Goal: Information Seeking & Learning: Learn about a topic

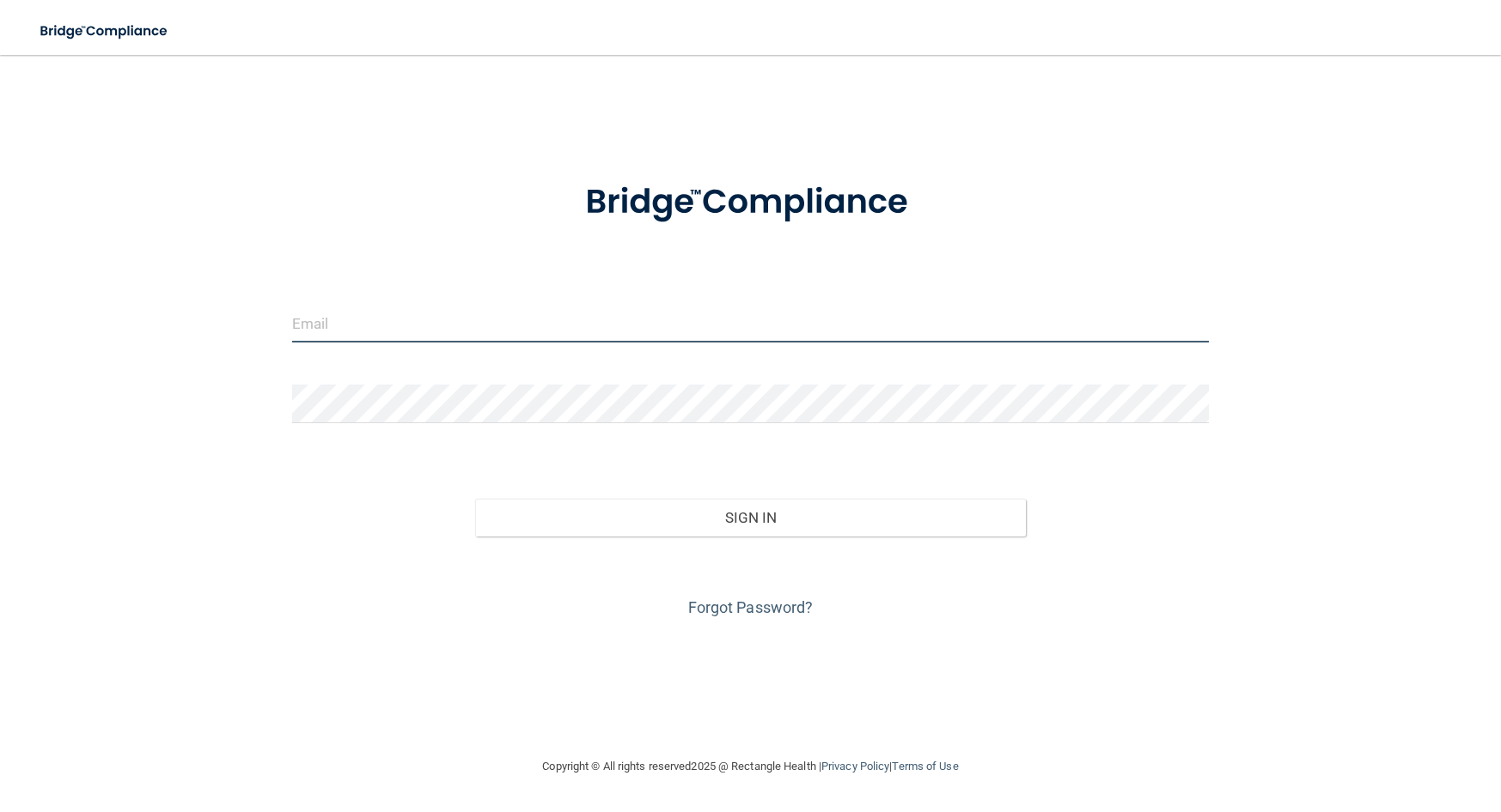
click at [320, 318] on input "email" at bounding box center [750, 323] width 916 height 39
type input "[PERSON_NAME][EMAIL_ADDRESS][PERSON_NAME][DOMAIN_NAME]"
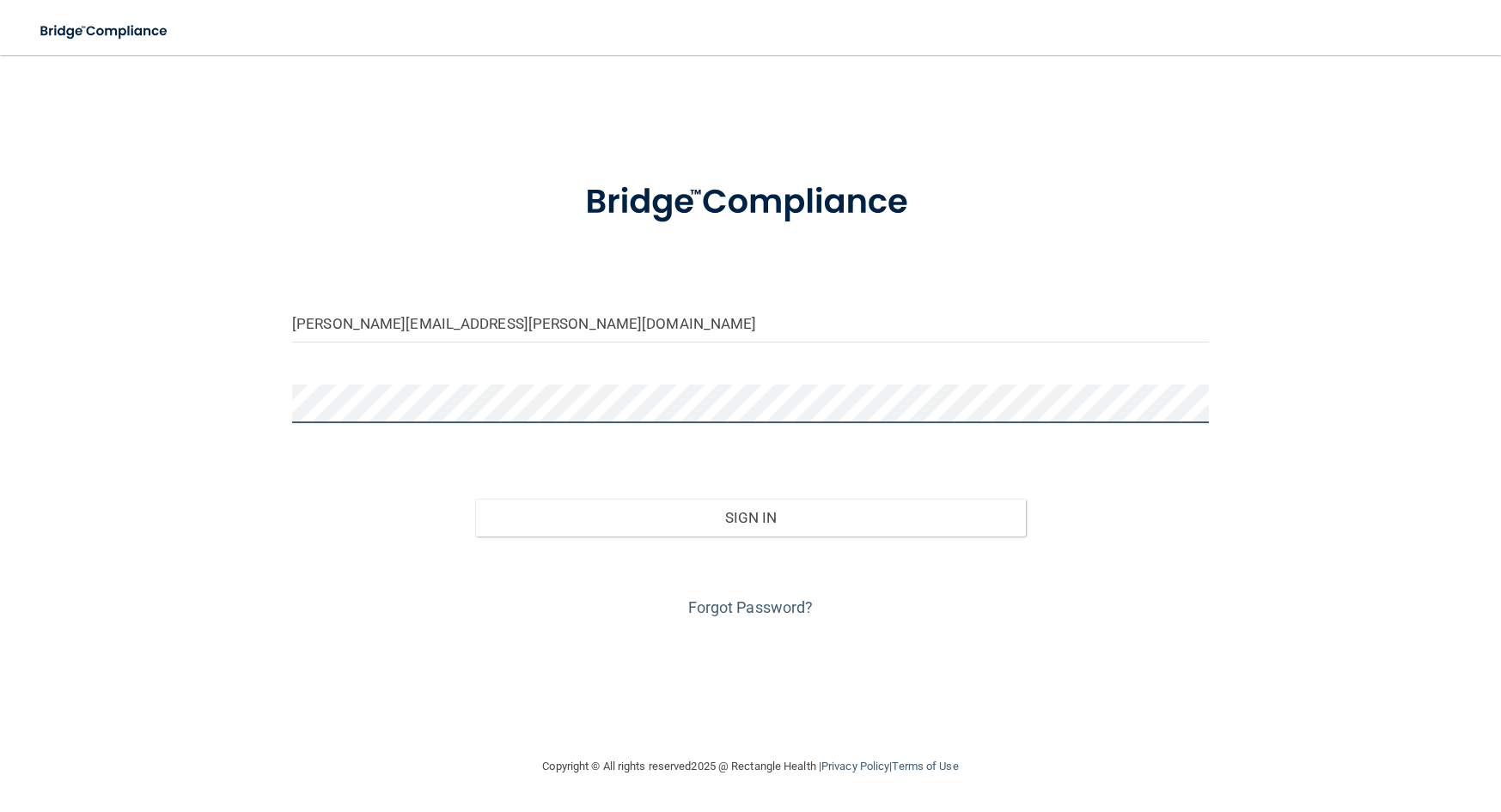
click at [475, 499] on button "Sign In" at bounding box center [750, 517] width 550 height 38
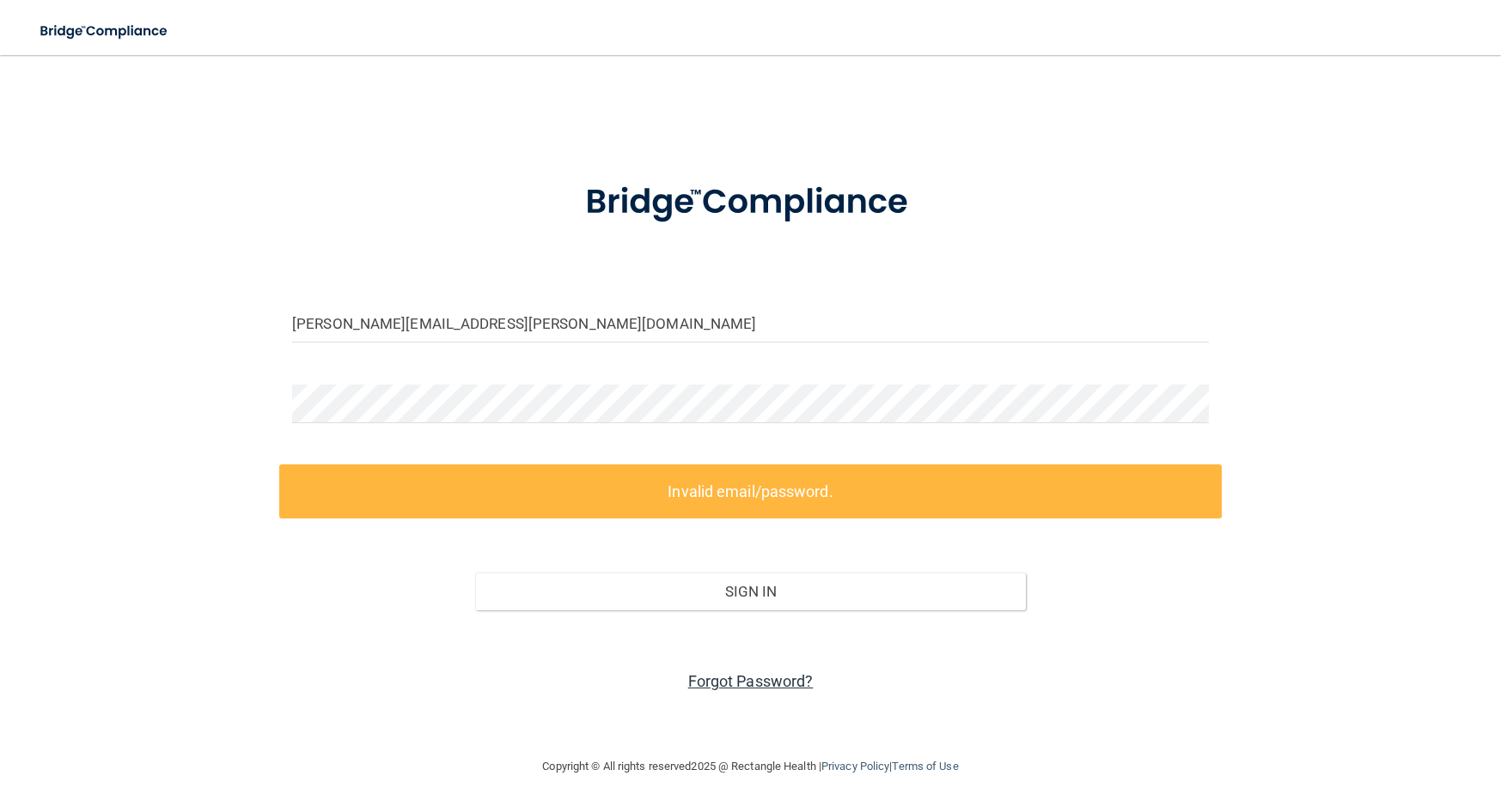
click at [754, 678] on link "Forgot Password?" at bounding box center [751, 681] width 126 height 18
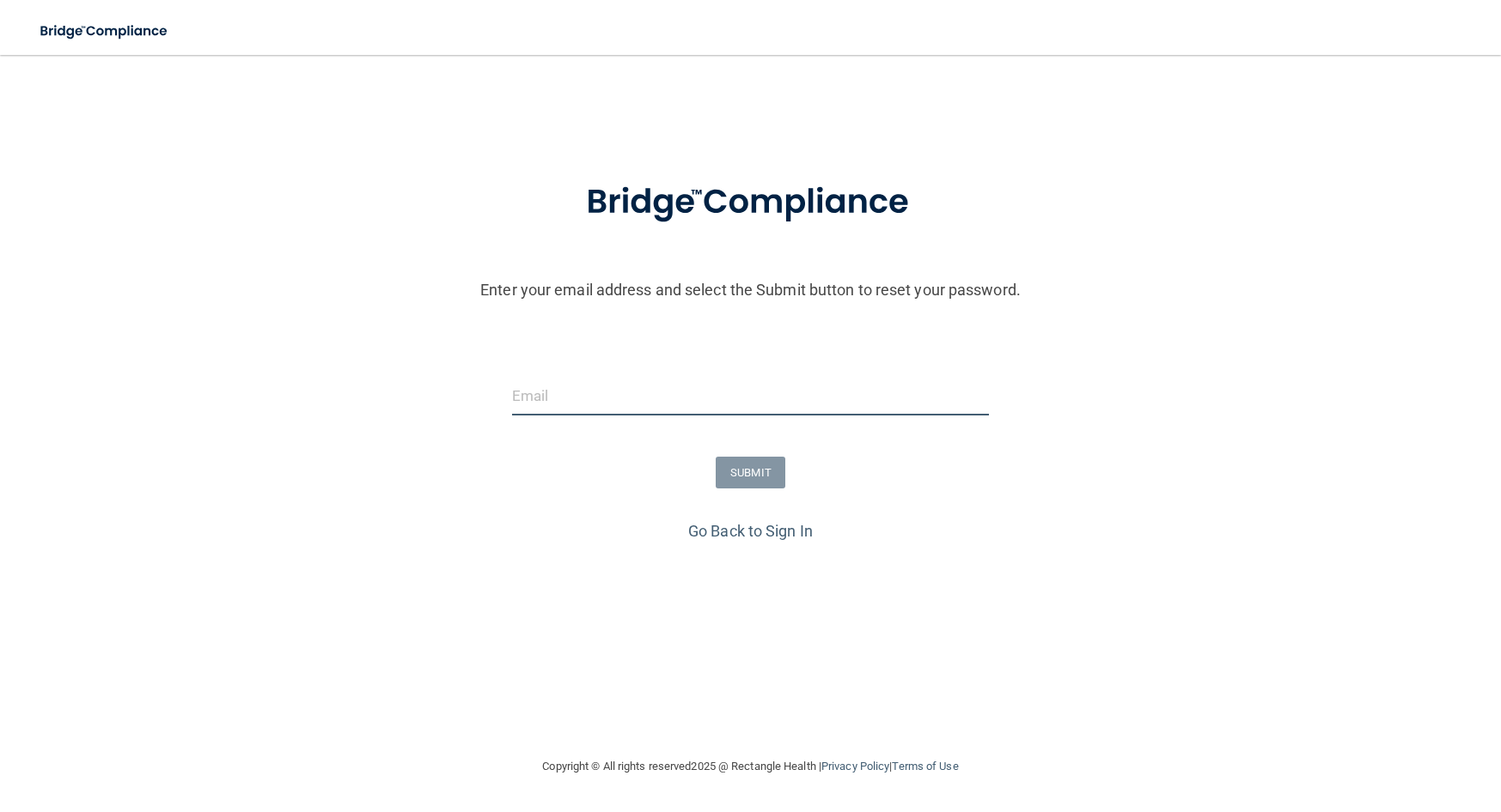
click at [600, 383] on input "email" at bounding box center [751, 396] width 478 height 39
type input "[PERSON_NAME][EMAIL_ADDRESS][PERSON_NAME][DOMAIN_NAME]"
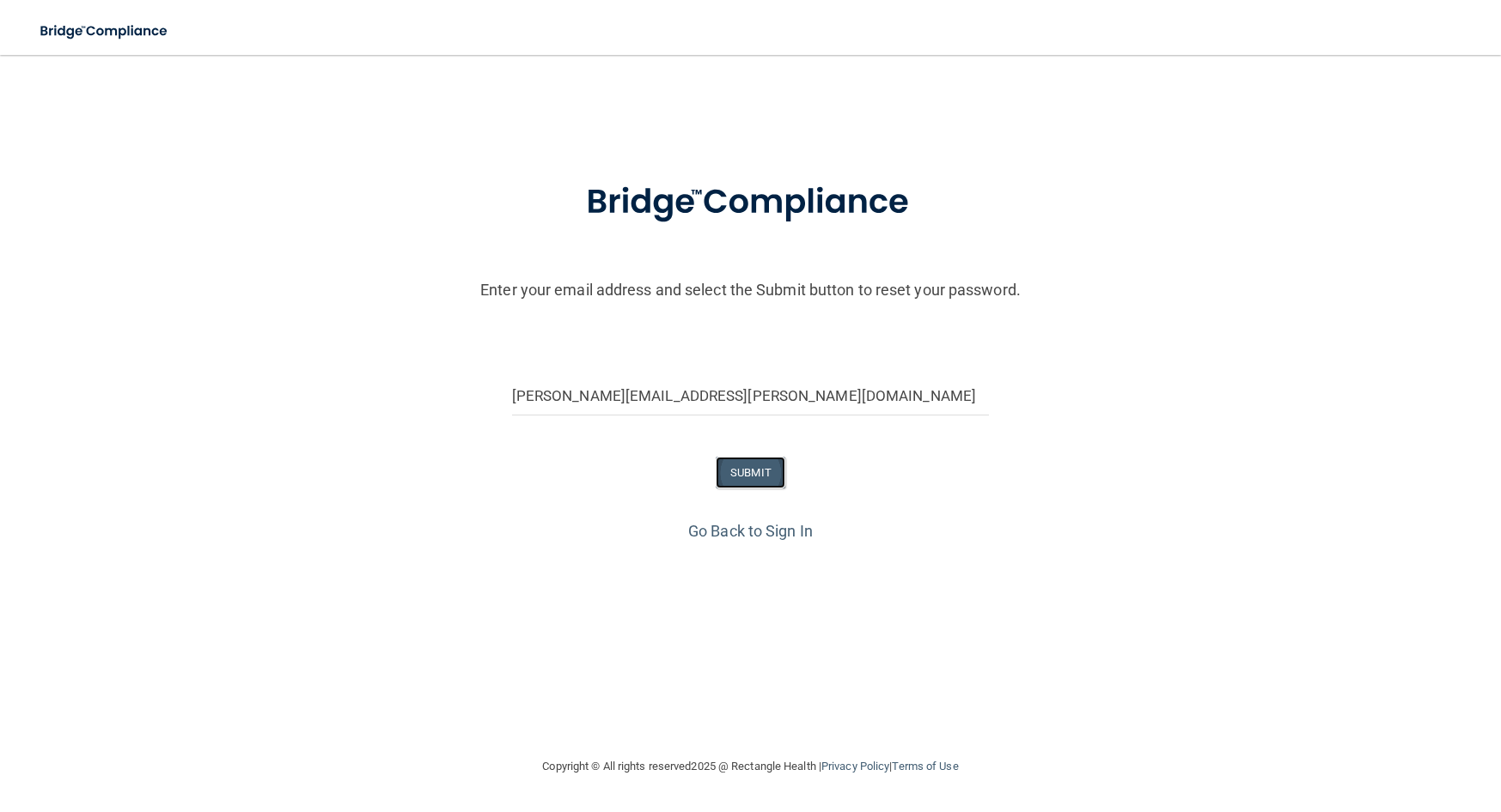
click at [750, 470] on button "SUBMIT" at bounding box center [751, 473] width 70 height 32
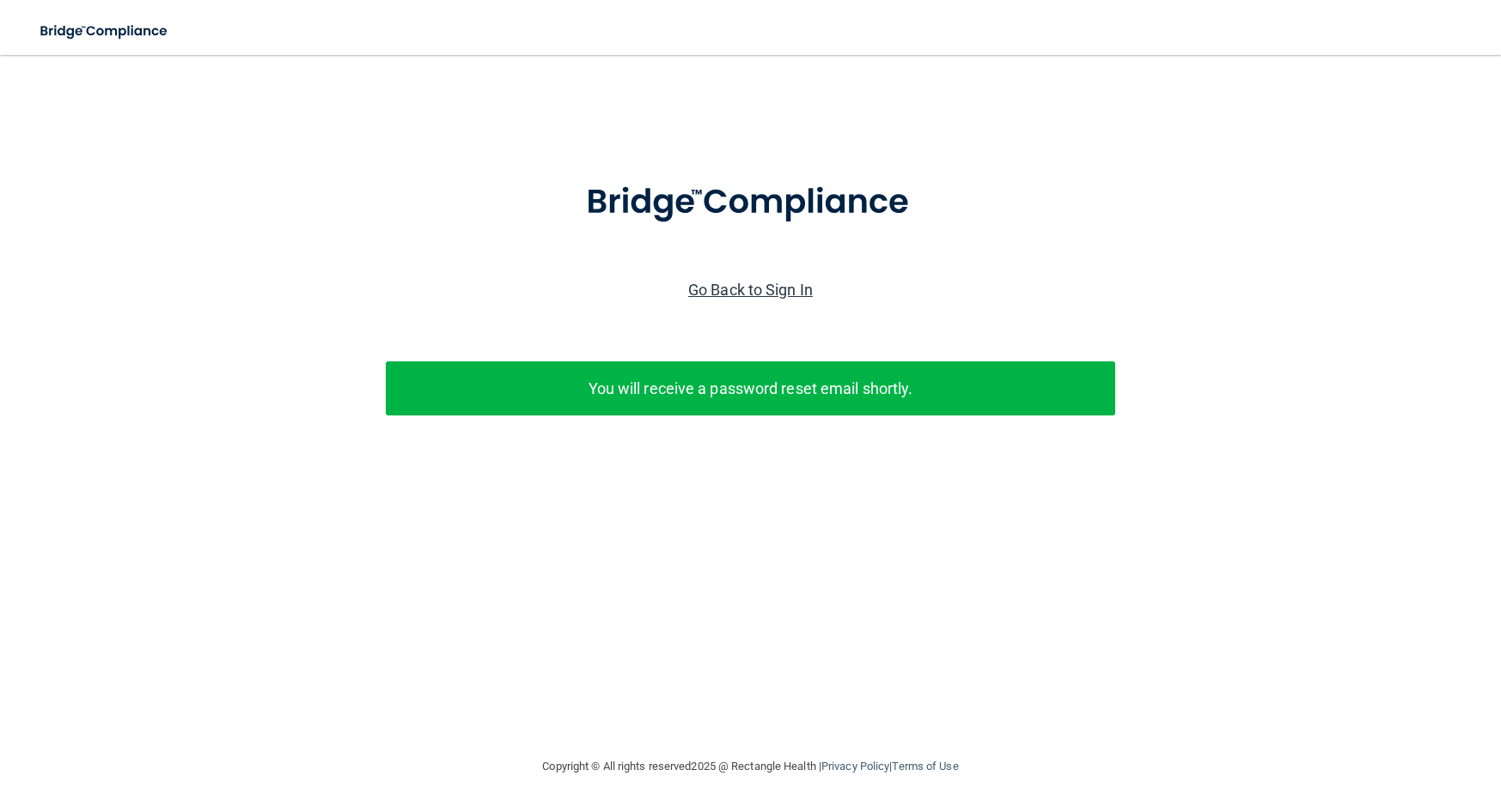
click at [744, 287] on link "Go Back to Sign In" at bounding box center [751, 289] width 125 height 18
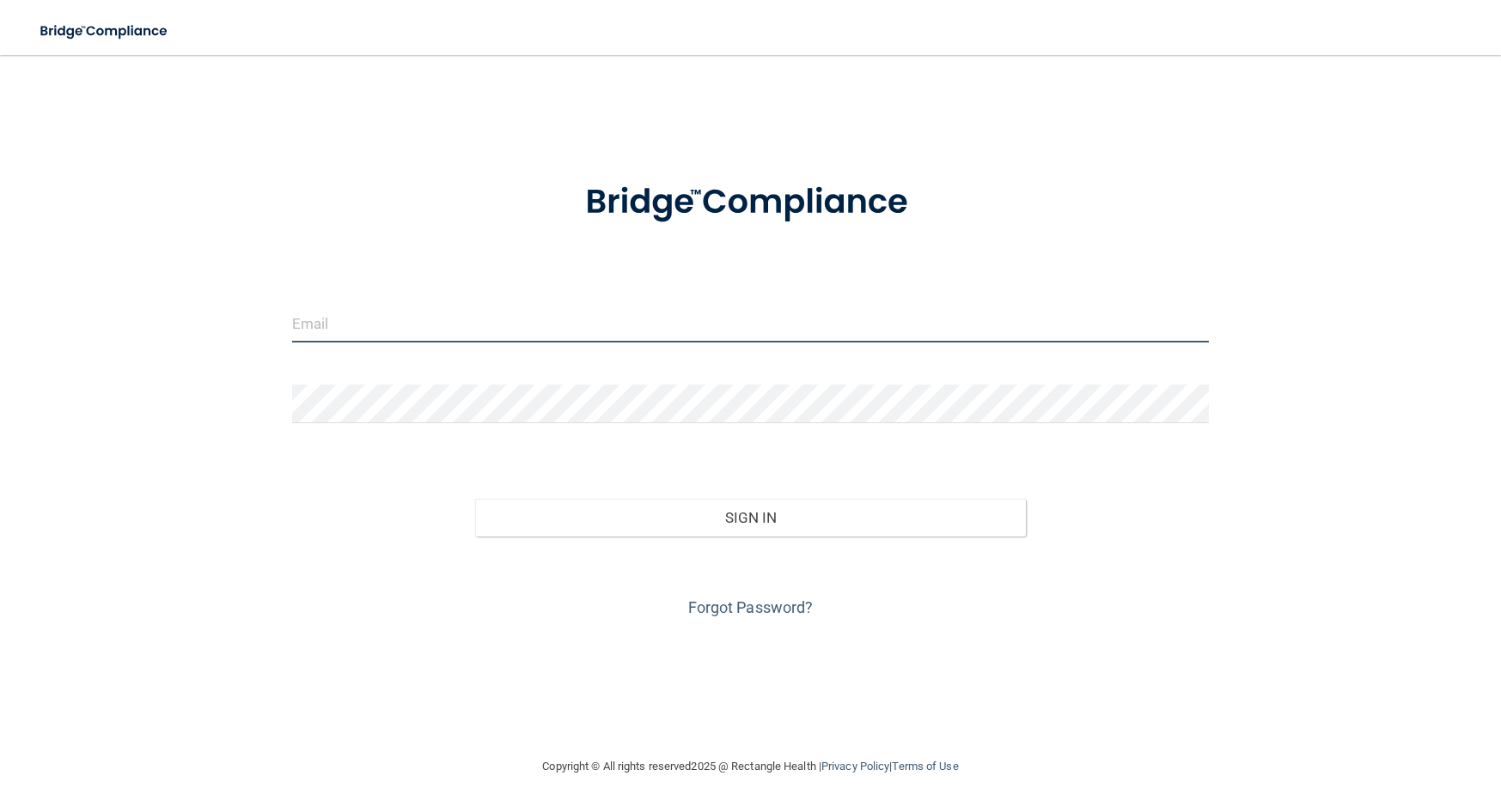
type input "[PERSON_NAME][EMAIL_ADDRESS][PERSON_NAME][DOMAIN_NAME]"
click at [381, 330] on input "[PERSON_NAME][EMAIL_ADDRESS][PERSON_NAME][DOMAIN_NAME]" at bounding box center [750, 323] width 916 height 39
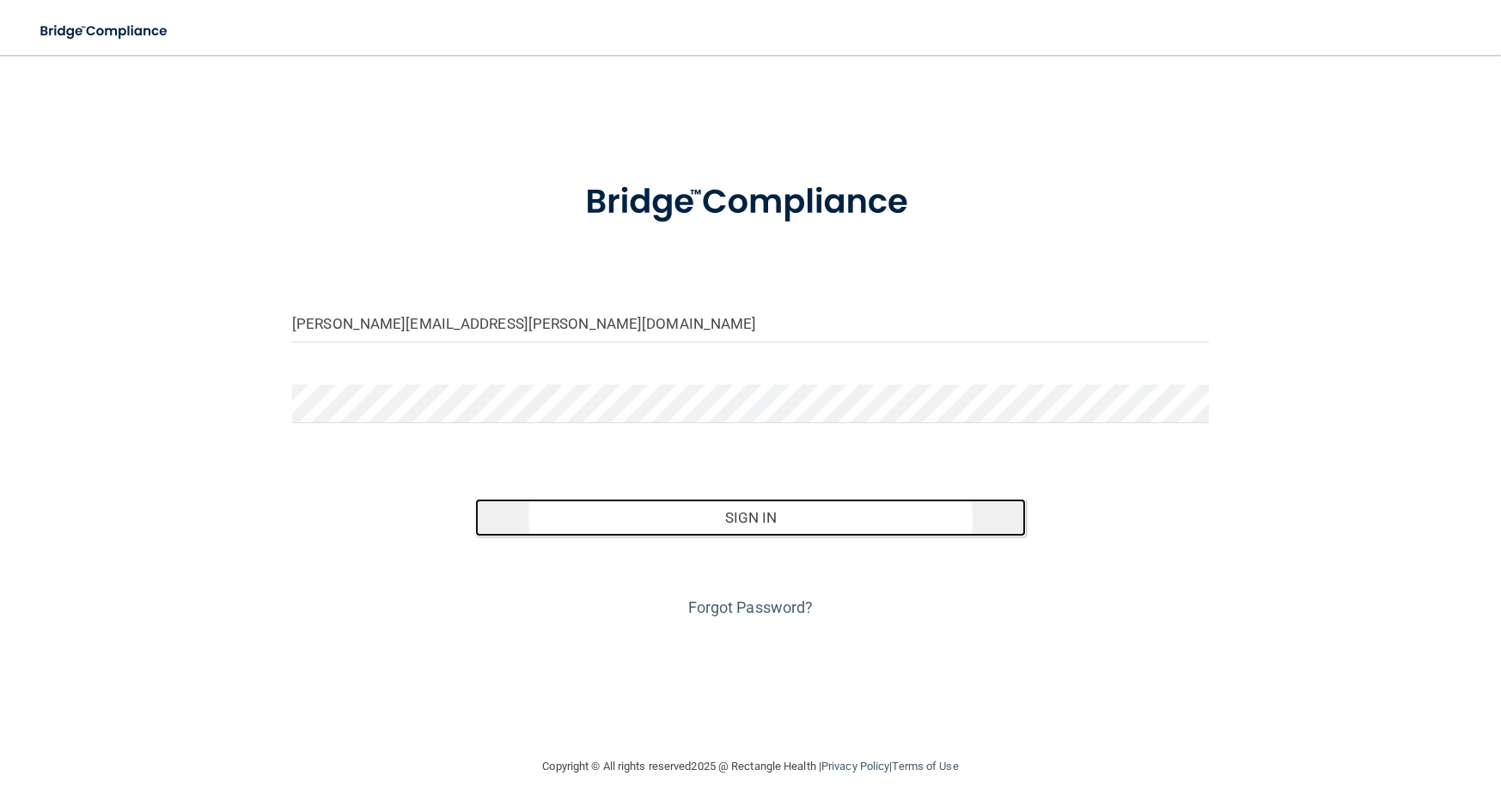
click at [681, 514] on button "Sign In" at bounding box center [750, 517] width 550 height 38
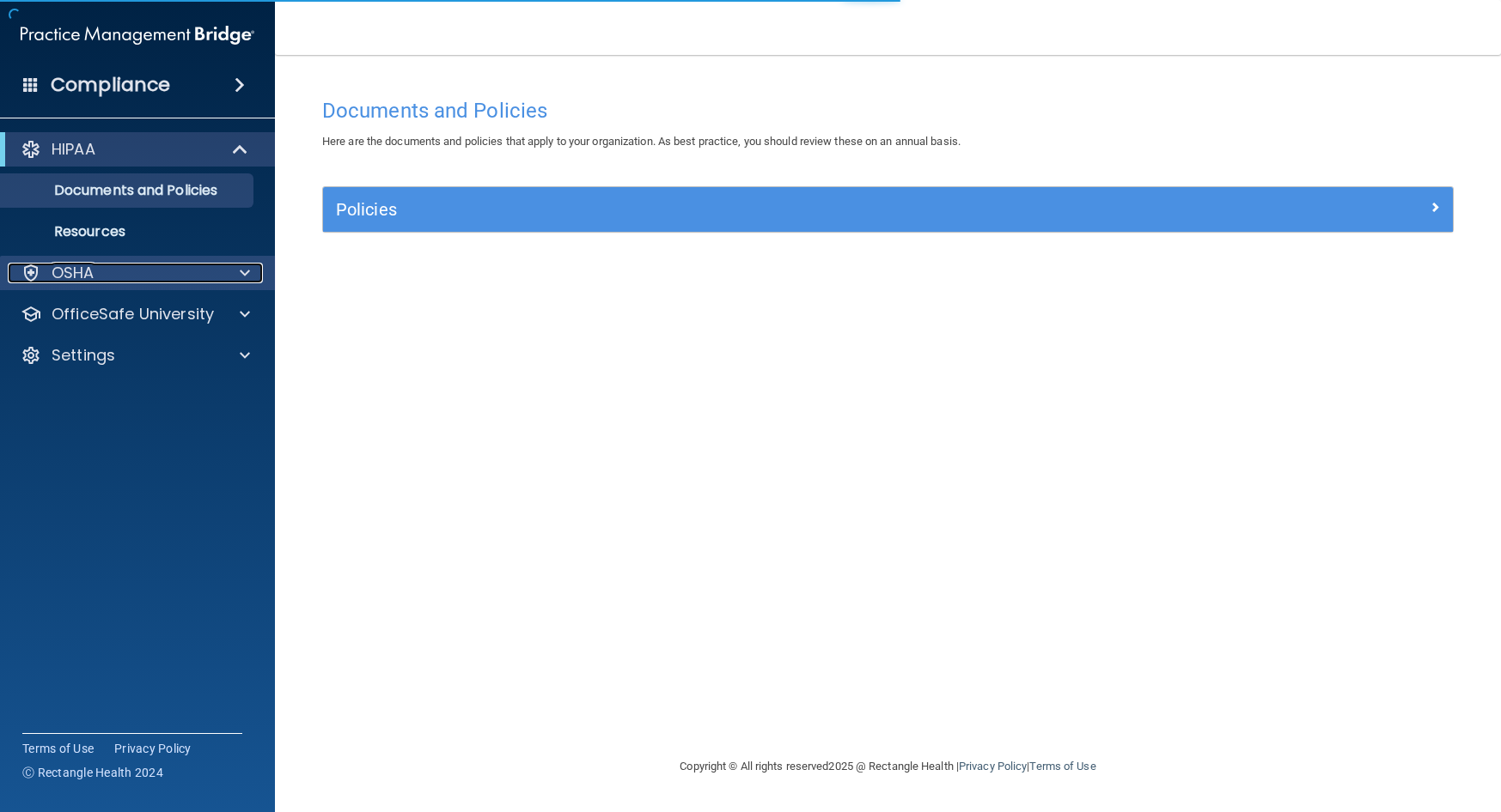
click at [94, 275] on p "OSHA" at bounding box center [73, 273] width 43 height 21
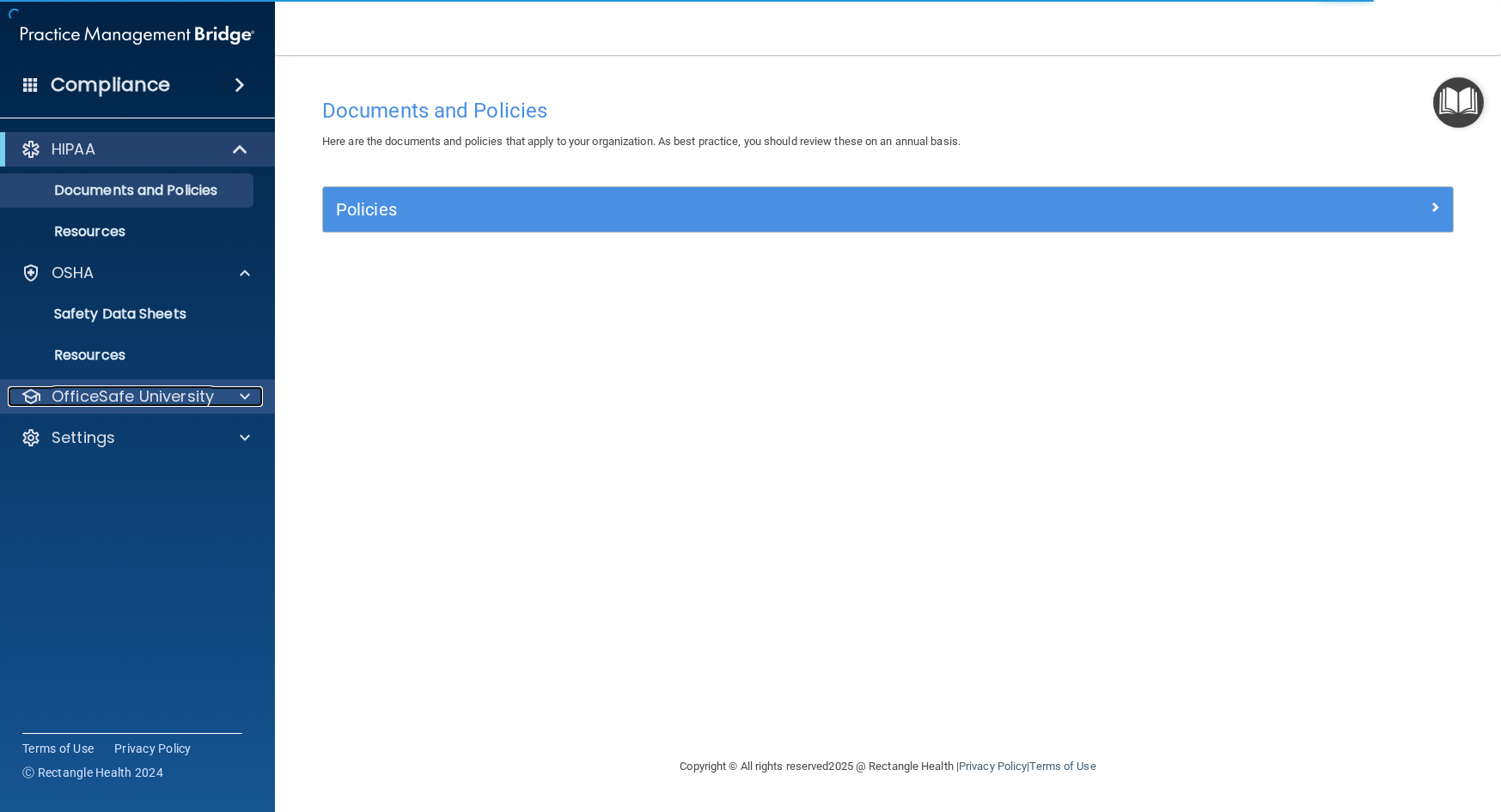
click at [124, 396] on p "OfficeSafe University" at bounding box center [133, 397] width 162 height 21
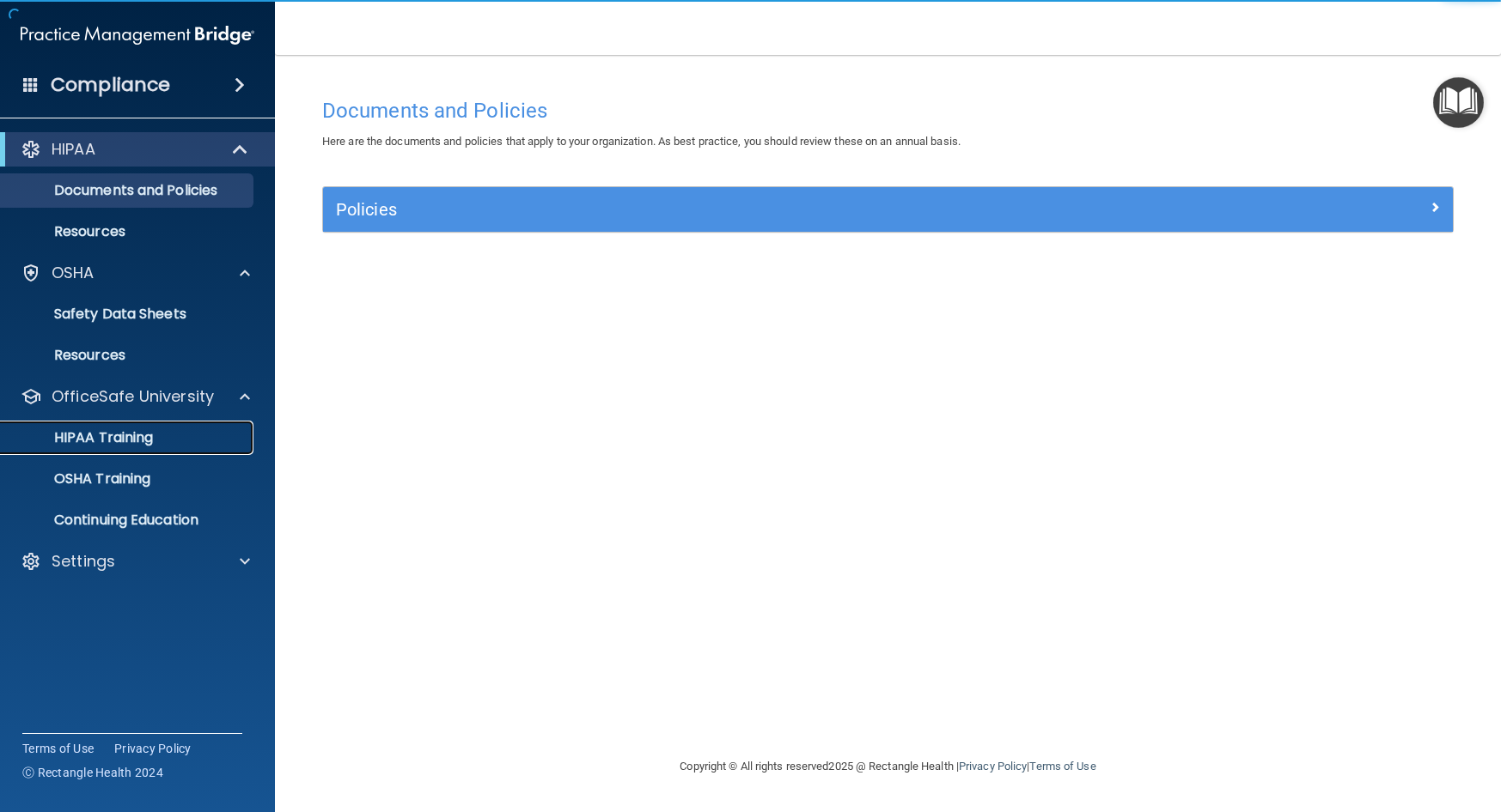
click at [136, 443] on p "HIPAA Training" at bounding box center [82, 438] width 142 height 17
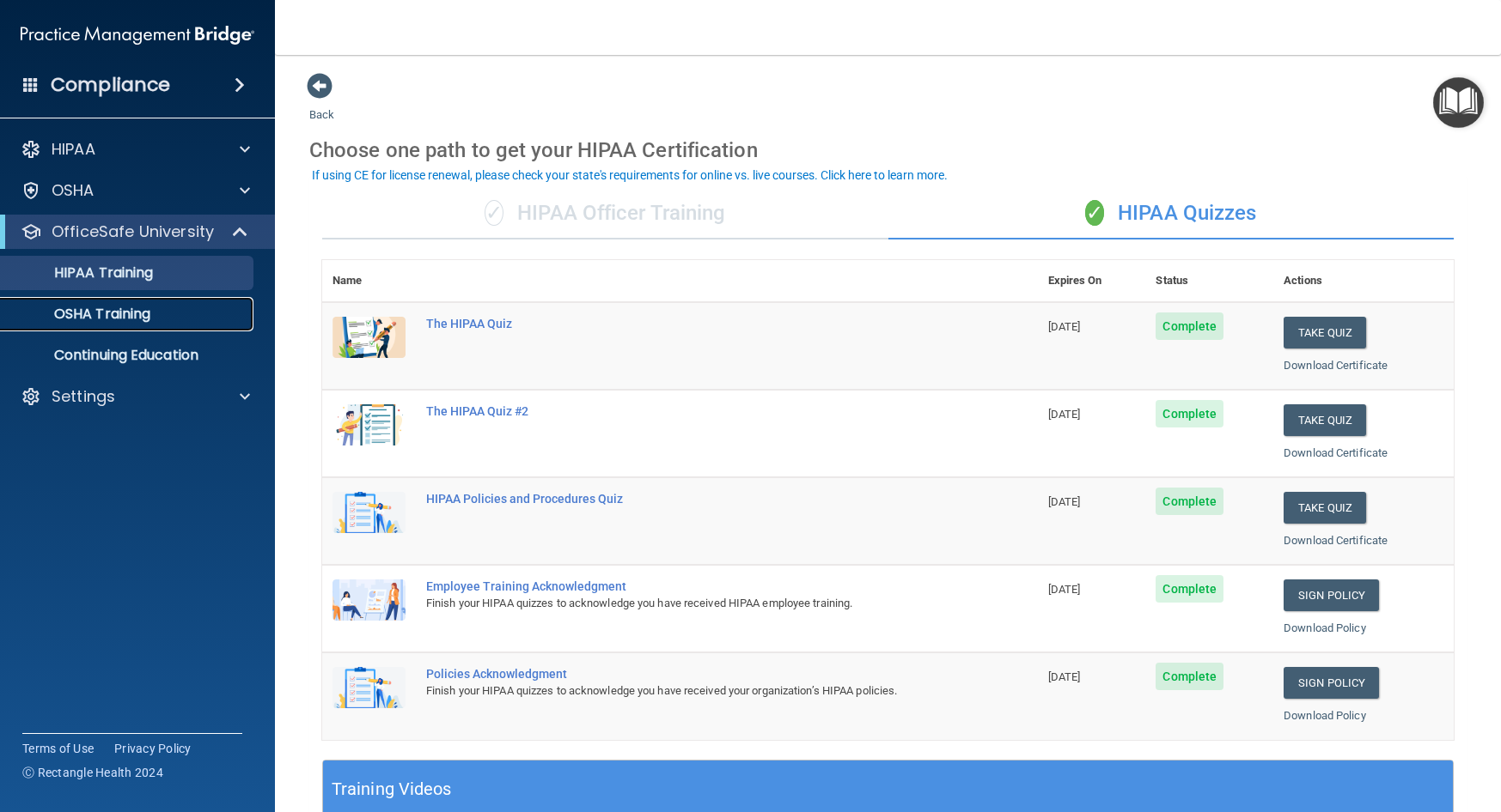
click at [126, 306] on p "OSHA Training" at bounding box center [80, 314] width 139 height 17
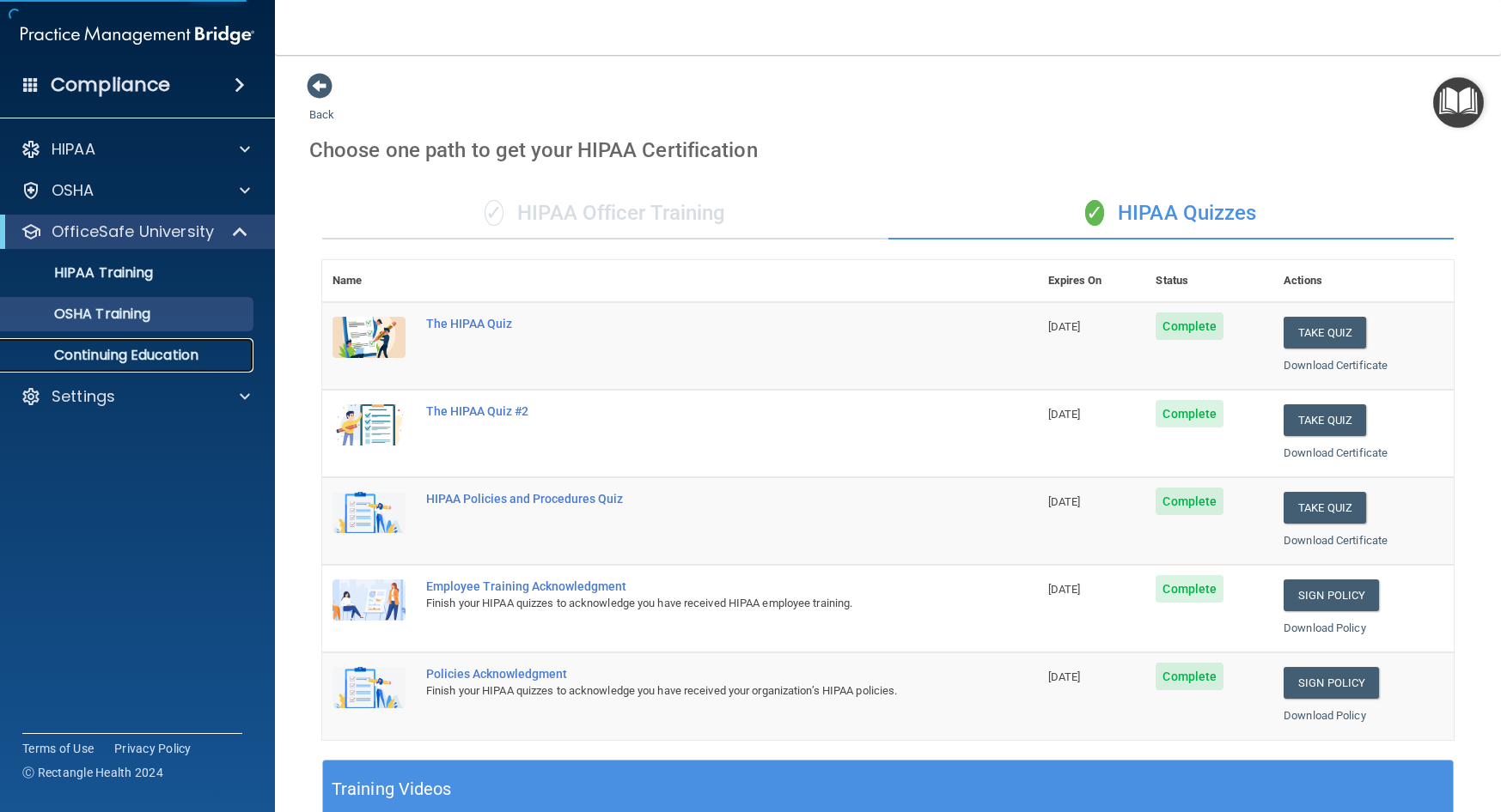
click at [122, 344] on link "Continuing Education" at bounding box center [118, 355] width 271 height 34
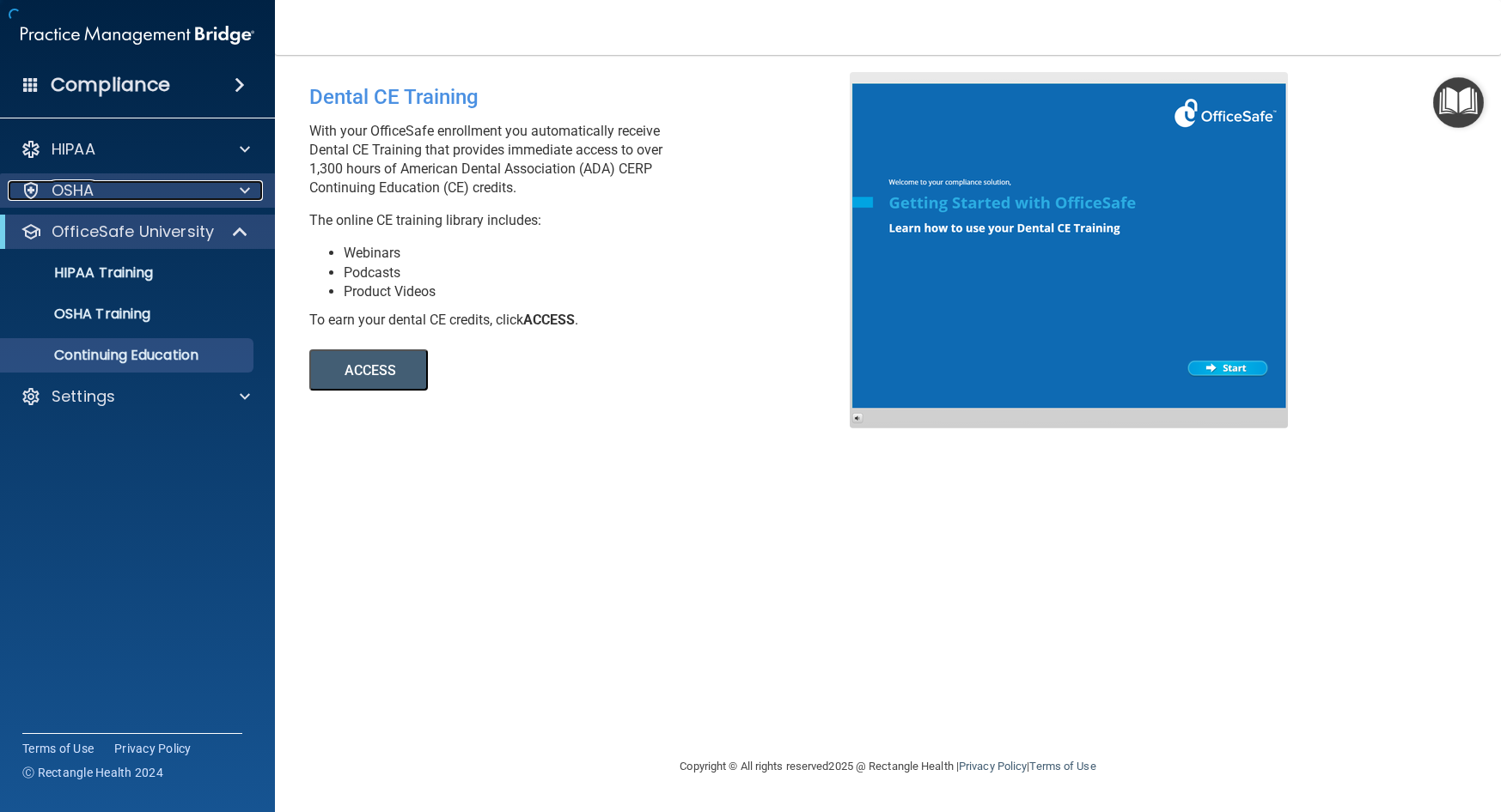
click at [77, 193] on p "OSHA" at bounding box center [73, 191] width 43 height 21
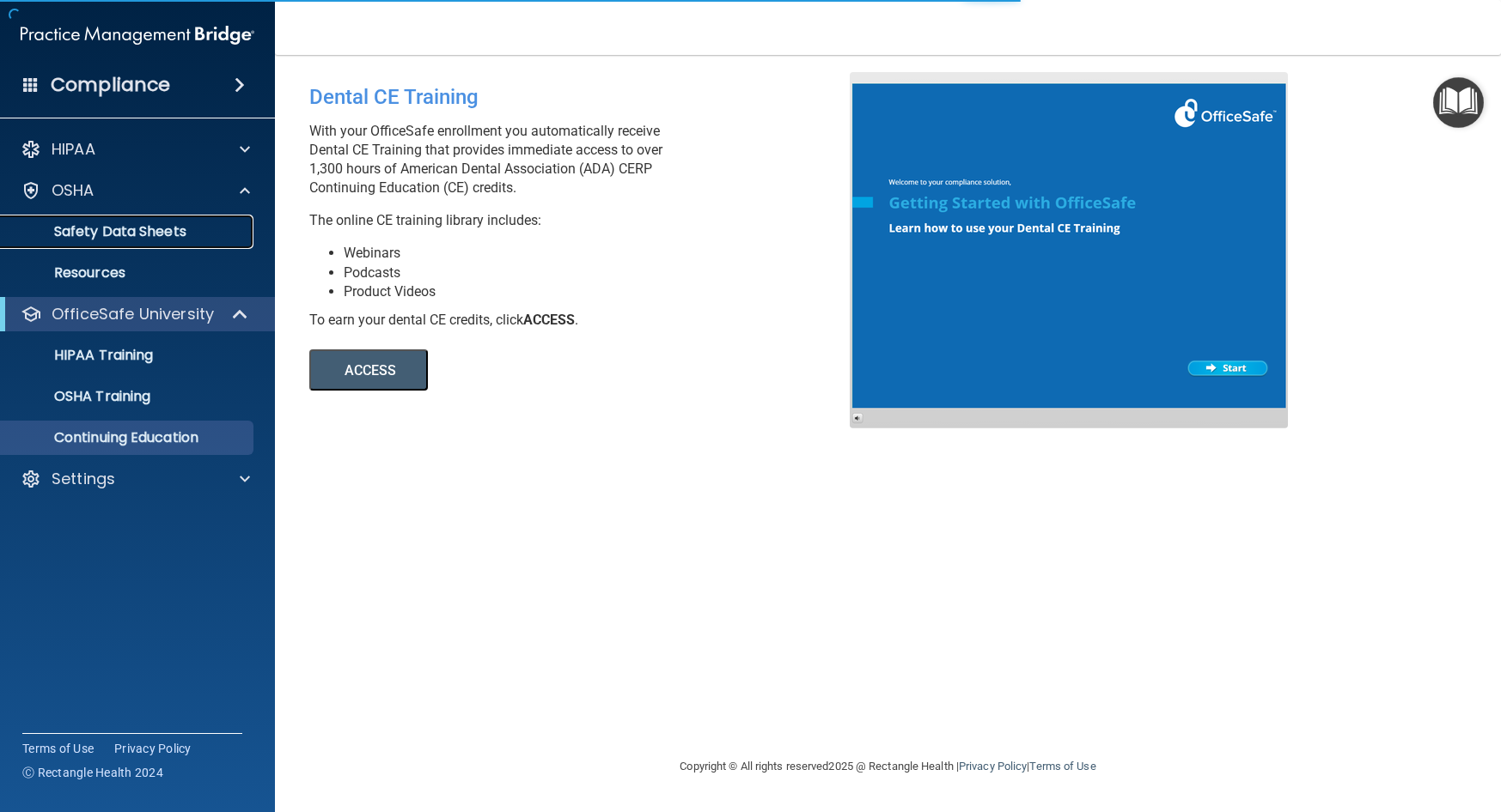
click at [110, 228] on p "Safety Data Sheets" at bounding box center [128, 231] width 234 height 17
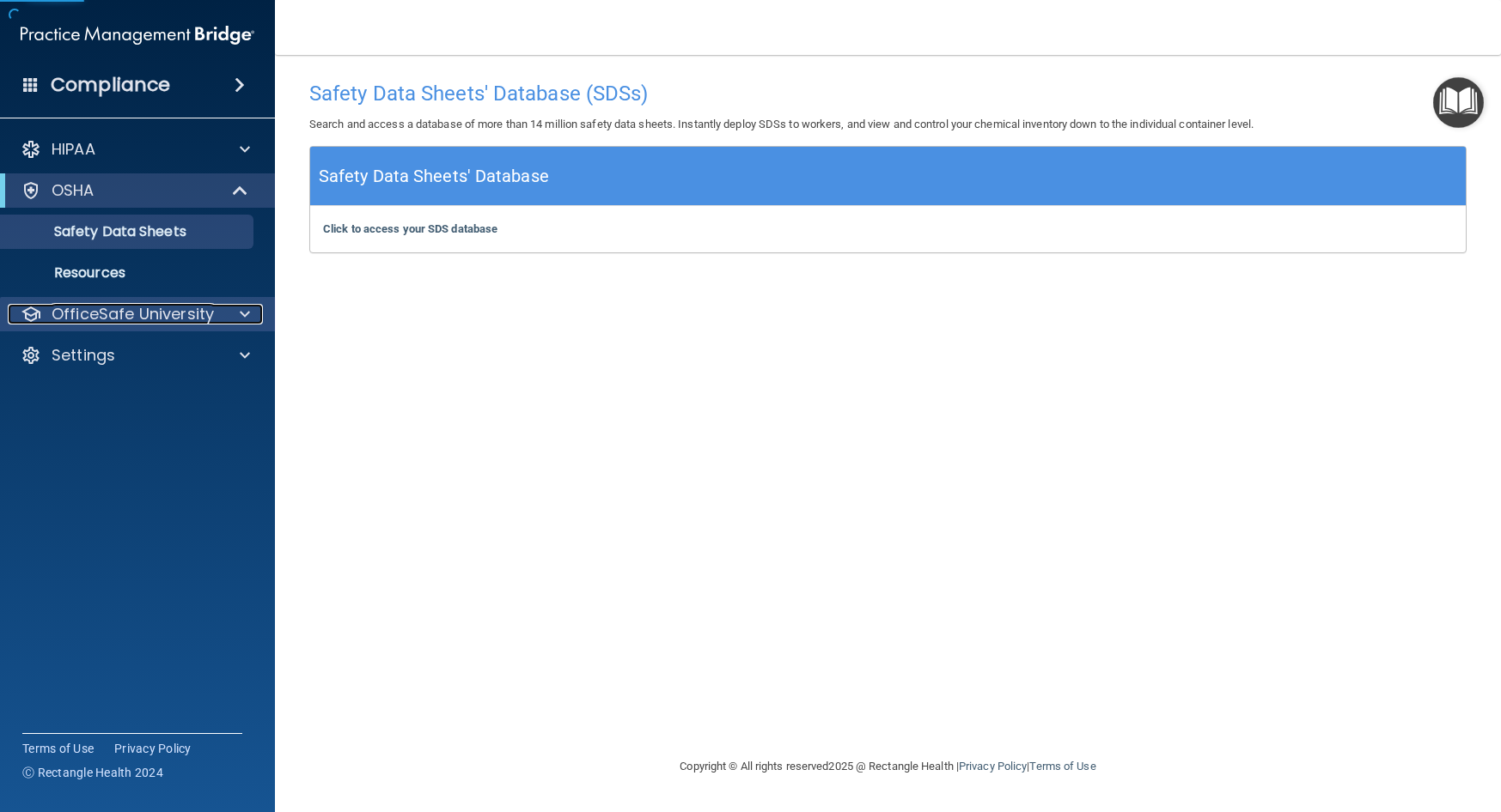
click at [116, 324] on p "OfficeSafe University" at bounding box center [133, 314] width 162 height 21
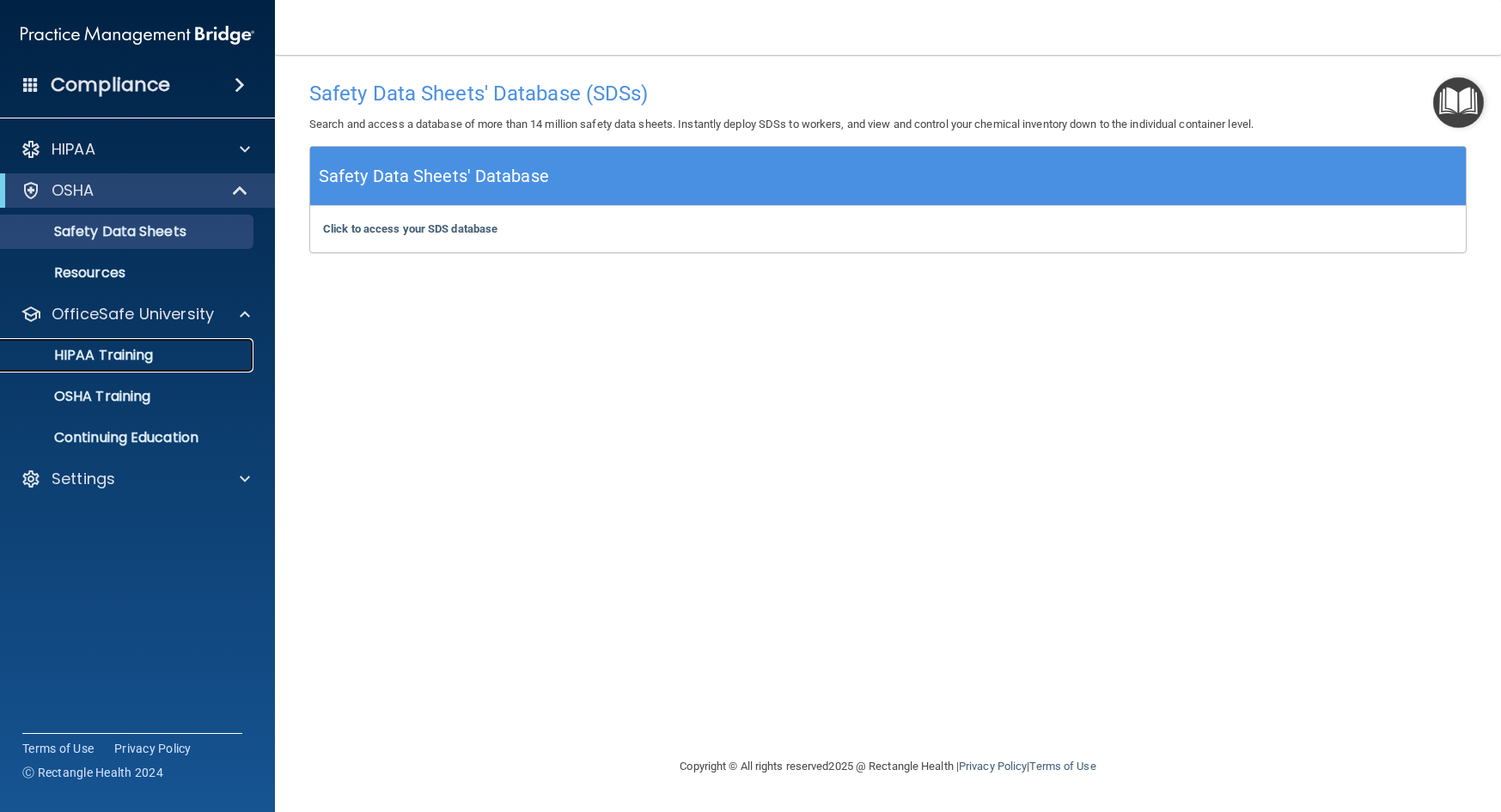
click at [131, 366] on link "HIPAA Training" at bounding box center [118, 355] width 271 height 34
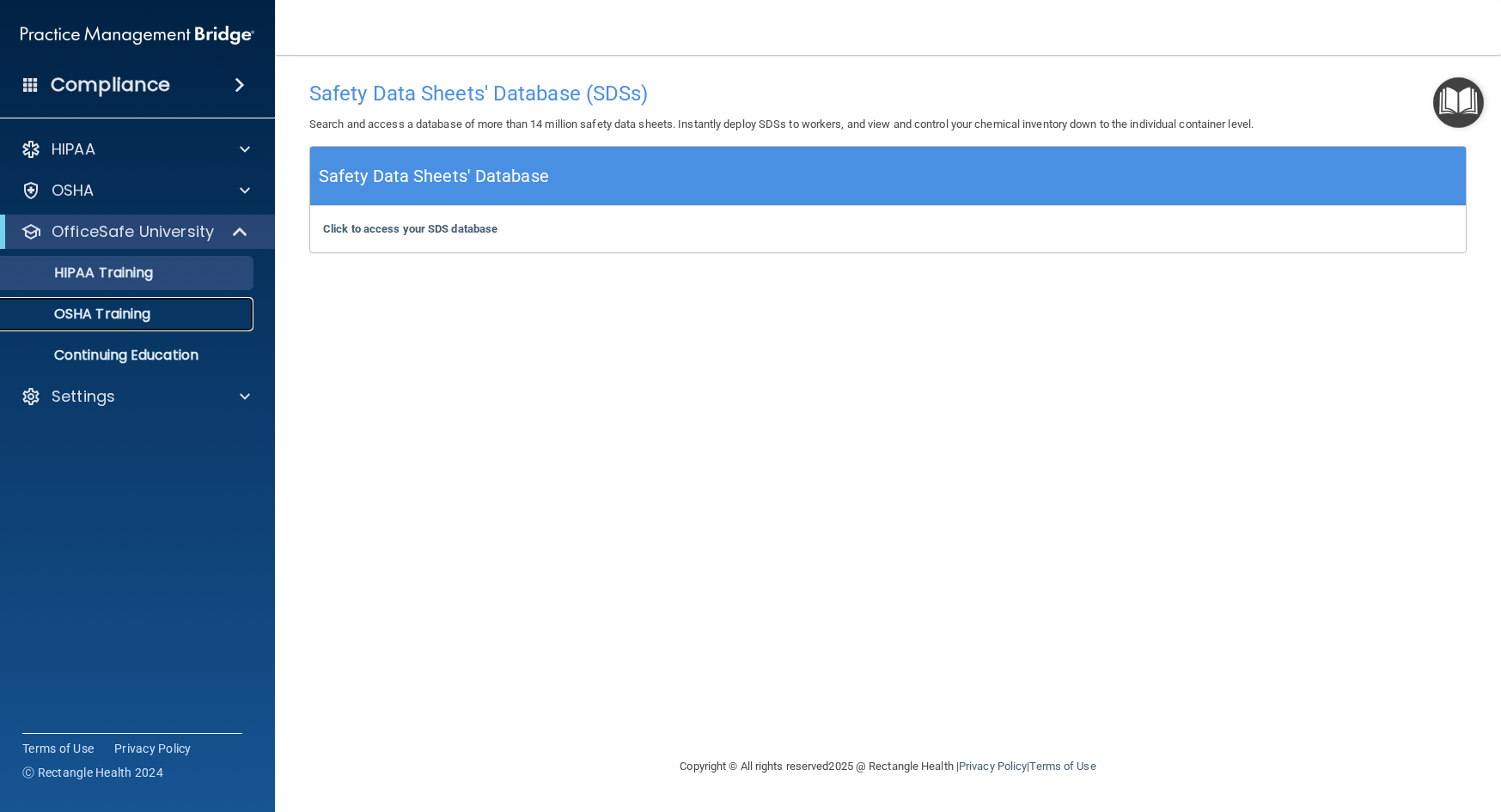
click at [128, 325] on link "OSHA Training" at bounding box center [118, 314] width 271 height 34
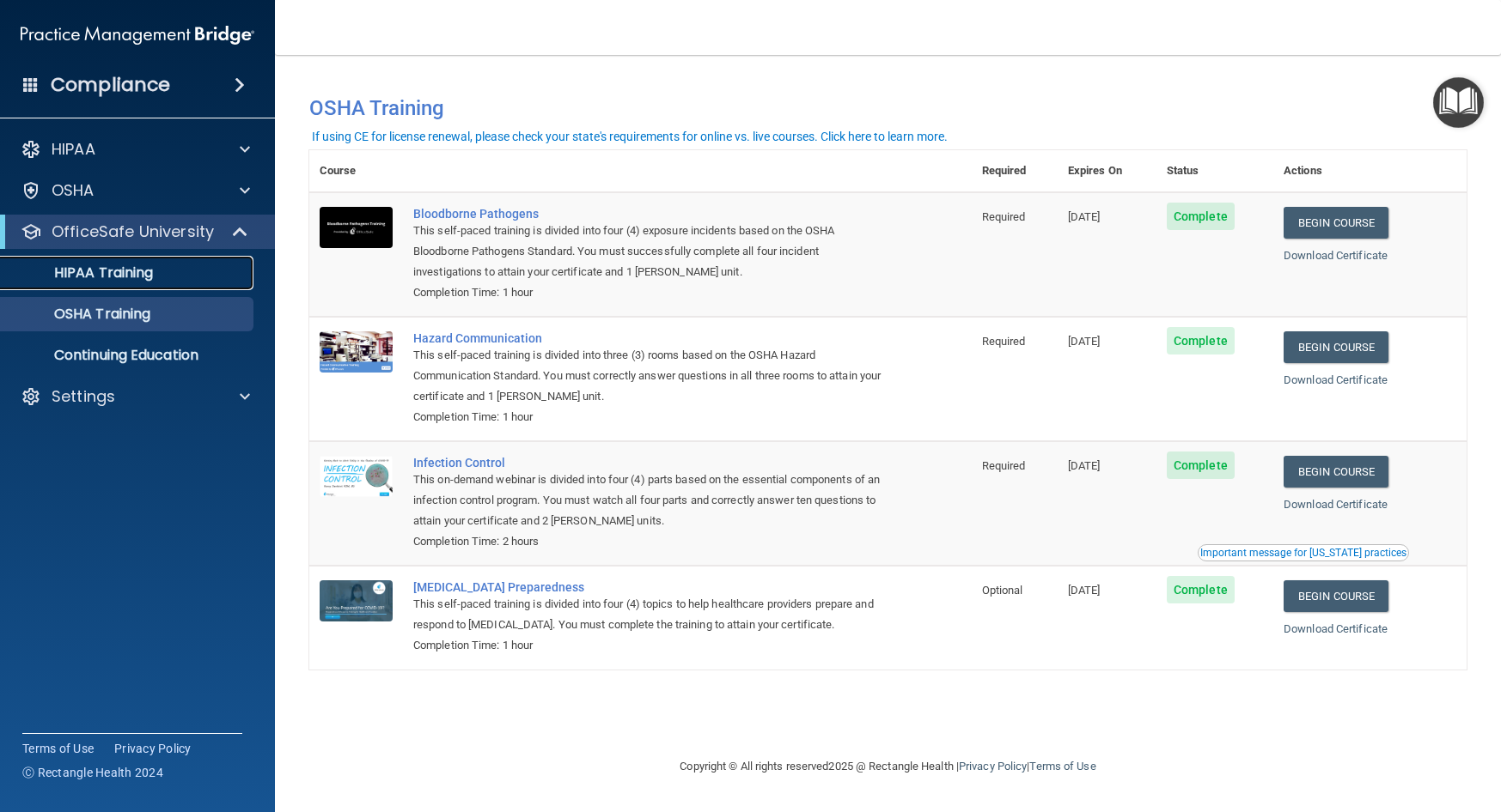
click at [128, 271] on p "HIPAA Training" at bounding box center [82, 273] width 142 height 17
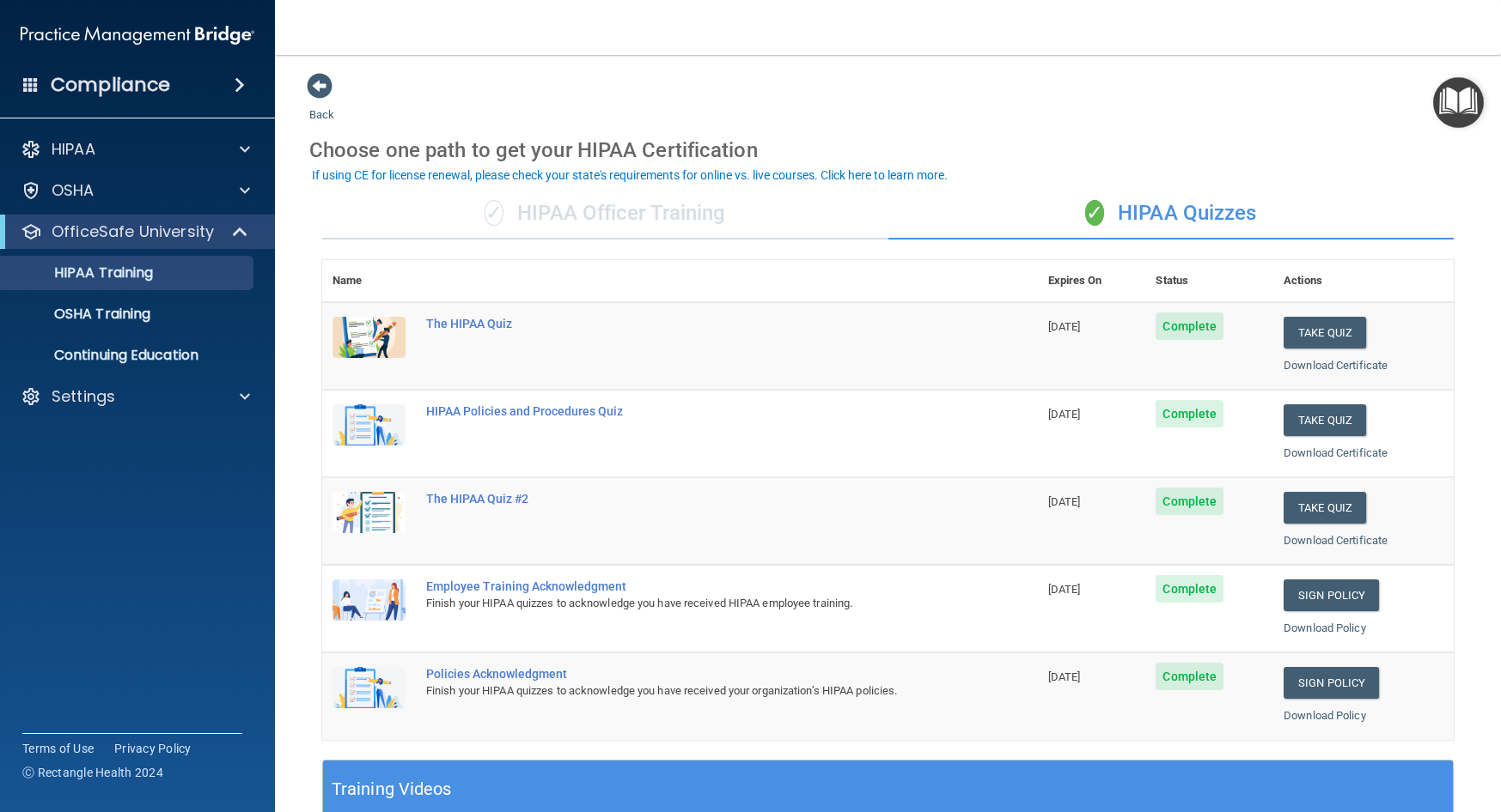
click at [571, 204] on div "✓ HIPAA Officer Training" at bounding box center [605, 213] width 566 height 52
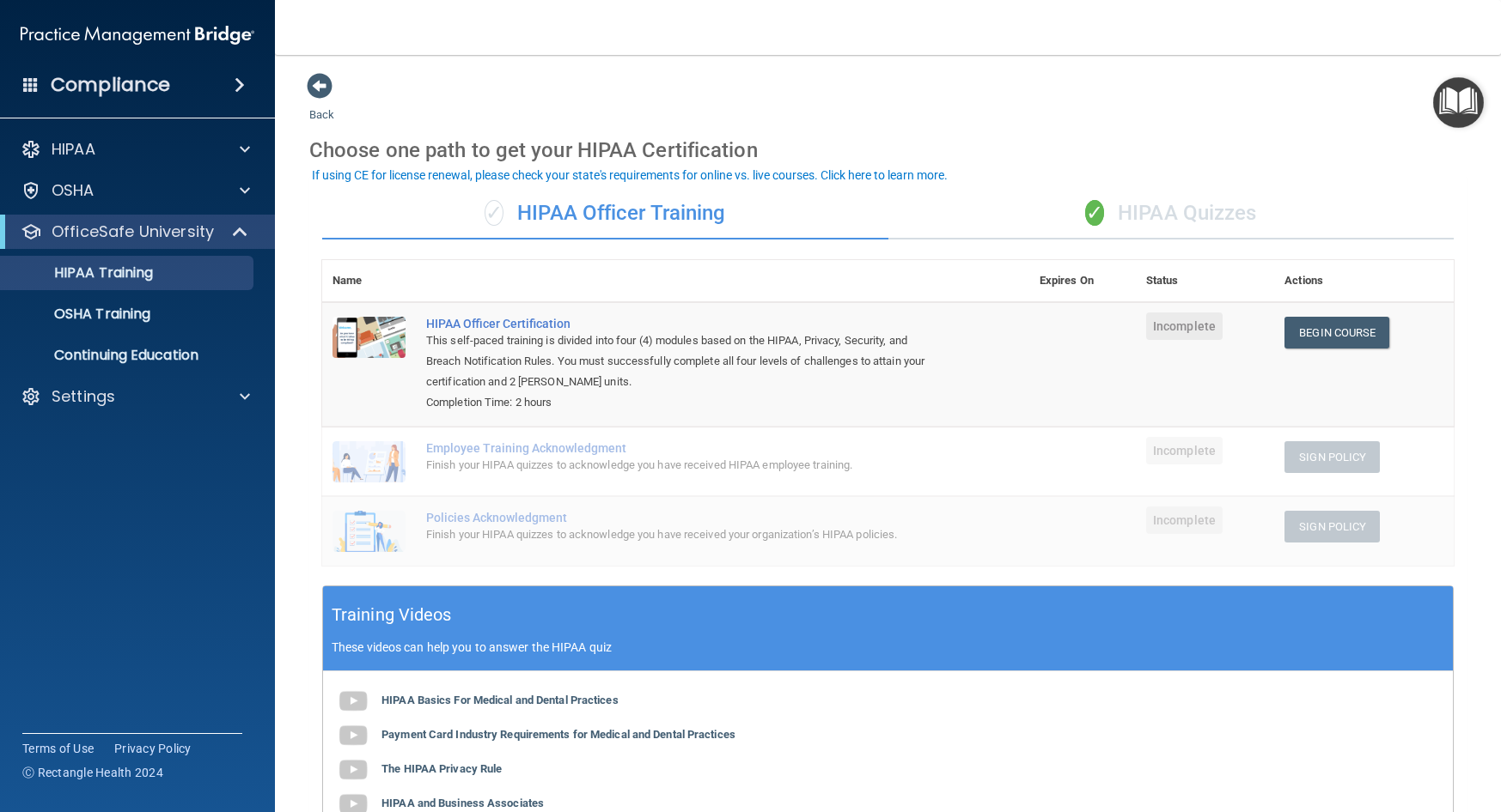
click at [466, 465] on div "Finish your HIPAA quizzes to acknowledge you have received HIPAA employee train…" at bounding box center [685, 465] width 518 height 21
click at [1085, 214] on span "✓" at bounding box center [1095, 212] width 19 height 25
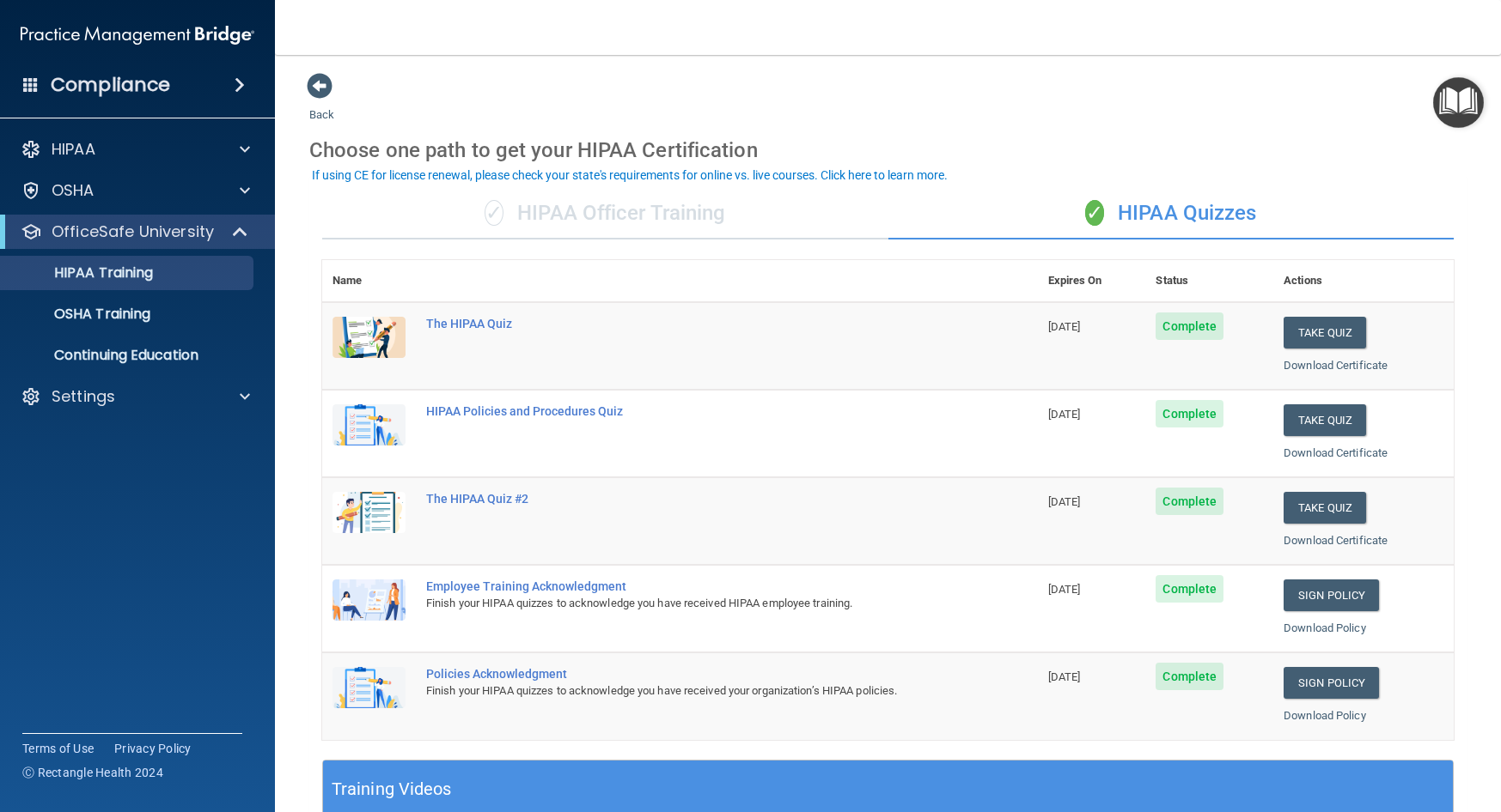
click at [595, 211] on div "✓ HIPAA Officer Training" at bounding box center [605, 213] width 566 height 52
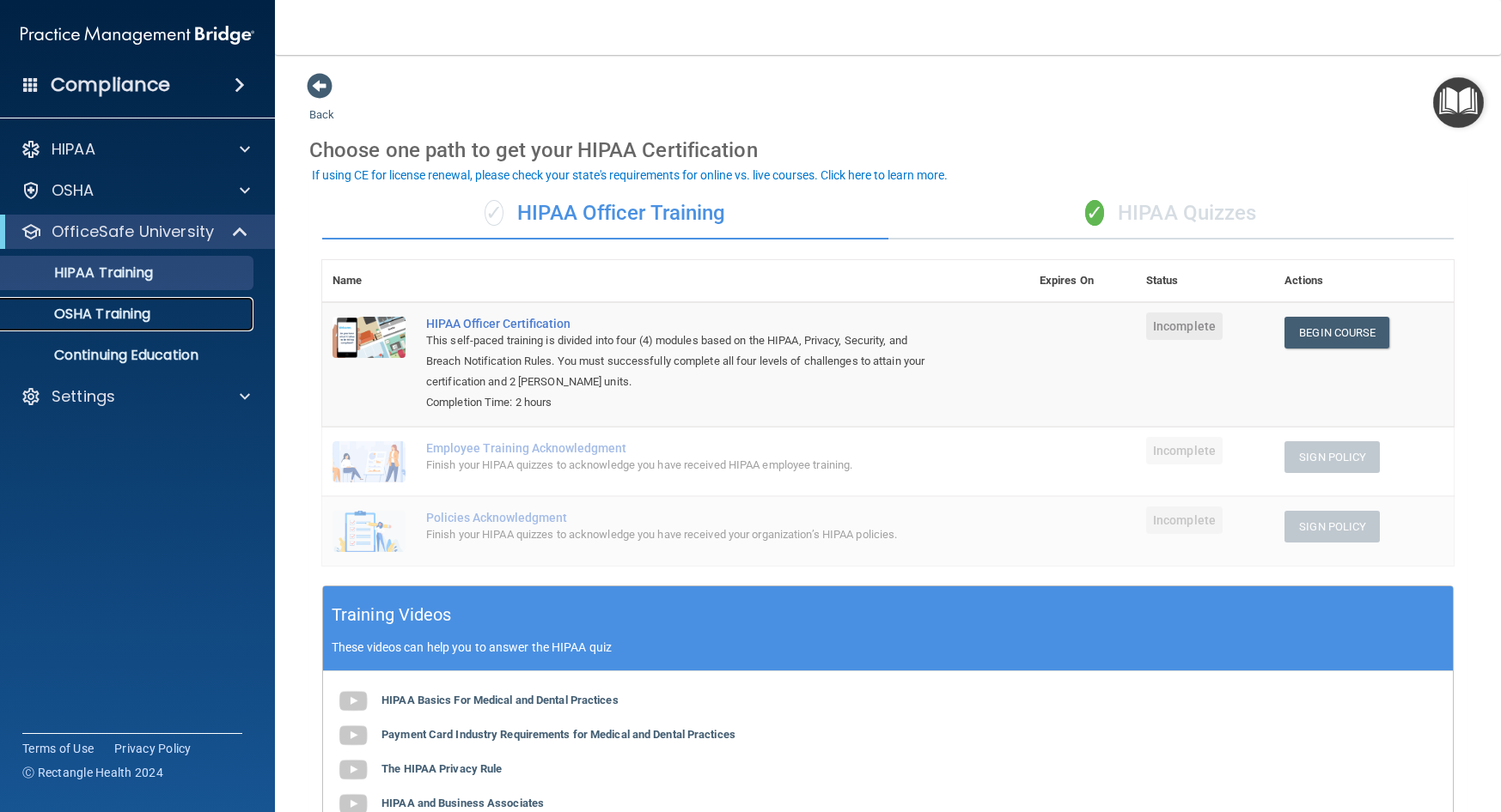
click at [115, 300] on link "OSHA Training" at bounding box center [118, 314] width 271 height 34
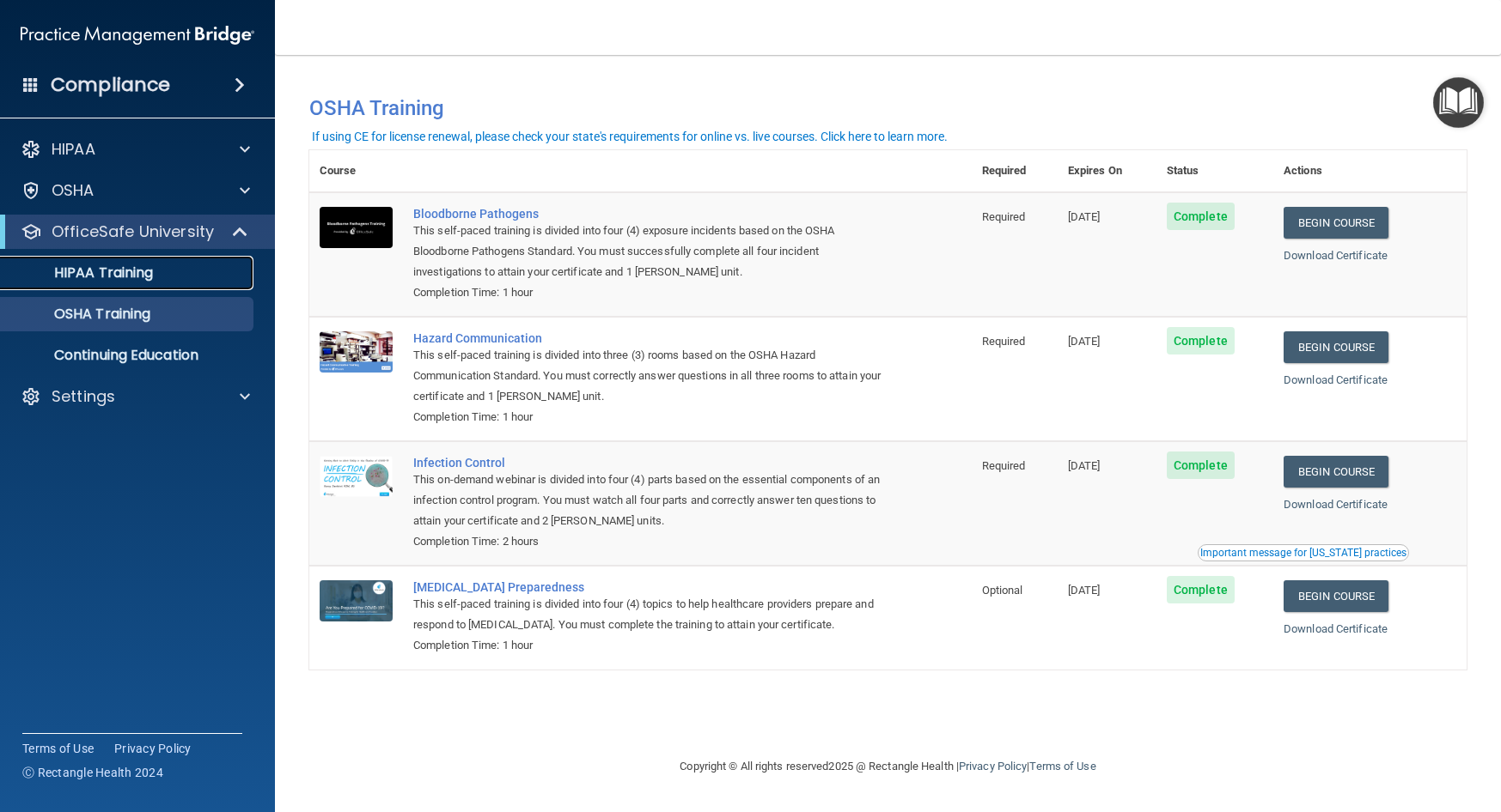
click at [136, 277] on p "HIPAA Training" at bounding box center [82, 273] width 142 height 17
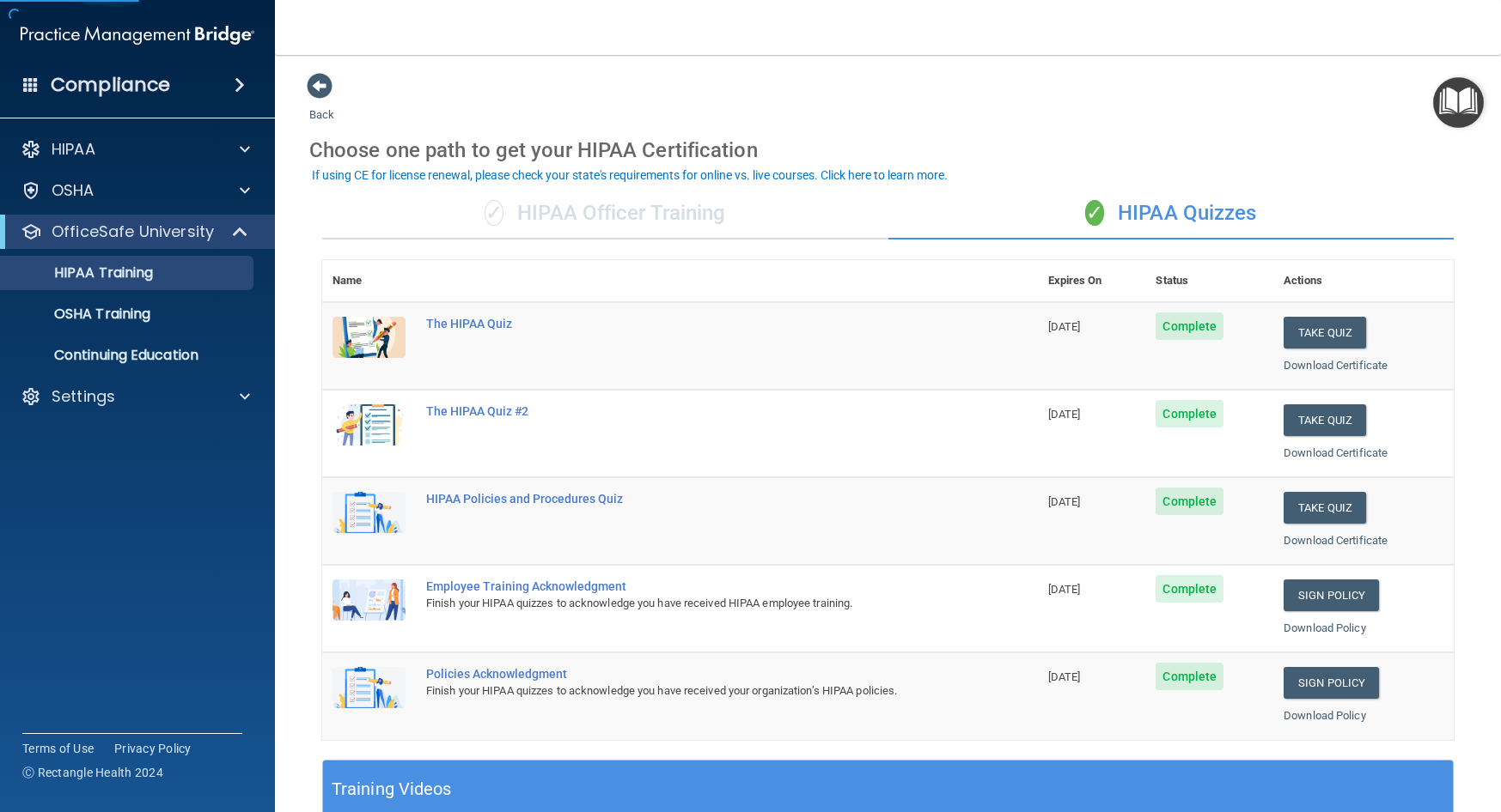
click at [721, 209] on div "✓ HIPAA Officer Training" at bounding box center [605, 213] width 566 height 52
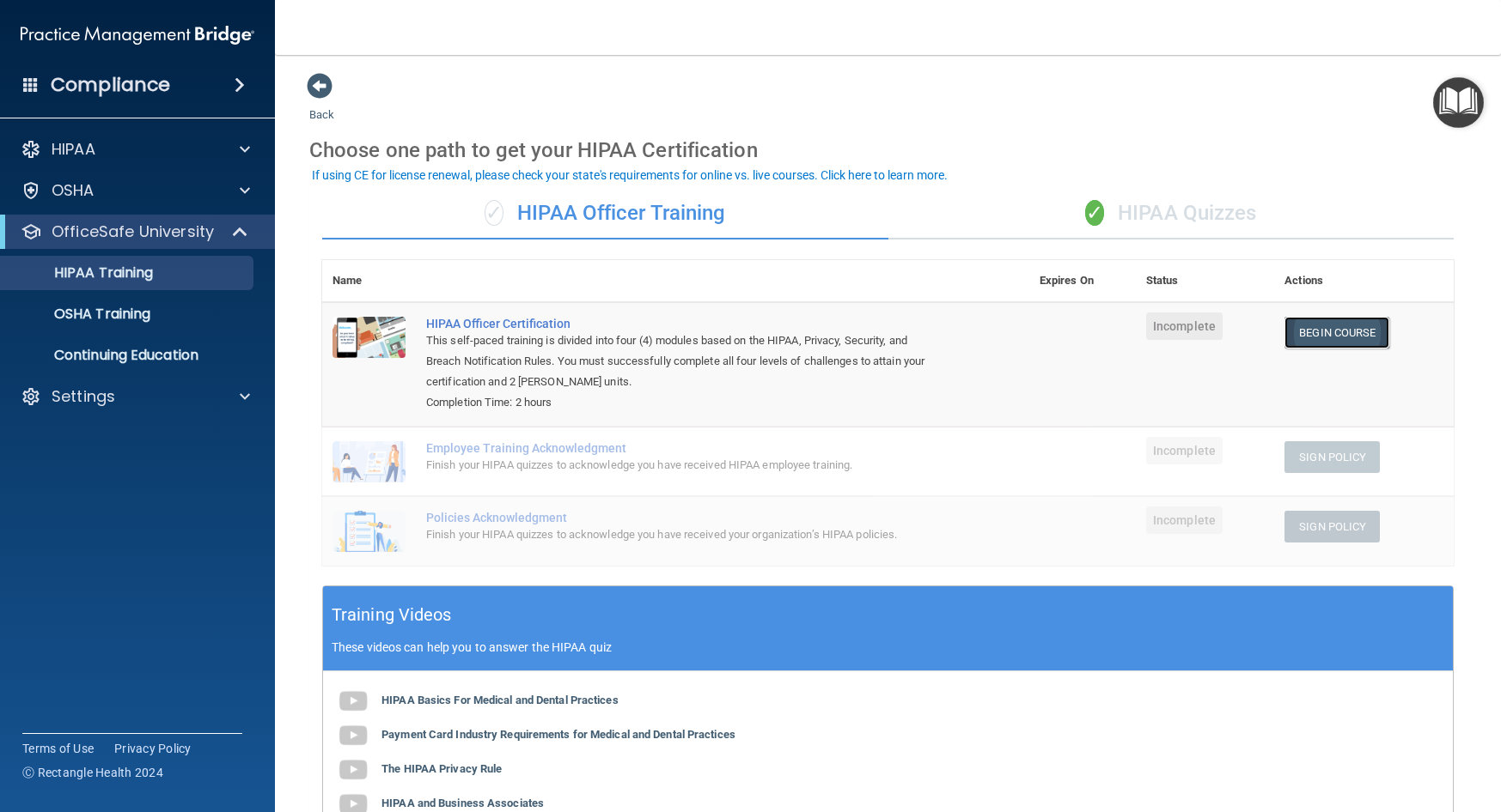
click at [1335, 337] on link "Begin Course" at bounding box center [1337, 333] width 105 height 32
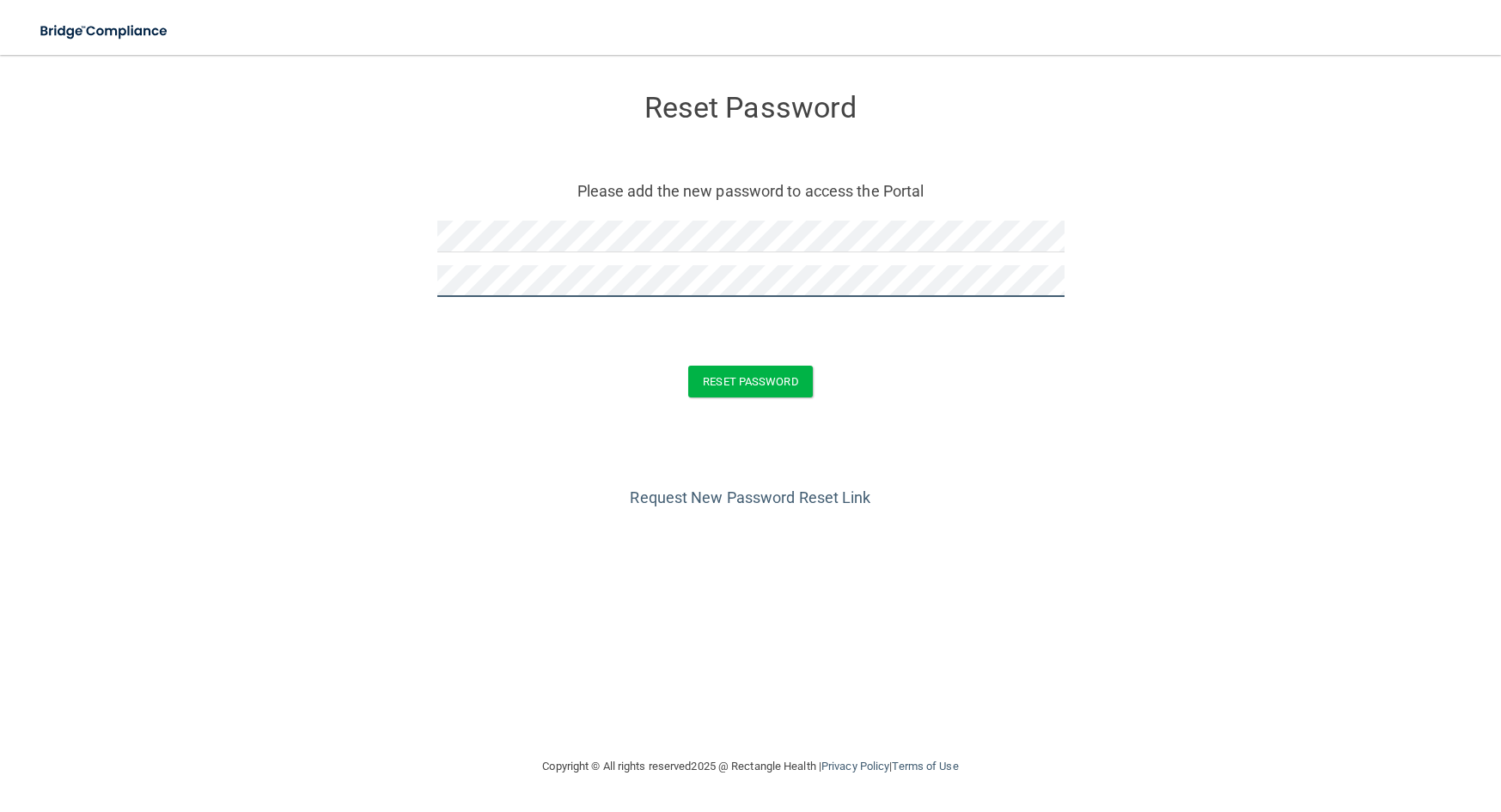
click at [689, 365] on button "Reset Password" at bounding box center [750, 381] width 124 height 32
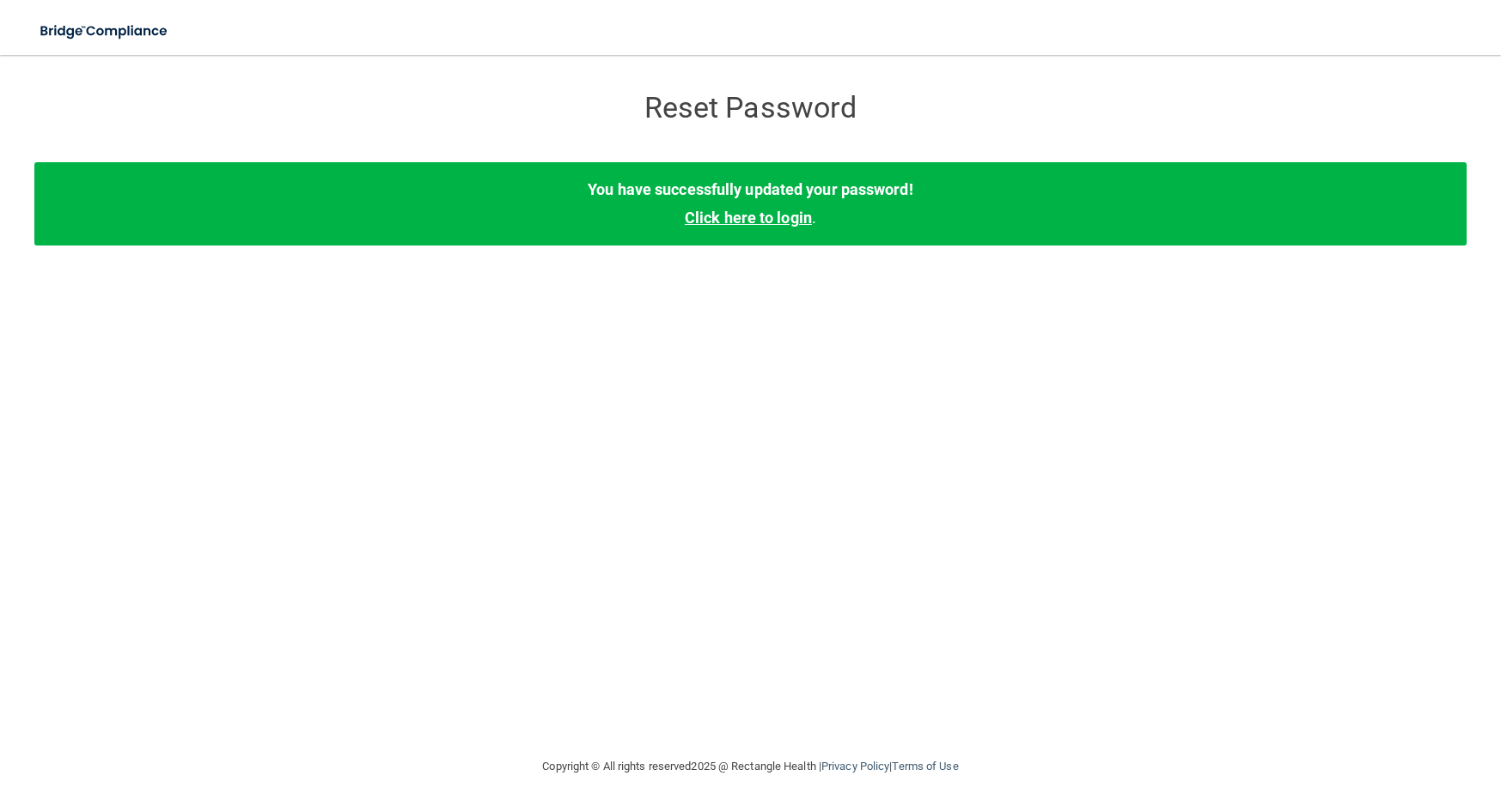
click at [726, 214] on link "Click here to login" at bounding box center [748, 217] width 128 height 18
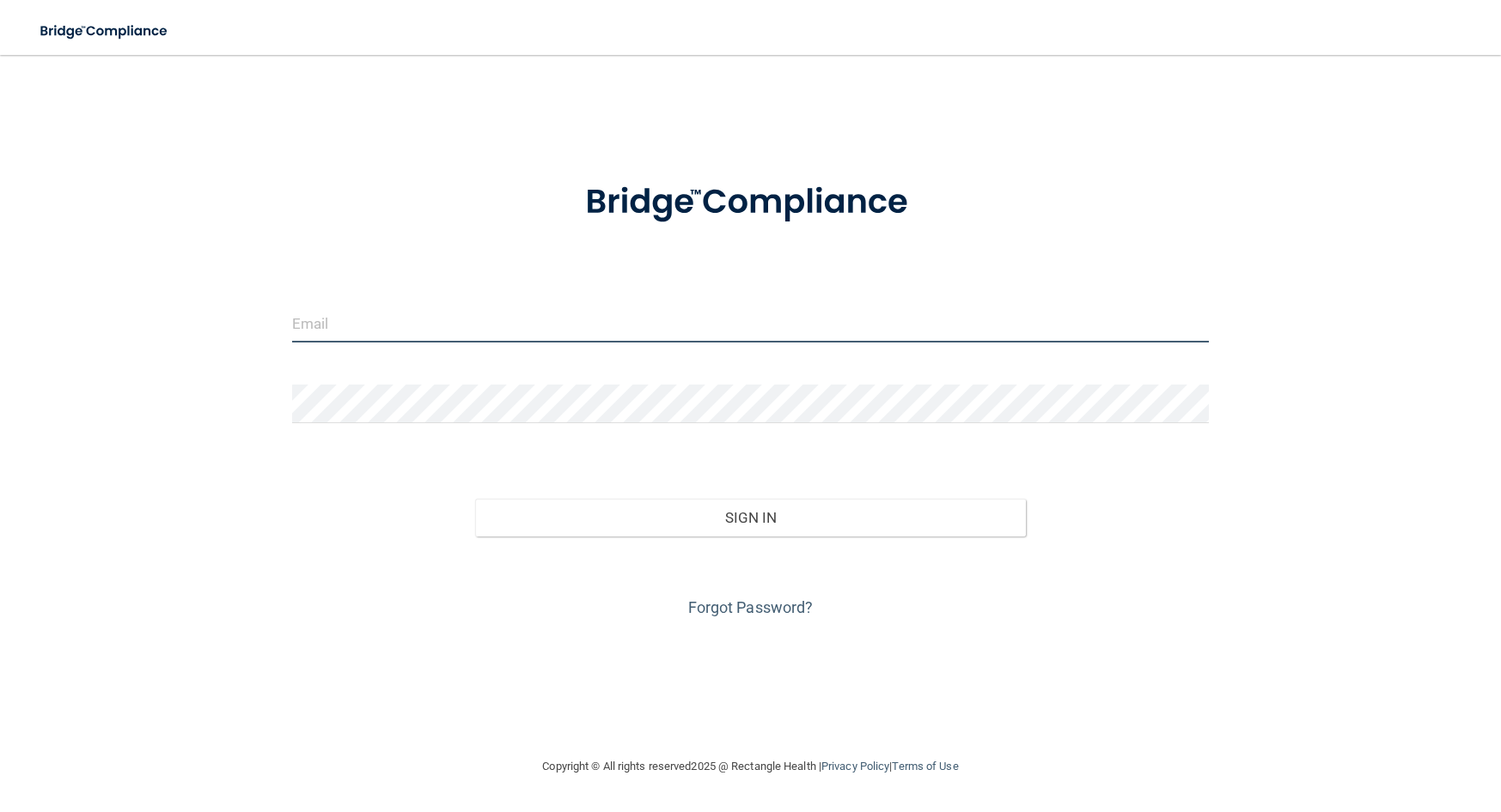
type input "[PERSON_NAME][EMAIL_ADDRESS][PERSON_NAME][DOMAIN_NAME]"
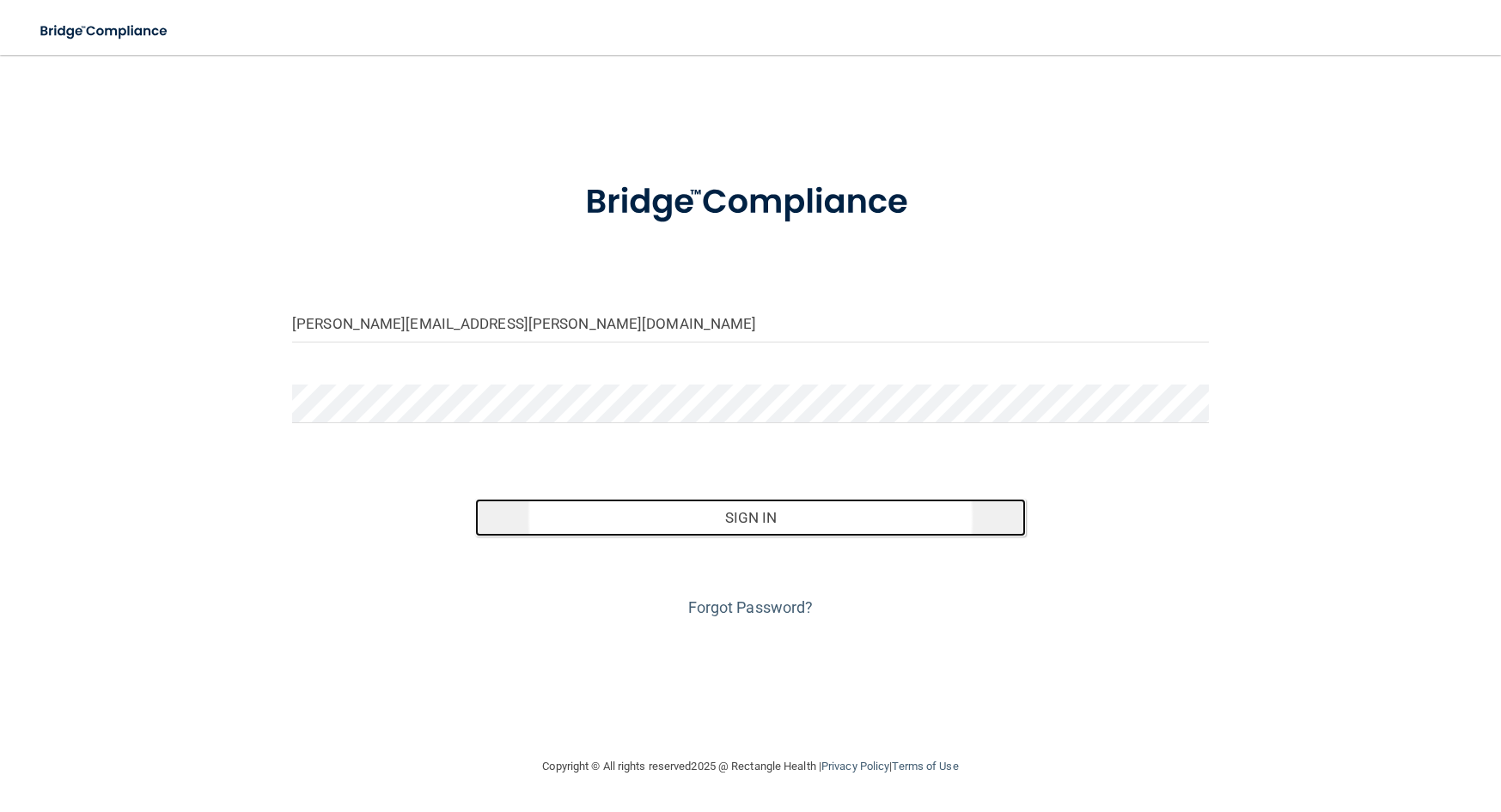
click at [753, 516] on button "Sign In" at bounding box center [750, 517] width 550 height 38
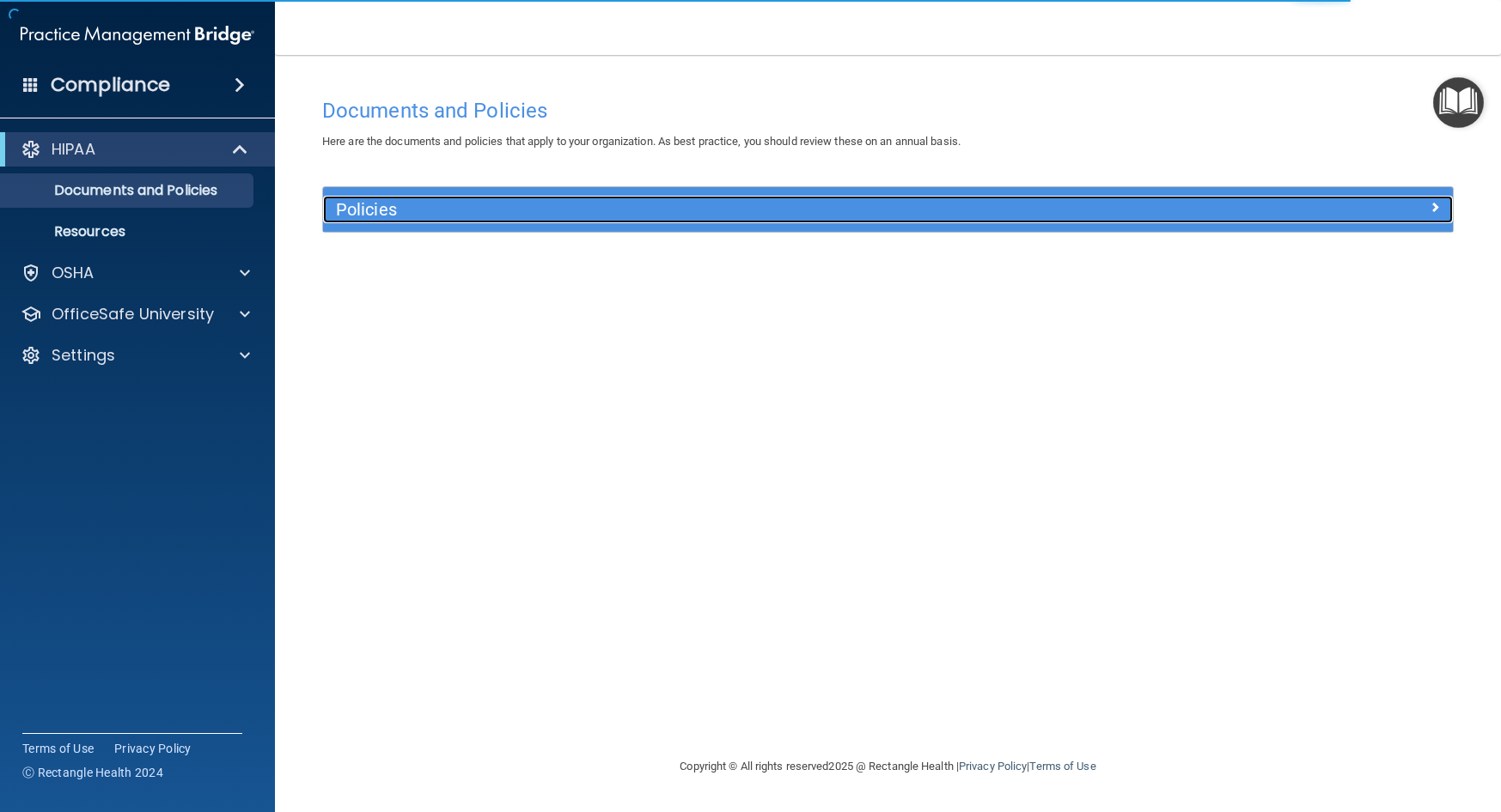
click at [416, 219] on h5 "Policies" at bounding box center [747, 210] width 822 height 19
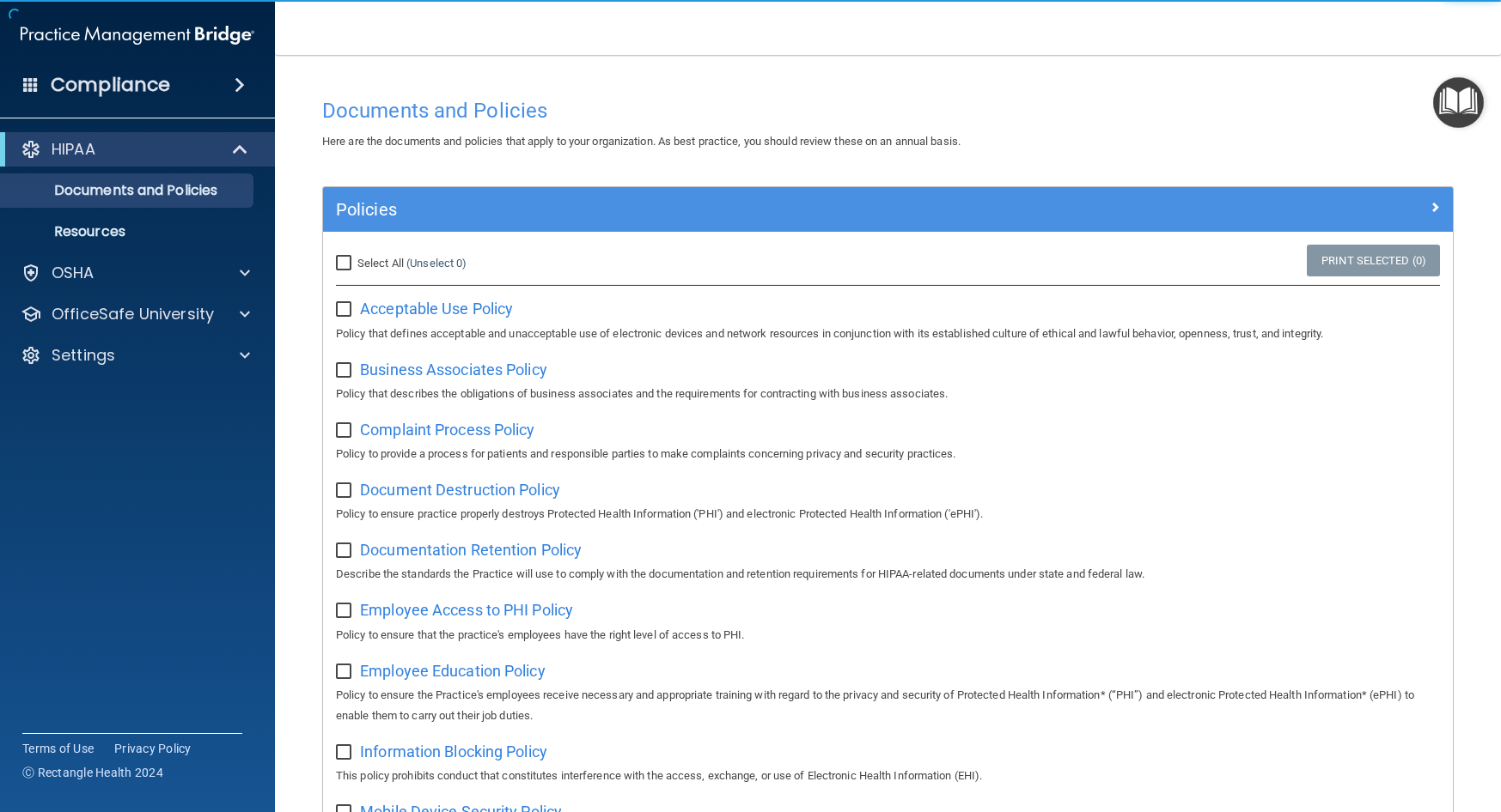
click at [342, 260] on input "Select All (Unselect 0) Unselect All" at bounding box center [346, 263] width 20 height 14
checkbox input "true"
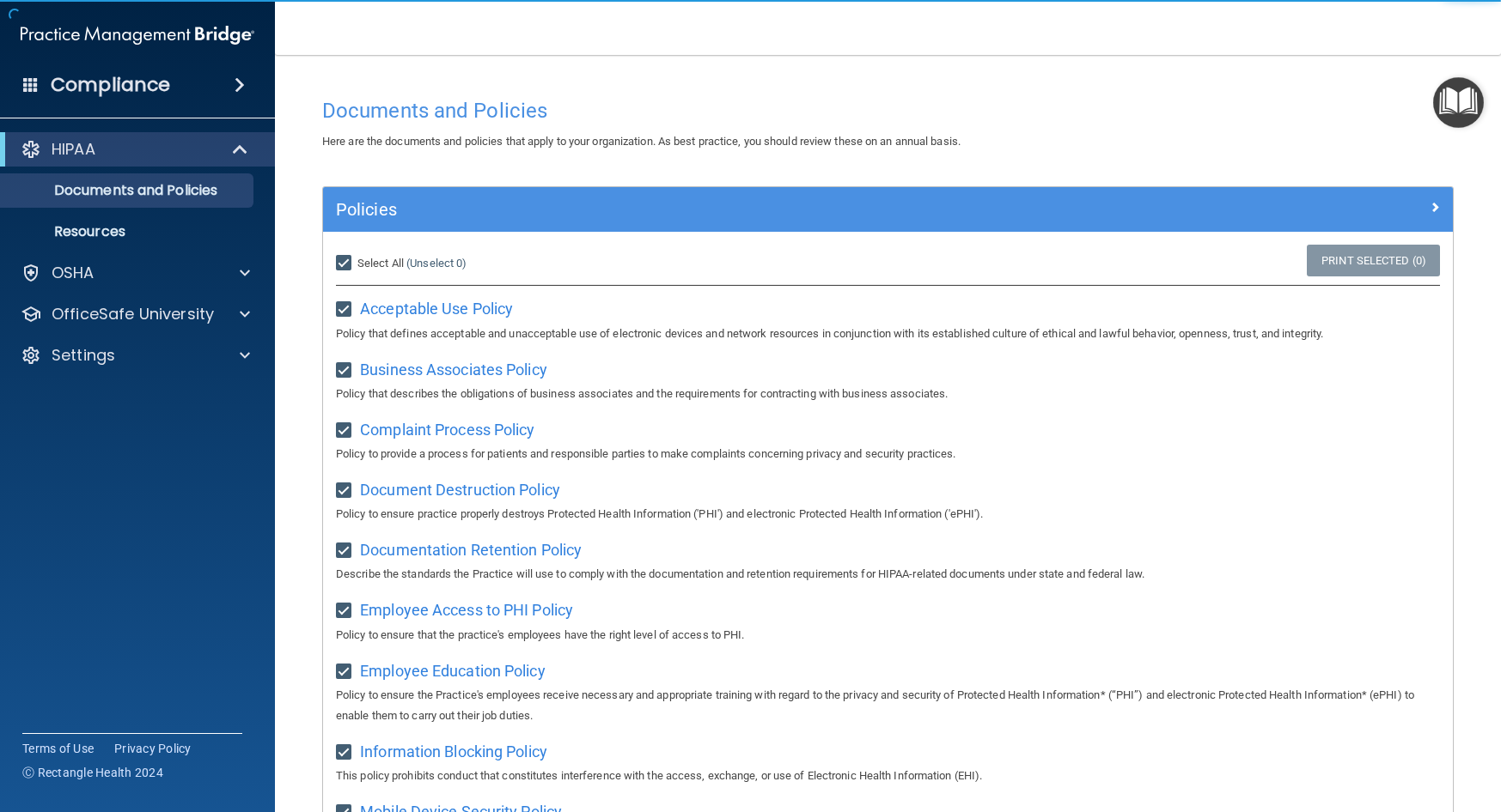
checkbox input "true"
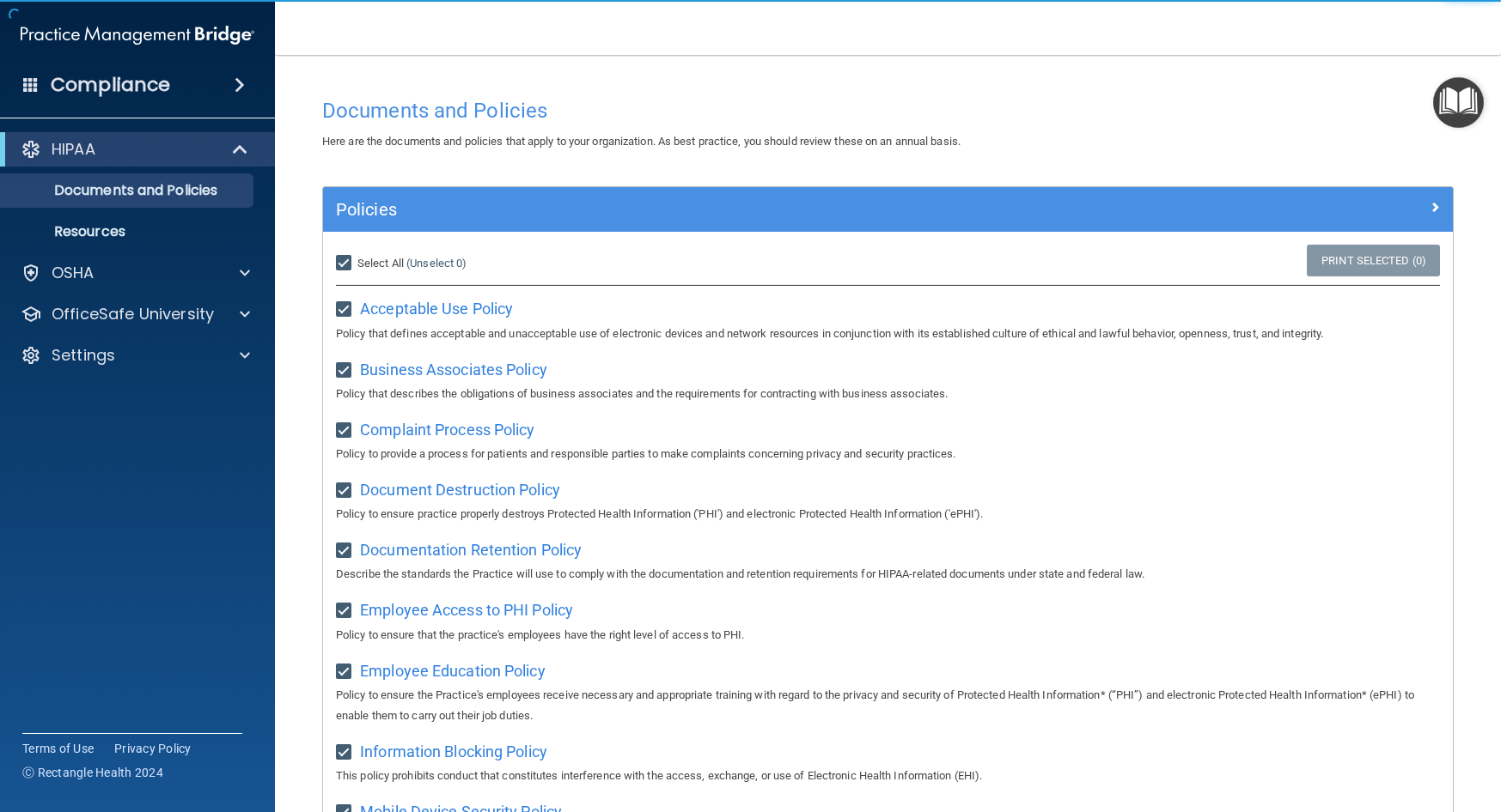
checkbox input "true"
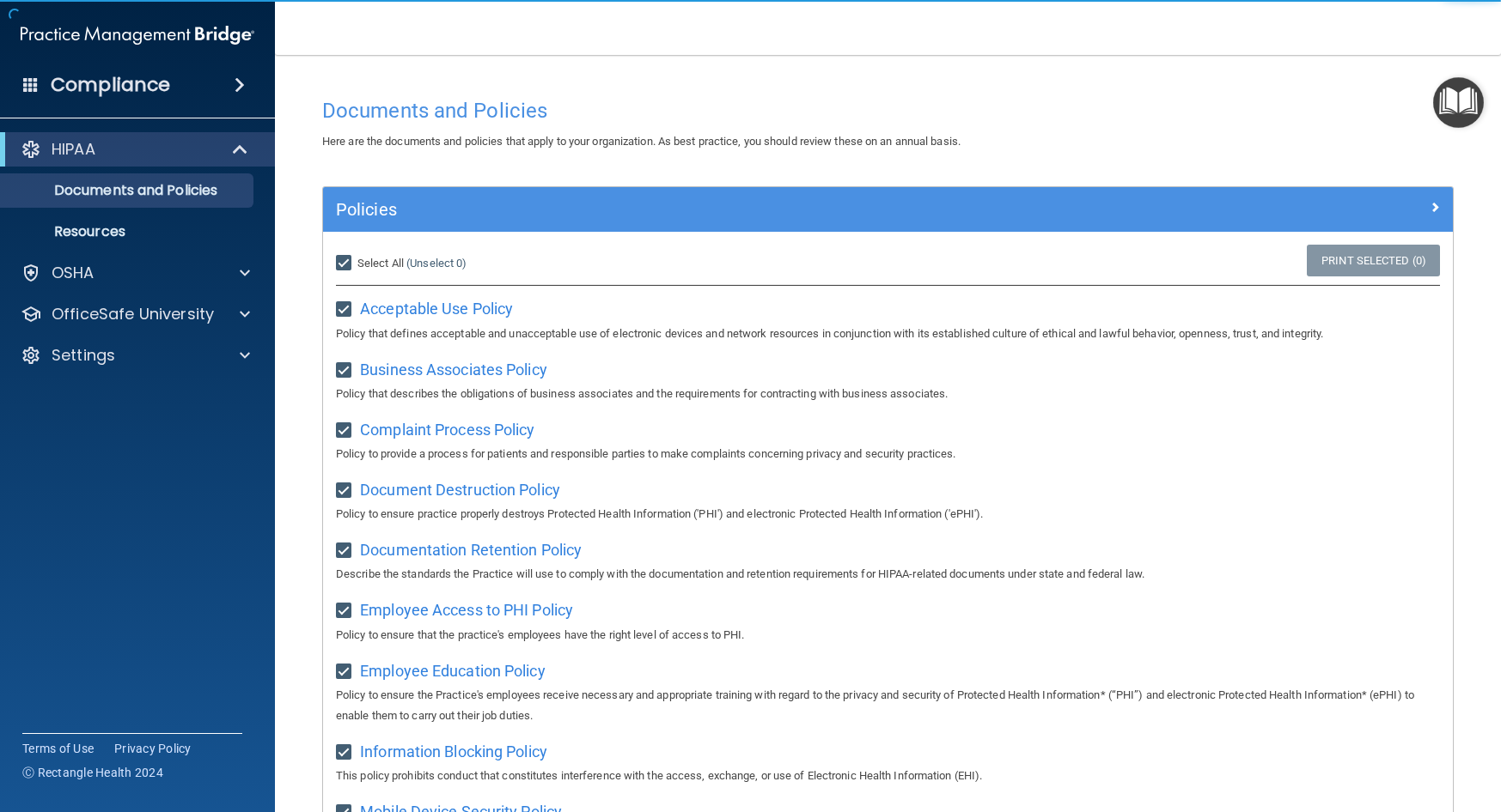
checkbox input "true"
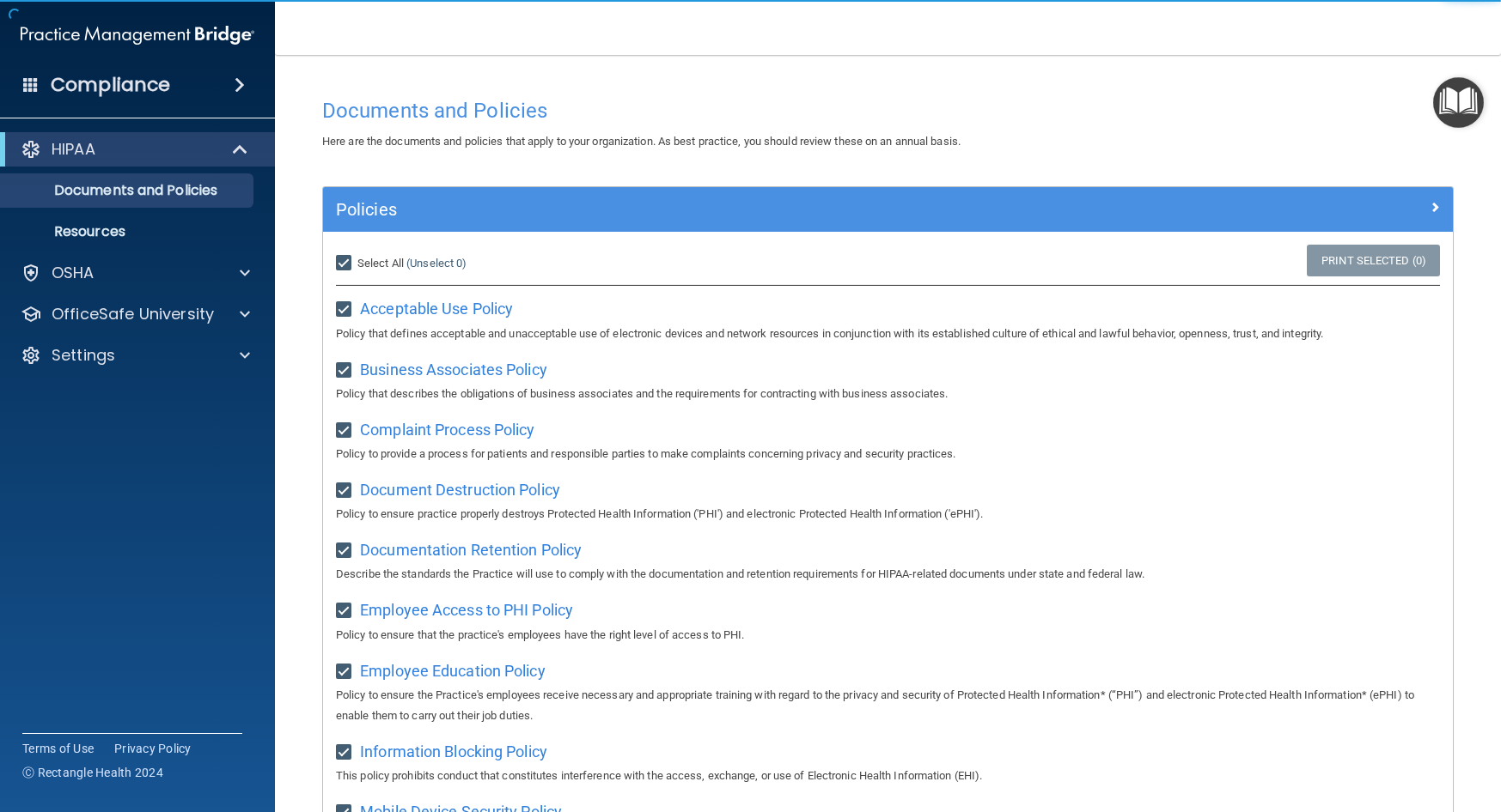
checkbox input "true"
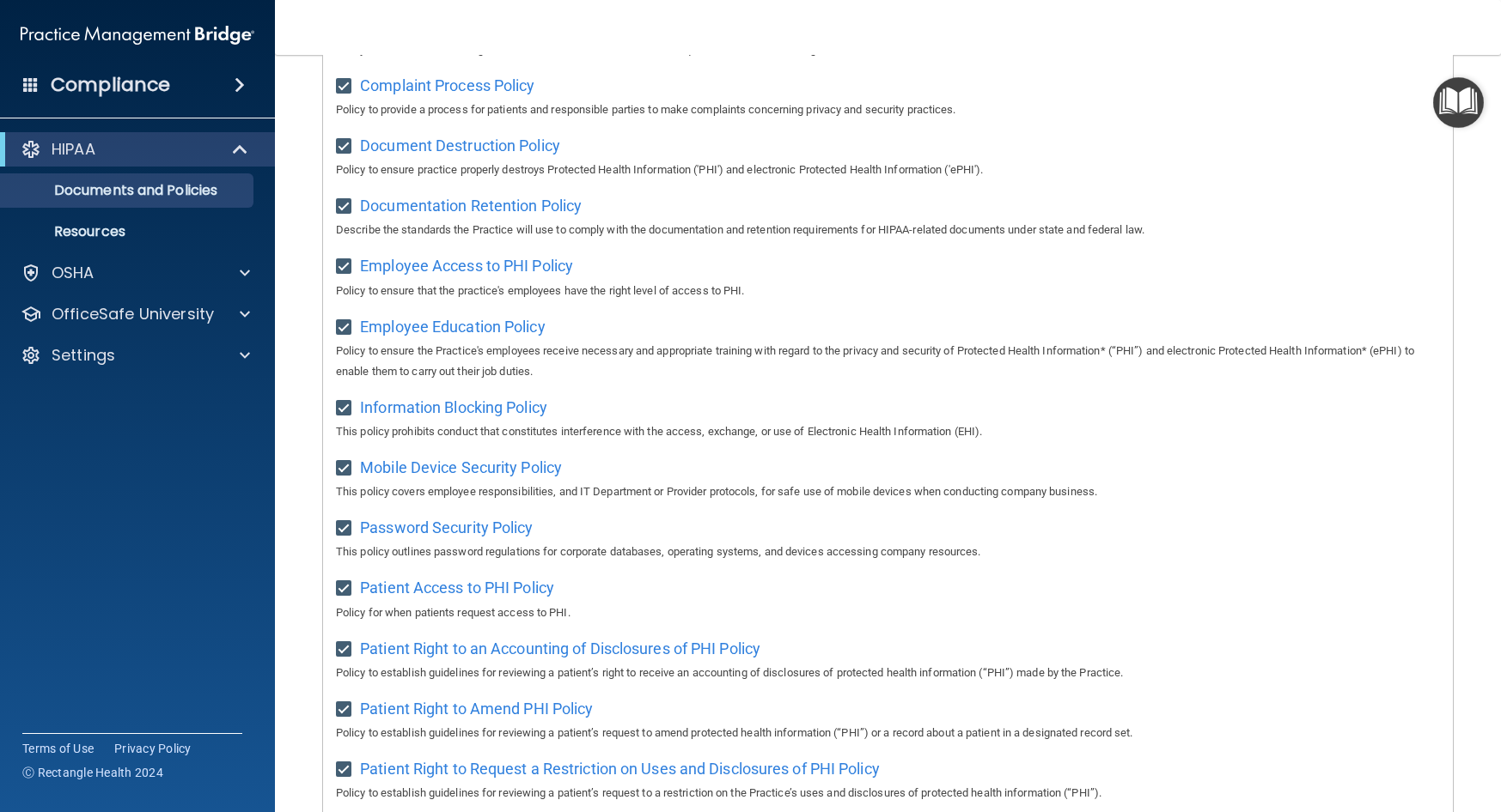
scroll to position [158, 0]
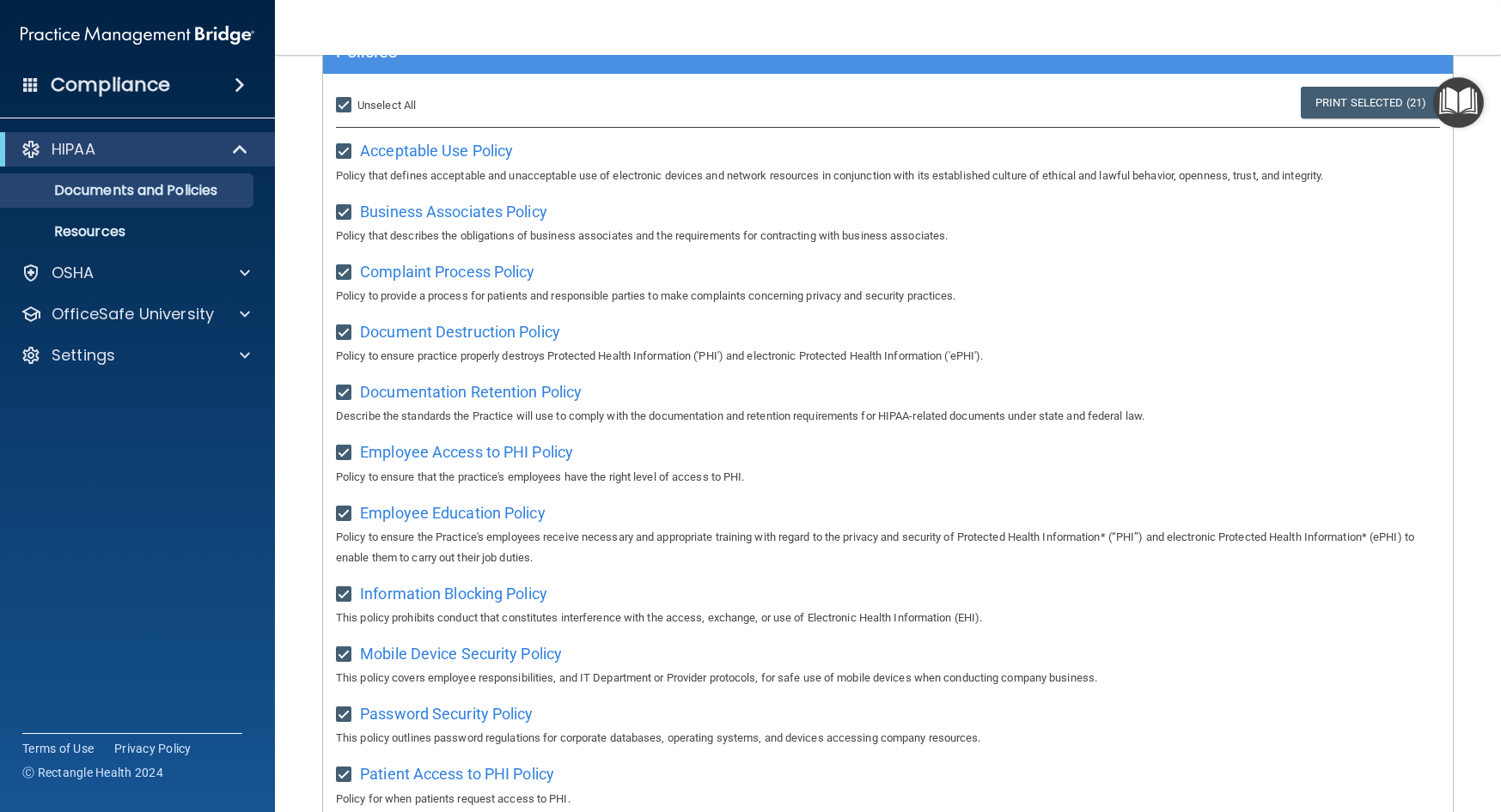
click at [350, 100] on input "Select All (Unselect 21) Unselect All" at bounding box center [346, 106] width 20 height 14
checkbox input "false"
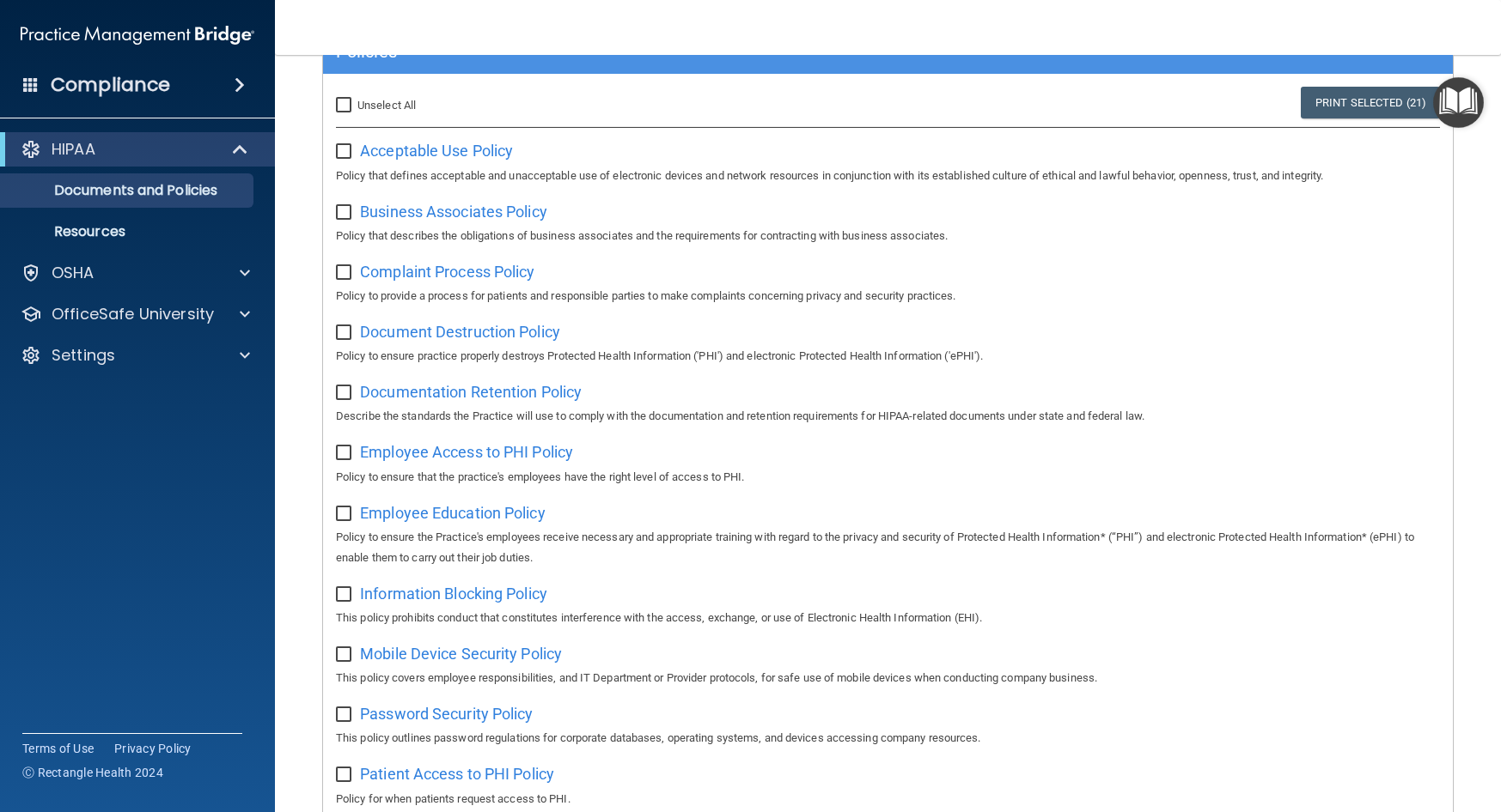
checkbox input "false"
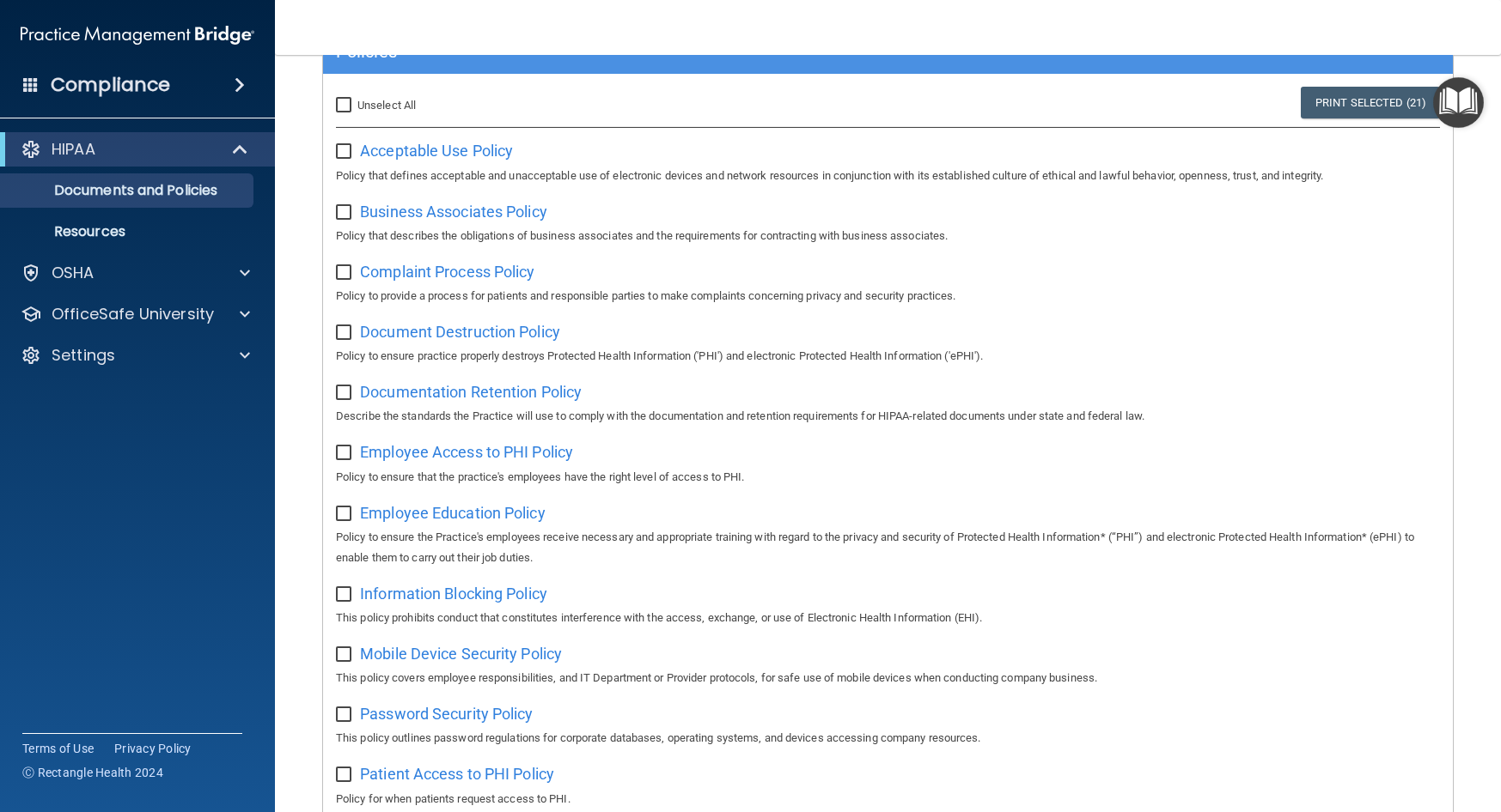
checkbox input "false"
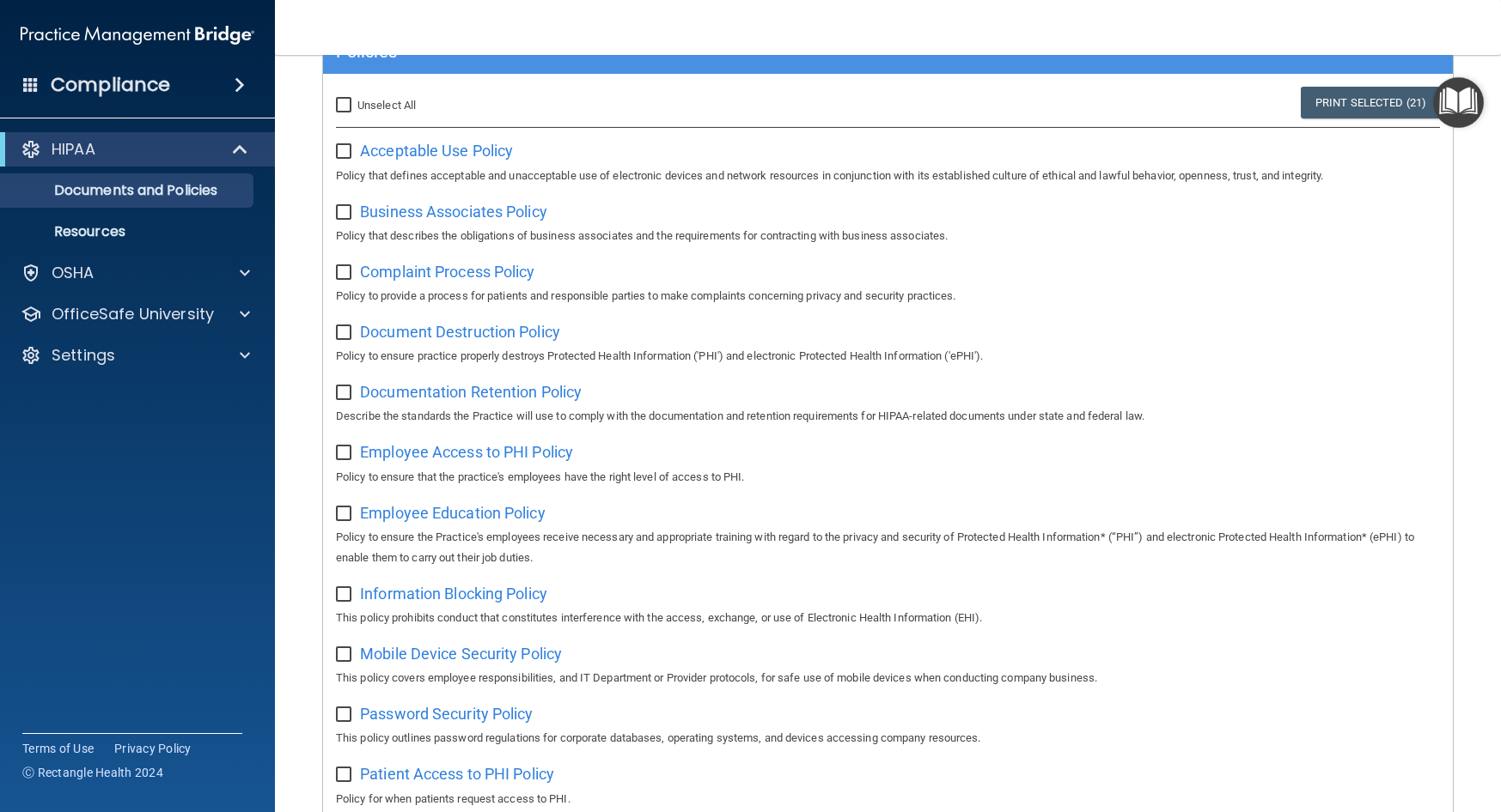
checkbox input "false"
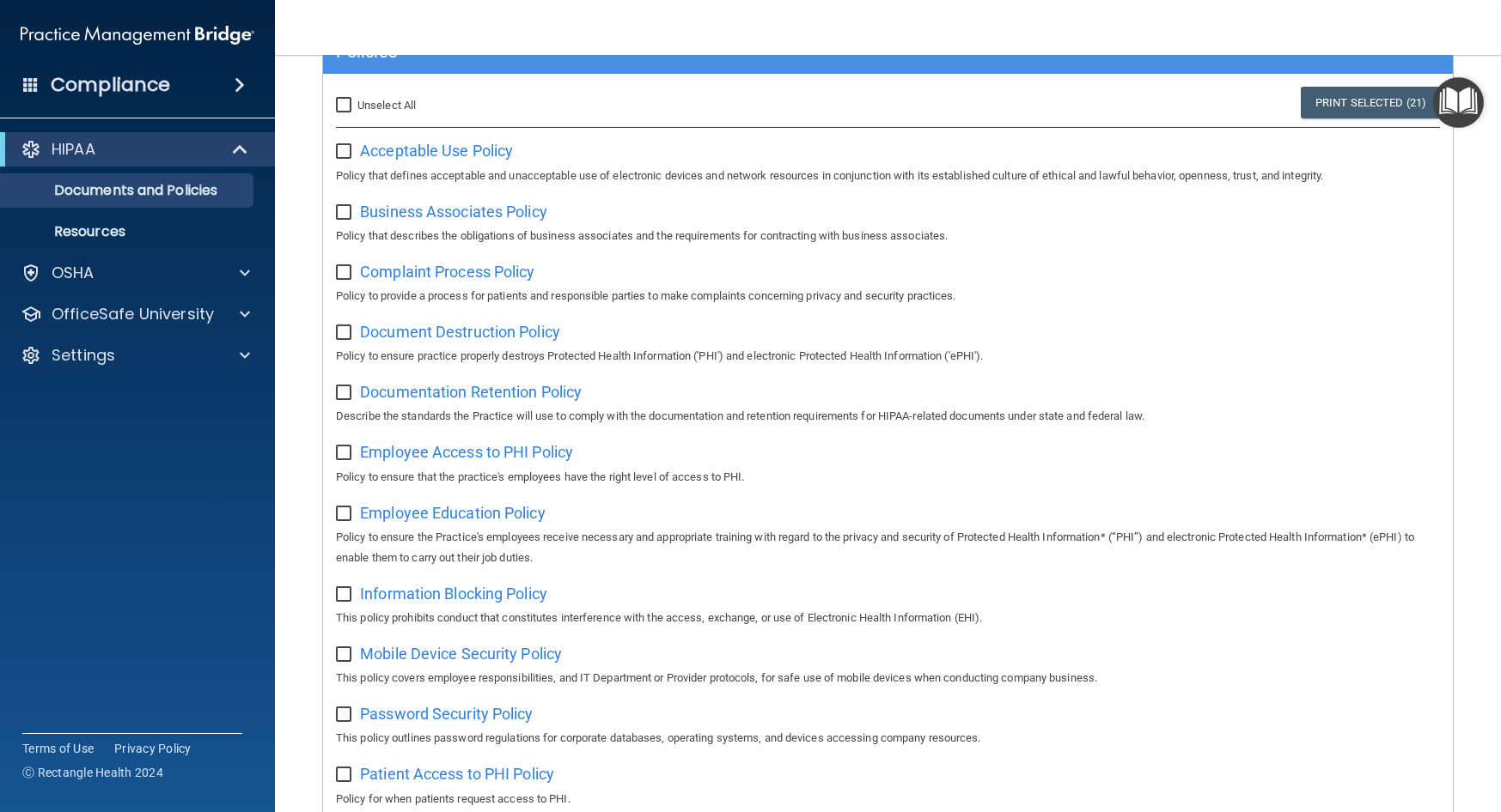
checkbox input "false"
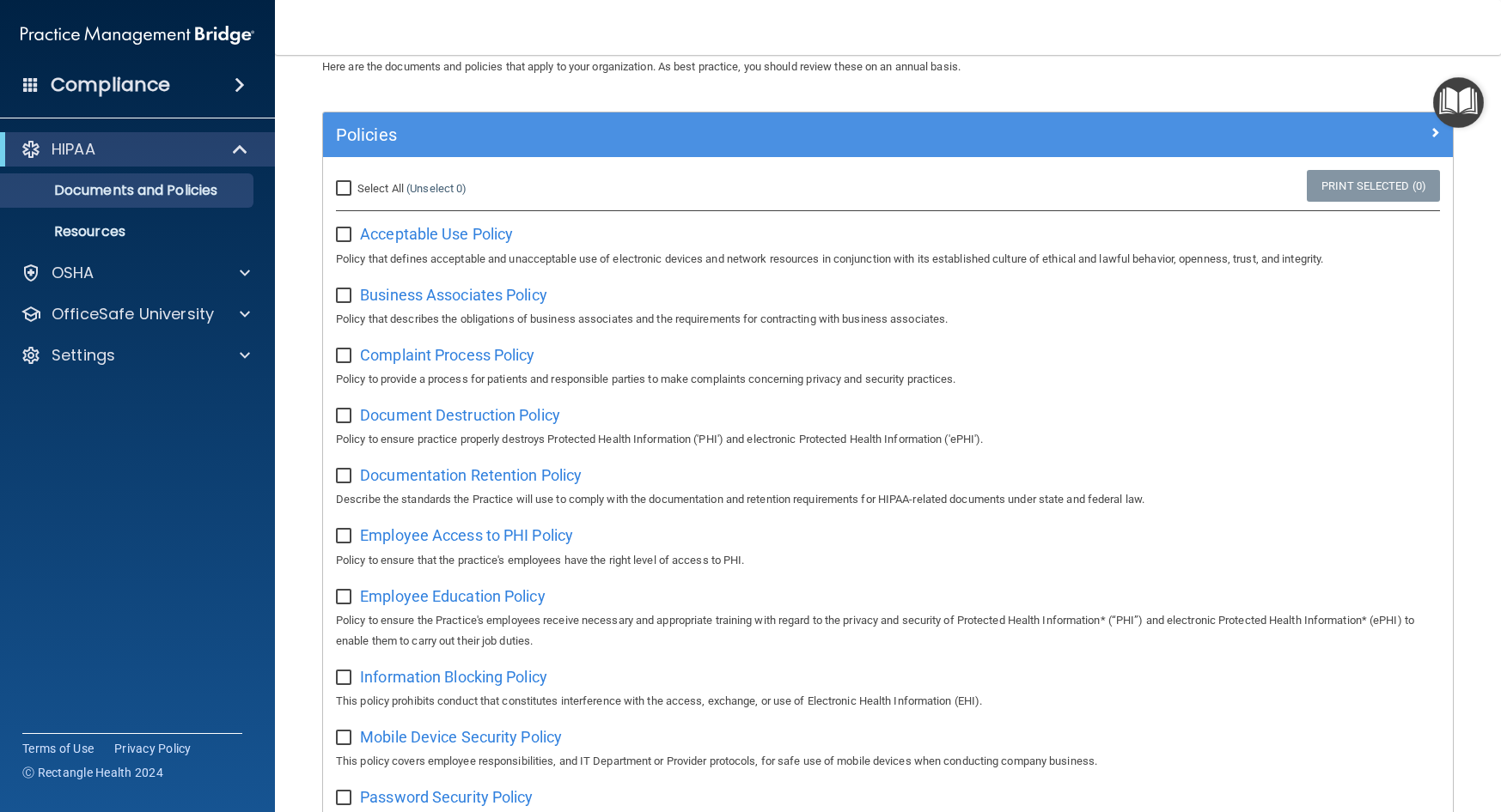
scroll to position [0, 0]
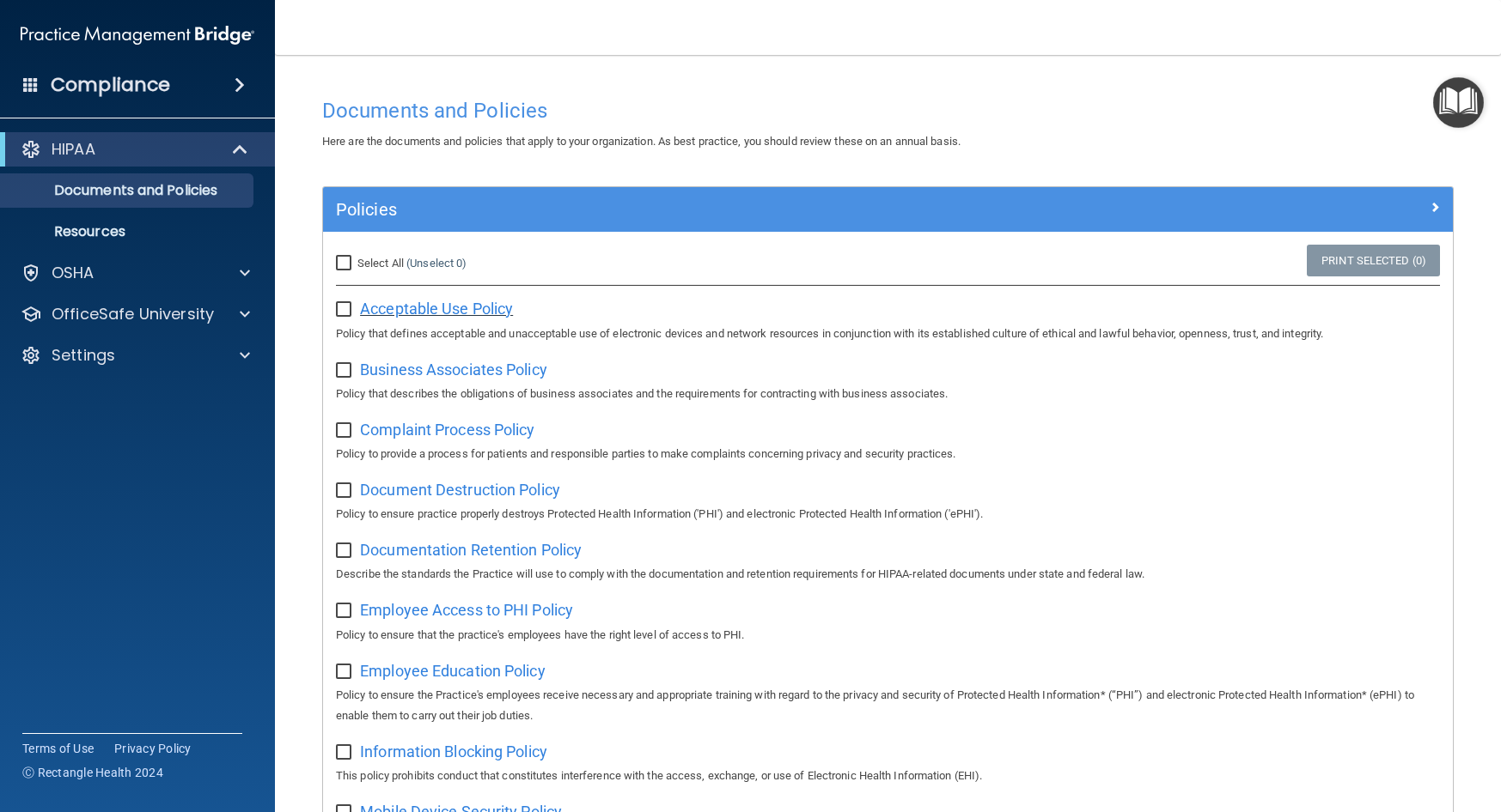
click at [432, 313] on span "Acceptable Use Policy" at bounding box center [436, 308] width 153 height 18
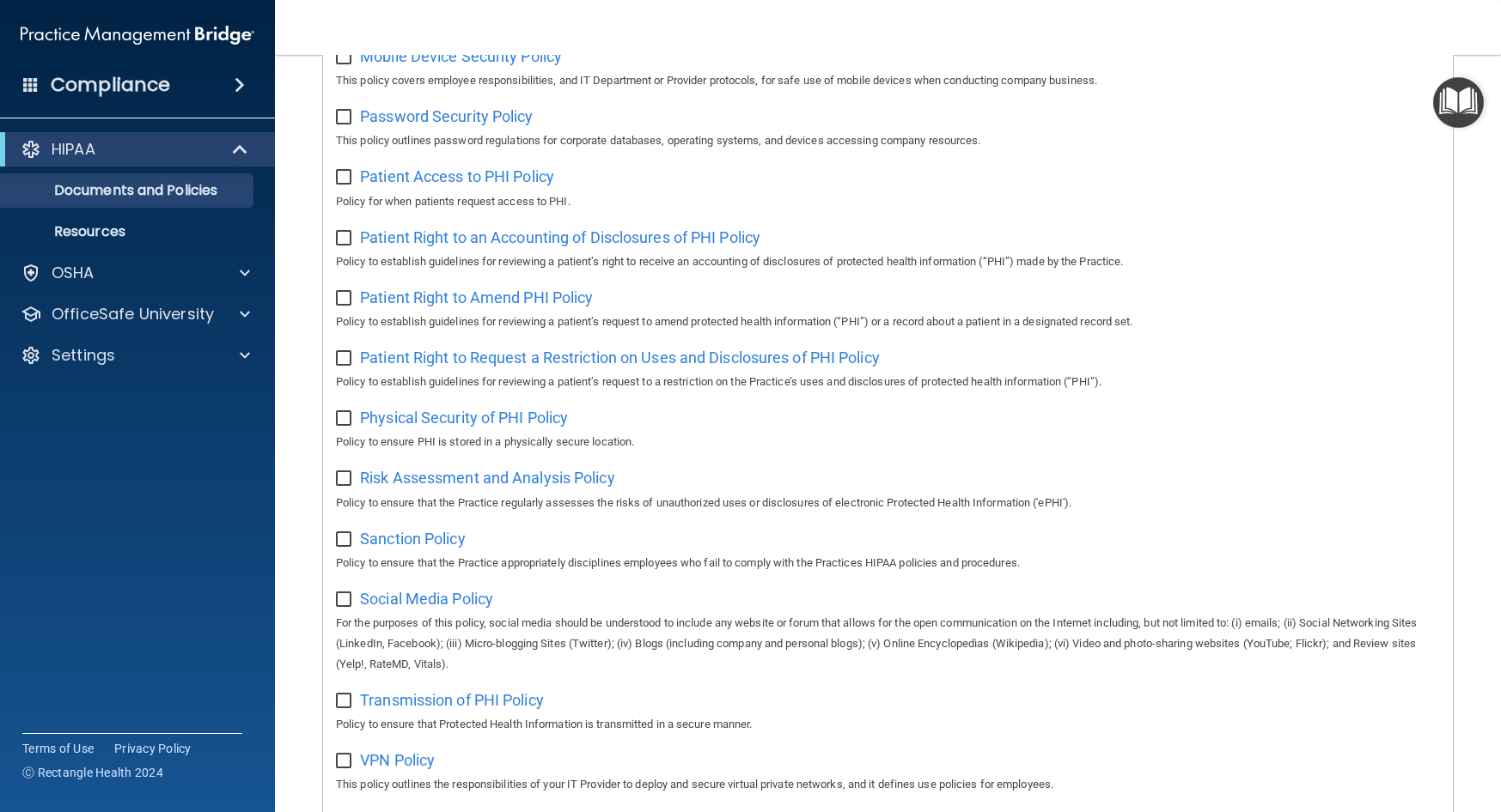
scroll to position [931, 0]
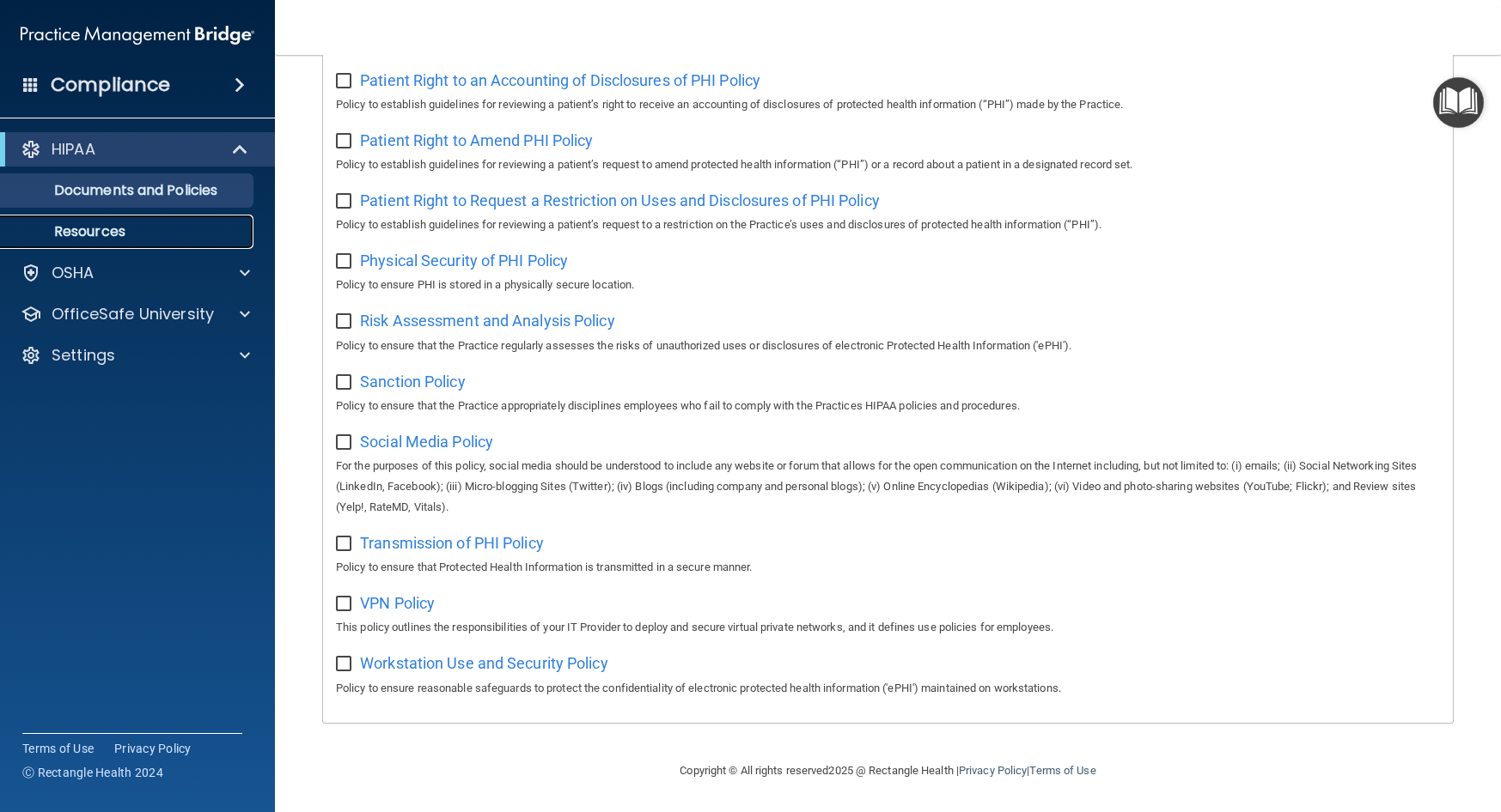
click at [124, 240] on p "Resources" at bounding box center [128, 231] width 234 height 17
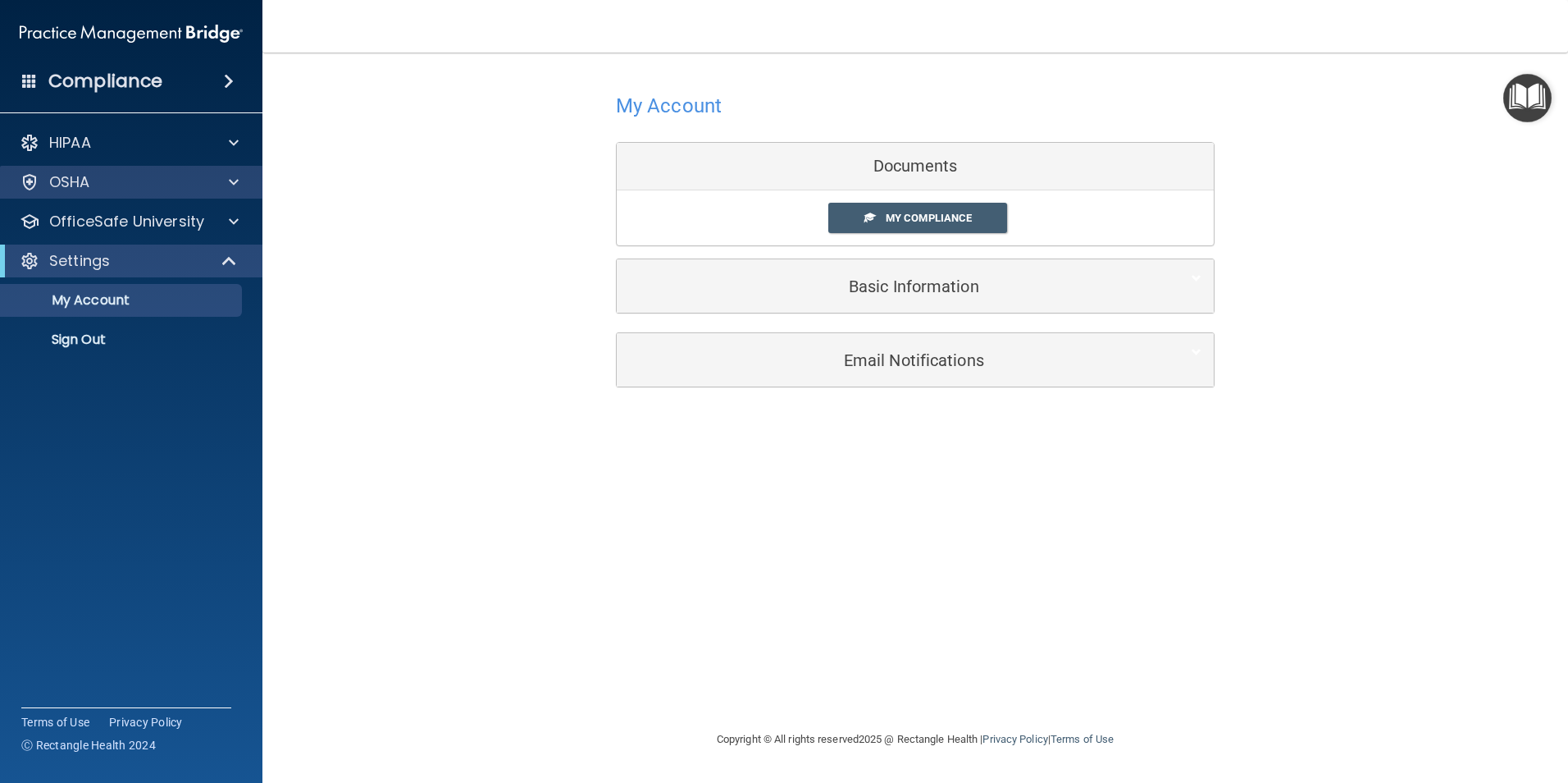
click at [87, 193] on div "OSHA" at bounding box center [132, 182] width 263 height 32
click at [178, 182] on div "OSHA" at bounding box center [109, 182] width 204 height 20
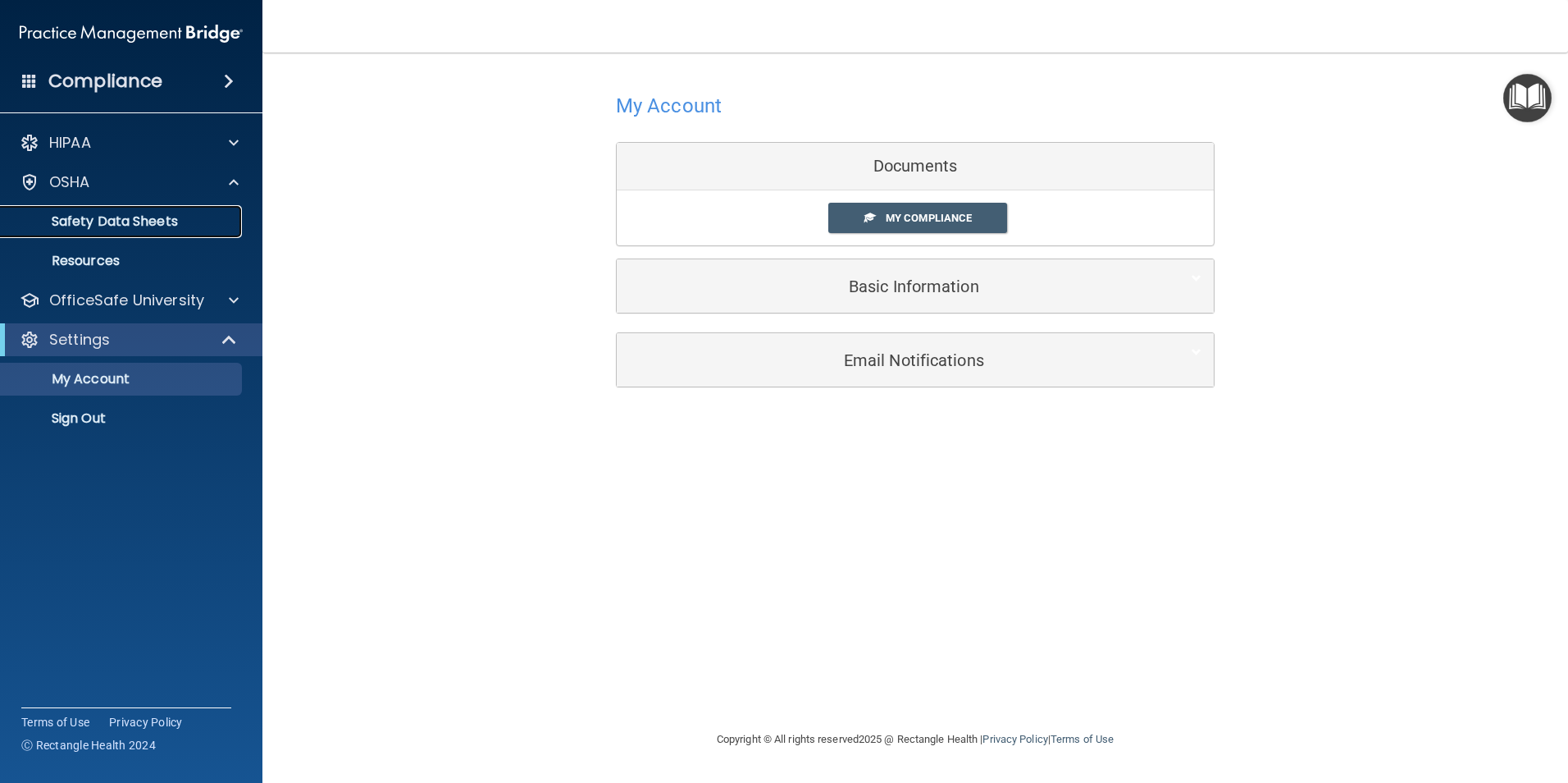
click at [157, 226] on p "Safety Data Sheets" at bounding box center [123, 221] width 224 height 16
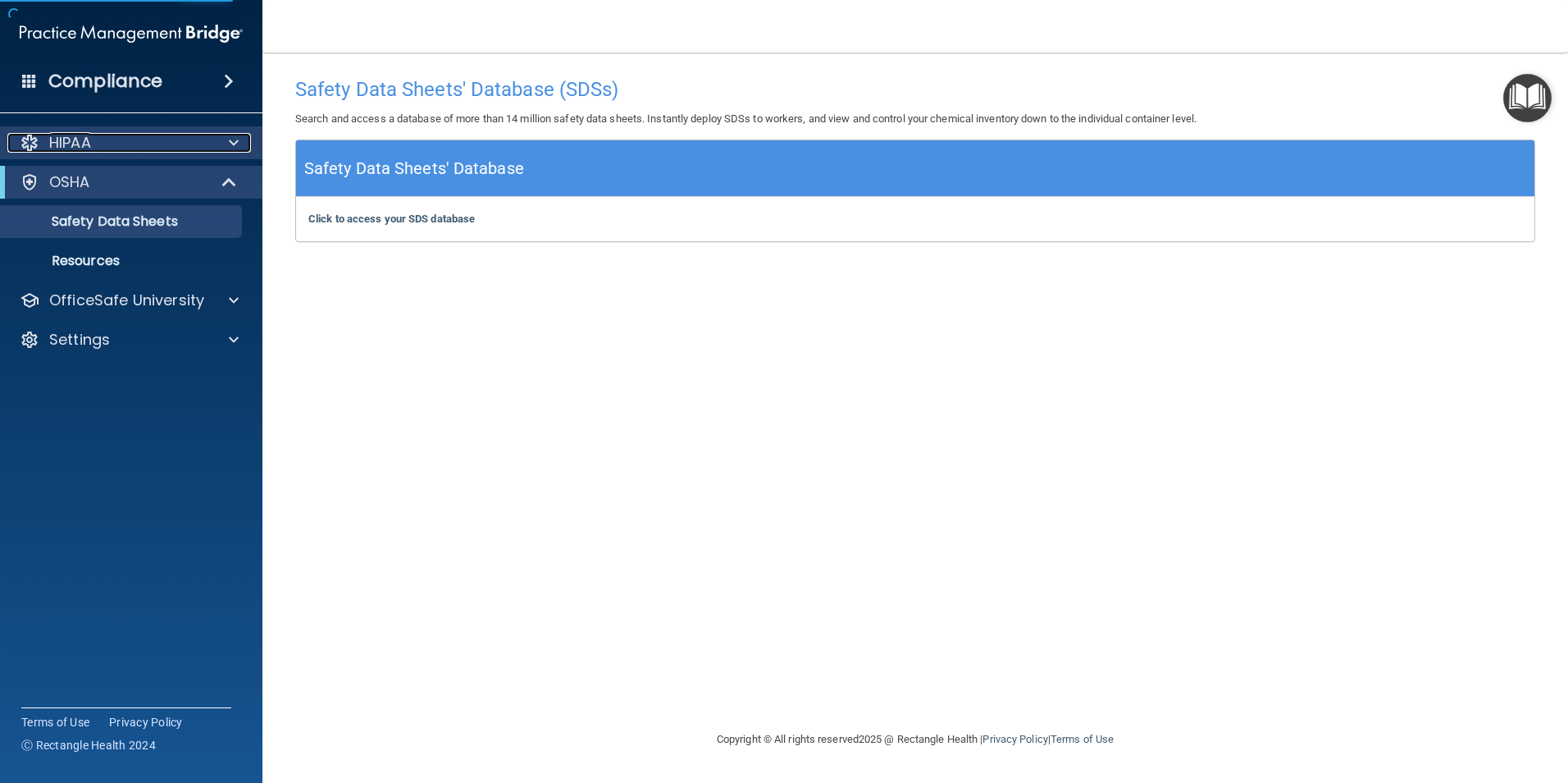
click at [193, 134] on div "HIPAA" at bounding box center [109, 143] width 204 height 20
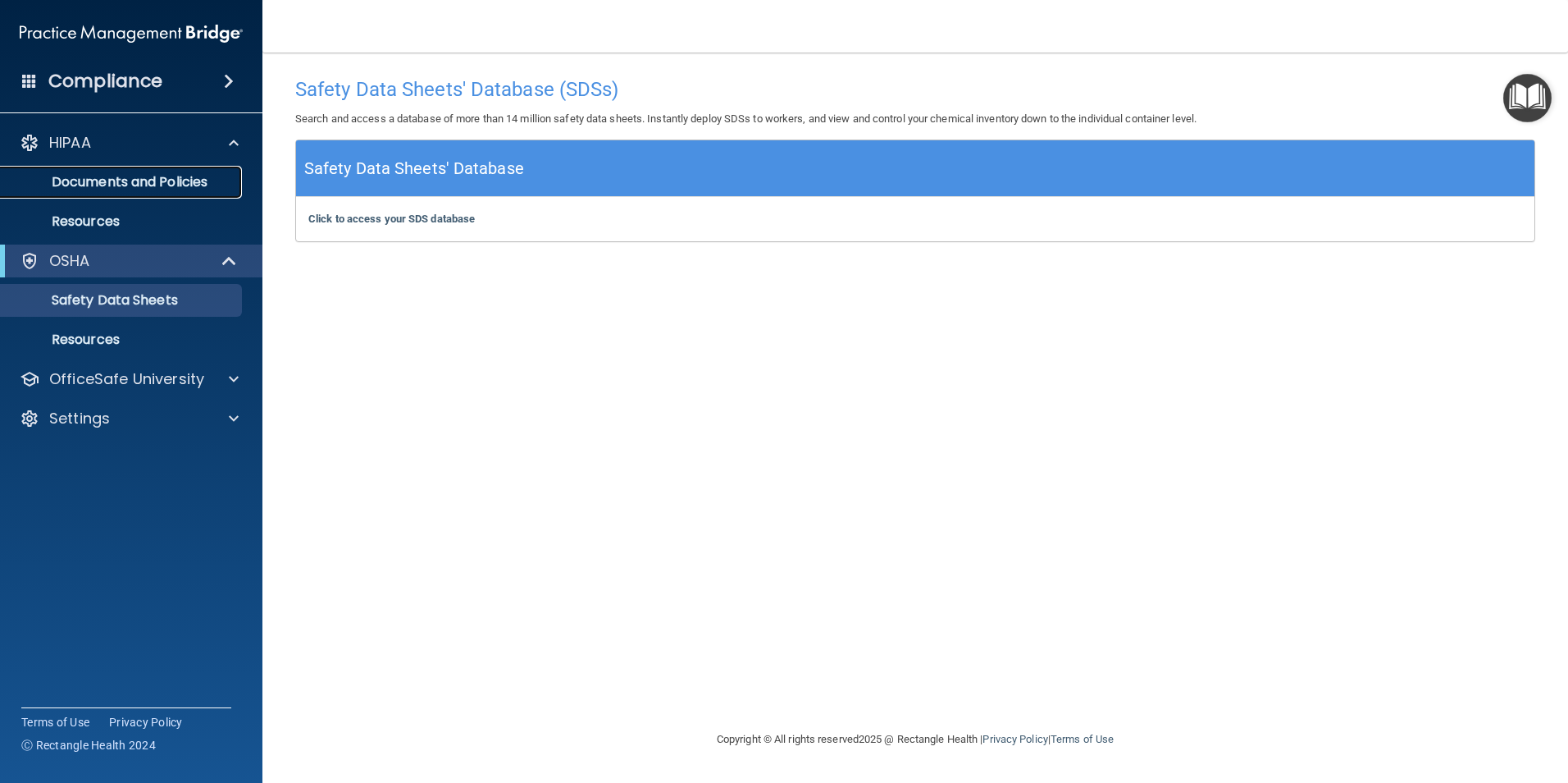
click at [168, 186] on p "Documents and Policies" at bounding box center [123, 182] width 224 height 16
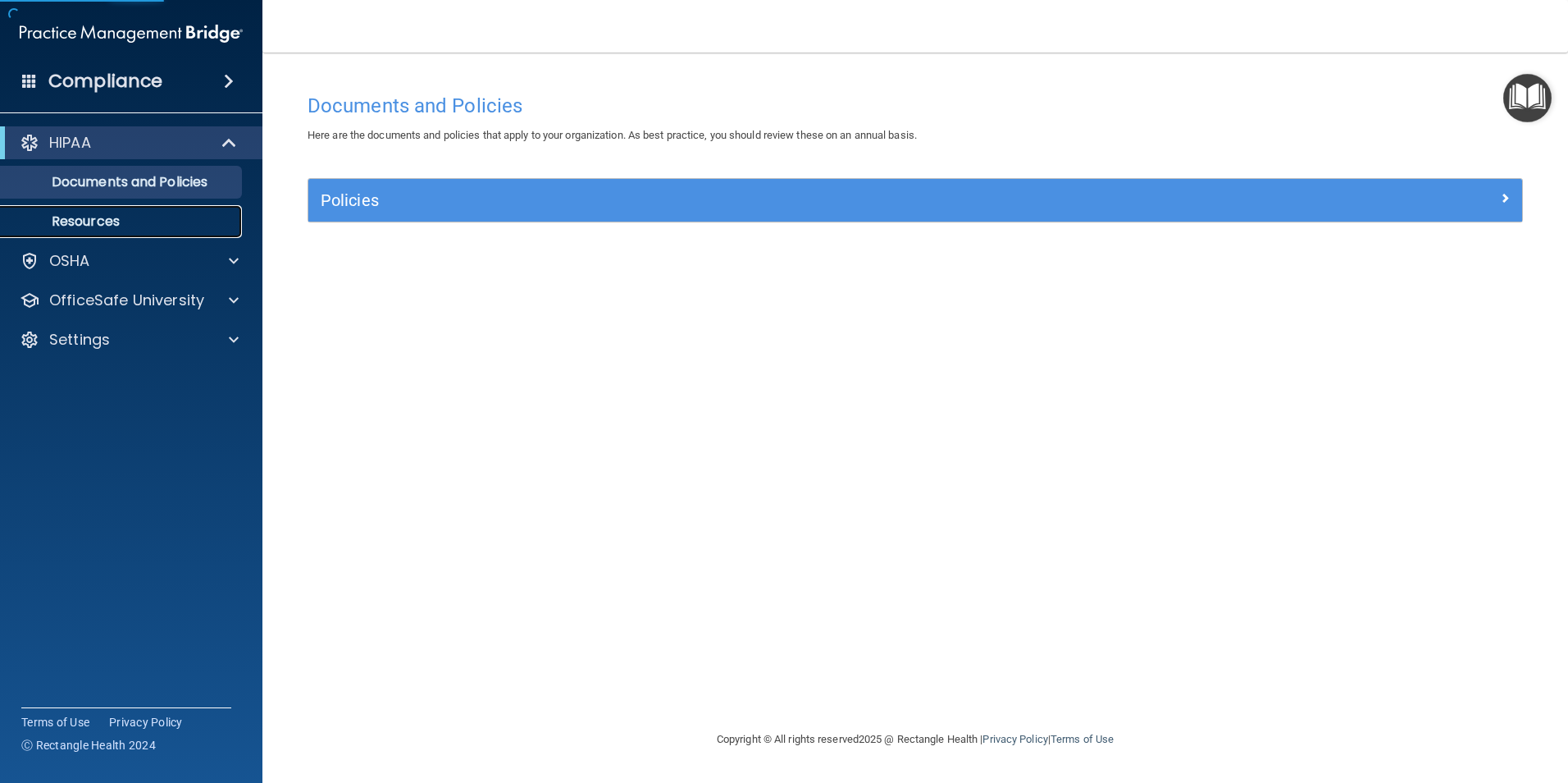
click at [160, 220] on p "Resources" at bounding box center [123, 221] width 224 height 16
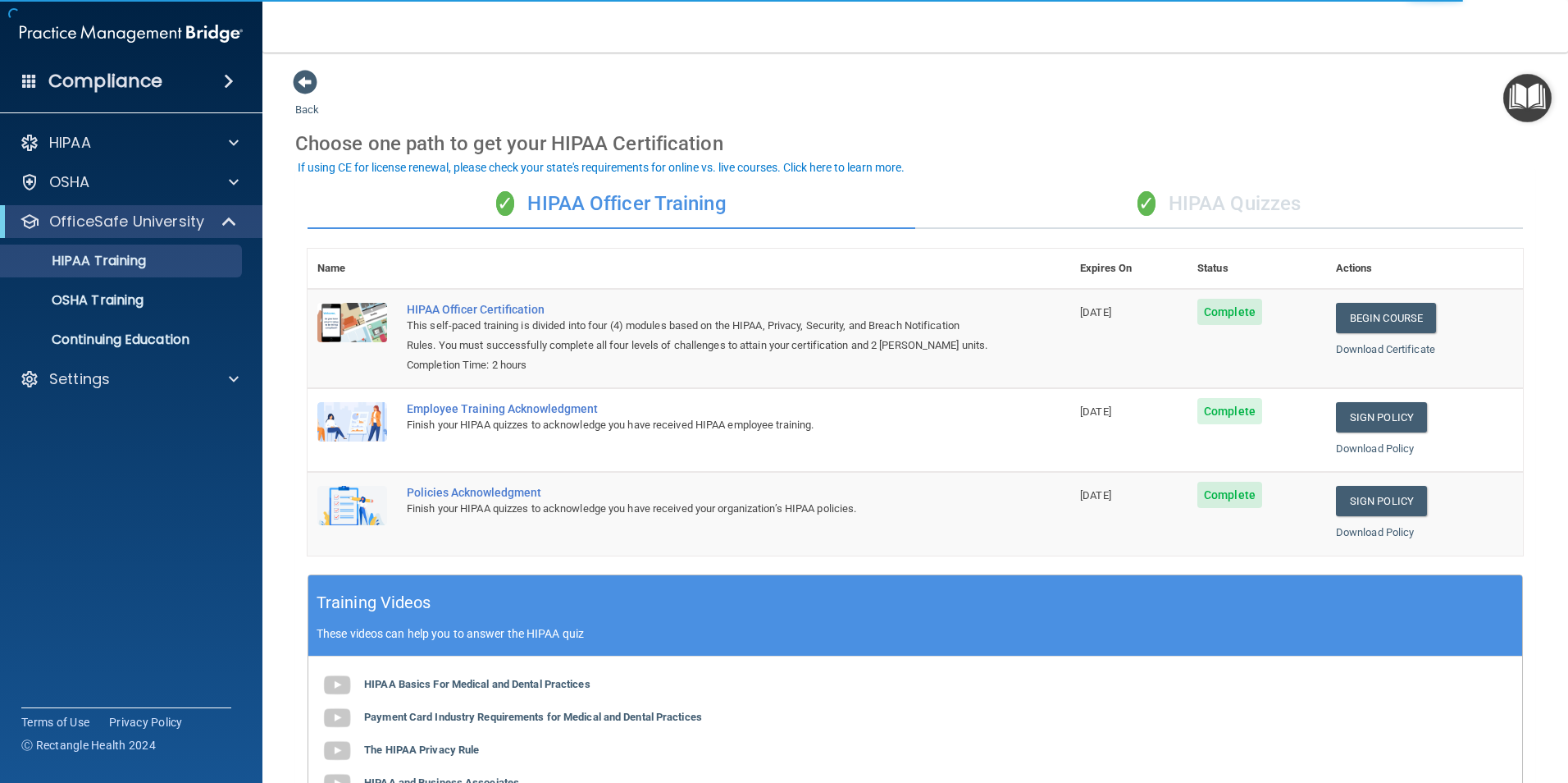
click at [1220, 195] on div "✓ HIPAA Quizzes" at bounding box center [1219, 204] width 608 height 50
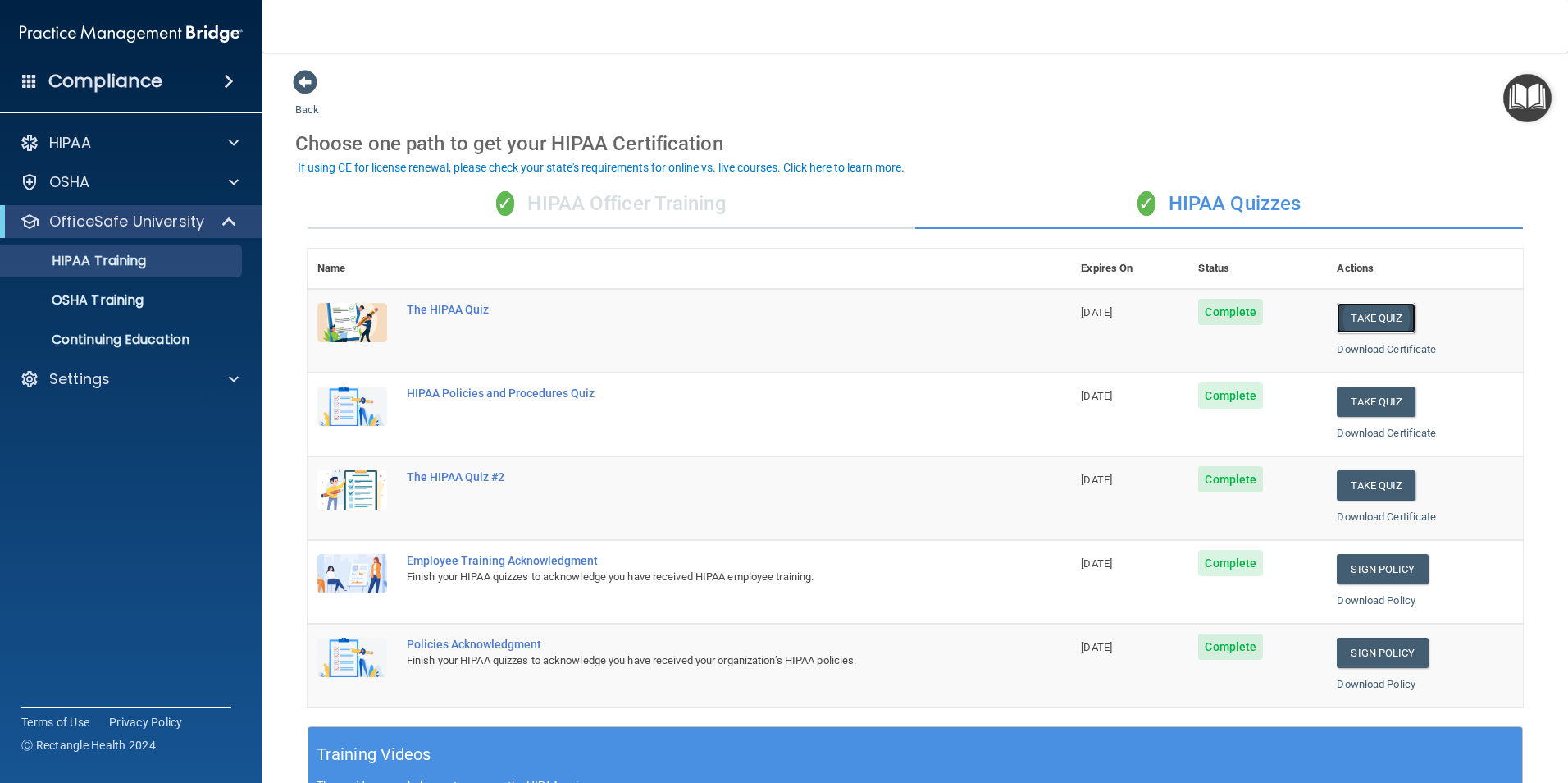
click at [1365, 327] on button "Take Quiz" at bounding box center [1376, 318] width 78 height 31
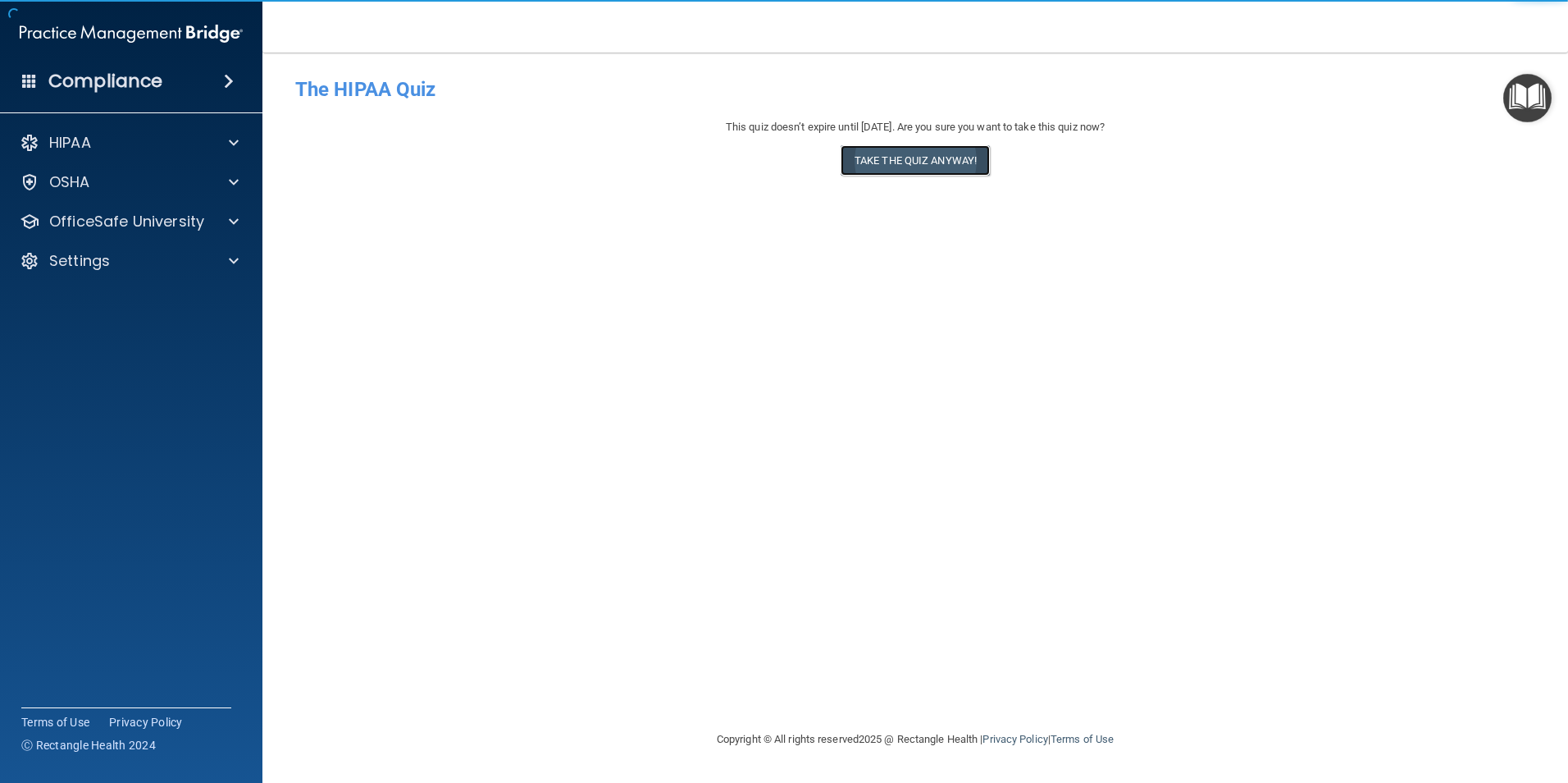
click at [952, 162] on button "Take the quiz anyway!" at bounding box center [915, 161] width 150 height 31
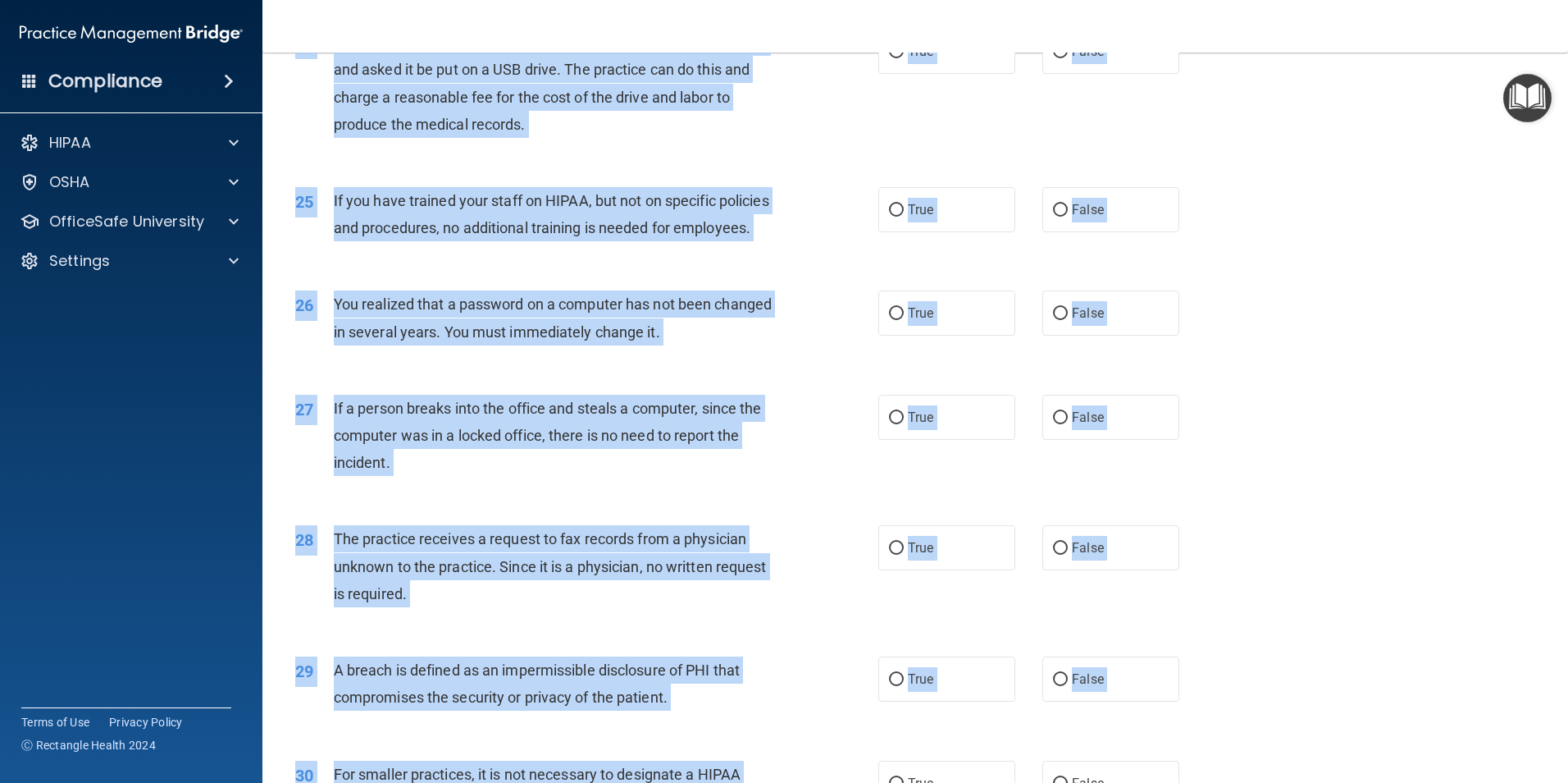
scroll to position [3127, 0]
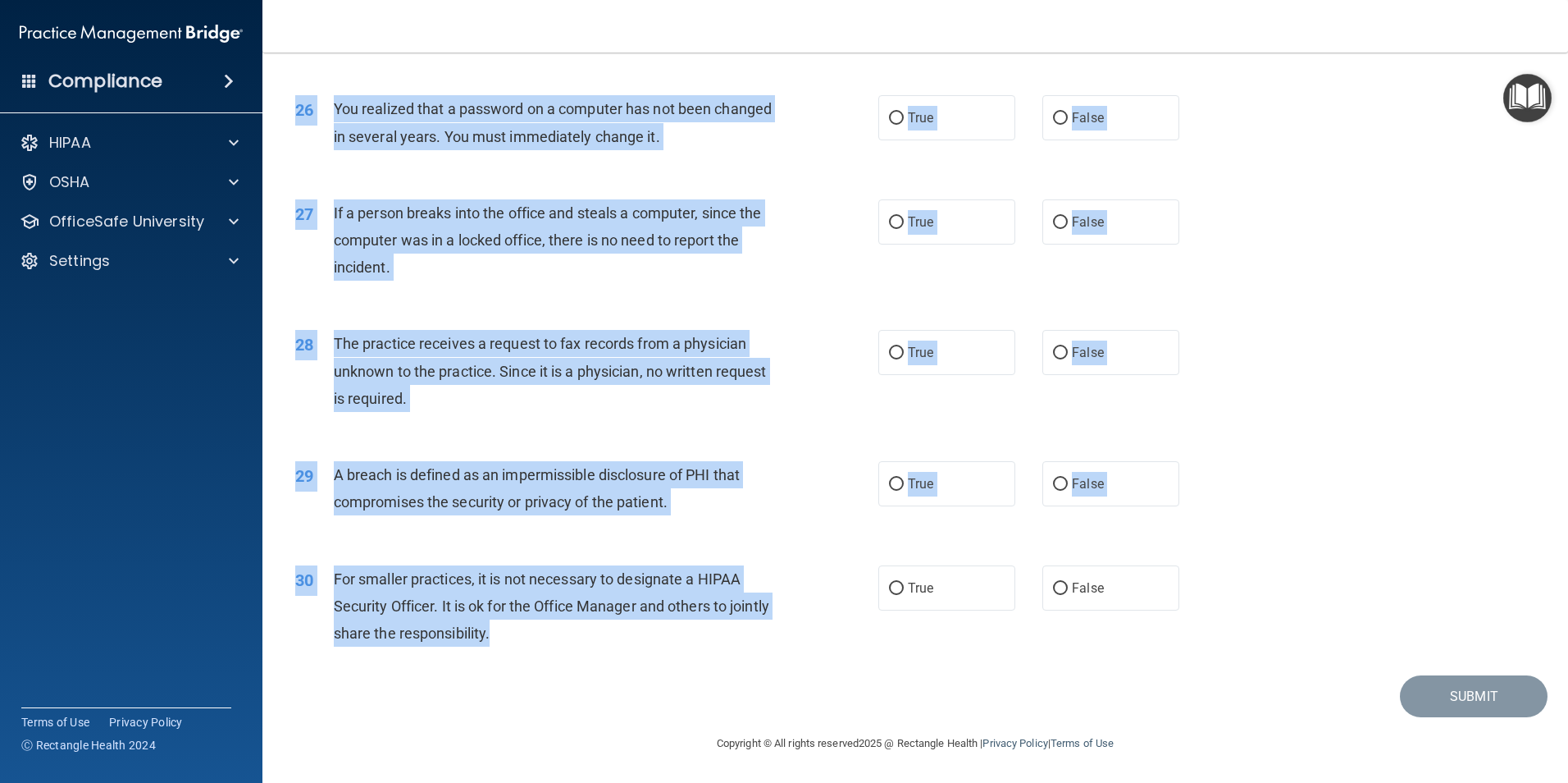
drag, startPoint x: 303, startPoint y: 85, endPoint x: 673, endPoint y: 640, distance: 667.0
drag, startPoint x: 673, startPoint y: 640, endPoint x: 577, endPoint y: 490, distance: 178.1
copy form "The HIPAA Quiz This quiz doesn’t expire until 06/03/2026. Are you sure you want…"
click at [1371, 327] on div "28 The practice receives a request to fax records from a physician unknown to t…" at bounding box center [915, 375] width 1265 height 132
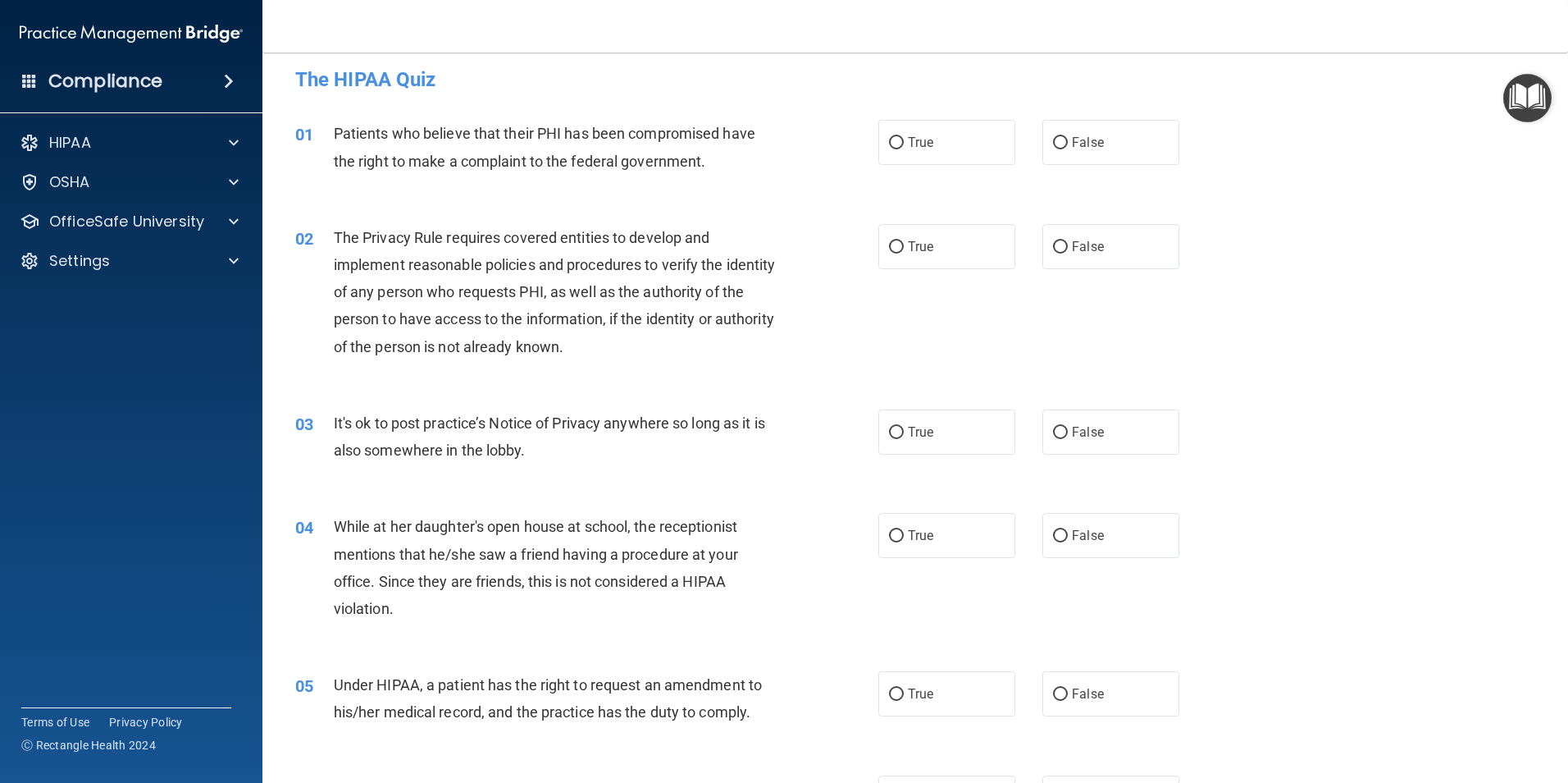
scroll to position [0, 0]
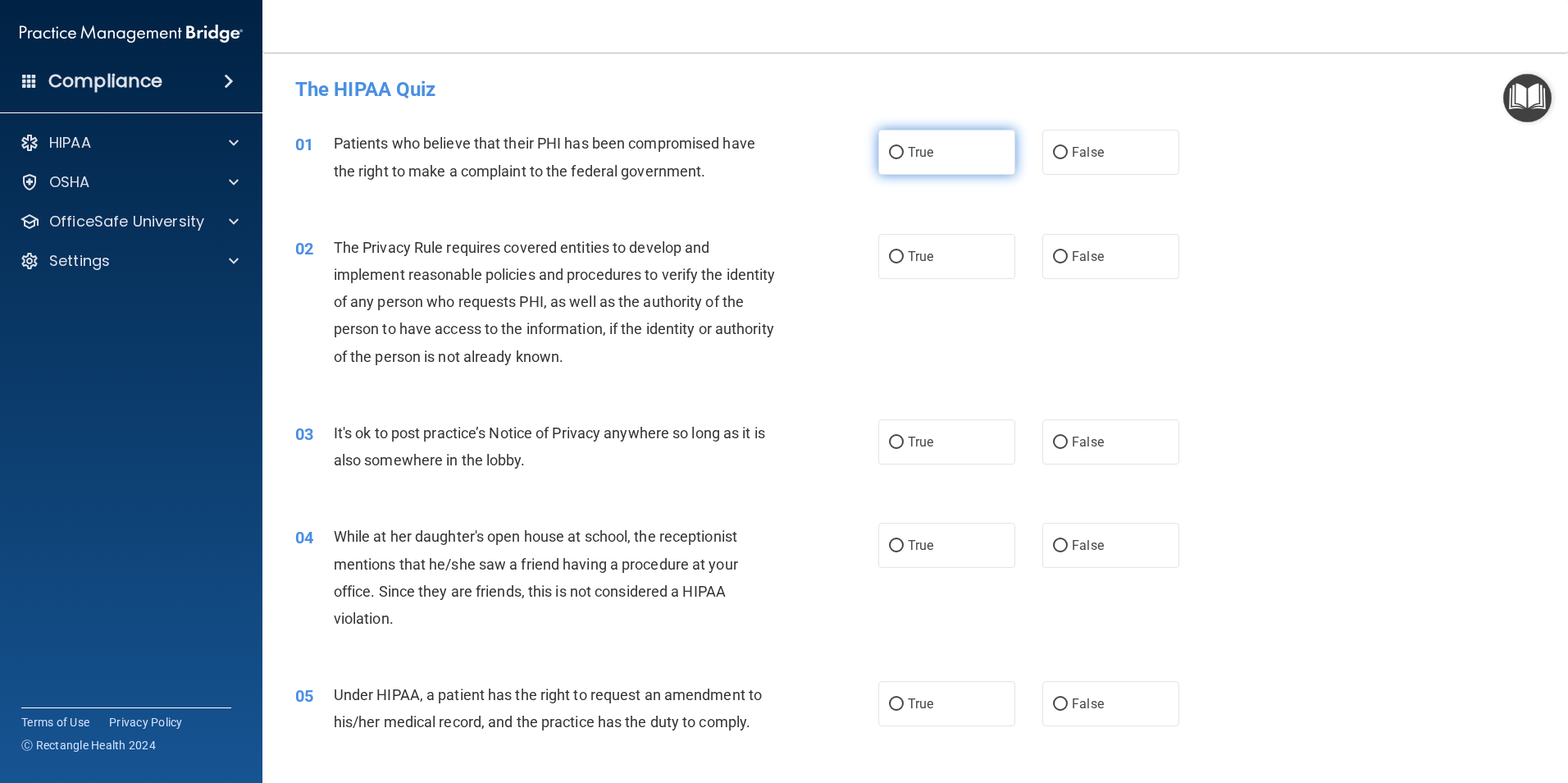
click at [910, 154] on span "True" at bounding box center [921, 152] width 25 height 15
click at [903, 154] on input "True" at bounding box center [896, 153] width 14 height 13
radio input "true"
click at [908, 256] on span "True" at bounding box center [921, 256] width 25 height 15
click at [903, 256] on input "True" at bounding box center [896, 257] width 14 height 13
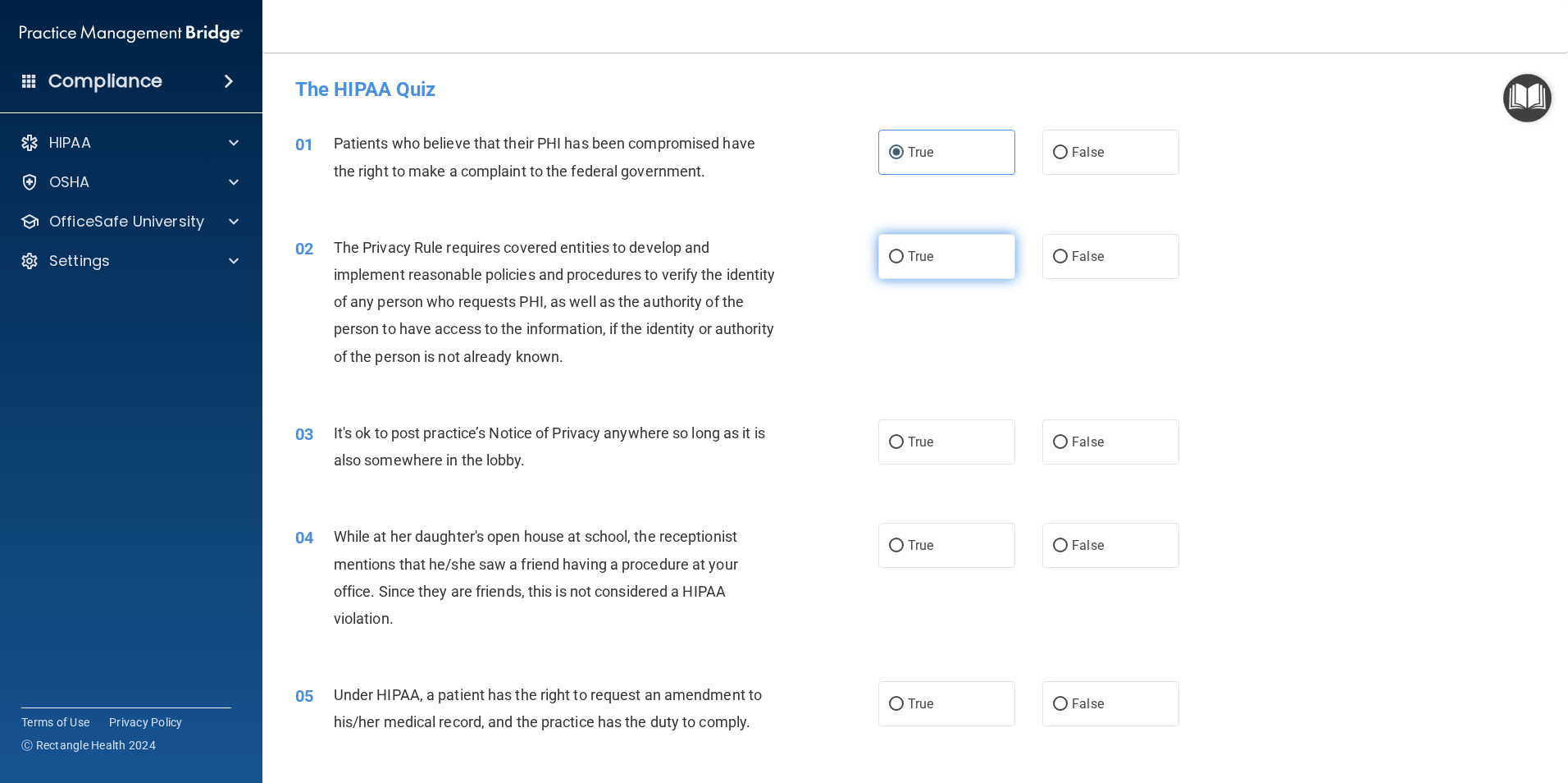
radio input "true"
click at [953, 439] on label "True" at bounding box center [947, 442] width 137 height 45
click at [903, 439] on input "True" at bounding box center [896, 443] width 14 height 13
radio input "true"
click at [1059, 431] on label "False" at bounding box center [1111, 442] width 137 height 45
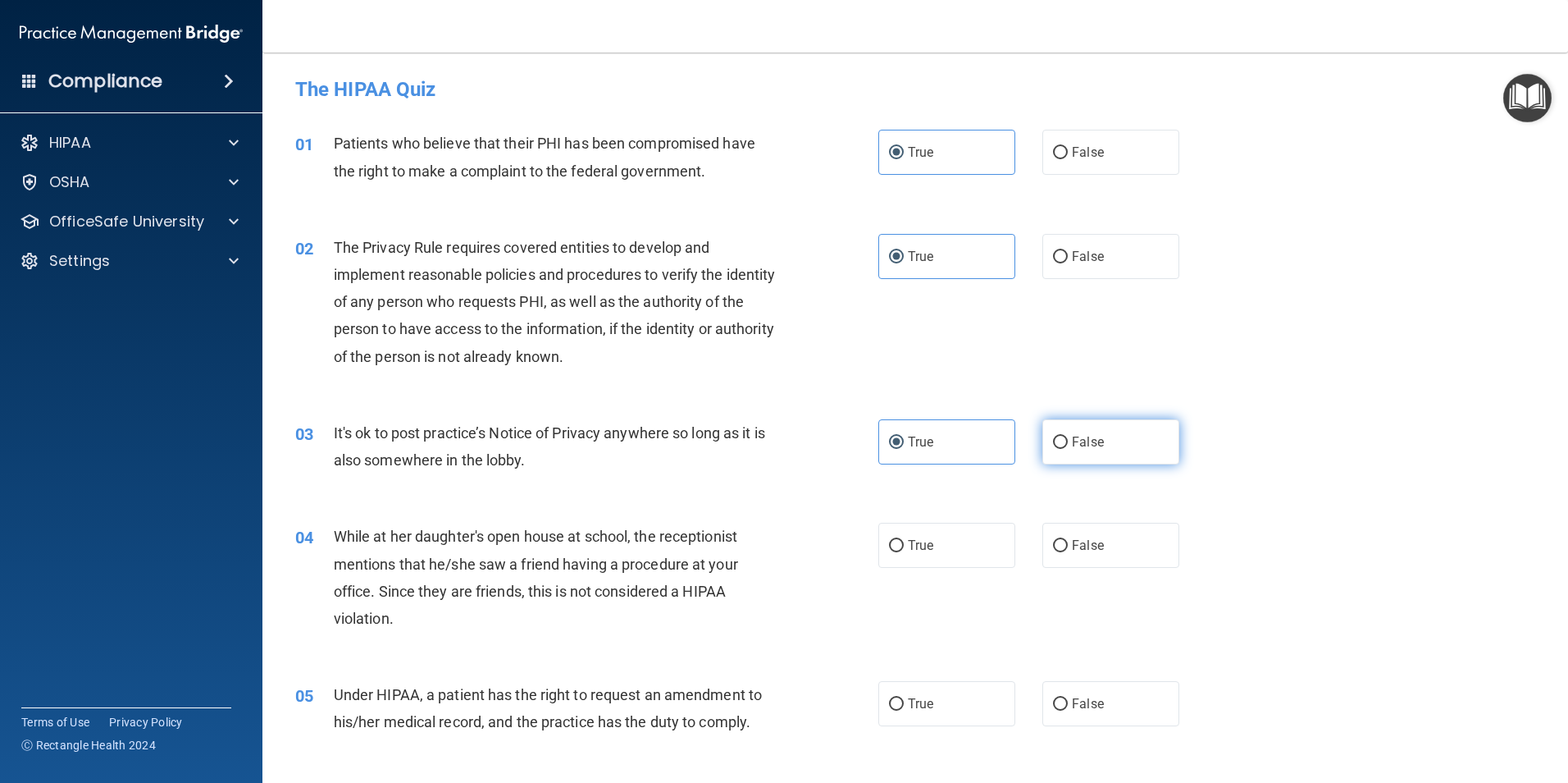
click at [1059, 437] on input "False" at bounding box center [1060, 443] width 14 height 13
radio input "true"
radio input "false"
click at [1075, 548] on span "False" at bounding box center [1087, 545] width 32 height 15
click at [1068, 548] on input "False" at bounding box center [1060, 546] width 14 height 13
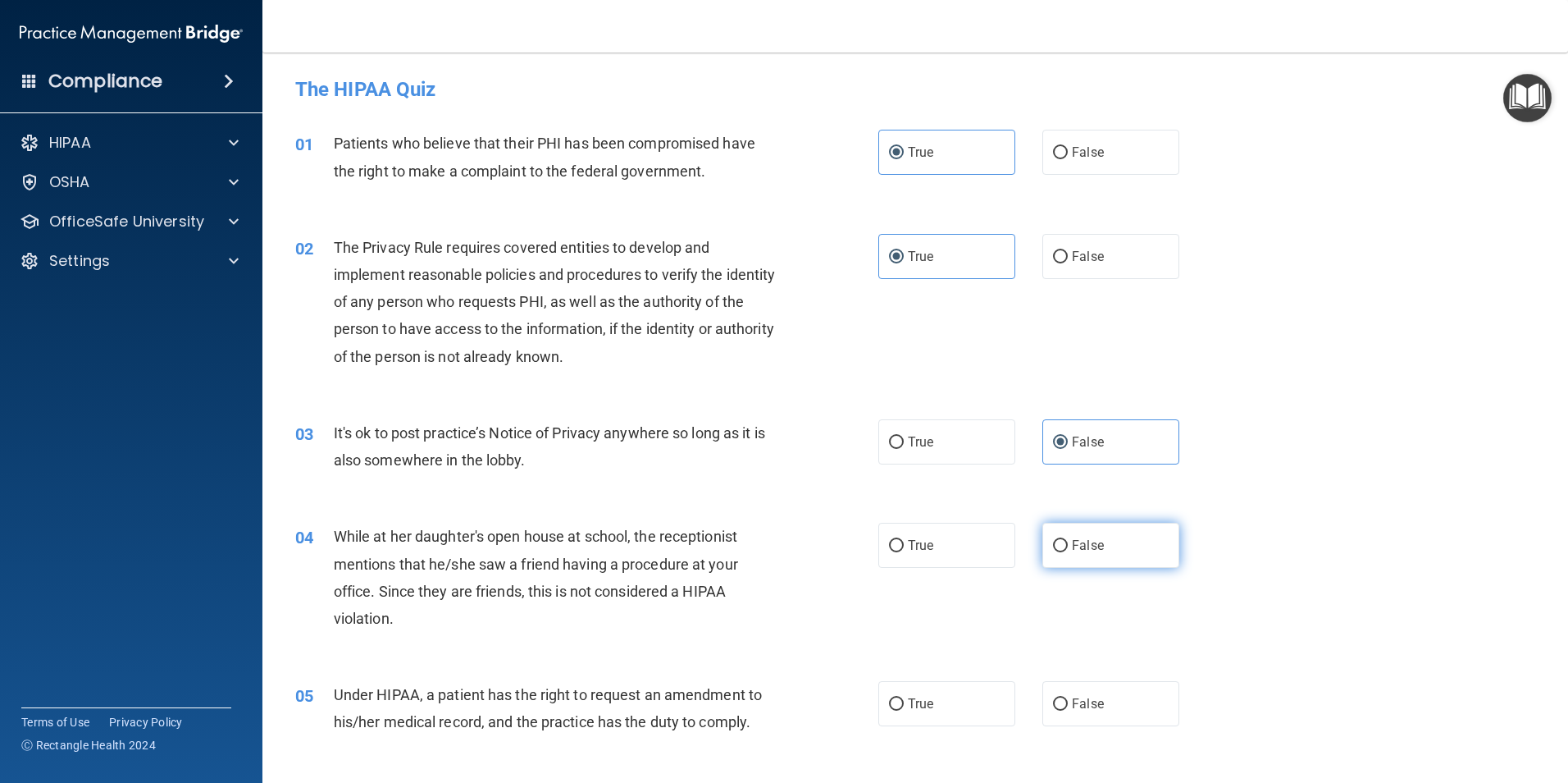
radio input "true"
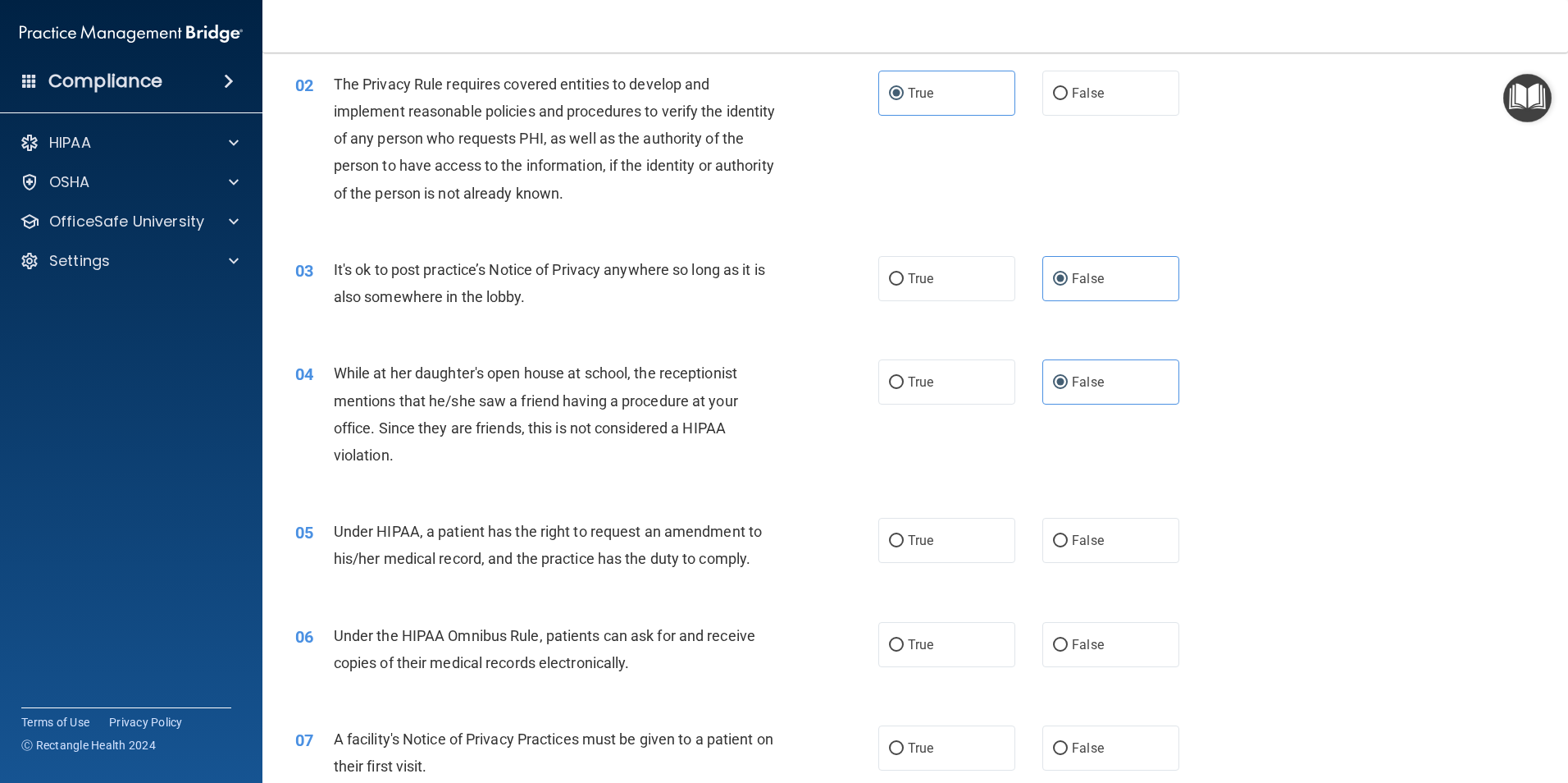
scroll to position [164, 0]
click at [1123, 550] on label "False" at bounding box center [1111, 539] width 137 height 45
click at [1068, 547] on input "False" at bounding box center [1060, 540] width 14 height 13
radio input "true"
click at [996, 659] on label "True" at bounding box center [947, 644] width 137 height 45
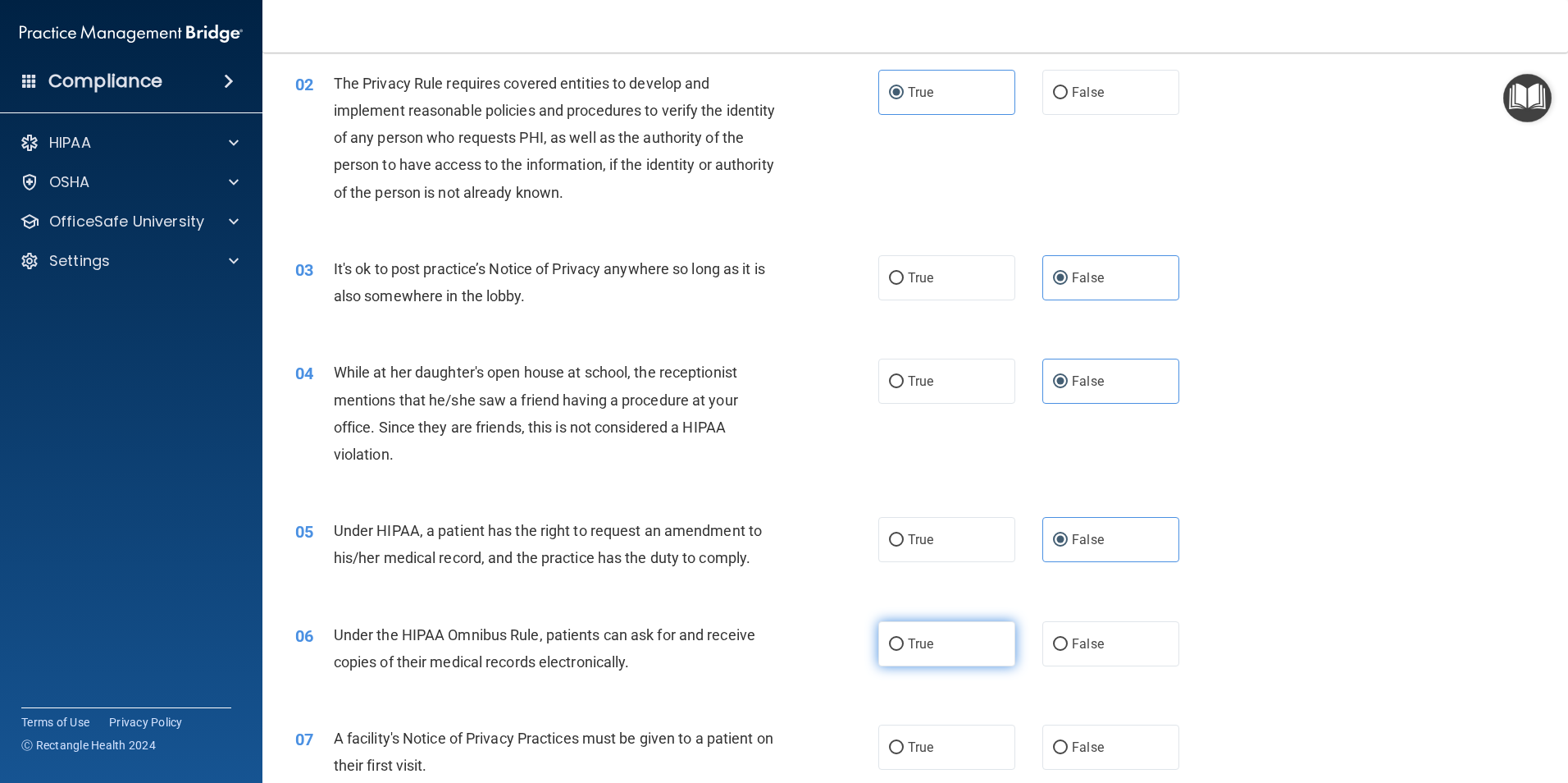
click at [903, 650] on input "True" at bounding box center [896, 645] width 14 height 13
radio input "true"
click at [963, 727] on label "True" at bounding box center [947, 747] width 137 height 45
click at [903, 742] on input "True" at bounding box center [896, 748] width 14 height 13
radio input "true"
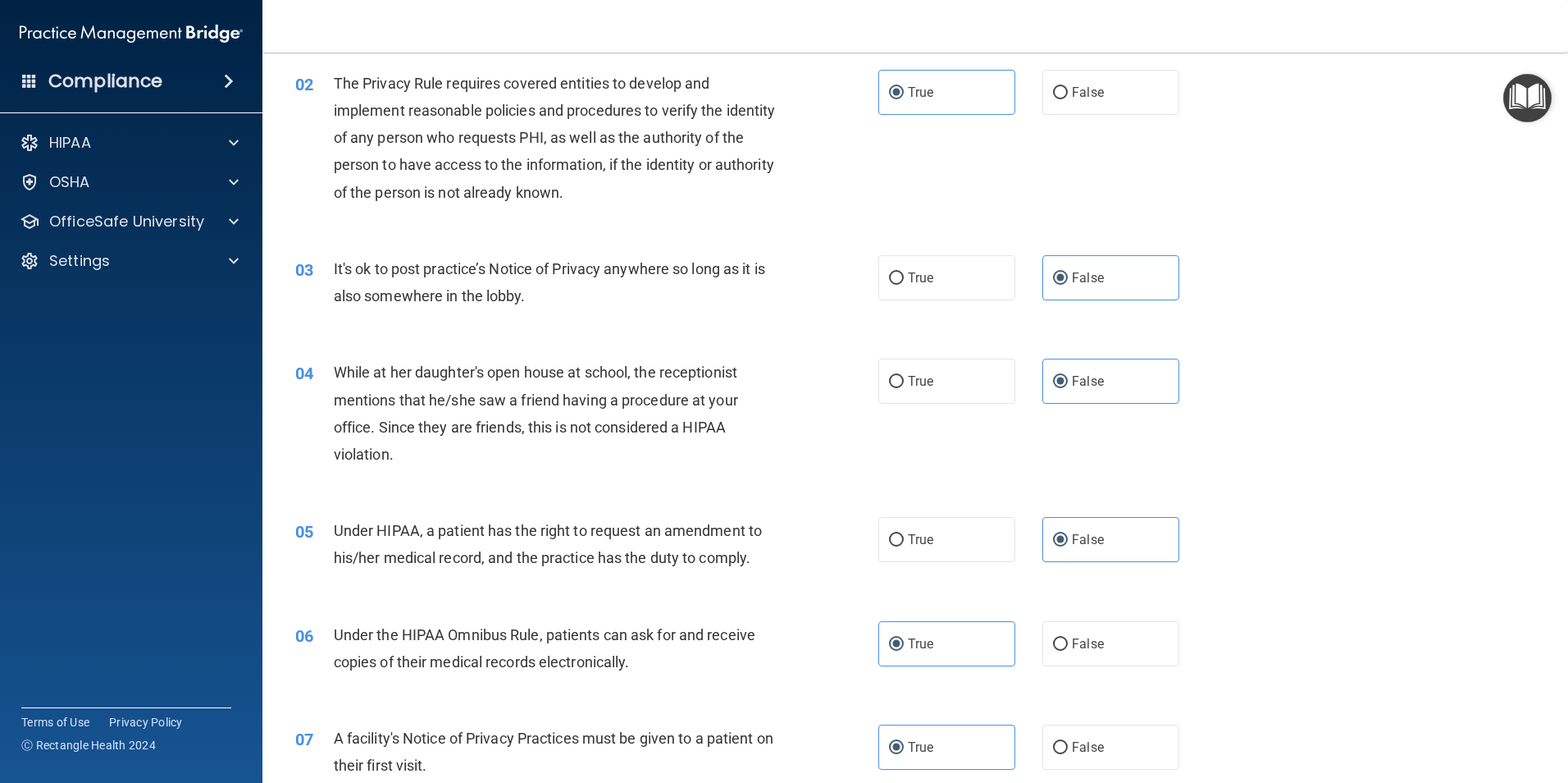
scroll to position [410, 0]
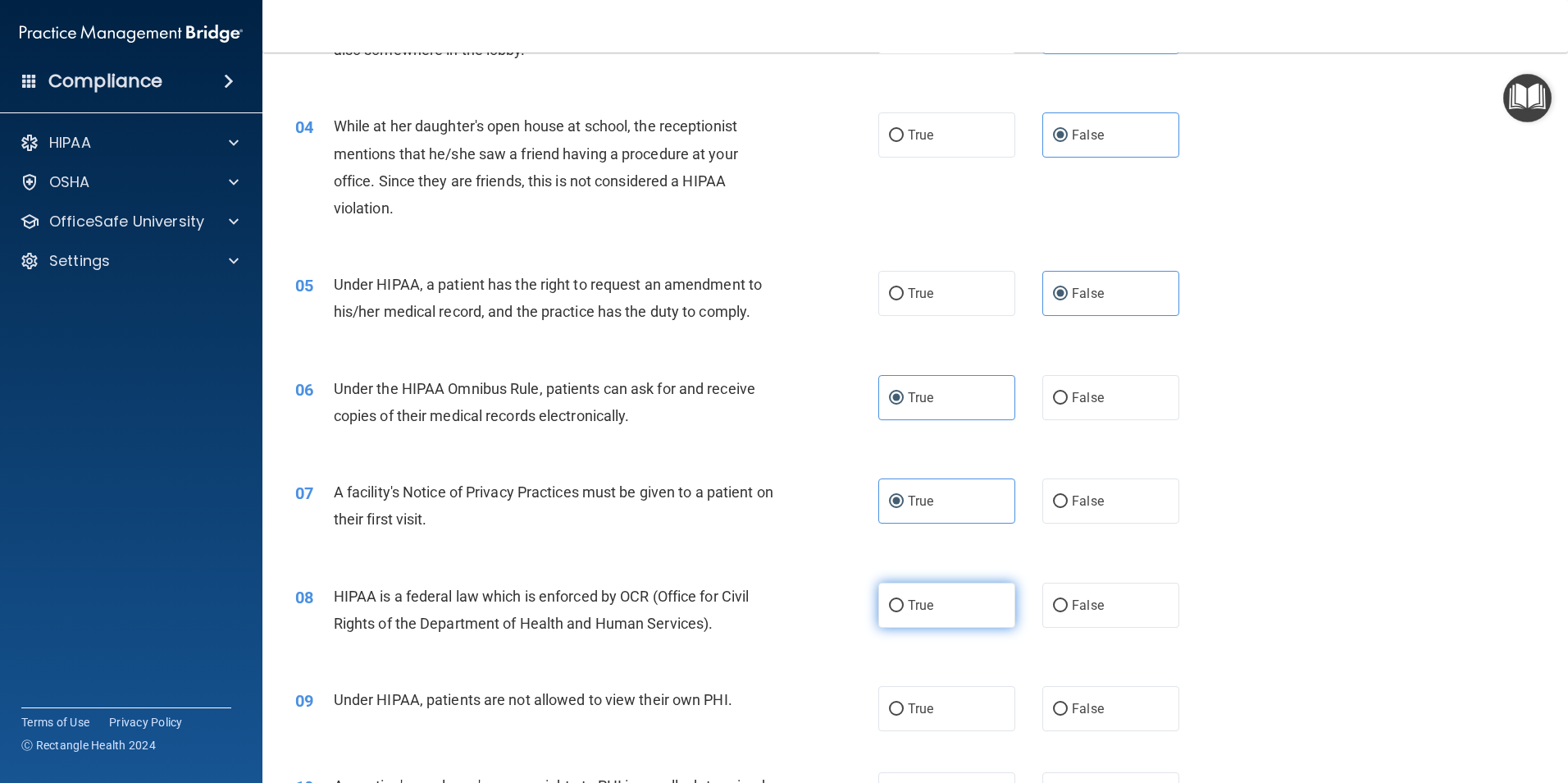
click at [943, 613] on label "True" at bounding box center [947, 605] width 137 height 45
click at [903, 613] on input "True" at bounding box center [896, 606] width 14 height 13
radio input "true"
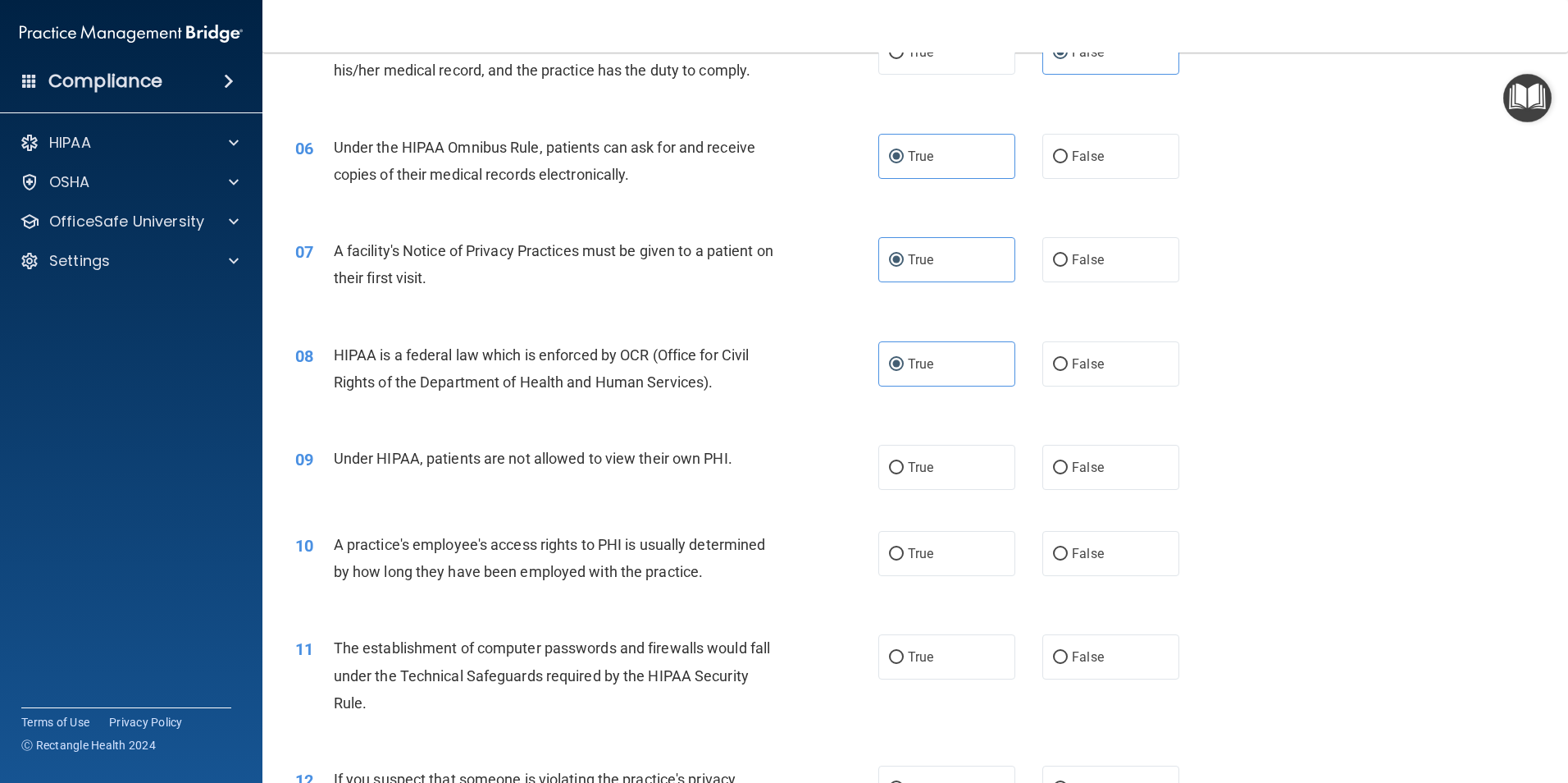
scroll to position [657, 0]
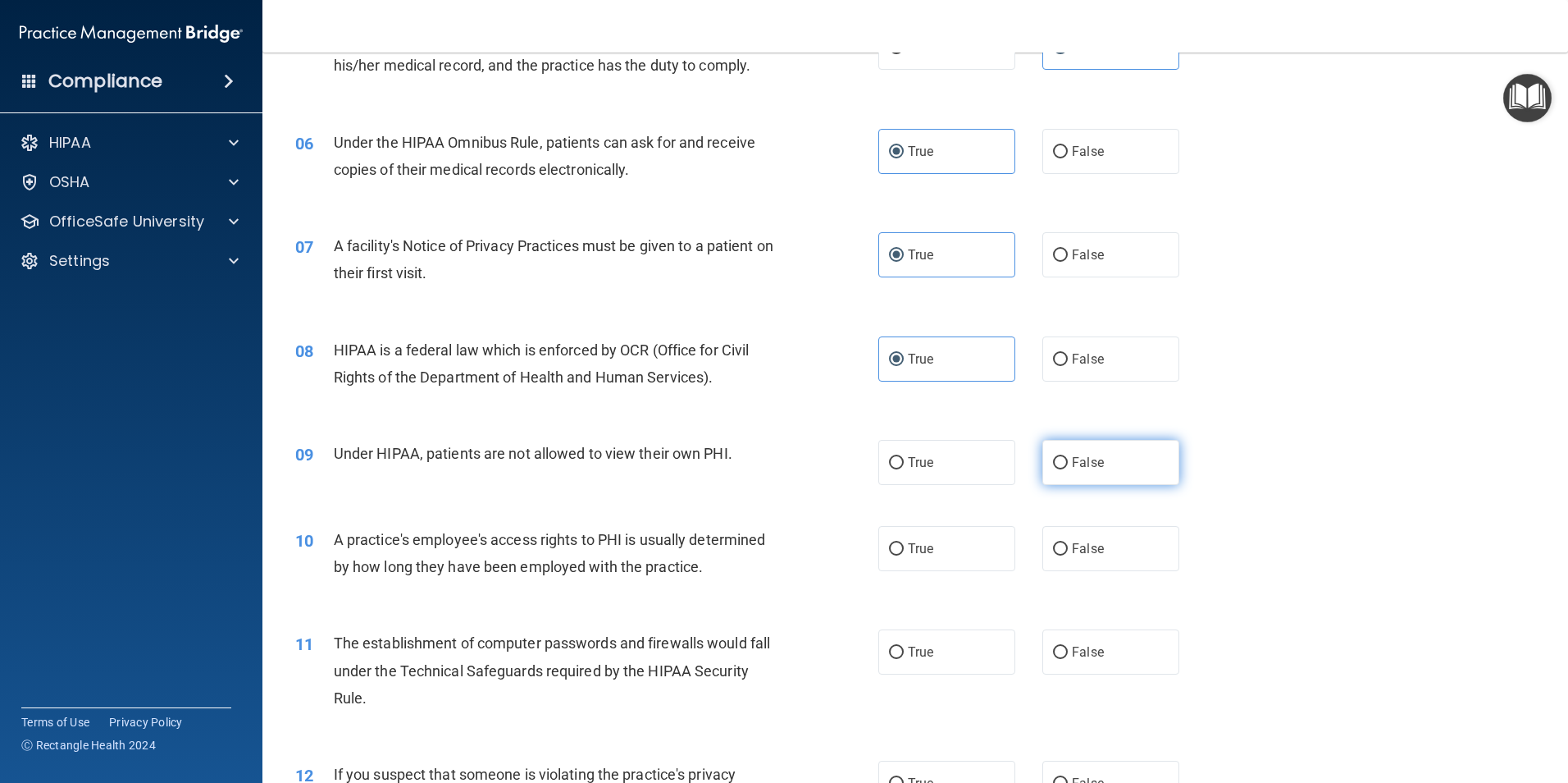
click at [1090, 473] on label "False" at bounding box center [1111, 463] width 137 height 45
click at [1068, 469] on input "False" at bounding box center [1060, 464] width 14 height 13
radio input "true"
click at [1120, 558] on label "False" at bounding box center [1111, 548] width 137 height 45
click at [1068, 556] on input "False" at bounding box center [1060, 549] width 14 height 13
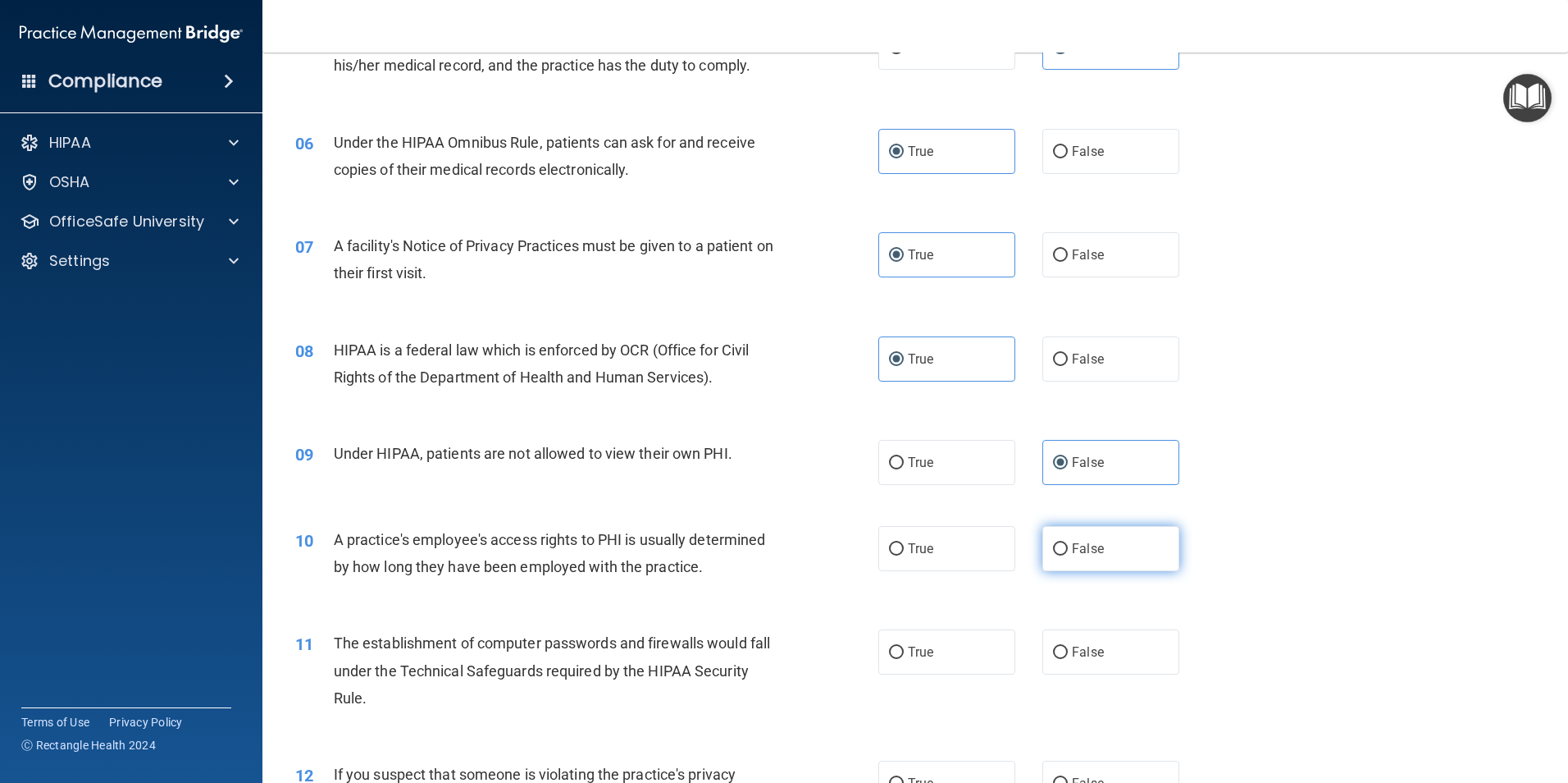
radio input "true"
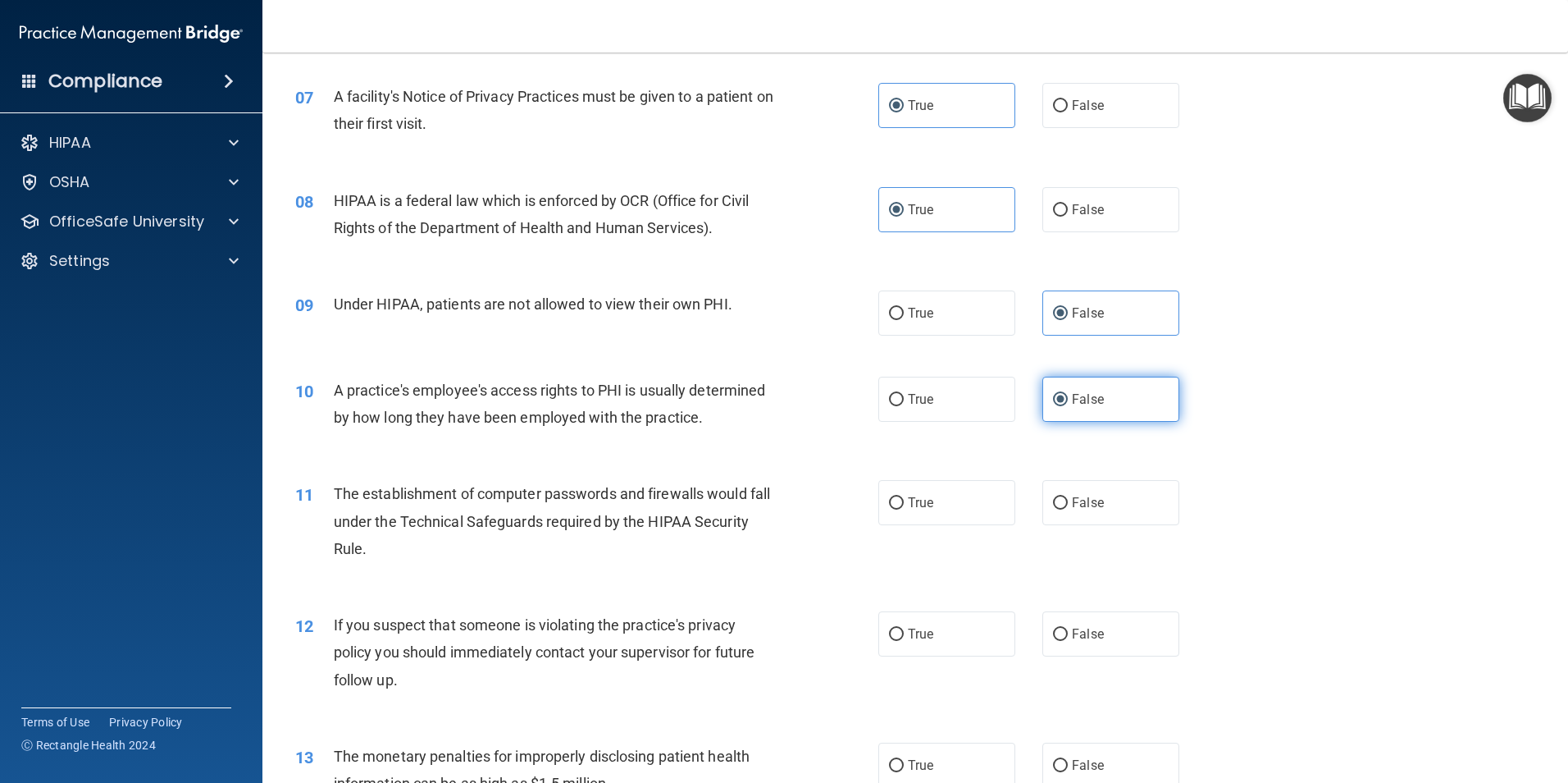
scroll to position [821, 0]
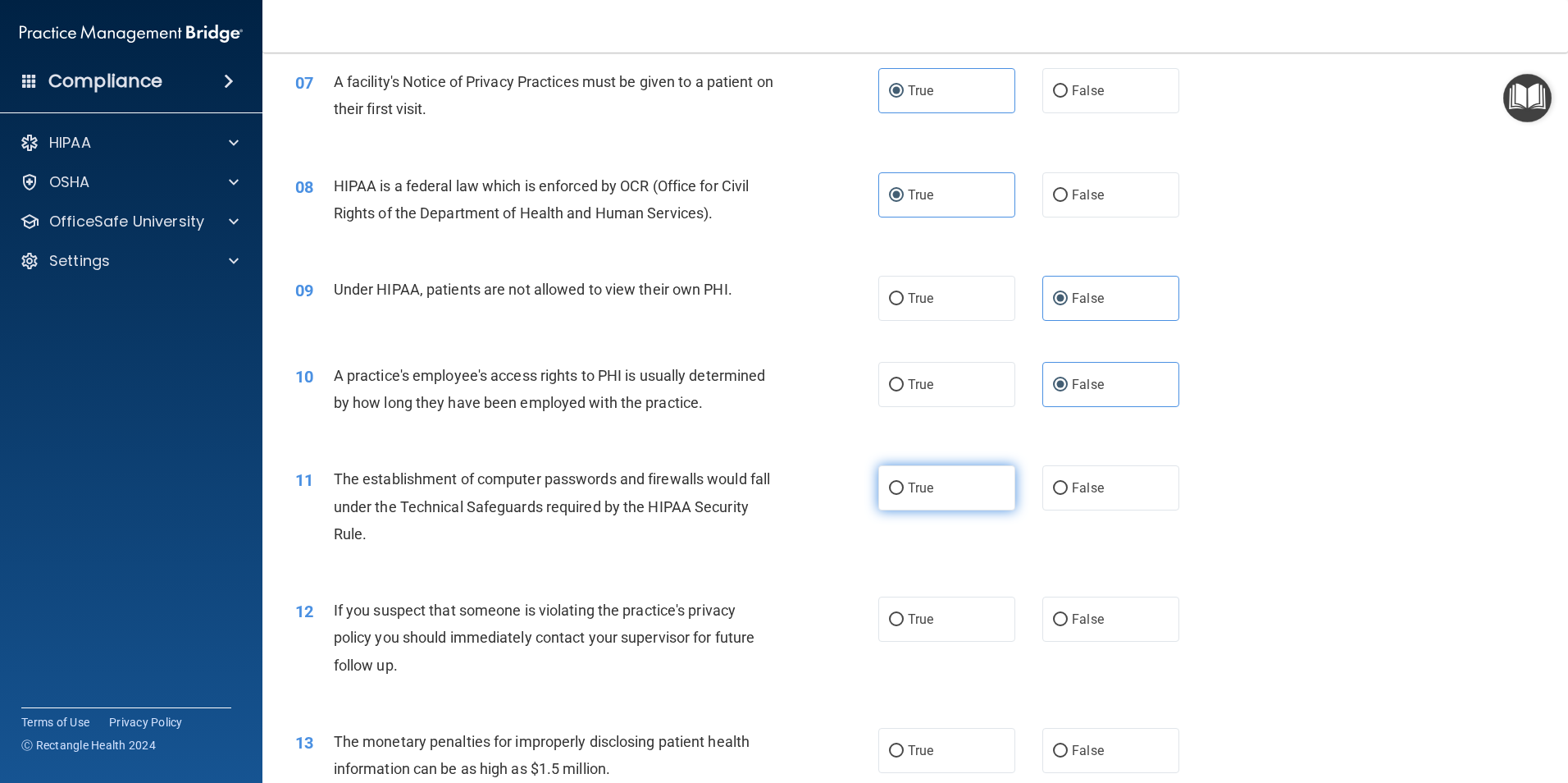
click at [967, 484] on label "True" at bounding box center [947, 488] width 137 height 45
click at [903, 484] on input "True" at bounding box center [896, 489] width 14 height 13
radio input "true"
click at [959, 606] on label "True" at bounding box center [947, 619] width 137 height 45
click at [903, 613] on input "True" at bounding box center [896, 620] width 14 height 13
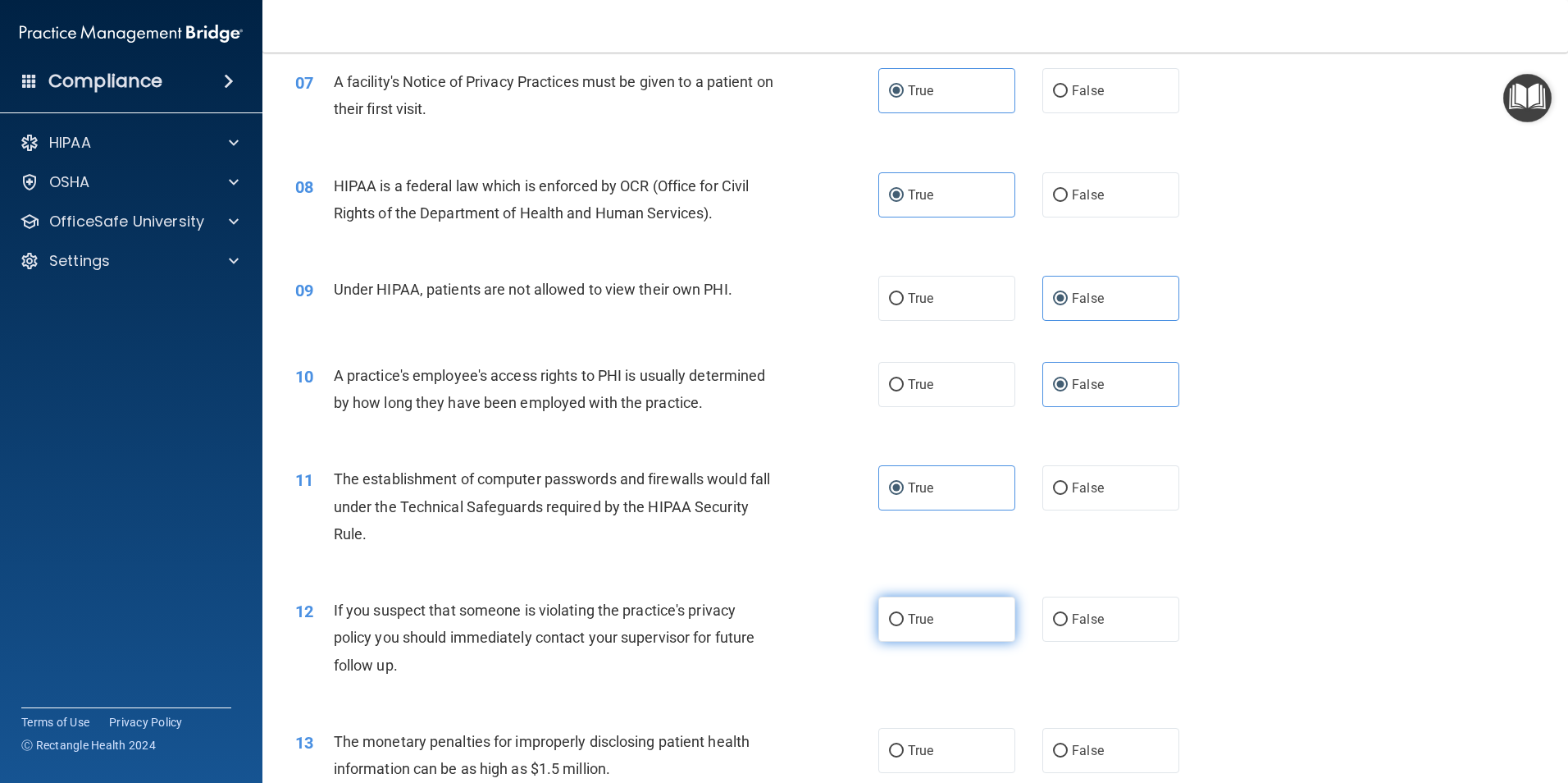
radio input "true"
click at [950, 758] on label "True" at bounding box center [947, 751] width 137 height 45
click at [903, 758] on input "True" at bounding box center [896, 751] width 14 height 13
radio input "true"
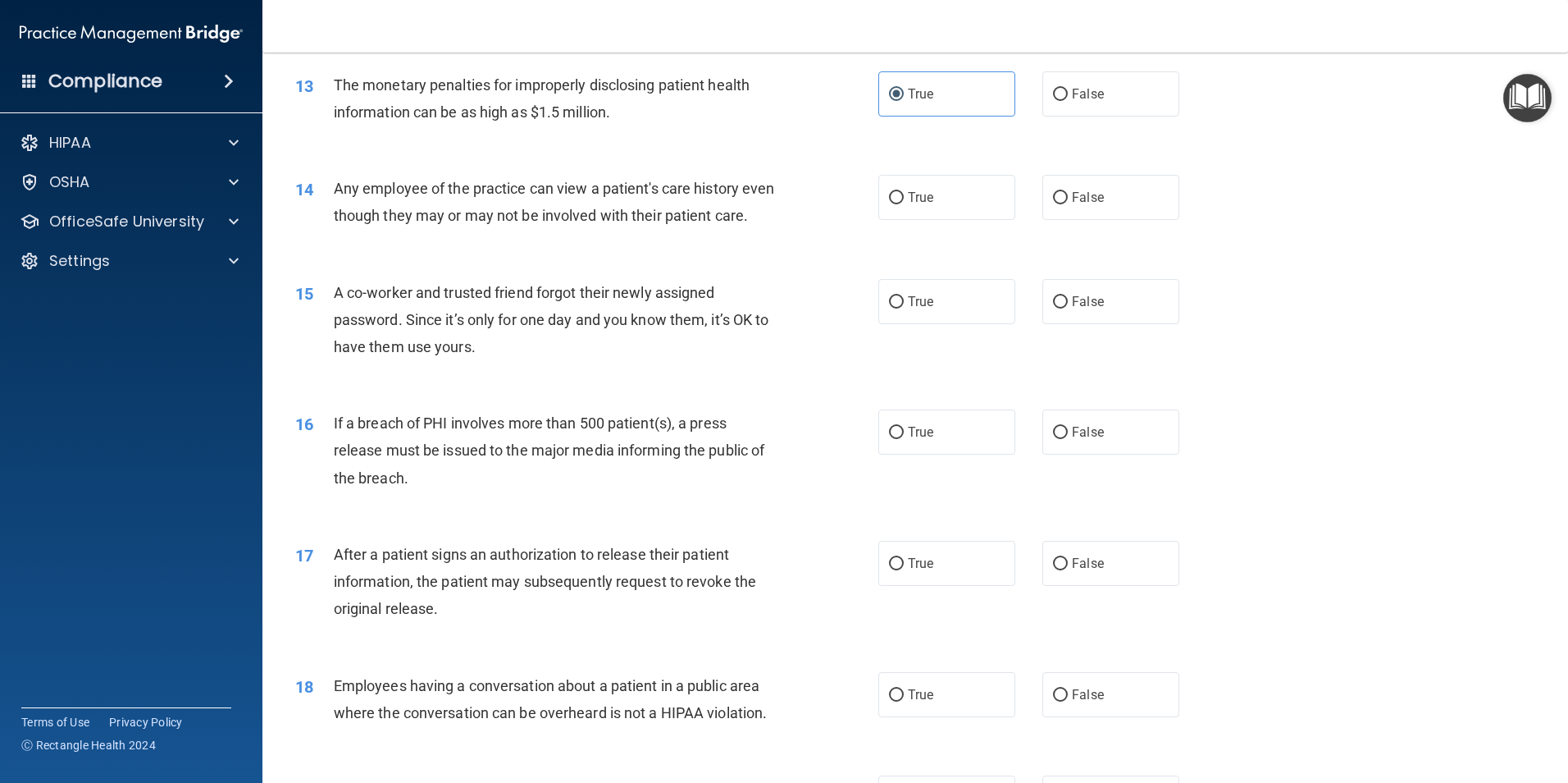
scroll to position [1559, 0]
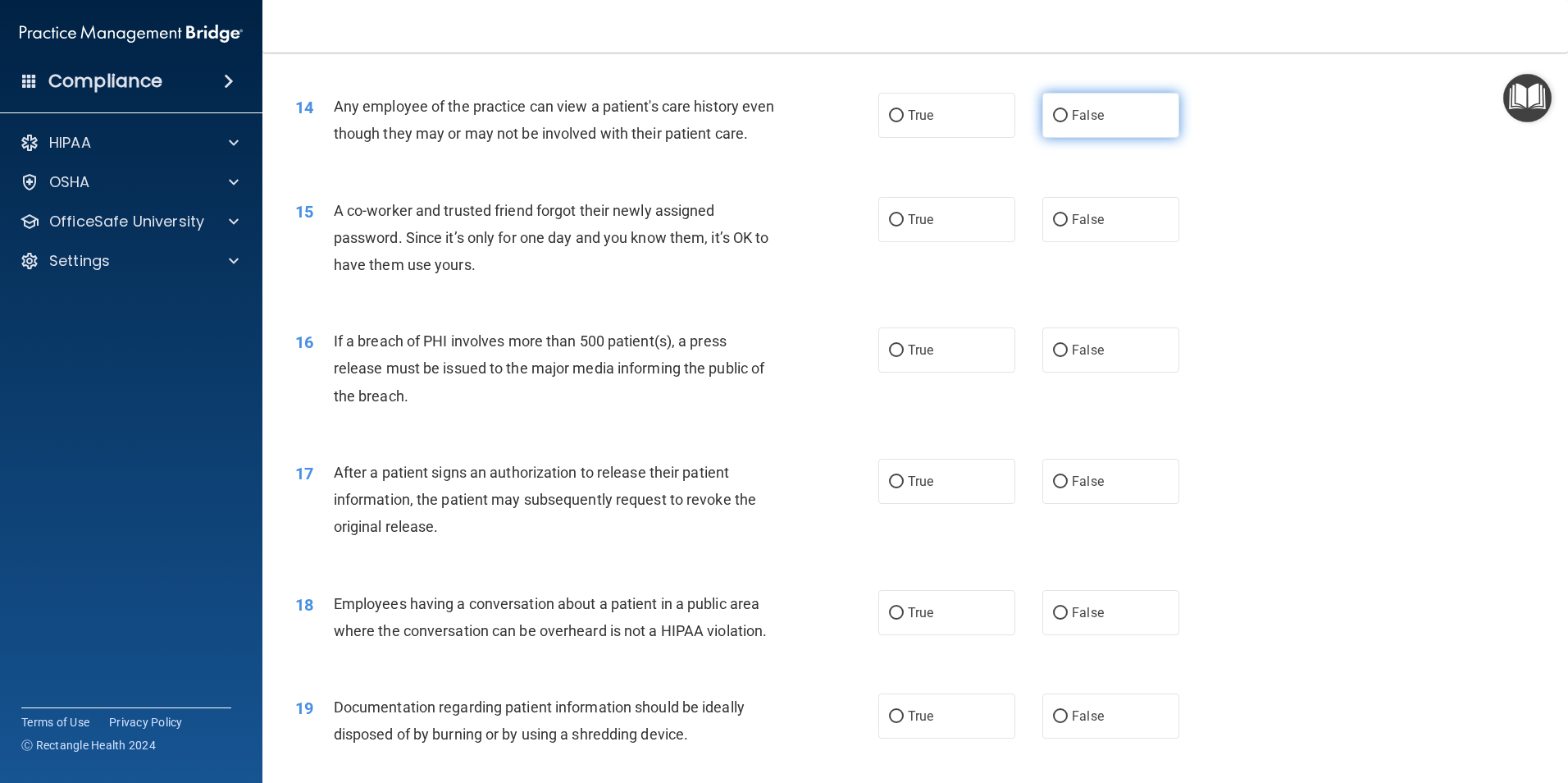
click at [1072, 116] on span "False" at bounding box center [1087, 115] width 32 height 15
click at [1068, 116] on input "False" at bounding box center [1060, 116] width 14 height 13
radio input "true"
click at [1094, 242] on label "False" at bounding box center [1111, 219] width 137 height 45
click at [1068, 226] on input "False" at bounding box center [1060, 220] width 14 height 13
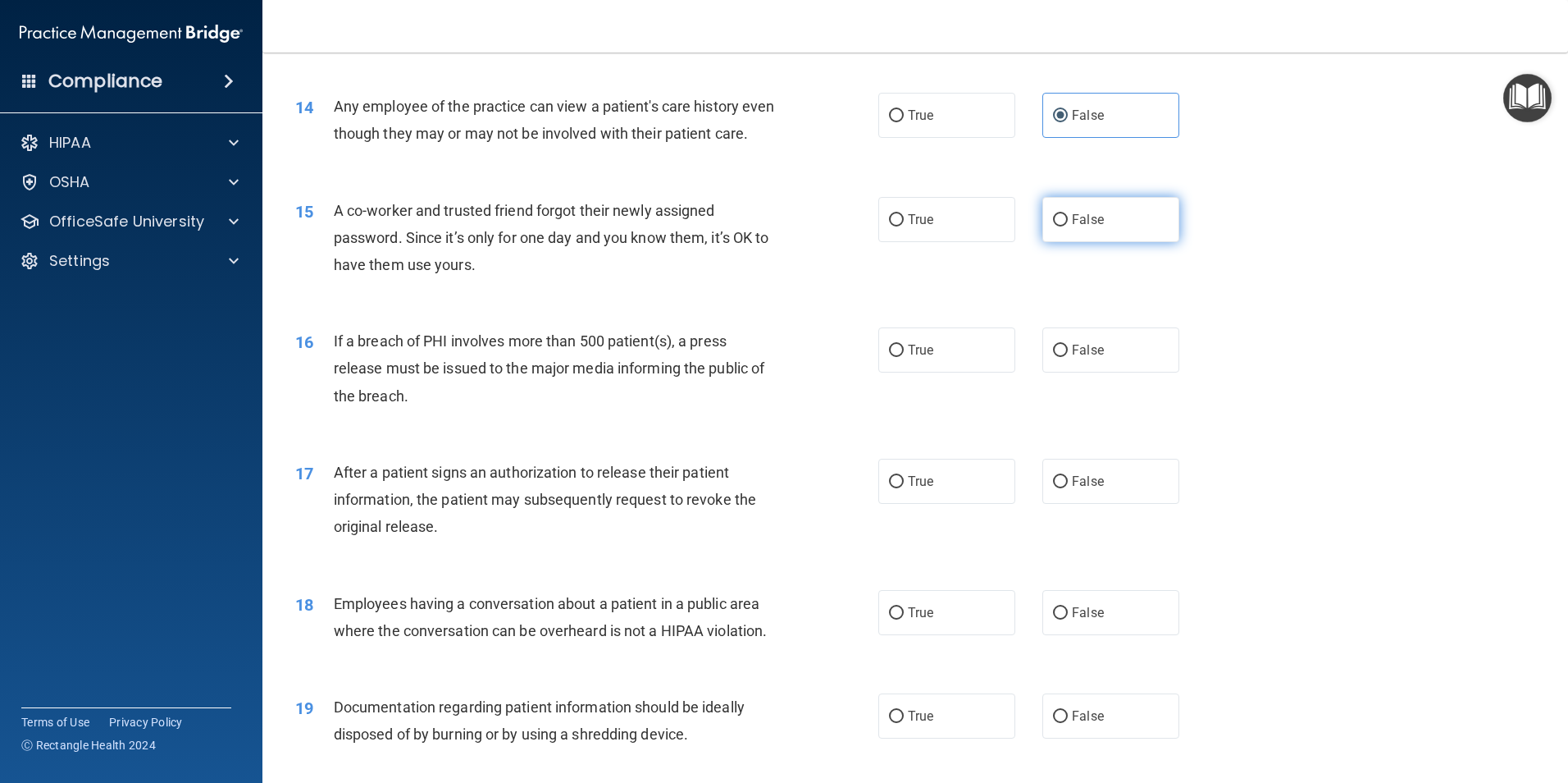
radio input "true"
click at [930, 373] on label "True" at bounding box center [947, 350] width 137 height 45
click at [903, 357] on input "True" at bounding box center [896, 351] width 14 height 13
radio input "true"
click at [925, 503] on label "True" at bounding box center [947, 481] width 137 height 45
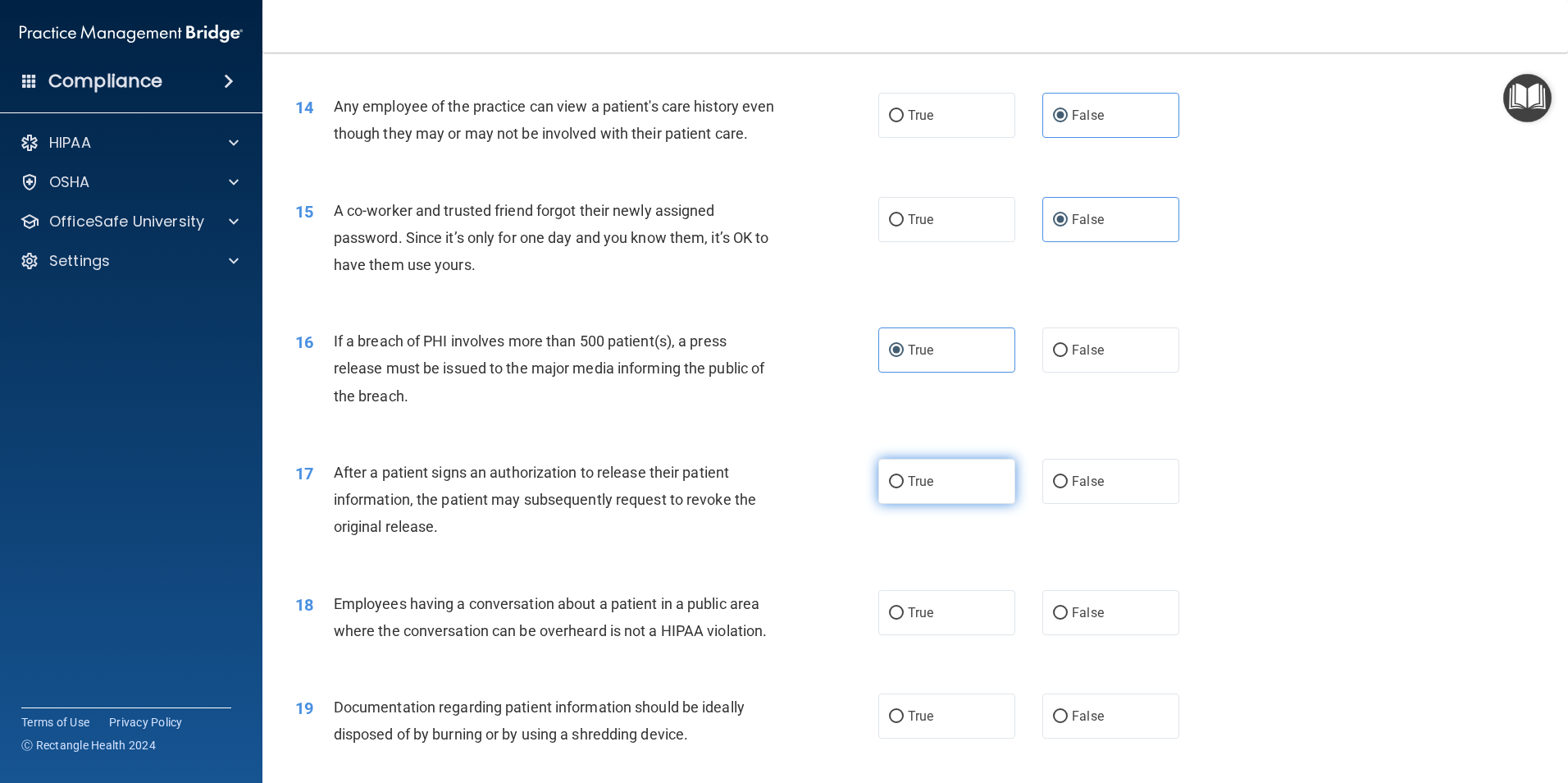
click at [903, 488] on input "True" at bounding box center [896, 483] width 14 height 13
radio input "true"
click at [1119, 635] on label "False" at bounding box center [1111, 613] width 137 height 45
click at [1068, 620] on input "False" at bounding box center [1060, 613] width 14 height 13
radio input "true"
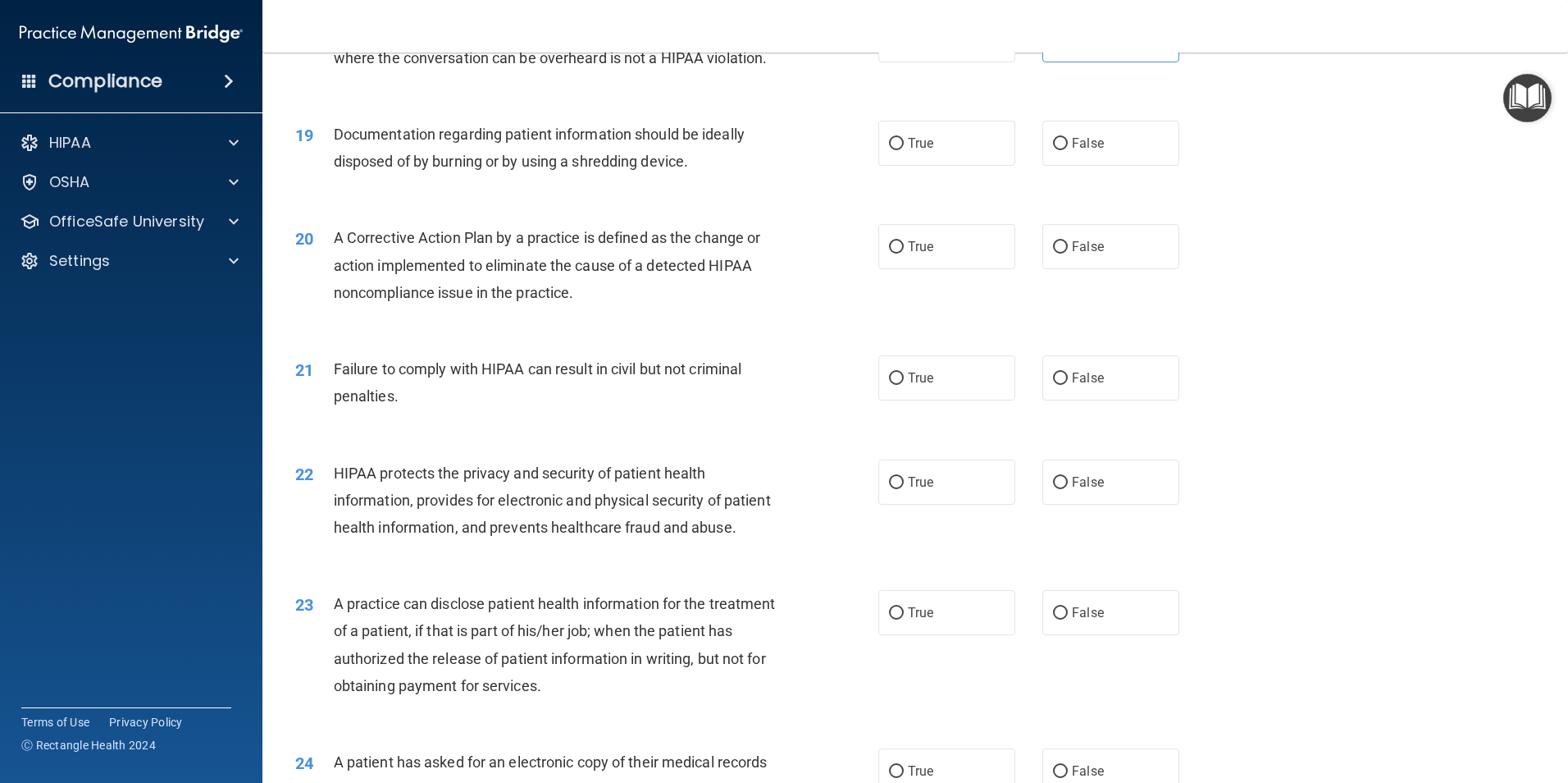
scroll to position [2133, 0]
click at [937, 163] on label "True" at bounding box center [947, 142] width 137 height 45
click at [903, 149] on input "True" at bounding box center [896, 143] width 14 height 13
radio input "true"
click at [929, 268] on label "True" at bounding box center [947, 244] width 137 height 45
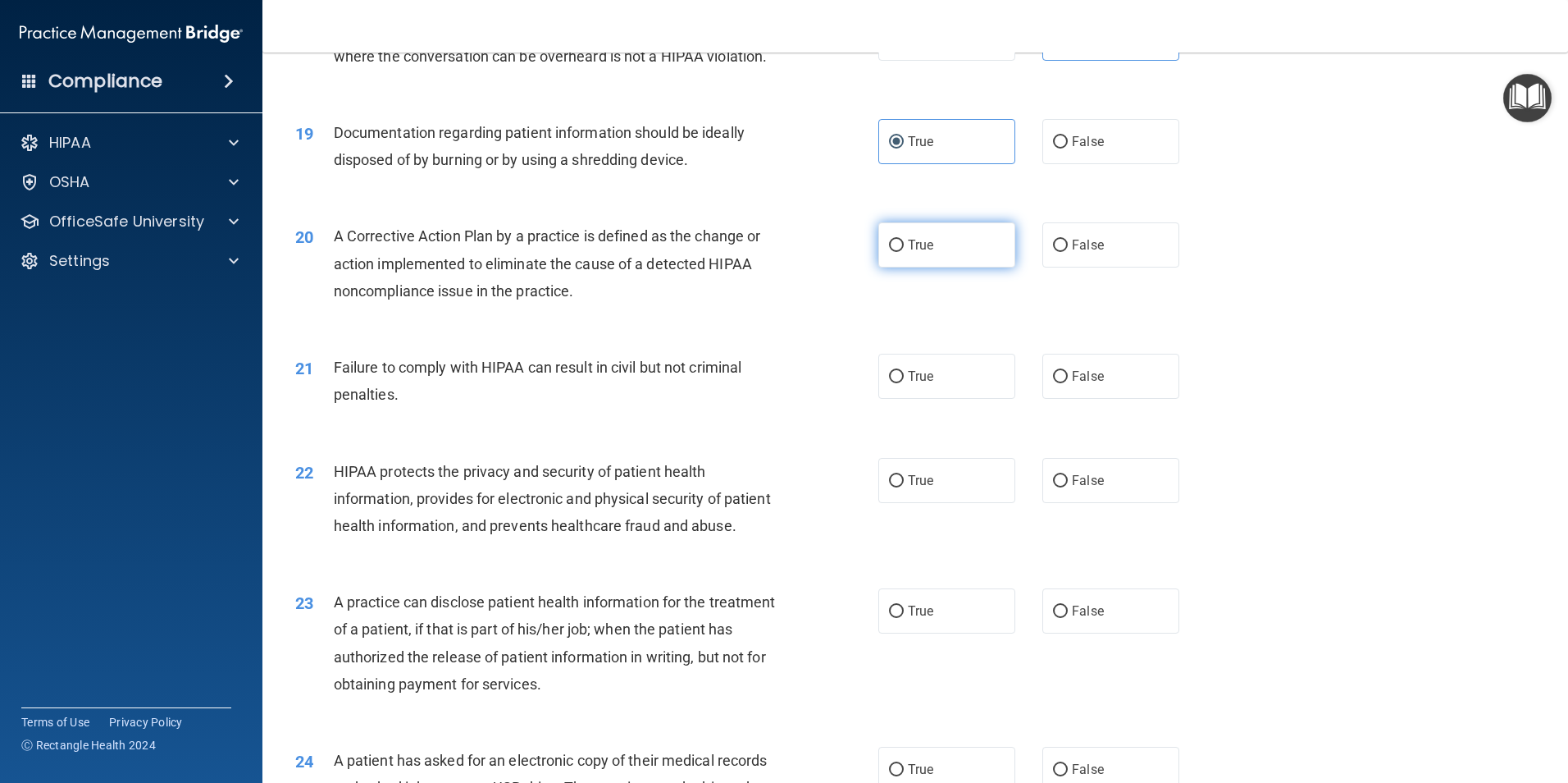
click at [903, 252] on input "True" at bounding box center [896, 246] width 14 height 13
radio input "true"
click at [1083, 384] on span "False" at bounding box center [1087, 375] width 32 height 15
click at [1068, 383] on input "False" at bounding box center [1060, 377] width 14 height 13
radio input "true"
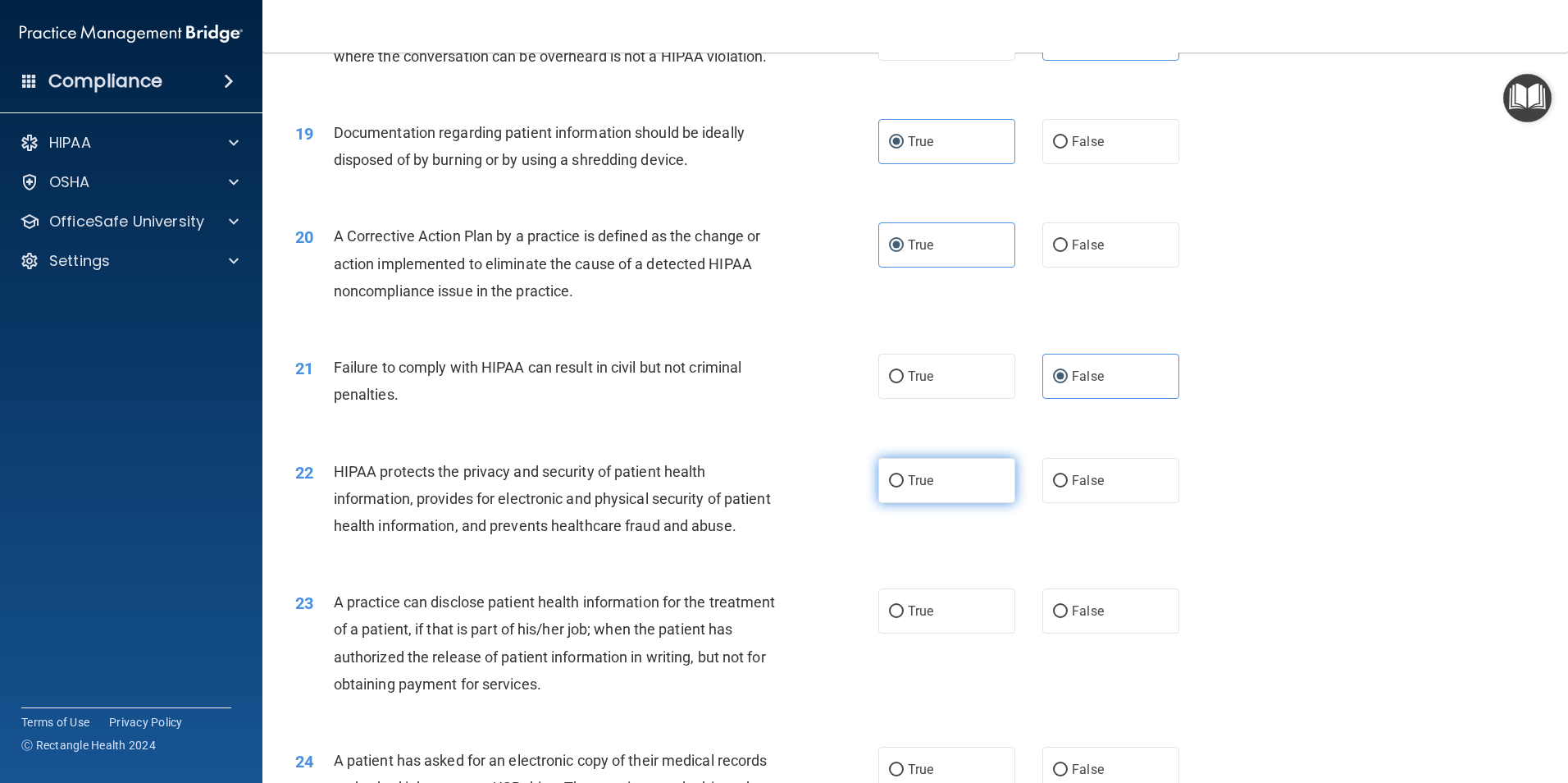
click at [931, 503] on label "True" at bounding box center [947, 481] width 137 height 45
click at [903, 487] on input "True" at bounding box center [896, 482] width 14 height 13
radio input "true"
click at [1093, 633] on label "False" at bounding box center [1111, 611] width 137 height 45
click at [1068, 618] on input "False" at bounding box center [1060, 612] width 14 height 13
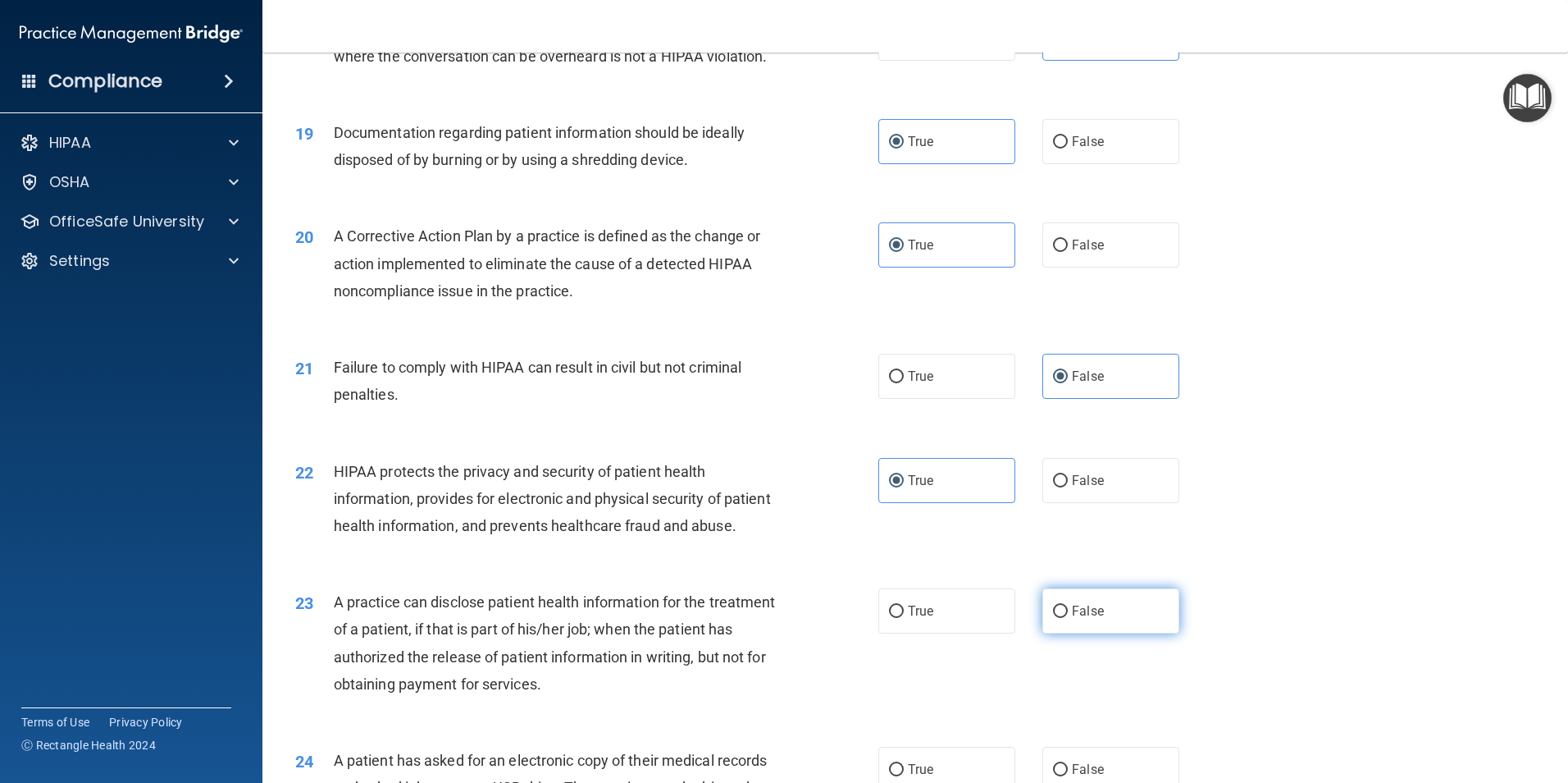
radio input "true"
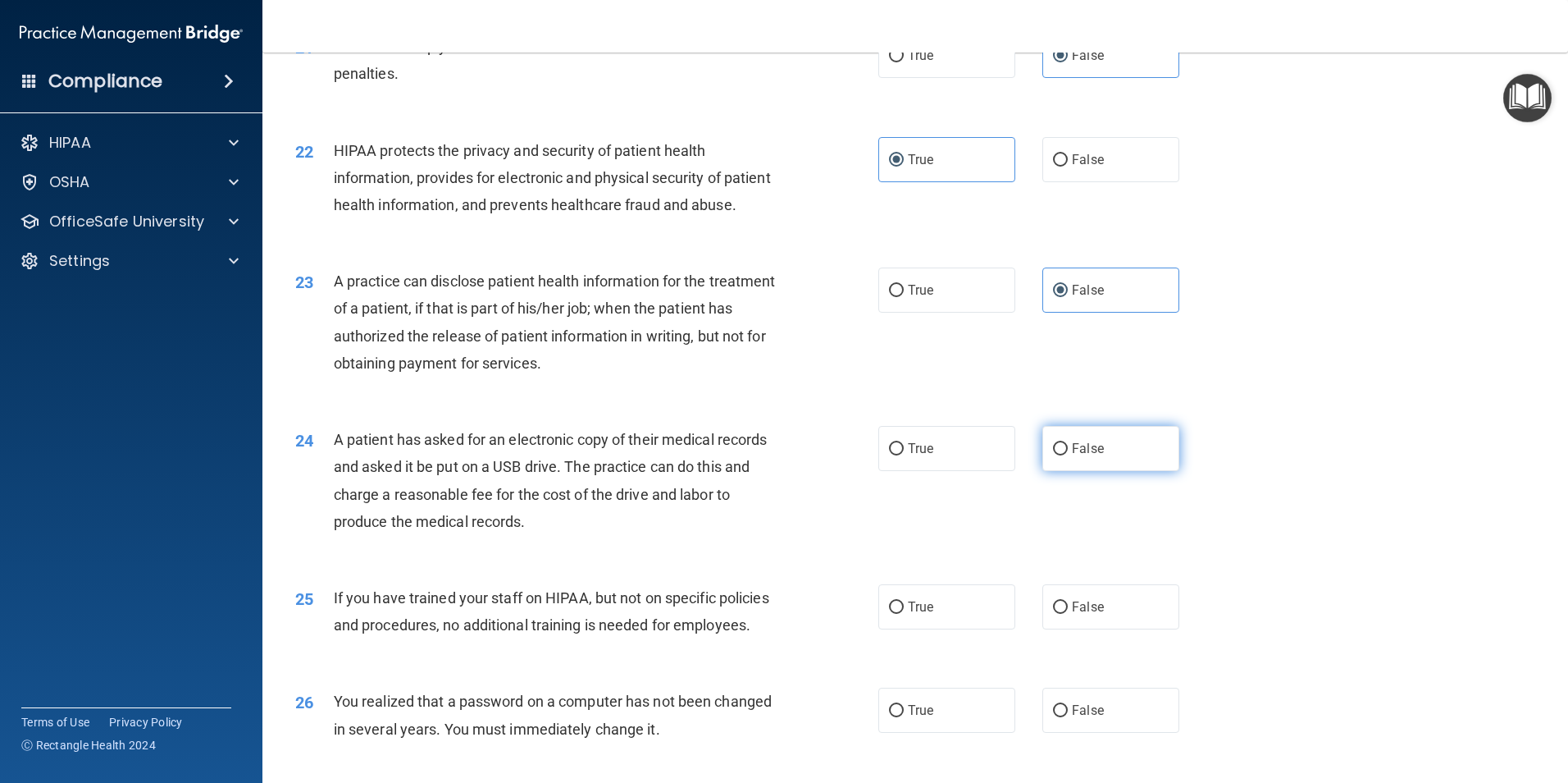
scroll to position [2462, 0]
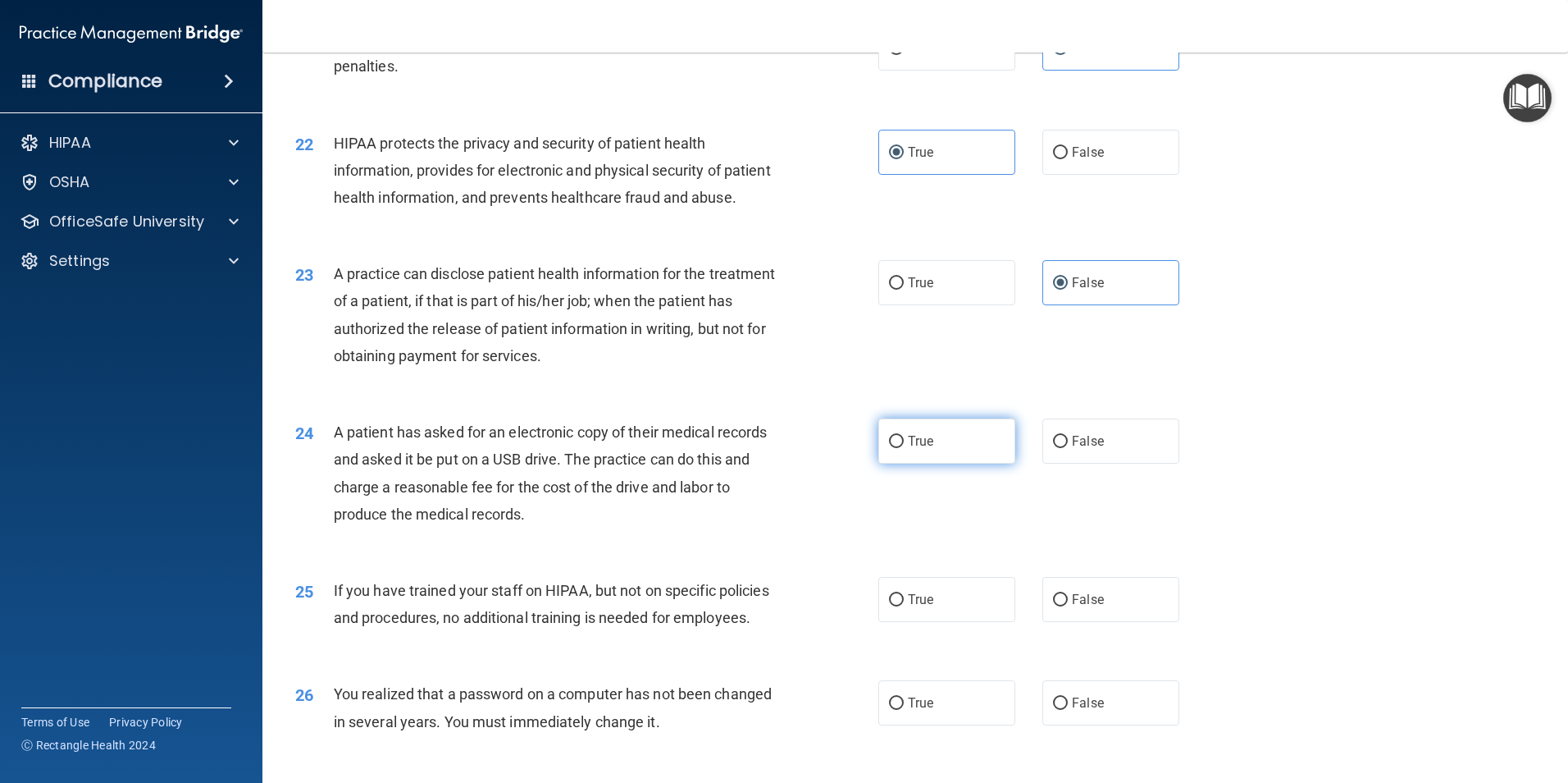
click at [960, 464] on label "True" at bounding box center [947, 441] width 137 height 45
click at [903, 448] on input "True" at bounding box center [896, 442] width 14 height 13
radio input "true"
click at [1121, 622] on label "False" at bounding box center [1111, 599] width 137 height 45
click at [1068, 606] on input "False" at bounding box center [1060, 601] width 14 height 13
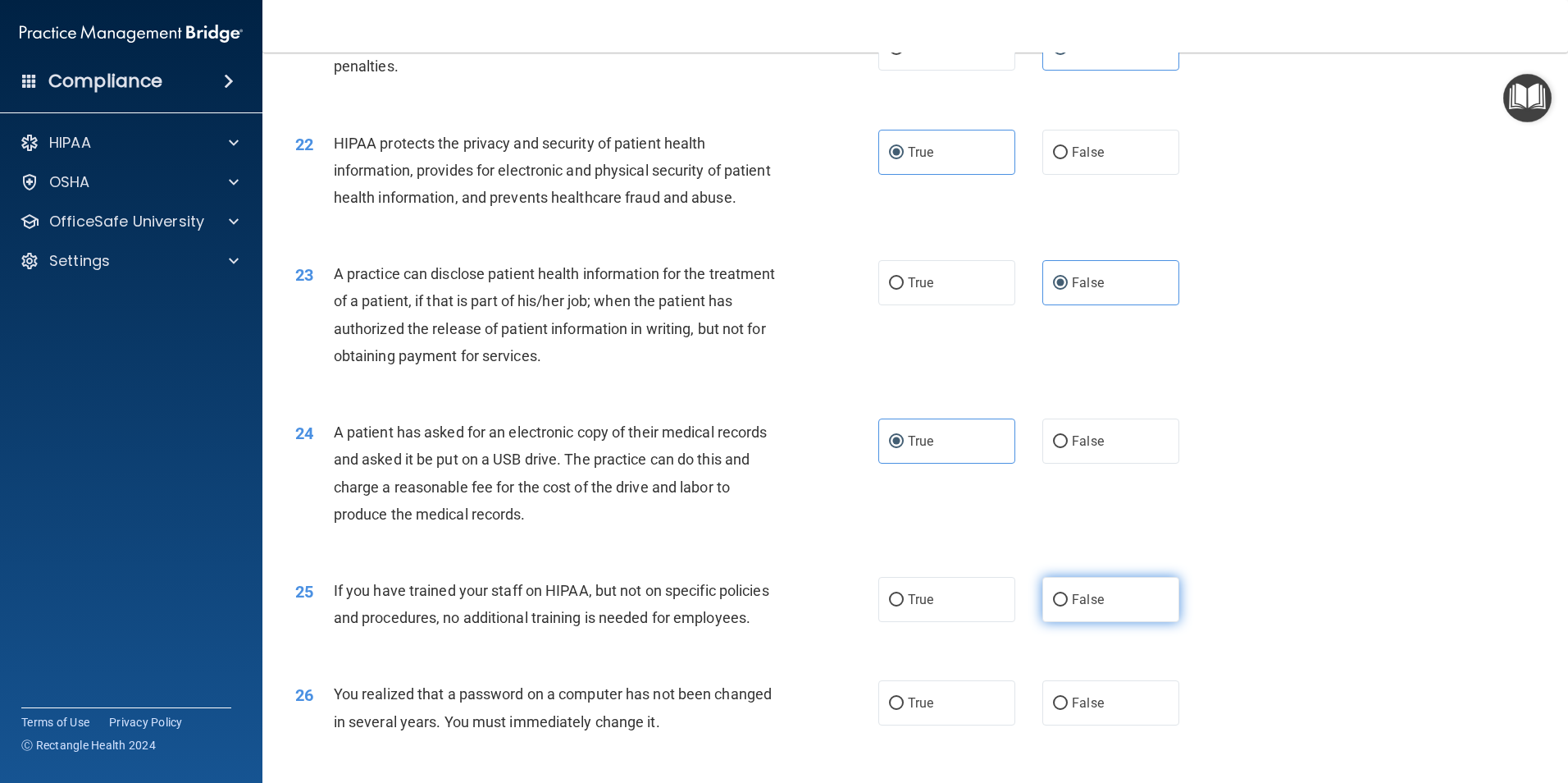
radio input "true"
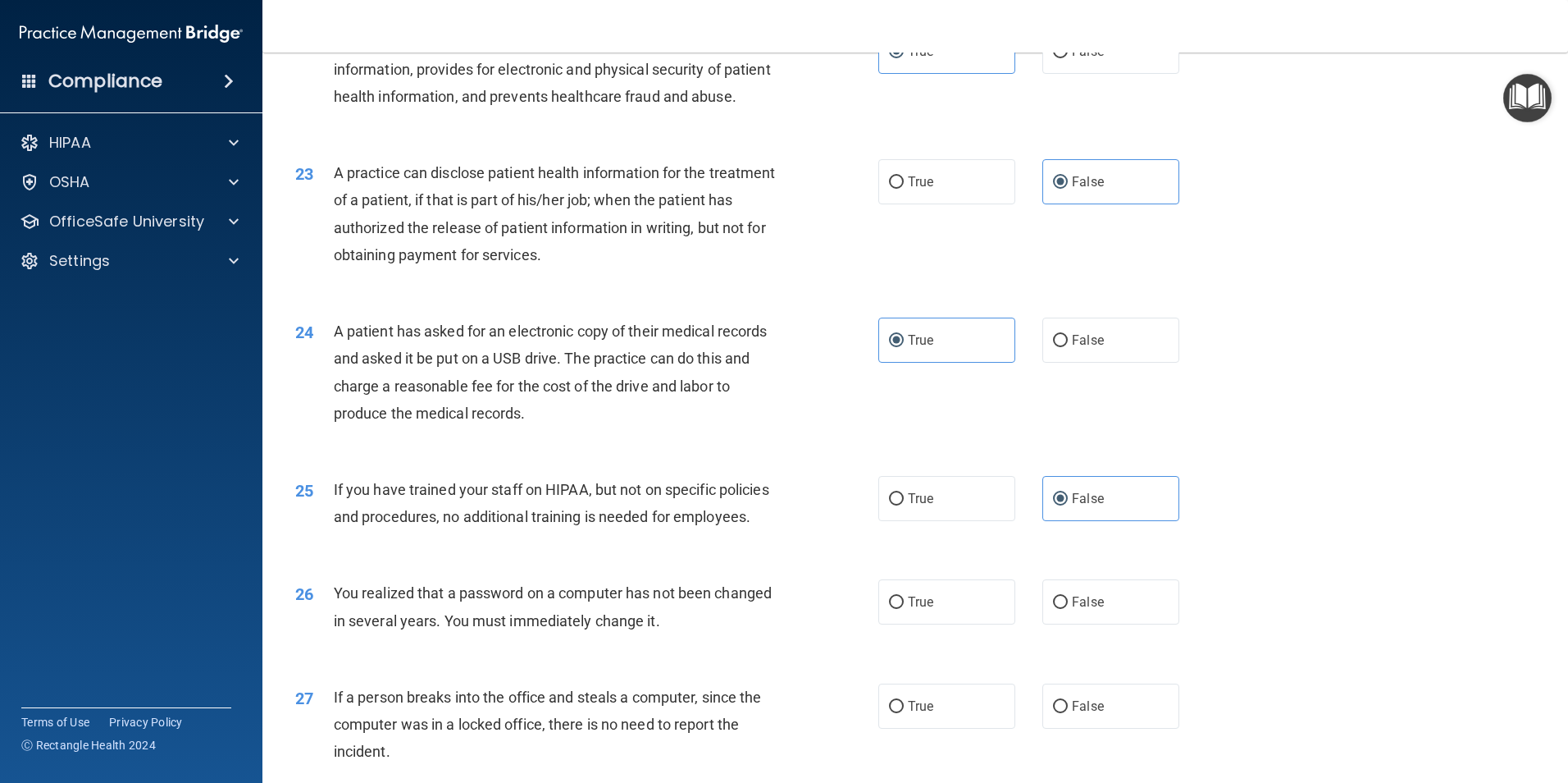
scroll to position [2953, 0]
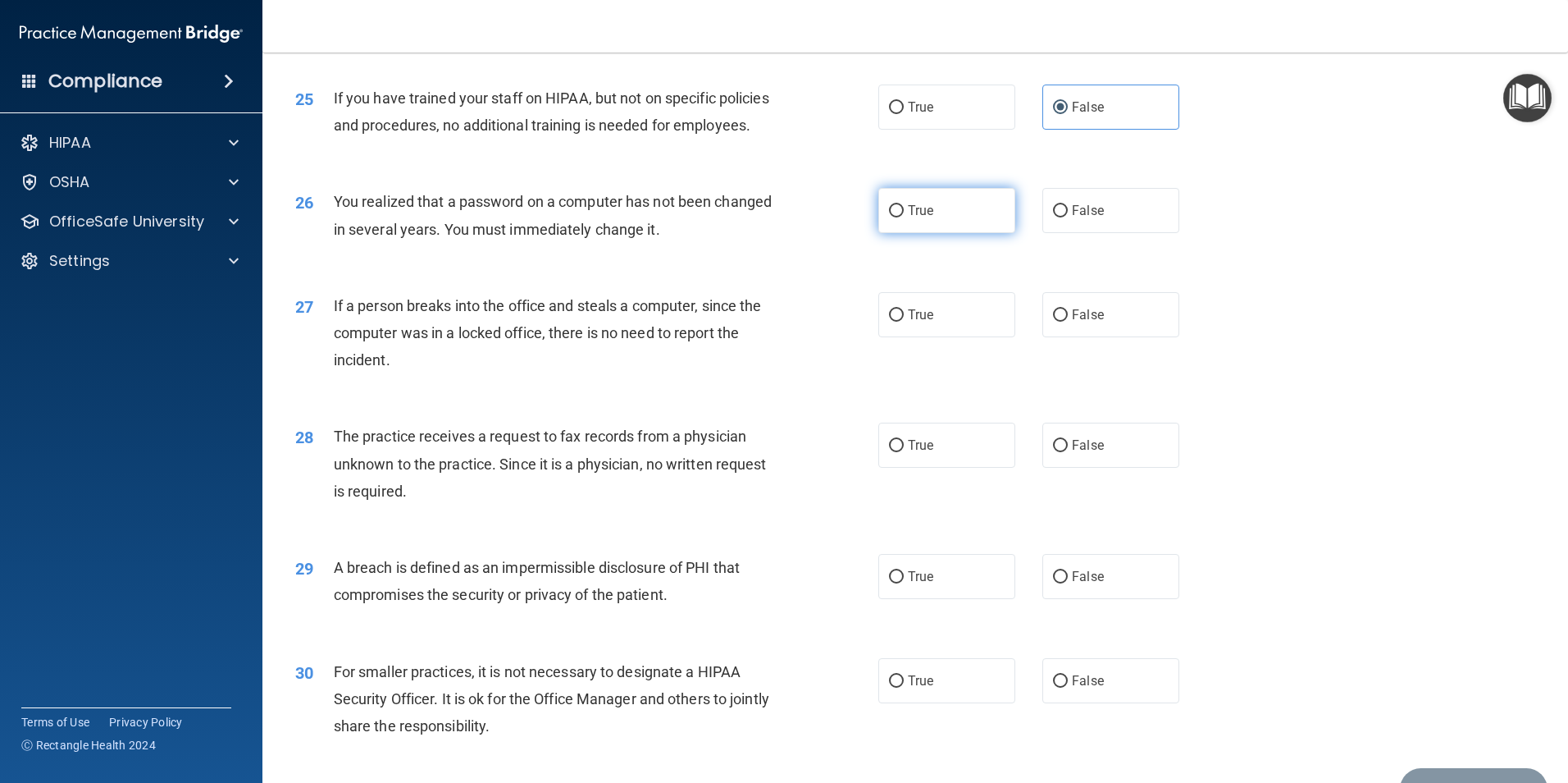
click at [880, 233] on label "True" at bounding box center [947, 210] width 137 height 45
click at [889, 217] on input "True" at bounding box center [896, 211] width 14 height 13
radio input "true"
click at [1064, 337] on label "False" at bounding box center [1111, 315] width 137 height 45
click at [1064, 322] on input "False" at bounding box center [1060, 316] width 14 height 13
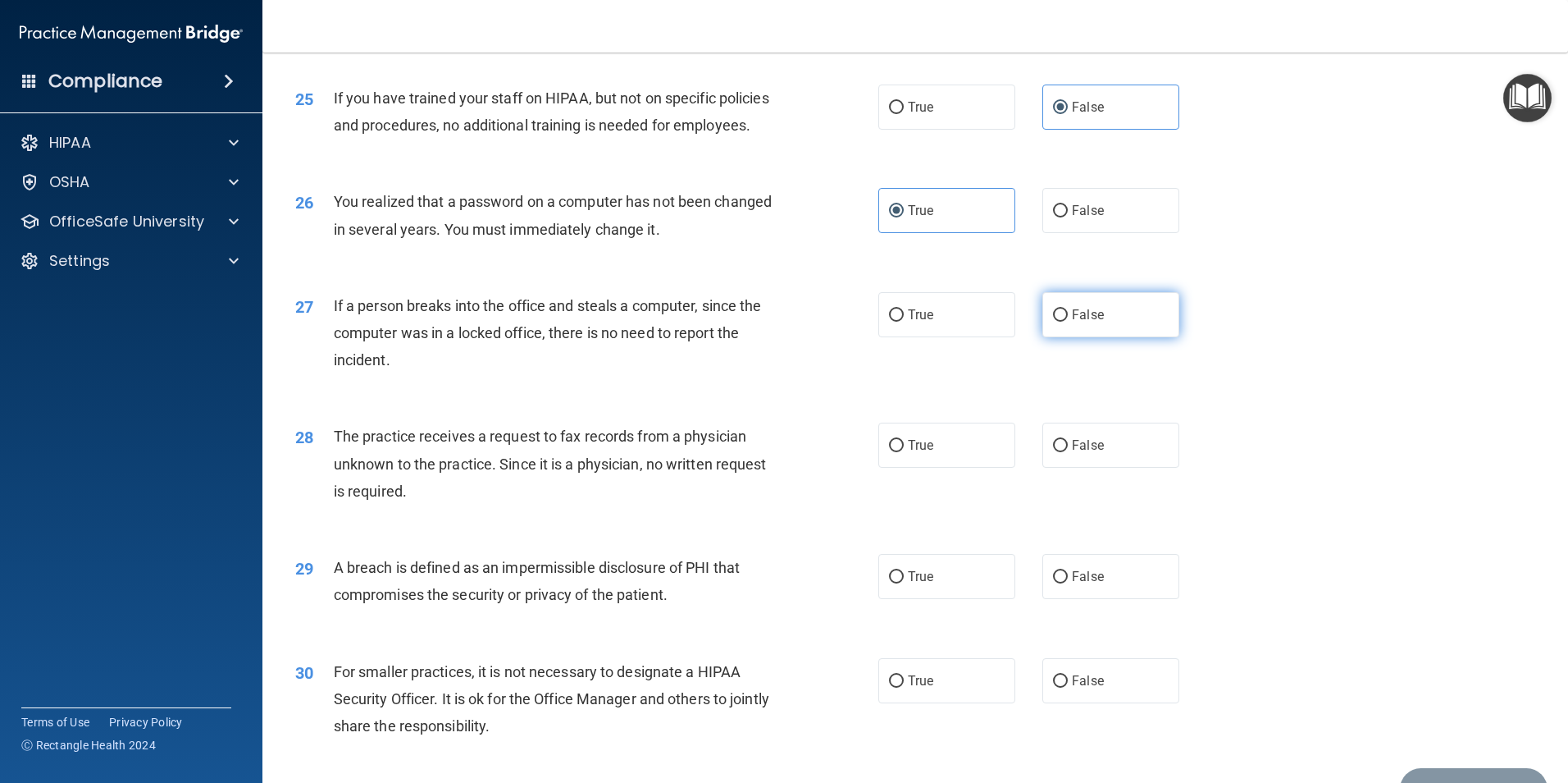
radio input "true"
click at [1063, 467] on label "False" at bounding box center [1111, 445] width 137 height 45
click at [1063, 452] on input "False" at bounding box center [1060, 447] width 14 height 13
radio input "true"
click at [920, 585] on span "True" at bounding box center [921, 576] width 25 height 15
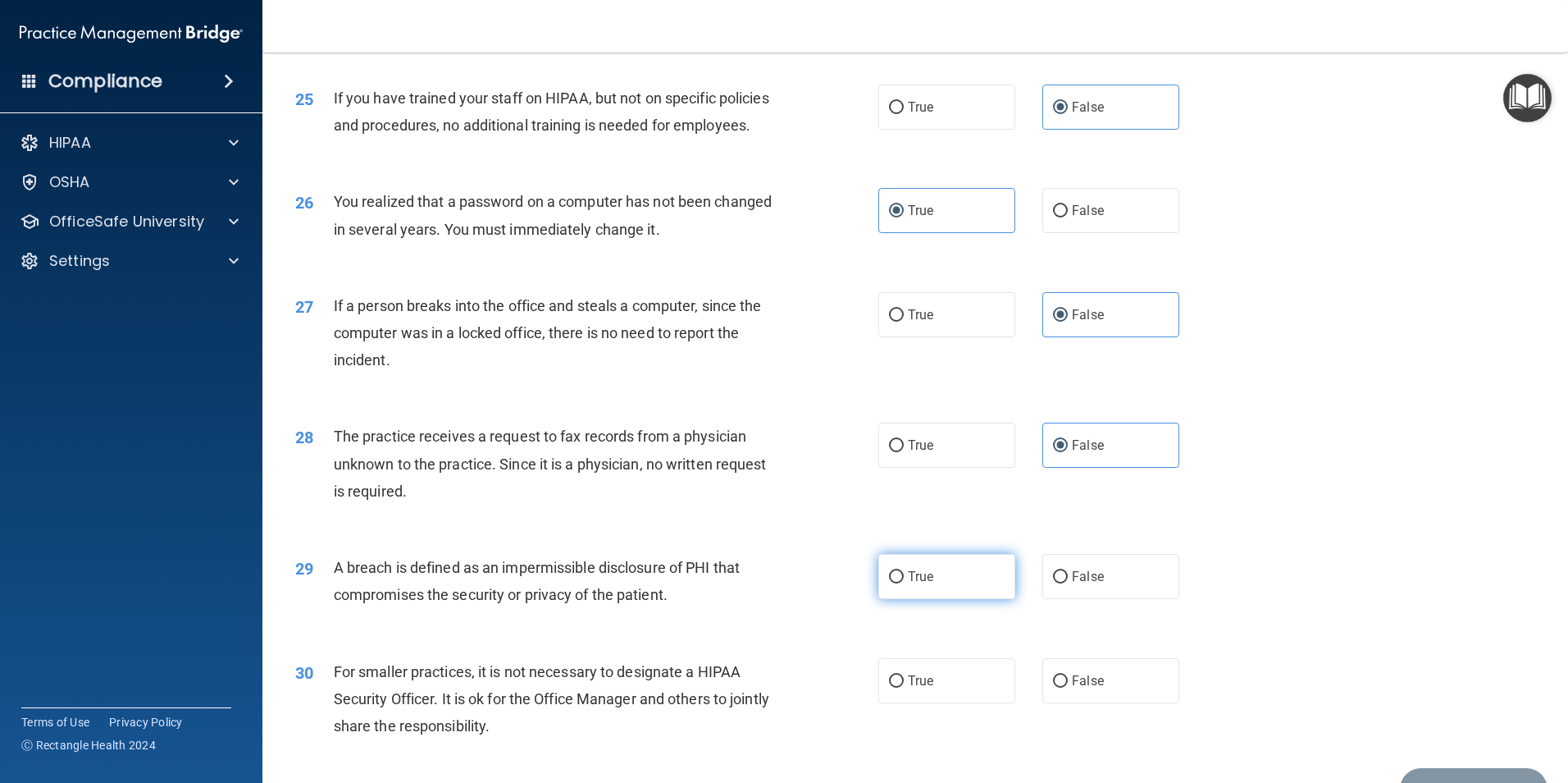
click at [903, 584] on input "True" at bounding box center [896, 577] width 14 height 13
radio input "true"
click at [1120, 703] on label "False" at bounding box center [1111, 680] width 137 height 45
click at [1068, 687] on input "False" at bounding box center [1060, 682] width 14 height 13
radio input "true"
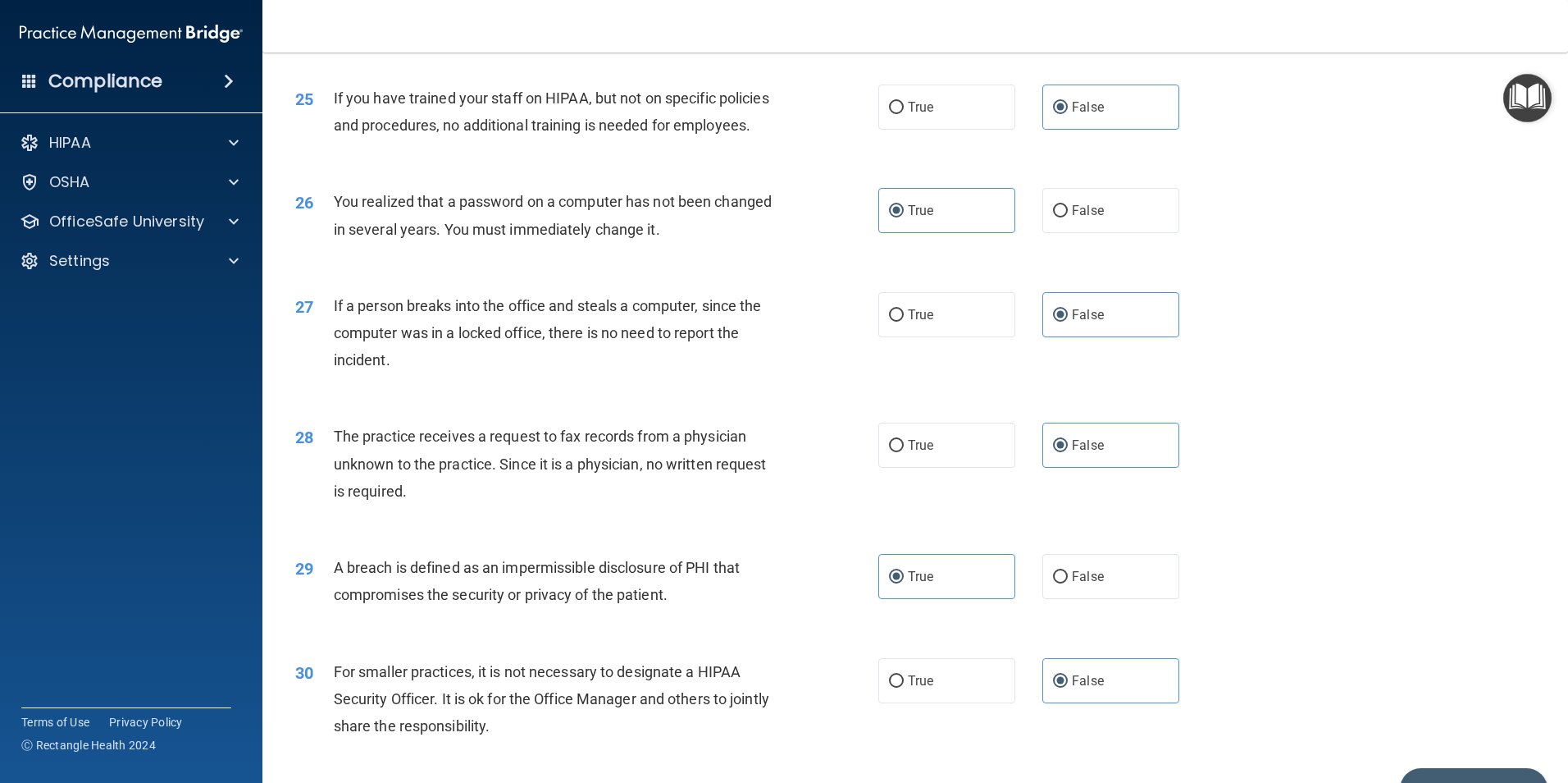
scroll to position [3127, 0]
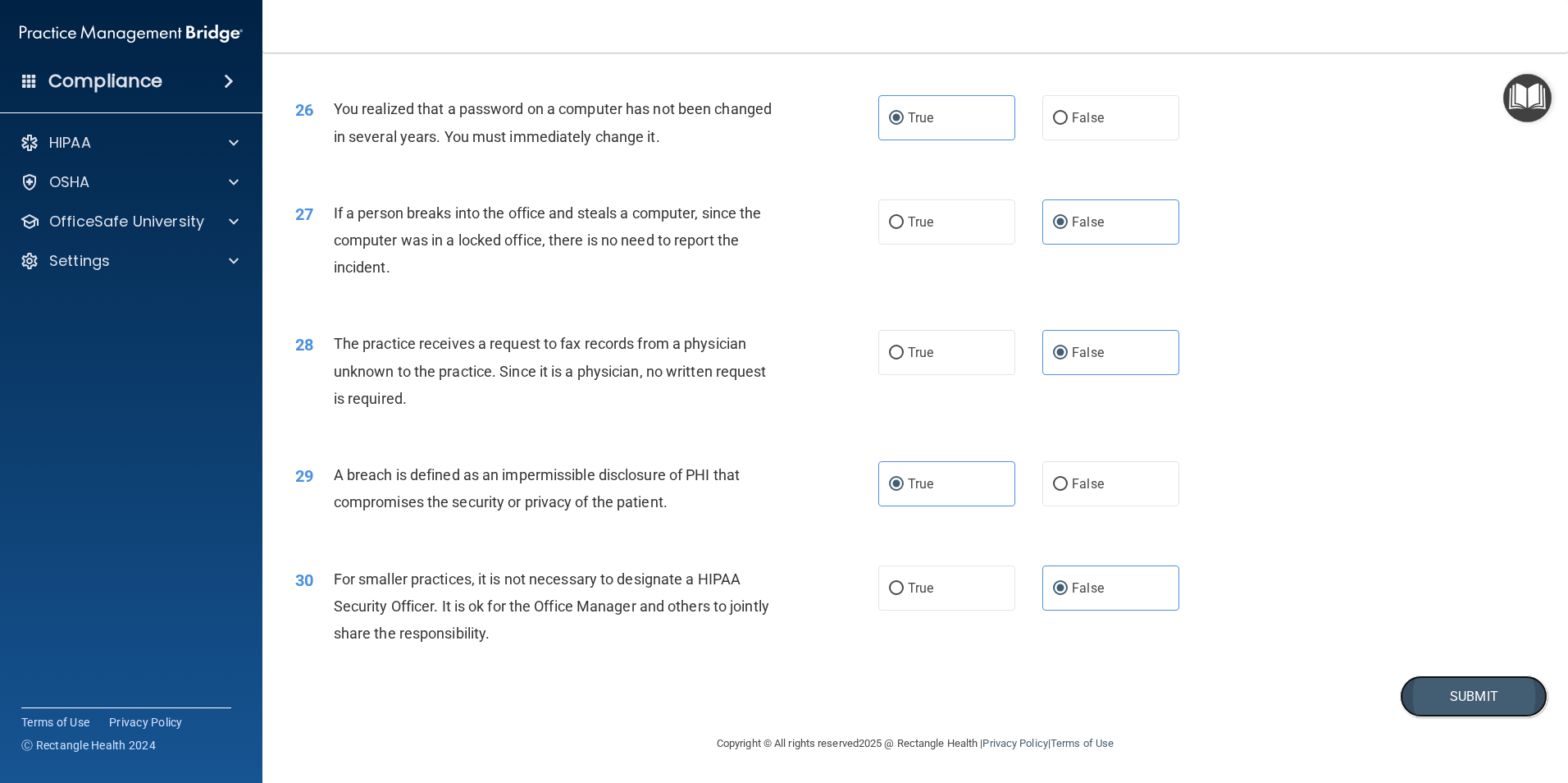
click at [1447, 694] on button "Submit" at bounding box center [1474, 696] width 148 height 41
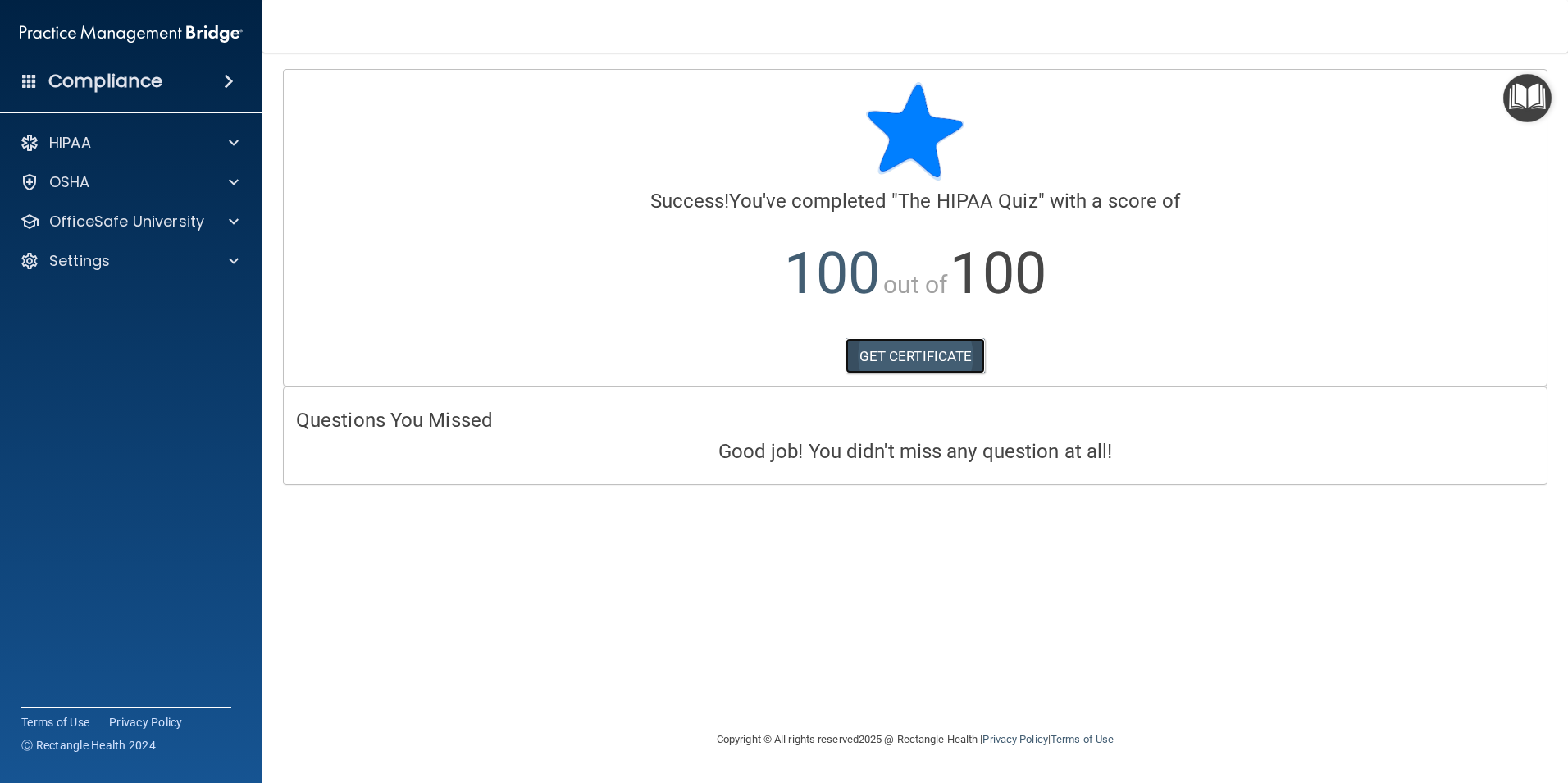
click at [915, 371] on link "GET CERTIFICATE" at bounding box center [916, 356] width 141 height 36
click at [105, 229] on p "OfficeSafe University" at bounding box center [127, 222] width 155 height 20
click at [141, 266] on p "HIPAA Training" at bounding box center [78, 261] width 135 height 16
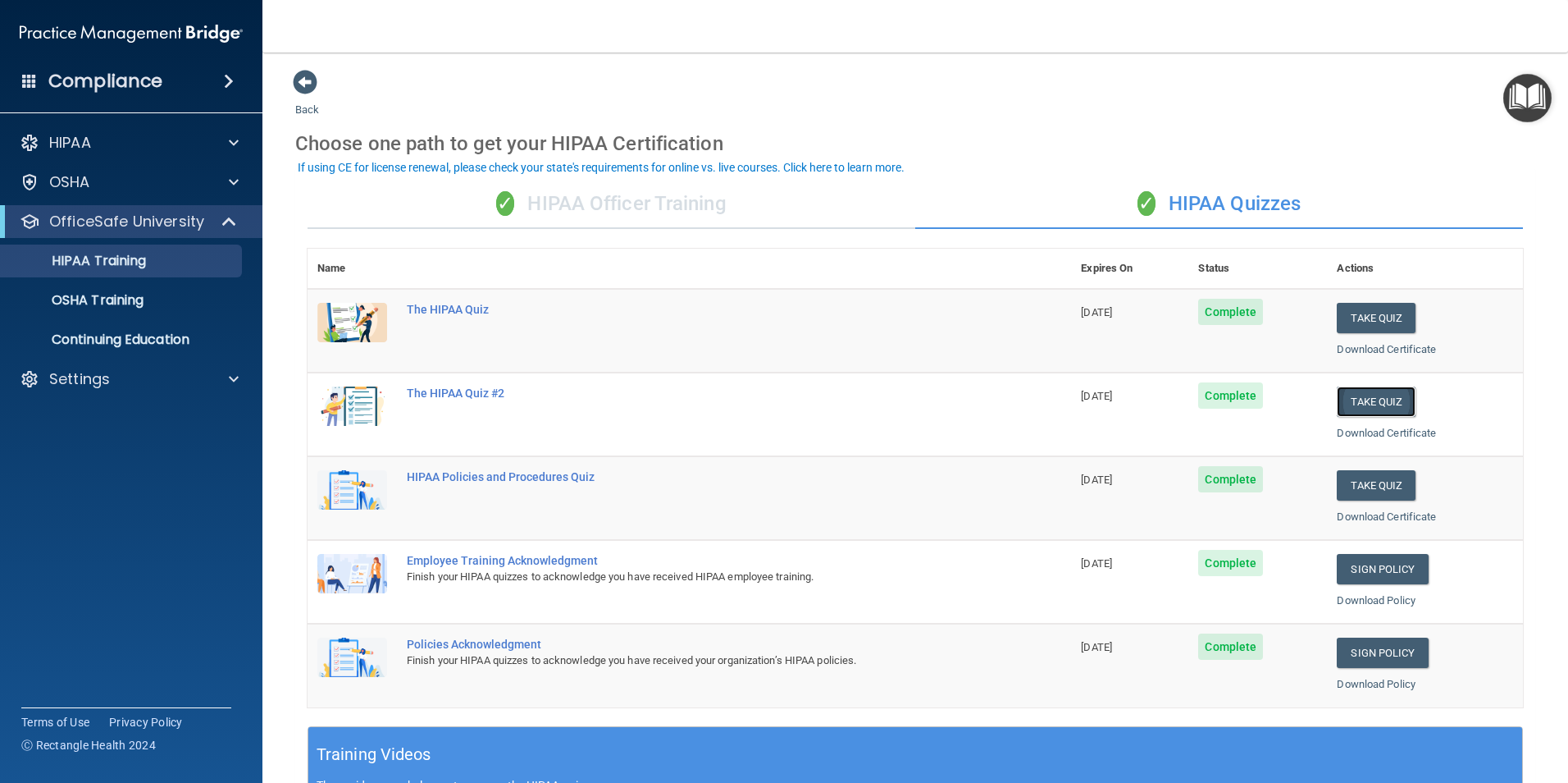
click at [1356, 401] on button "Take Quiz" at bounding box center [1376, 401] width 78 height 31
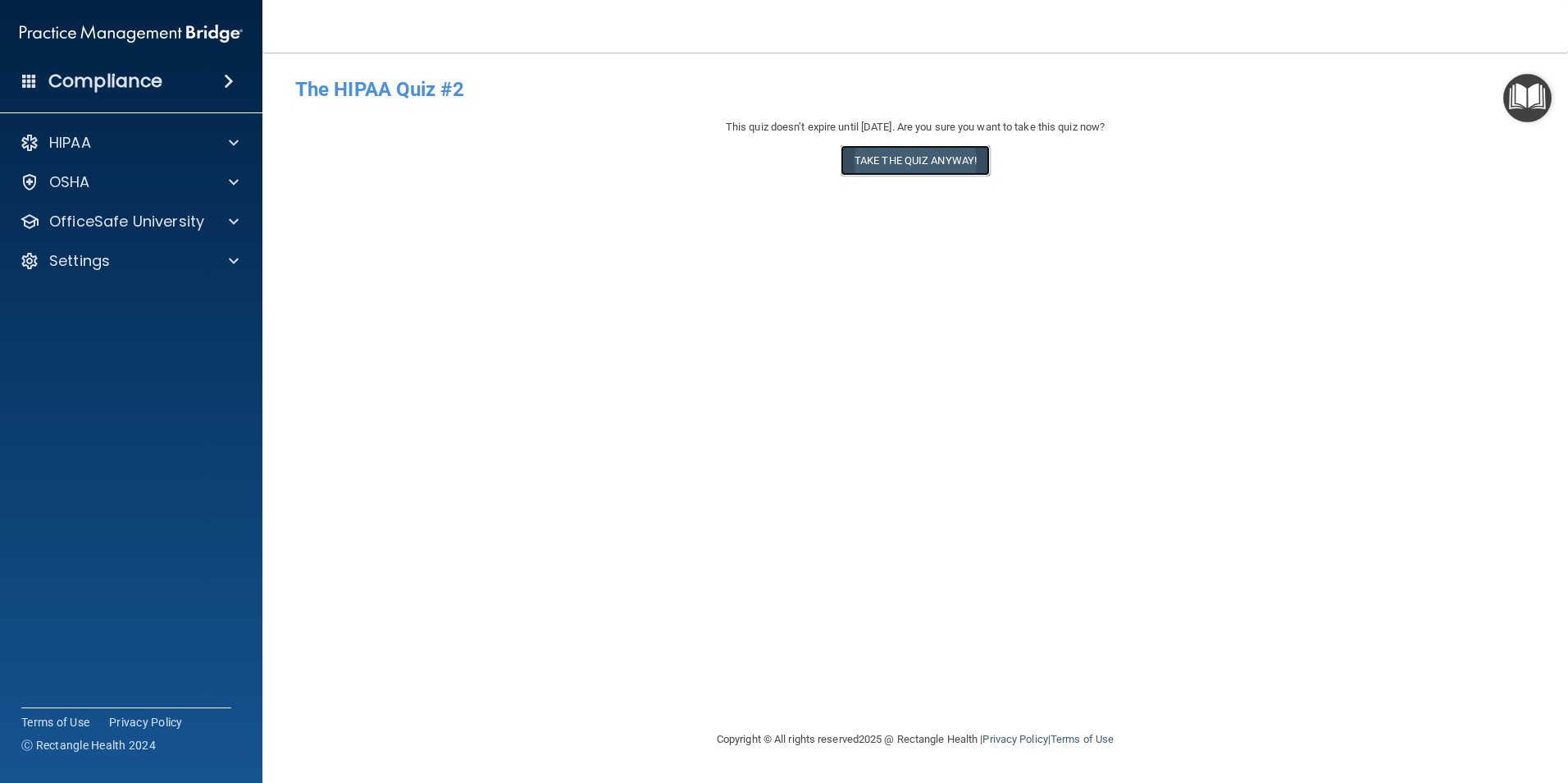
click at [912, 159] on button "Take the quiz anyway!" at bounding box center [915, 161] width 150 height 31
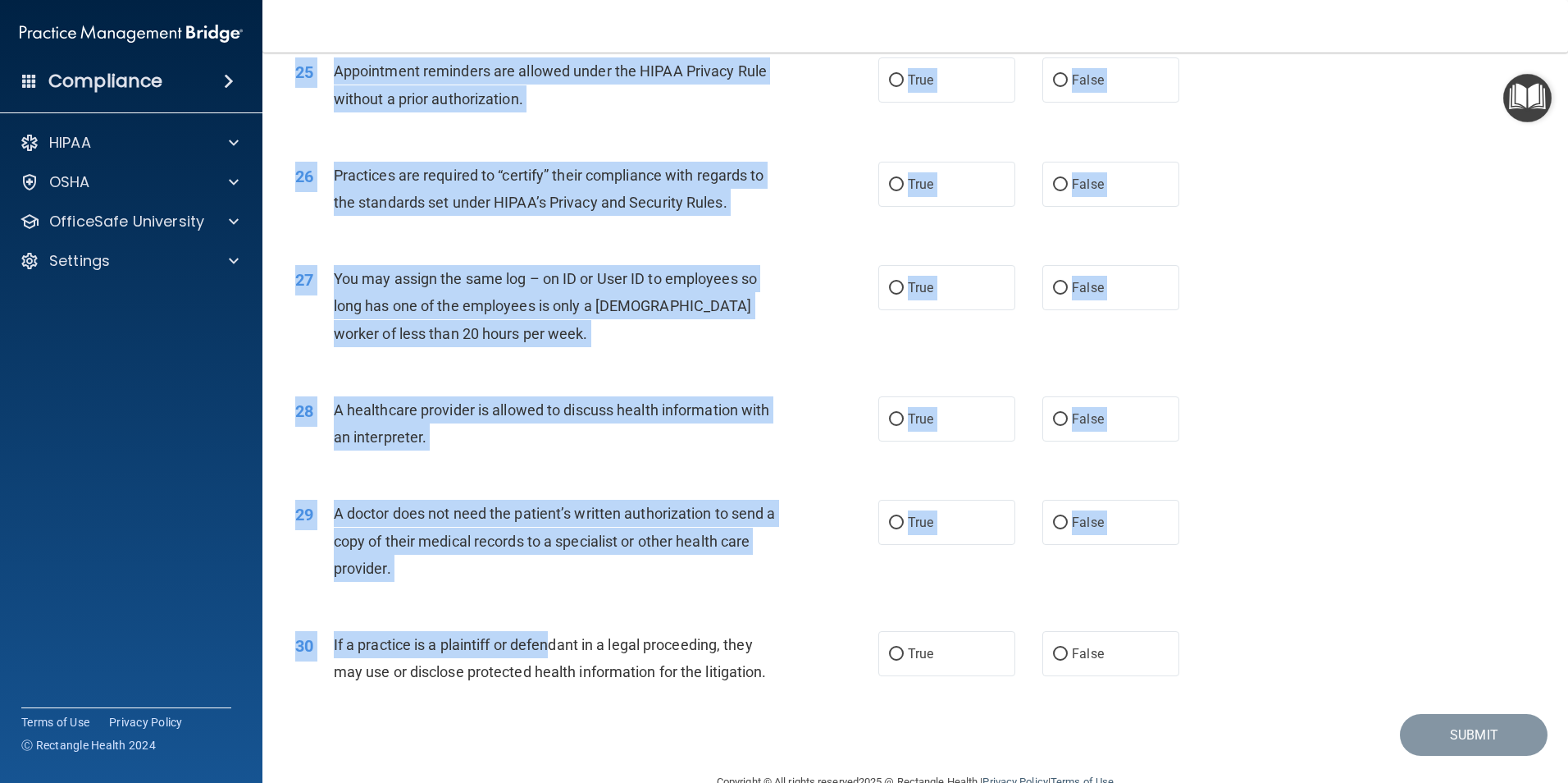
scroll to position [3036, 0]
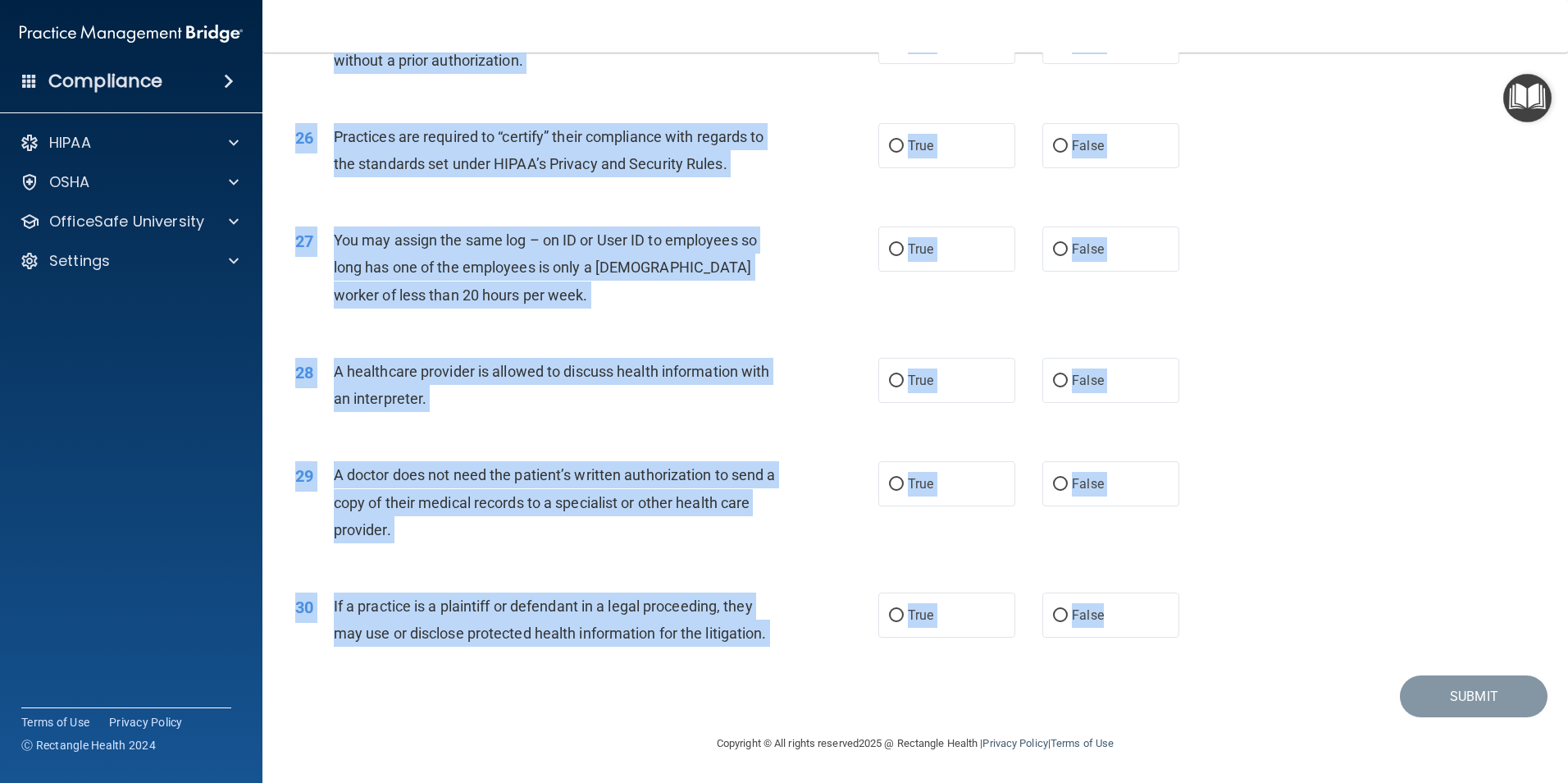
drag, startPoint x: 292, startPoint y: 78, endPoint x: 1192, endPoint y: 625, distance: 1053.2
copy form "The HIPAA Quiz #2 This quiz doesn’t expire until 06/03/2026. Are you sure you w…"
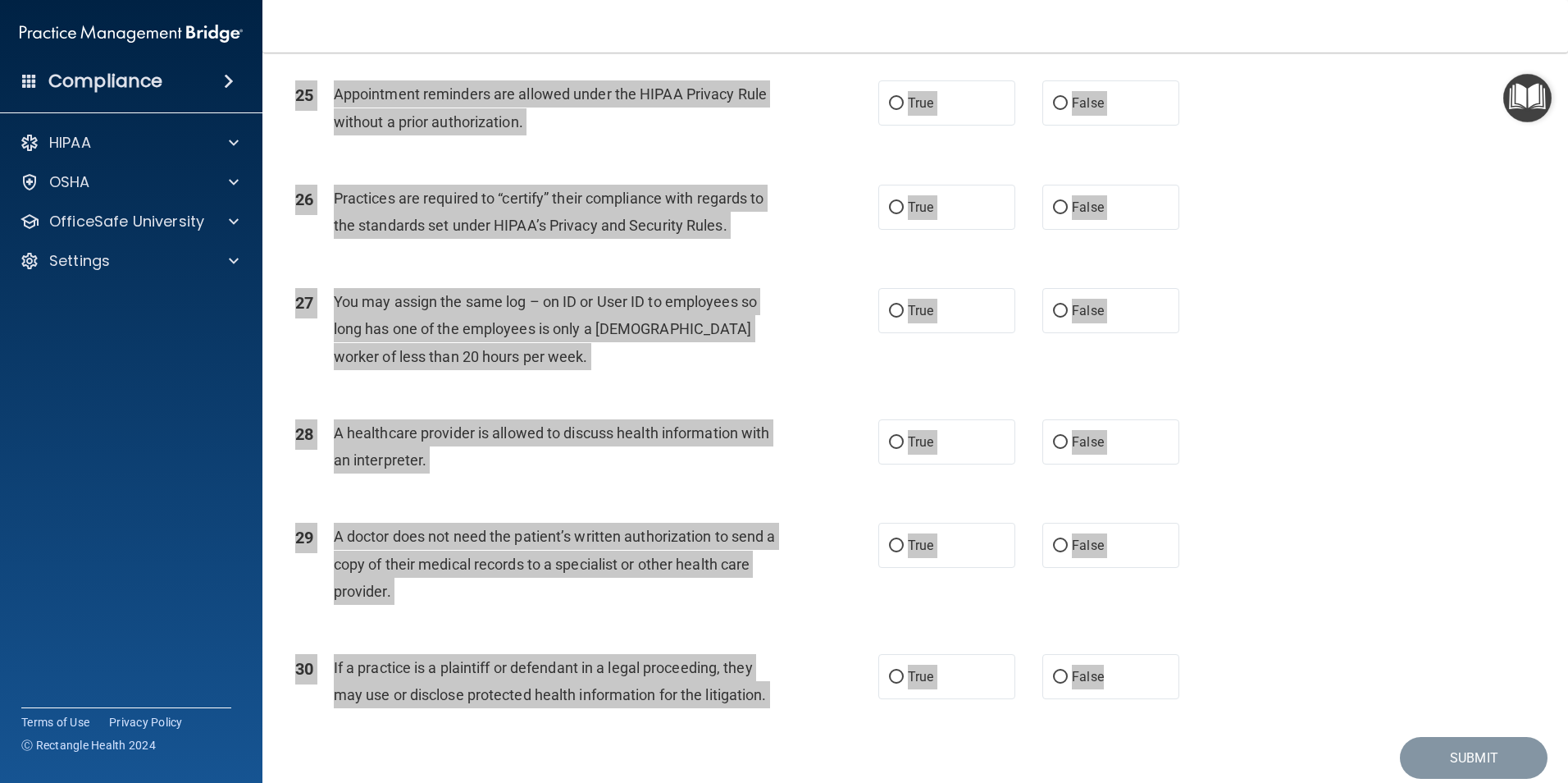
scroll to position [2872, 0]
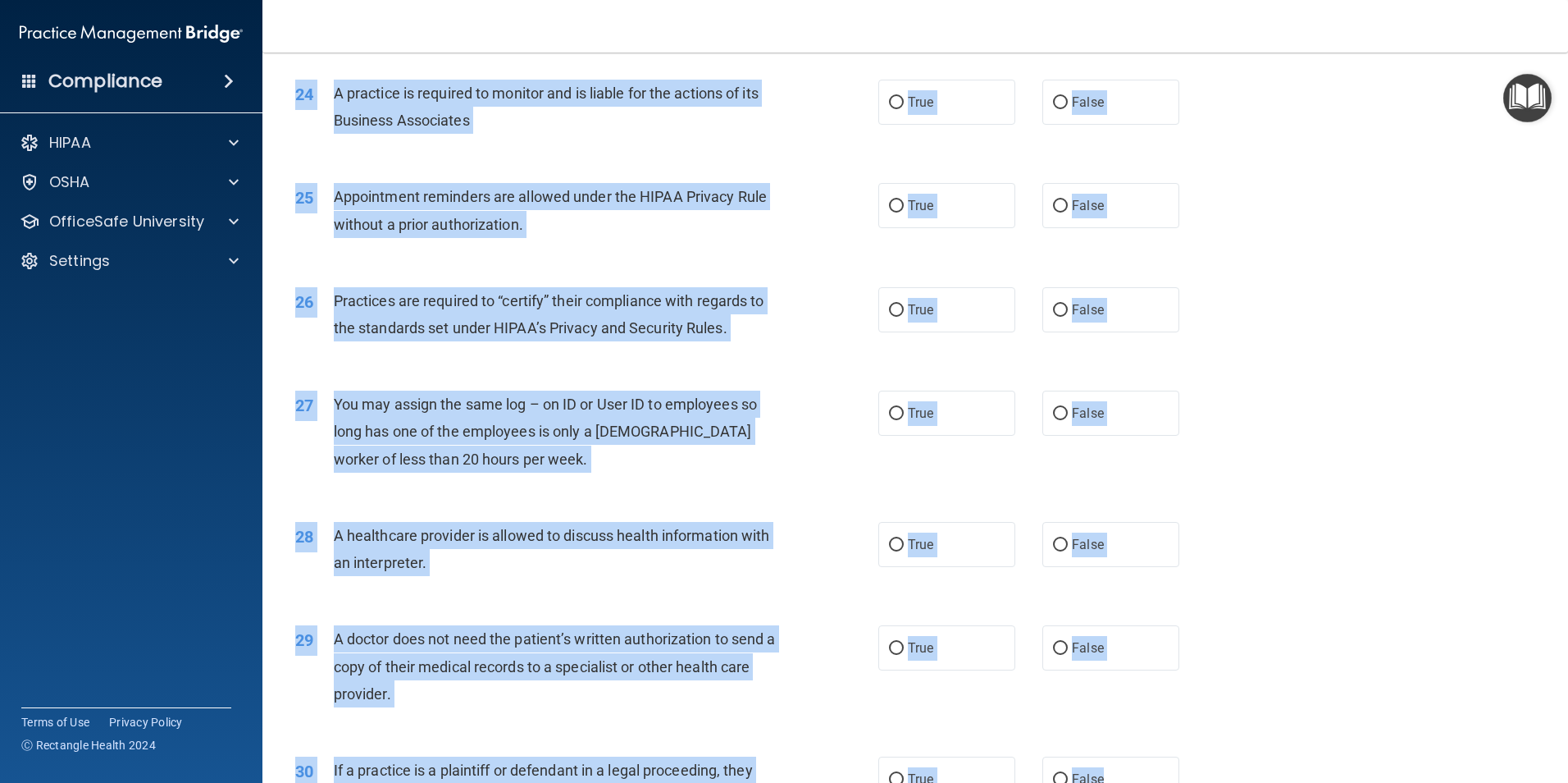
click at [1254, 303] on div "26 Practices are required to “certify” their compliance with regards to the sta…" at bounding box center [915, 318] width 1265 height 104
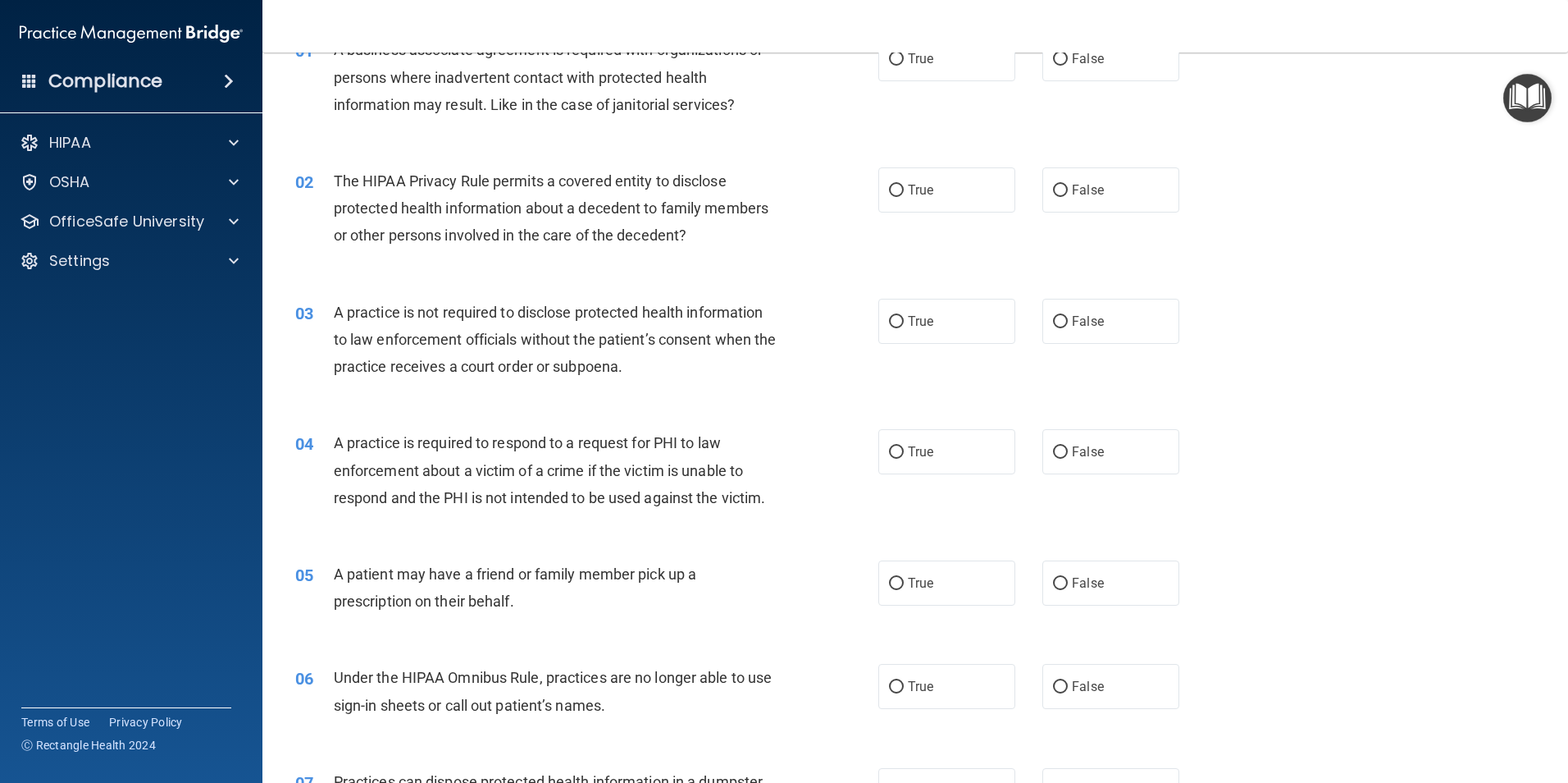
scroll to position [0, 0]
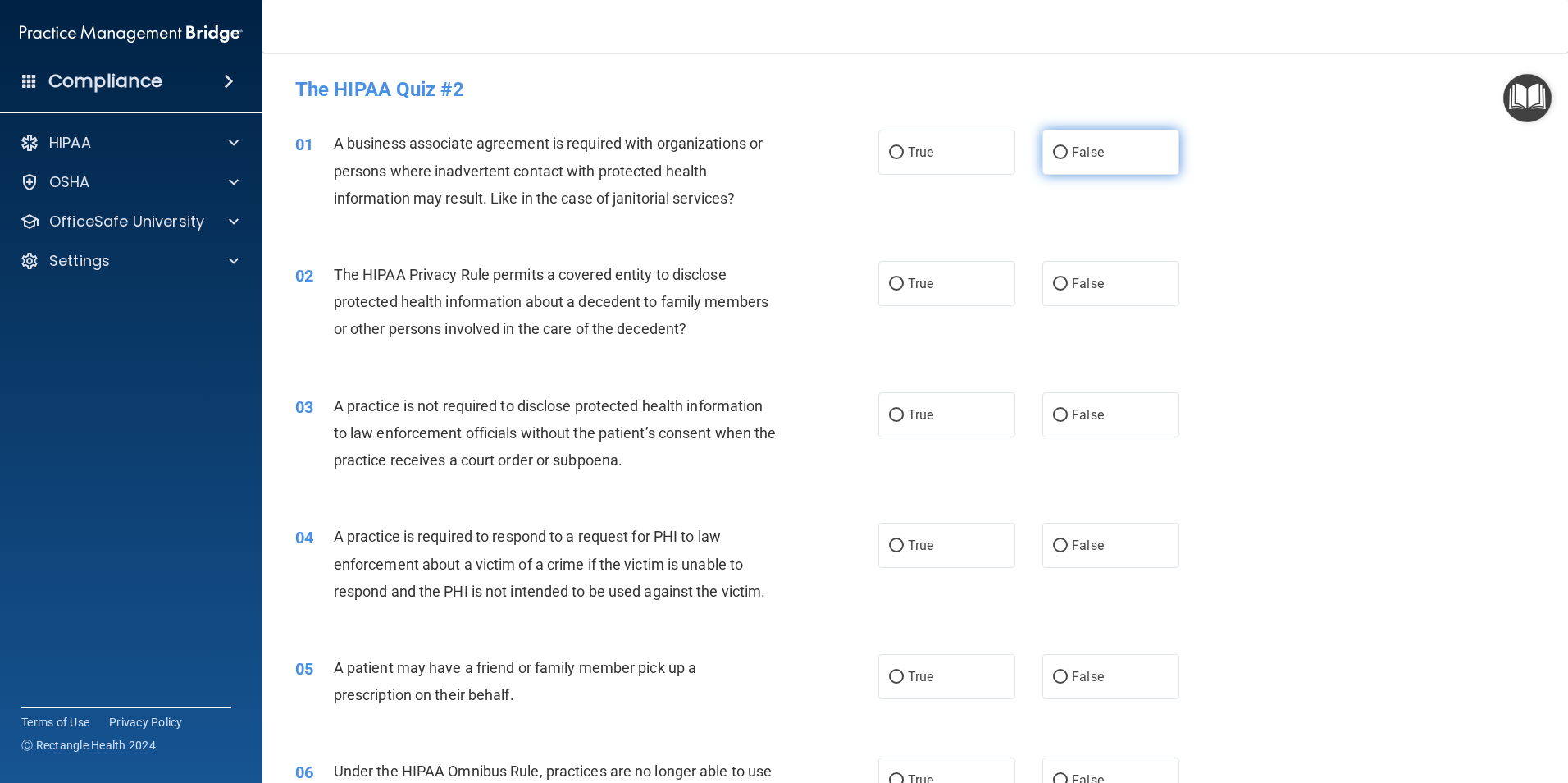
click at [1064, 145] on label "False" at bounding box center [1111, 152] width 137 height 45
click at [1064, 147] on input "False" at bounding box center [1060, 153] width 14 height 13
radio input "true"
click at [958, 286] on label "True" at bounding box center [947, 283] width 137 height 45
click at [903, 286] on input "True" at bounding box center [896, 284] width 14 height 13
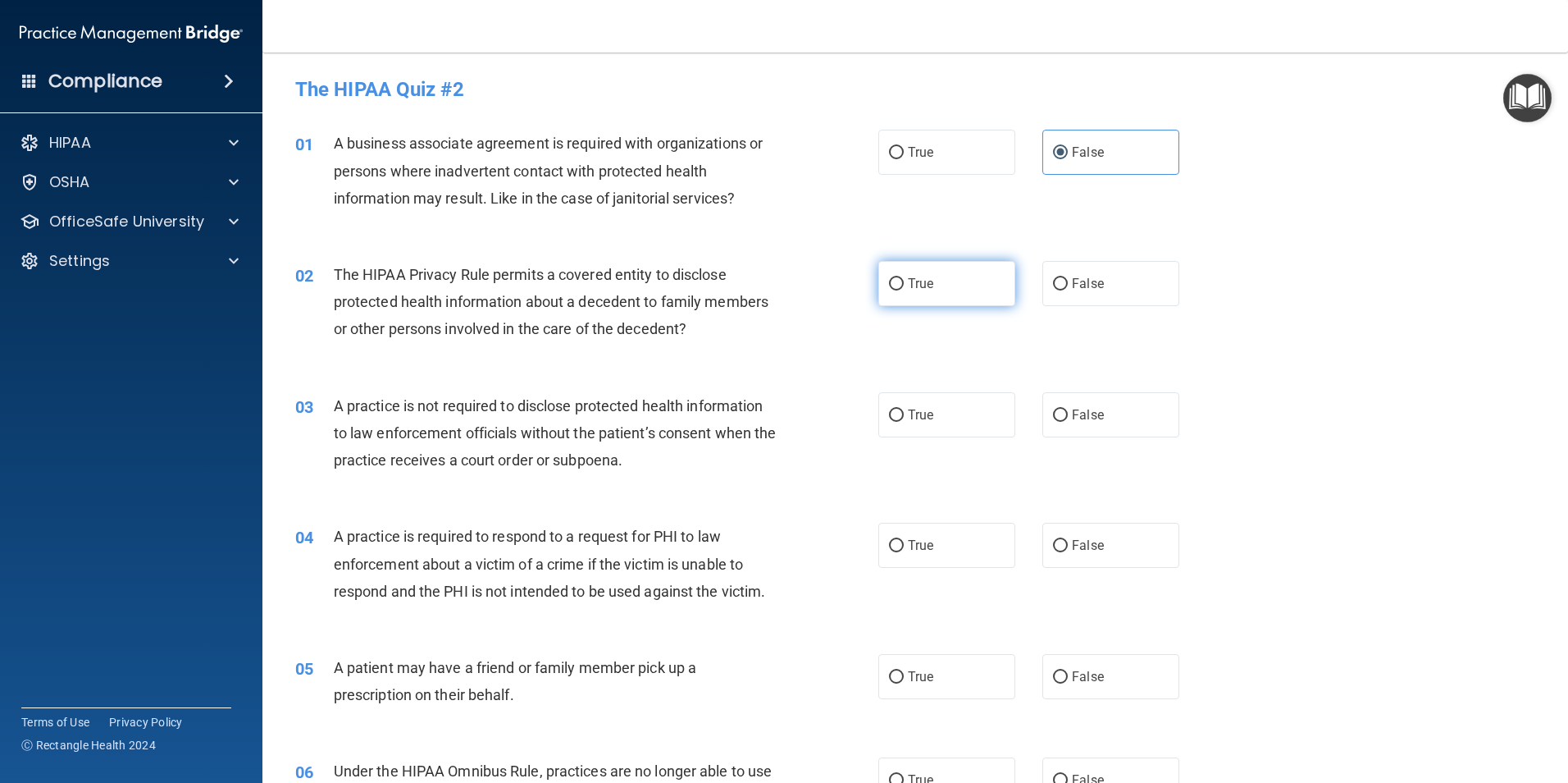
radio input "true"
click at [1123, 419] on label "False" at bounding box center [1111, 415] width 137 height 45
click at [1068, 419] on input "False" at bounding box center [1060, 416] width 14 height 13
radio input "true"
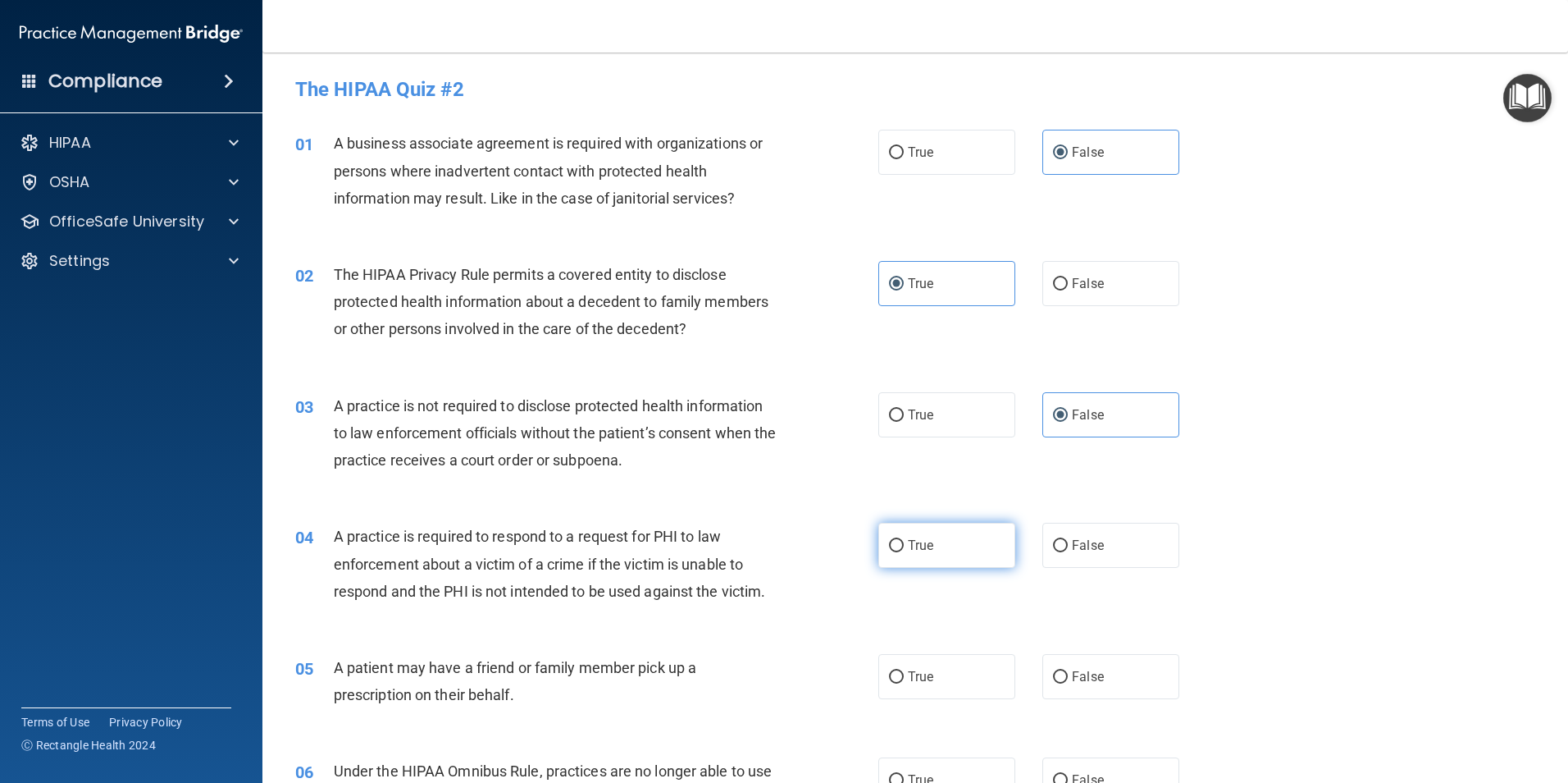
click at [999, 542] on label "True" at bounding box center [947, 545] width 137 height 45
click at [903, 542] on input "True" at bounding box center [896, 546] width 14 height 13
radio input "true"
click at [955, 687] on label "True" at bounding box center [947, 677] width 137 height 45
click at [903, 684] on input "True" at bounding box center [896, 677] width 14 height 13
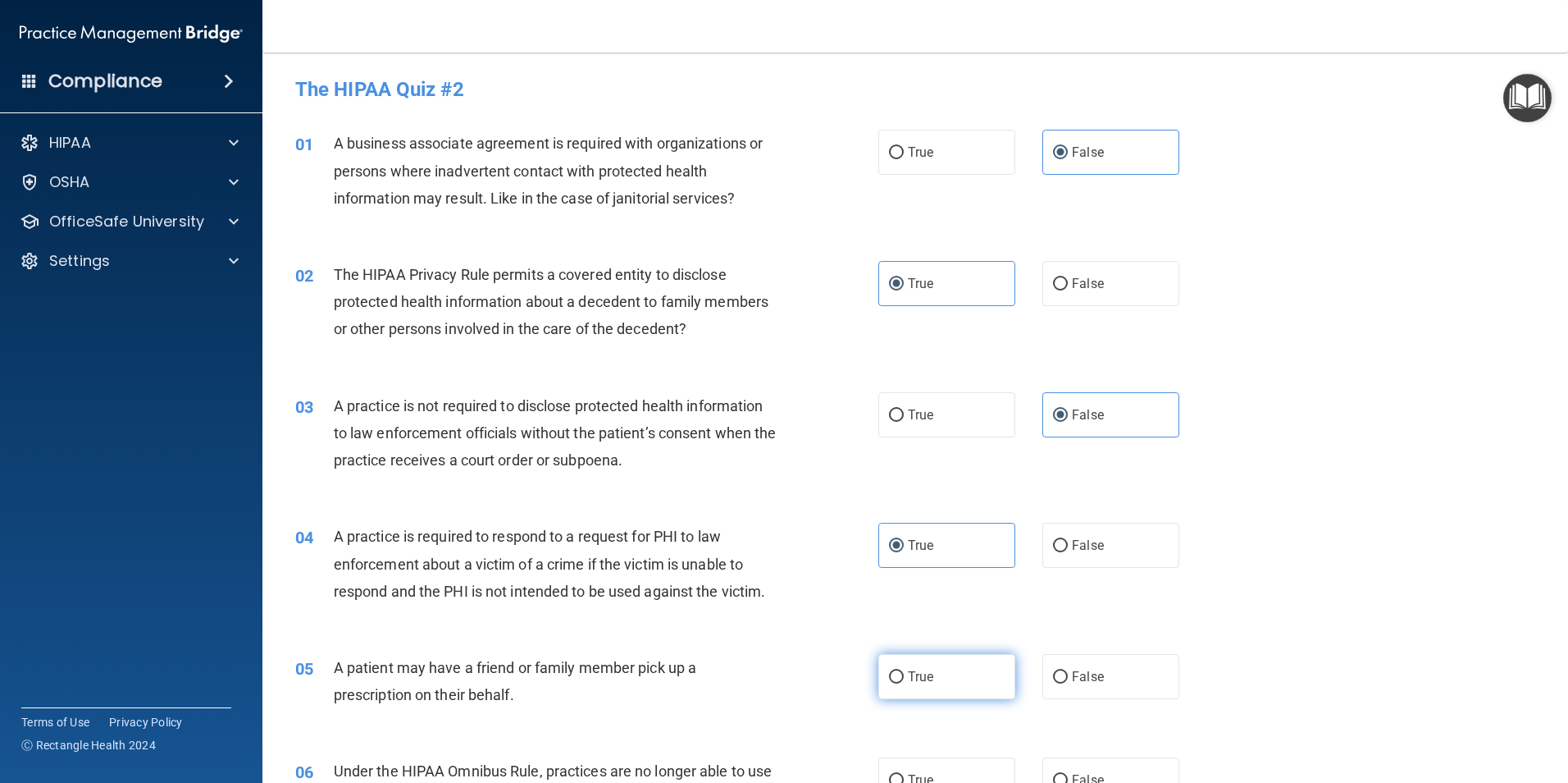
radio input "true"
click at [1096, 771] on label "False" at bounding box center [1111, 780] width 137 height 45
click at [1068, 775] on input "False" at bounding box center [1060, 781] width 14 height 13
radio input "true"
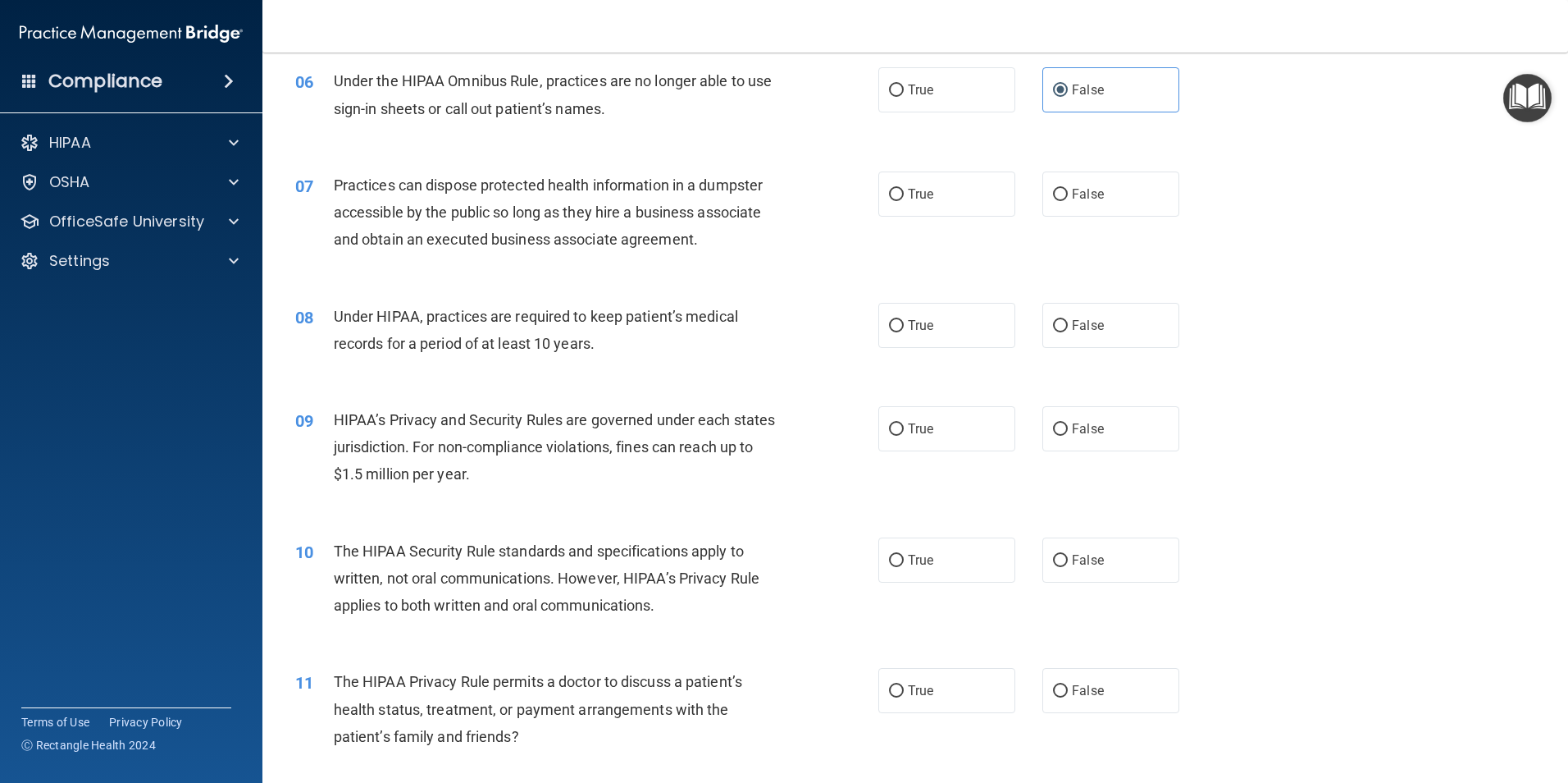
scroll to position [742, 0]
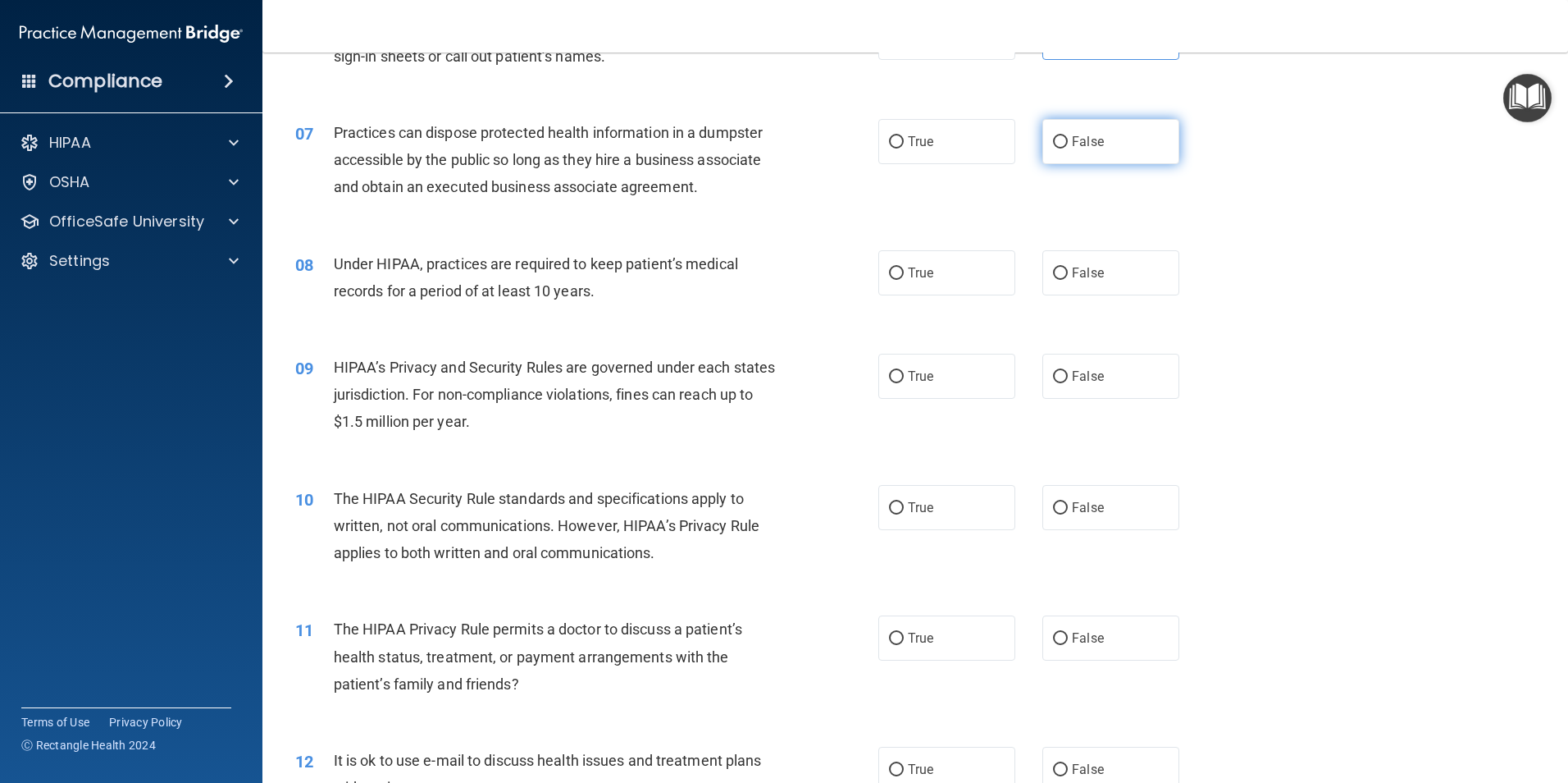
click at [1135, 144] on label "False" at bounding box center [1111, 142] width 137 height 45
click at [1068, 144] on input "False" at bounding box center [1060, 143] width 14 height 13
radio input "true"
click at [1094, 272] on span "False" at bounding box center [1087, 272] width 32 height 15
click at [1068, 272] on input "False" at bounding box center [1060, 274] width 14 height 13
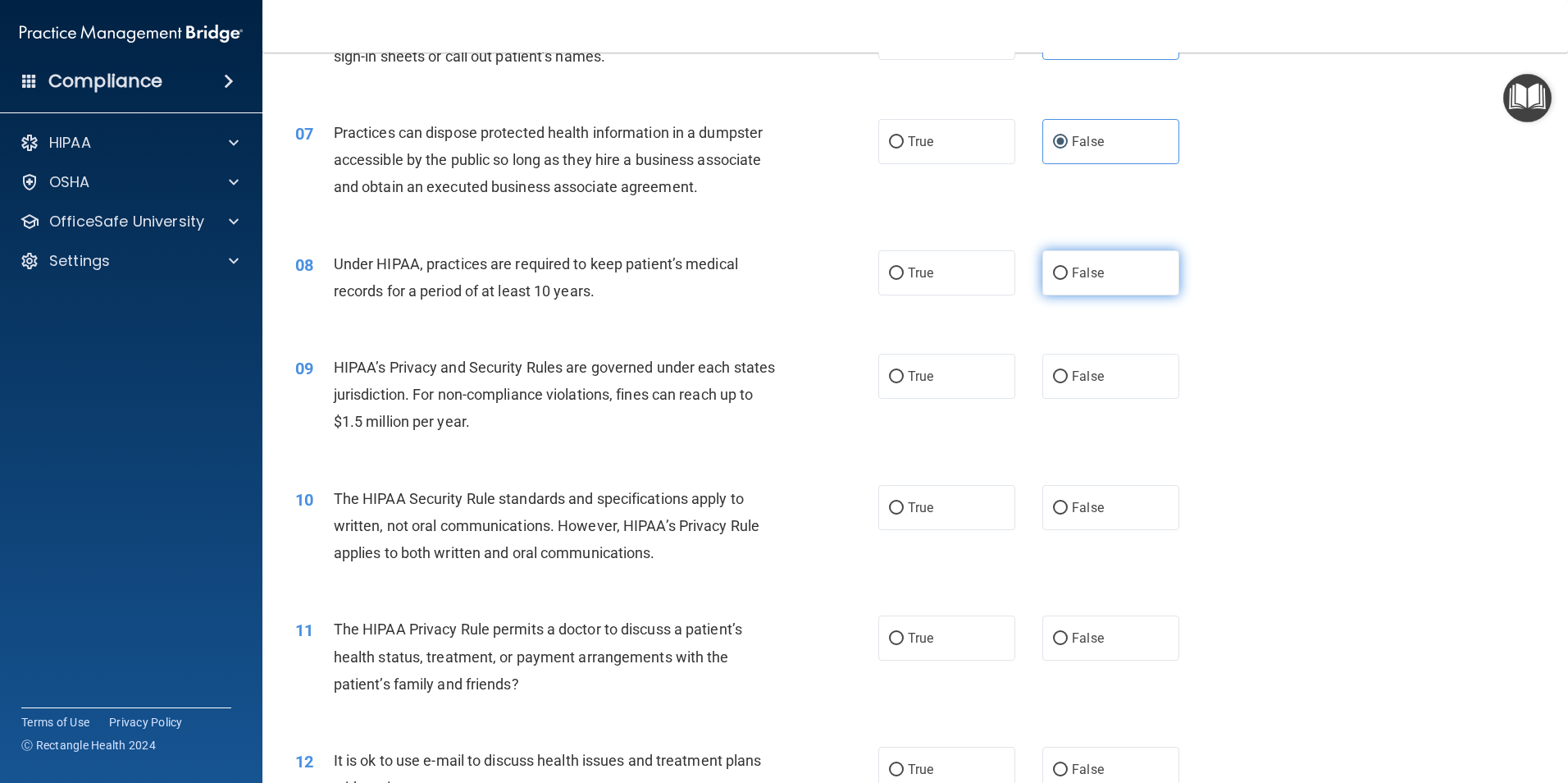
radio input "true"
click at [1093, 371] on span "False" at bounding box center [1087, 375] width 32 height 15
click at [1068, 371] on input "False" at bounding box center [1060, 377] width 14 height 13
radio input "true"
click at [1090, 498] on label "False" at bounding box center [1111, 508] width 137 height 45
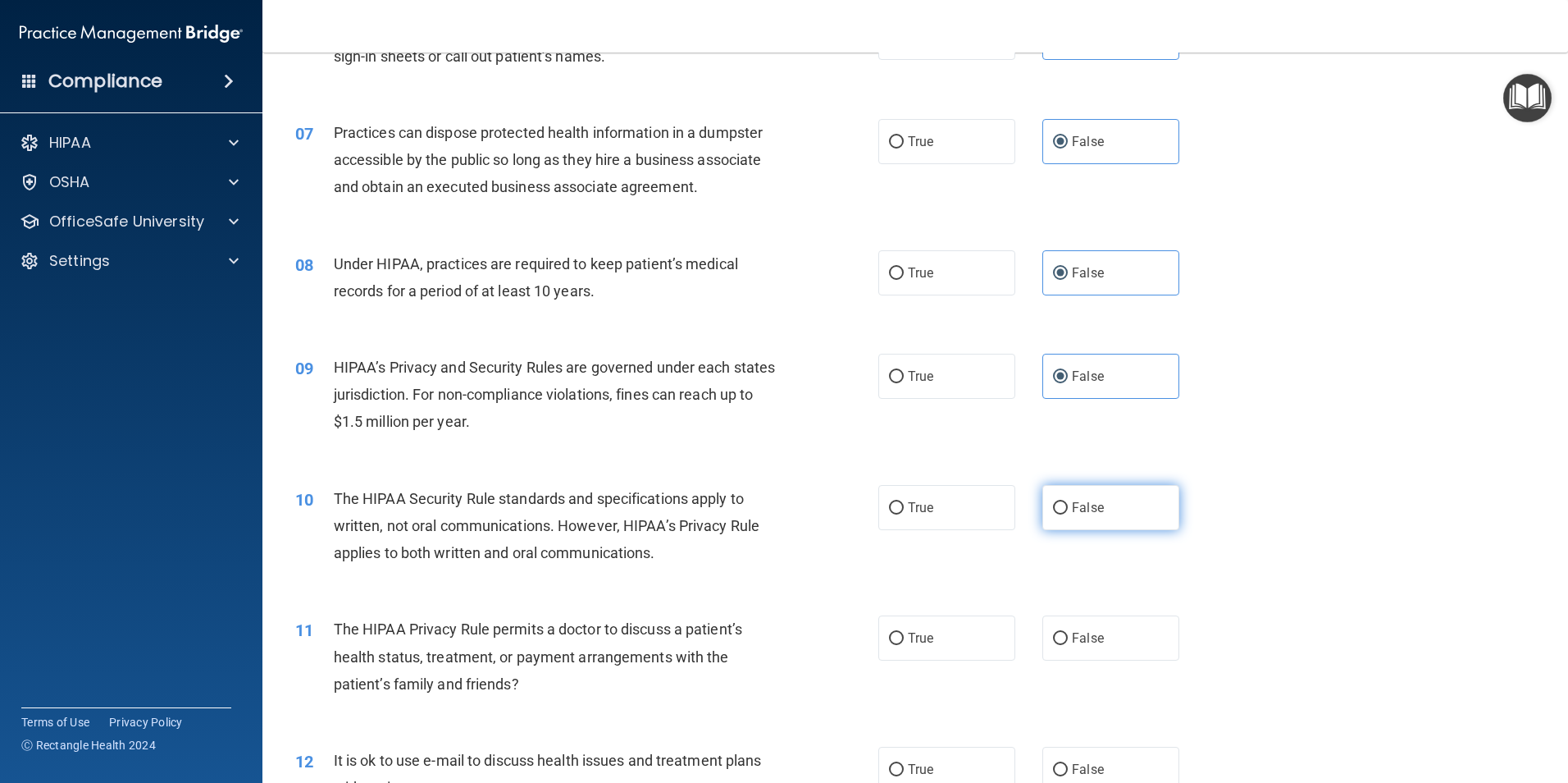
click at [1068, 502] on input "False" at bounding box center [1060, 509] width 14 height 13
radio input "true"
click at [945, 634] on label "True" at bounding box center [947, 638] width 137 height 45
click at [903, 634] on input "True" at bounding box center [896, 639] width 14 height 13
radio input "true"
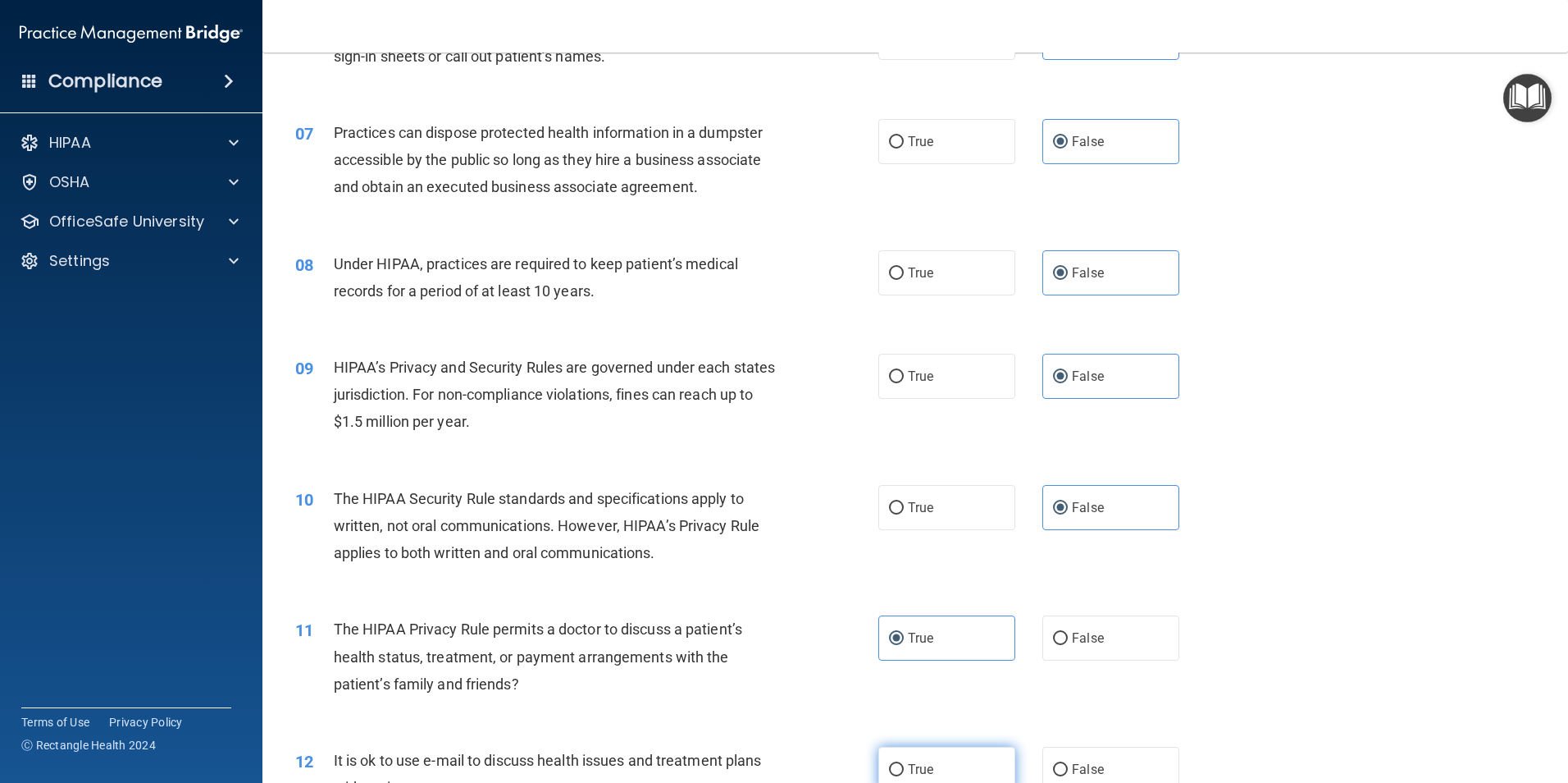
click at [946, 767] on label "True" at bounding box center [947, 769] width 137 height 45
click at [903, 767] on input "True" at bounding box center [896, 770] width 14 height 13
radio input "true"
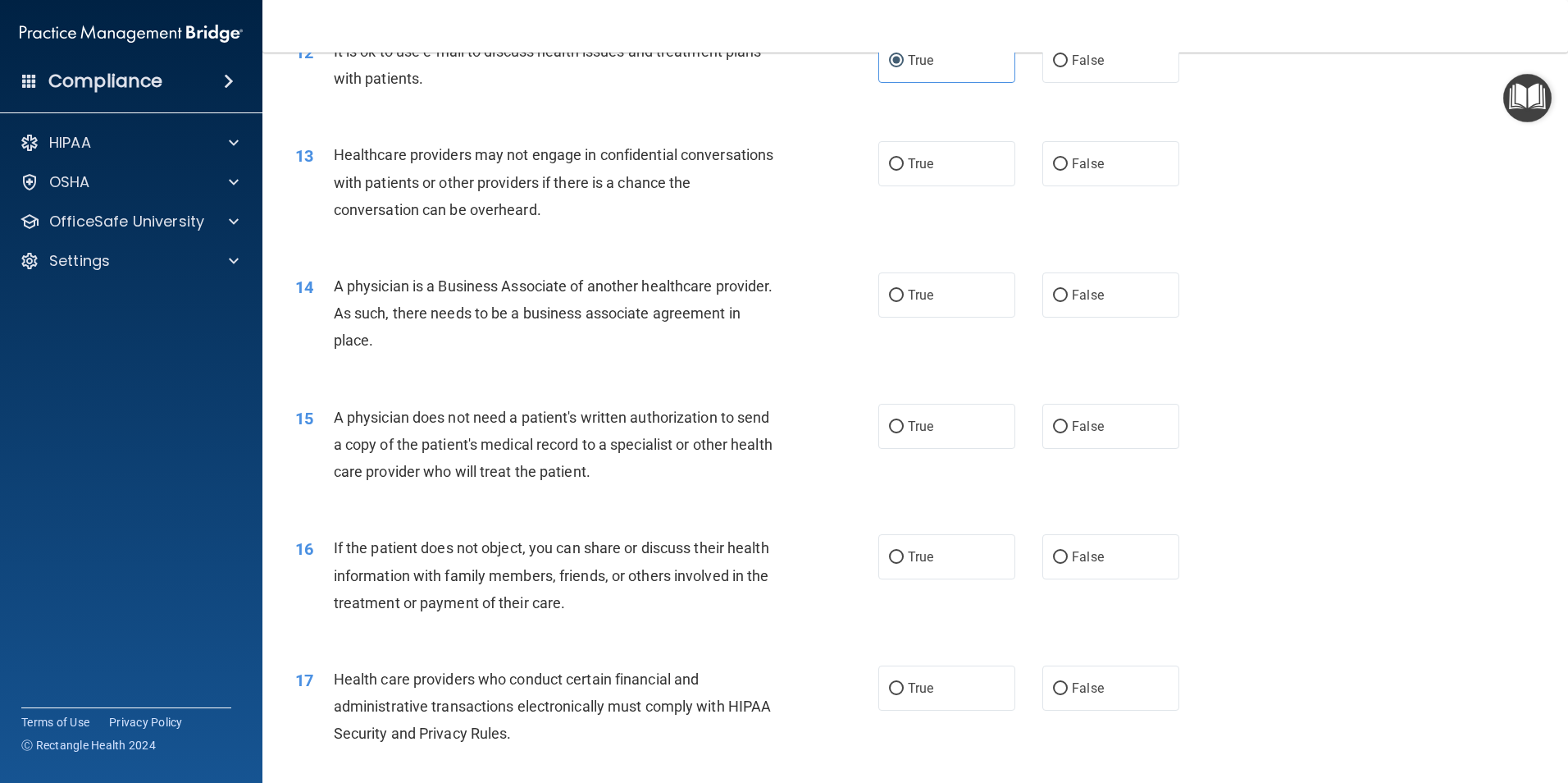
scroll to position [1481, 0]
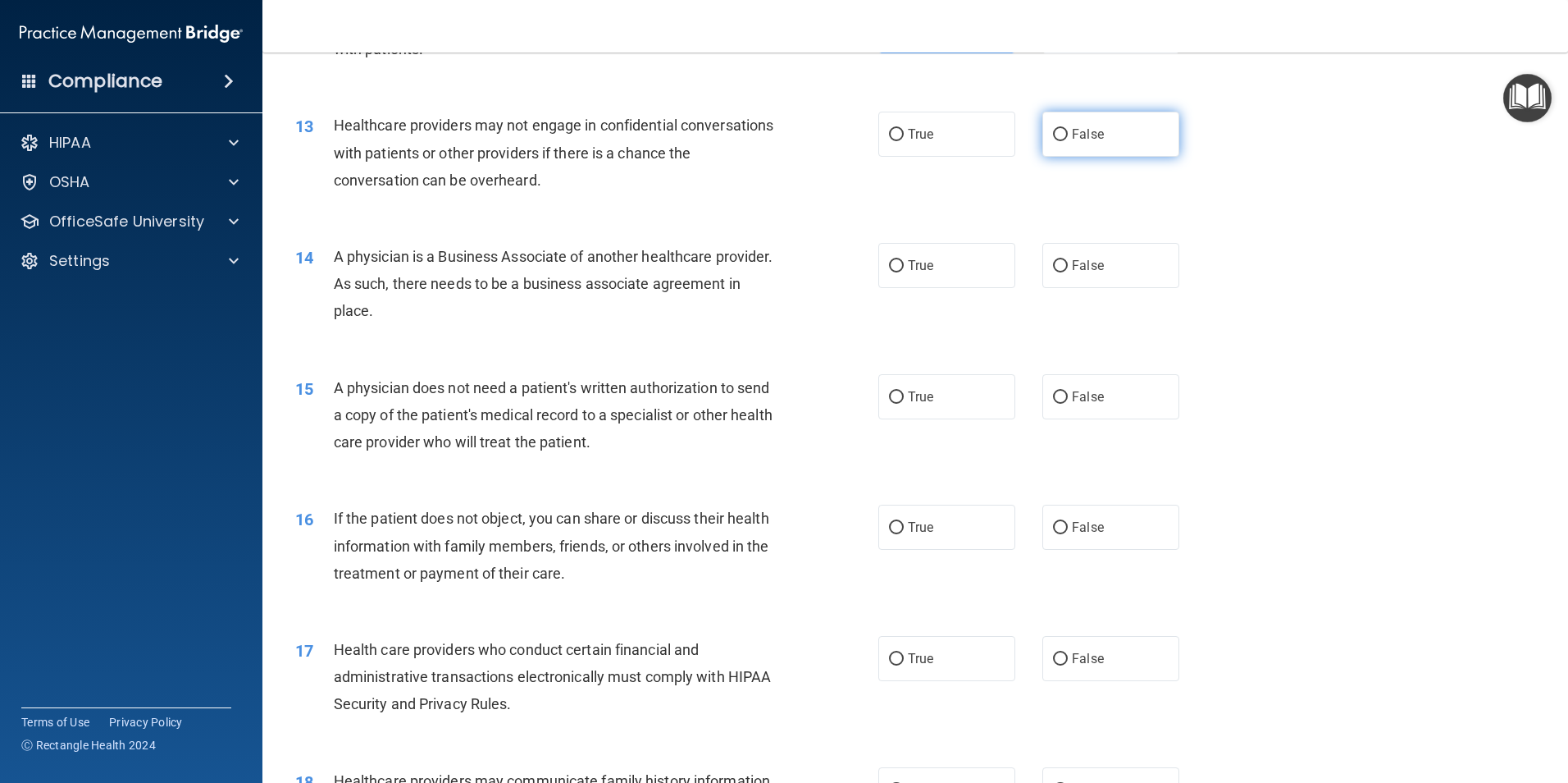
click at [1120, 134] on label "False" at bounding box center [1111, 134] width 137 height 45
click at [1068, 134] on input "False" at bounding box center [1060, 135] width 14 height 13
radio input "true"
click at [1102, 280] on label "False" at bounding box center [1111, 265] width 137 height 45
click at [1068, 272] on input "False" at bounding box center [1060, 266] width 14 height 13
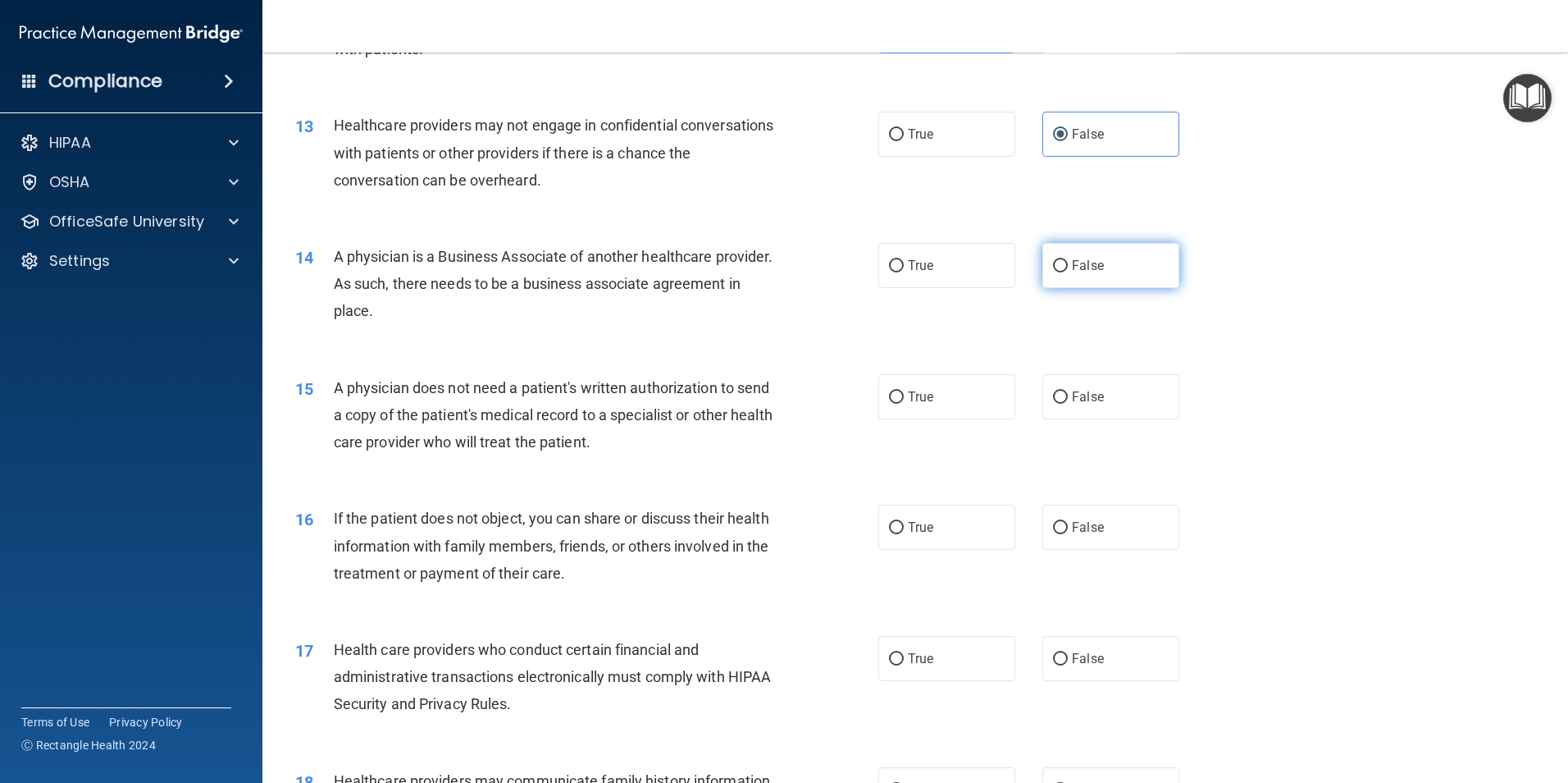
radio input "true"
click at [929, 406] on label "True" at bounding box center [947, 397] width 137 height 45
click at [903, 404] on input "True" at bounding box center [896, 398] width 14 height 13
radio input "true"
click at [958, 529] on label "True" at bounding box center [947, 527] width 137 height 45
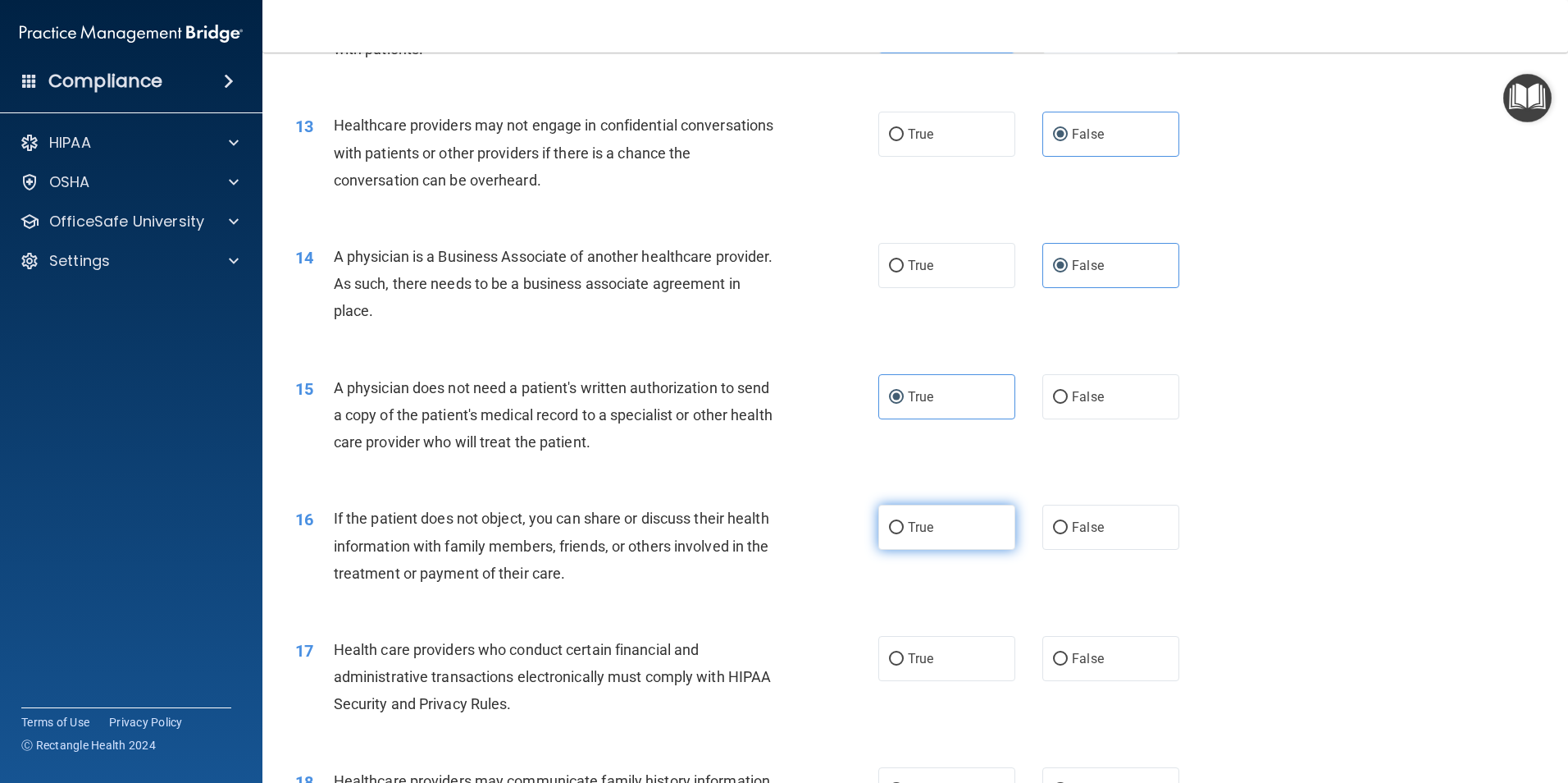
click at [903, 529] on input "True" at bounding box center [896, 528] width 14 height 13
radio input "true"
click at [939, 658] on label "True" at bounding box center [947, 659] width 137 height 45
click at [903, 658] on input "True" at bounding box center [896, 659] width 14 height 13
radio input "true"
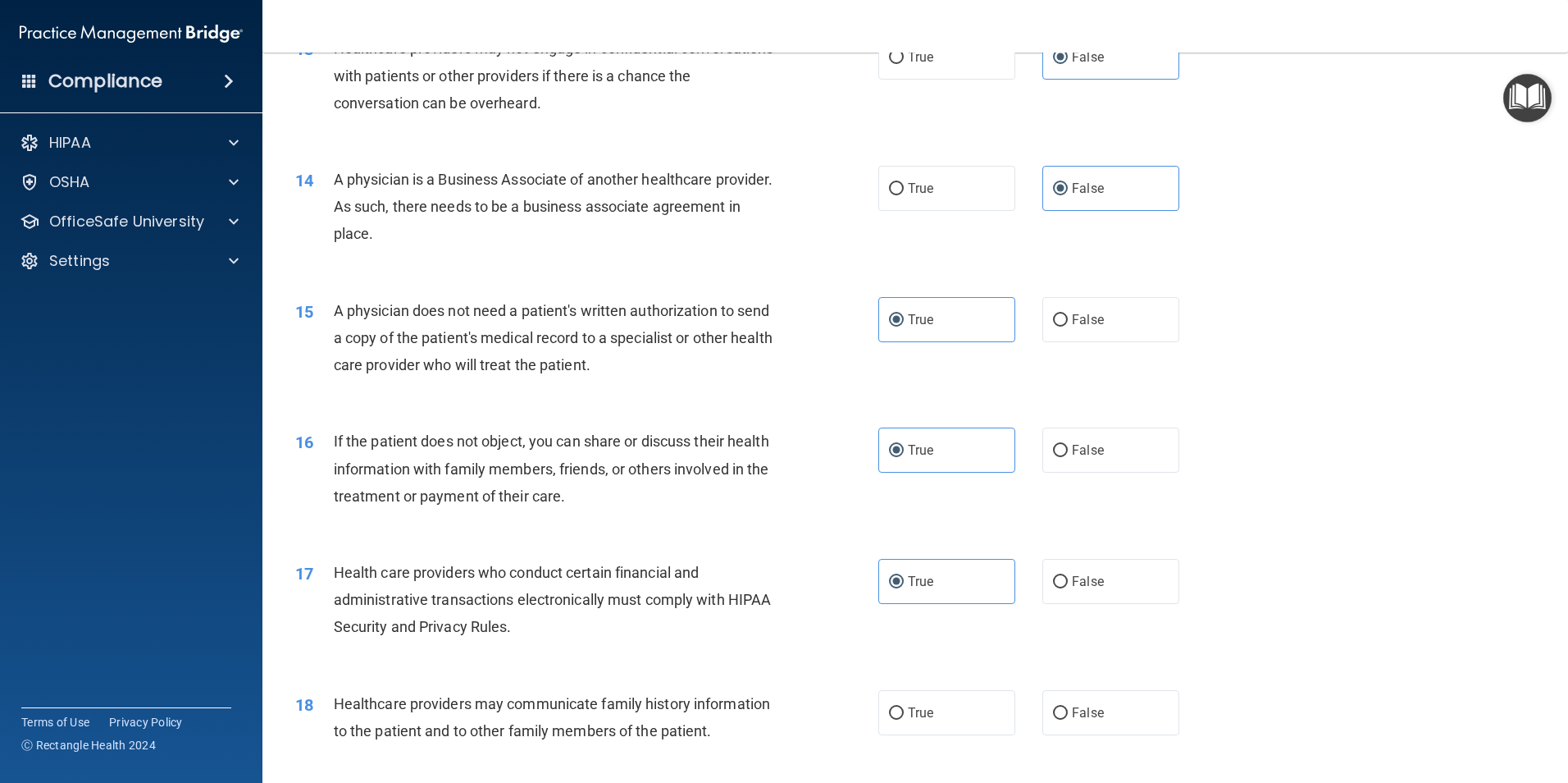
scroll to position [1645, 0]
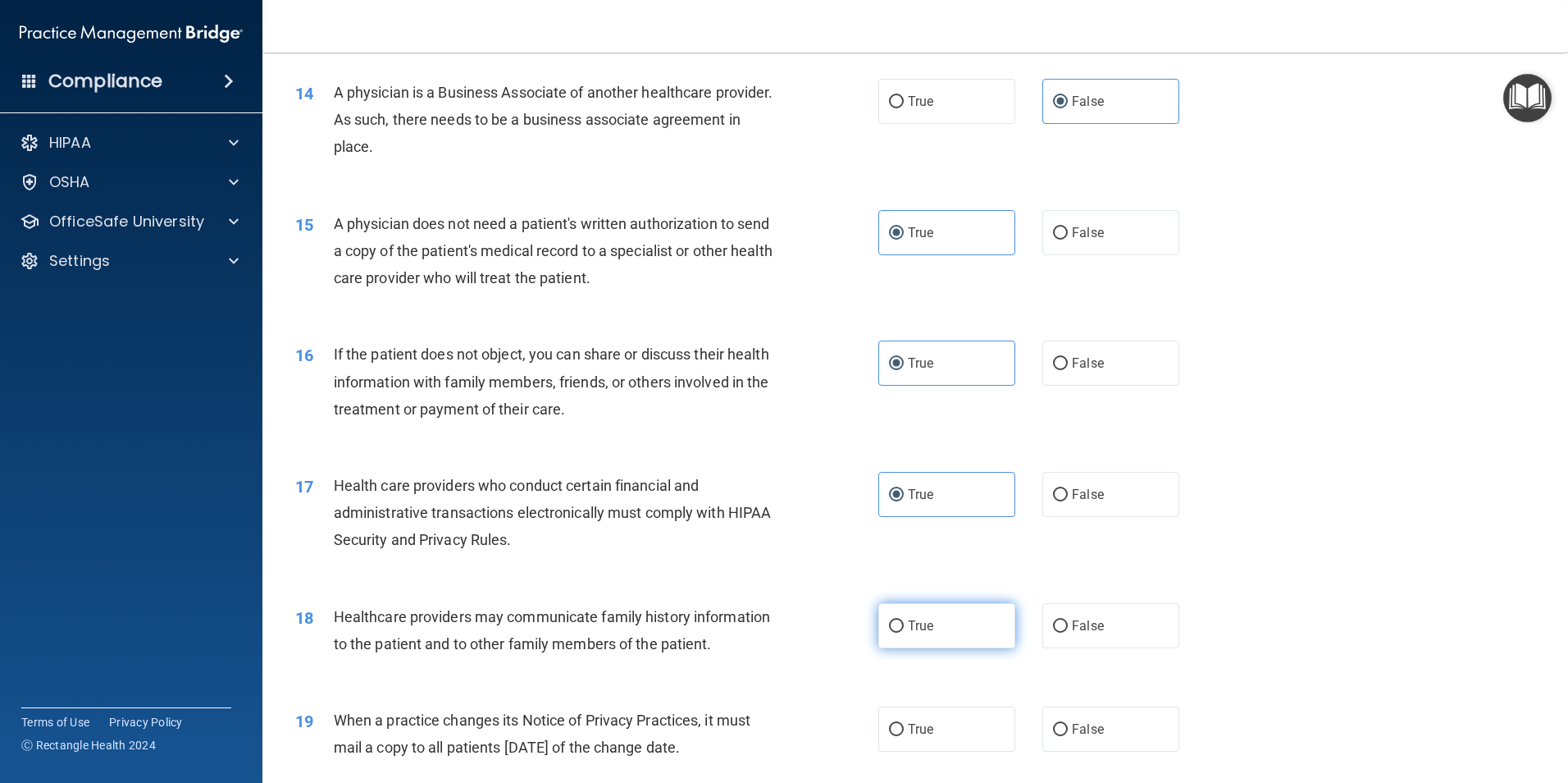
click at [957, 628] on label "True" at bounding box center [947, 626] width 137 height 45
click at [903, 628] on input "True" at bounding box center [896, 627] width 14 height 13
radio input "true"
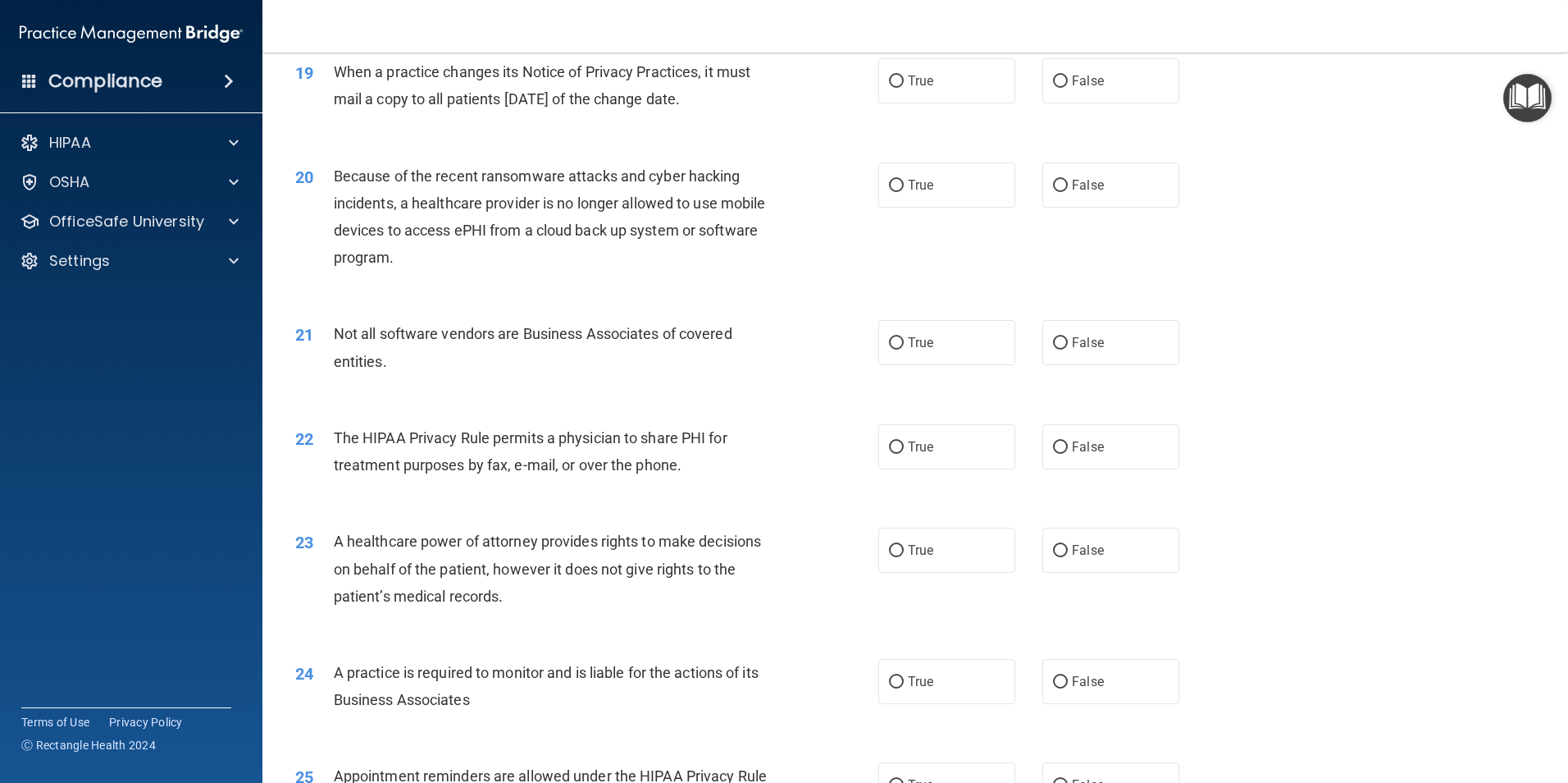
scroll to position [2301, 0]
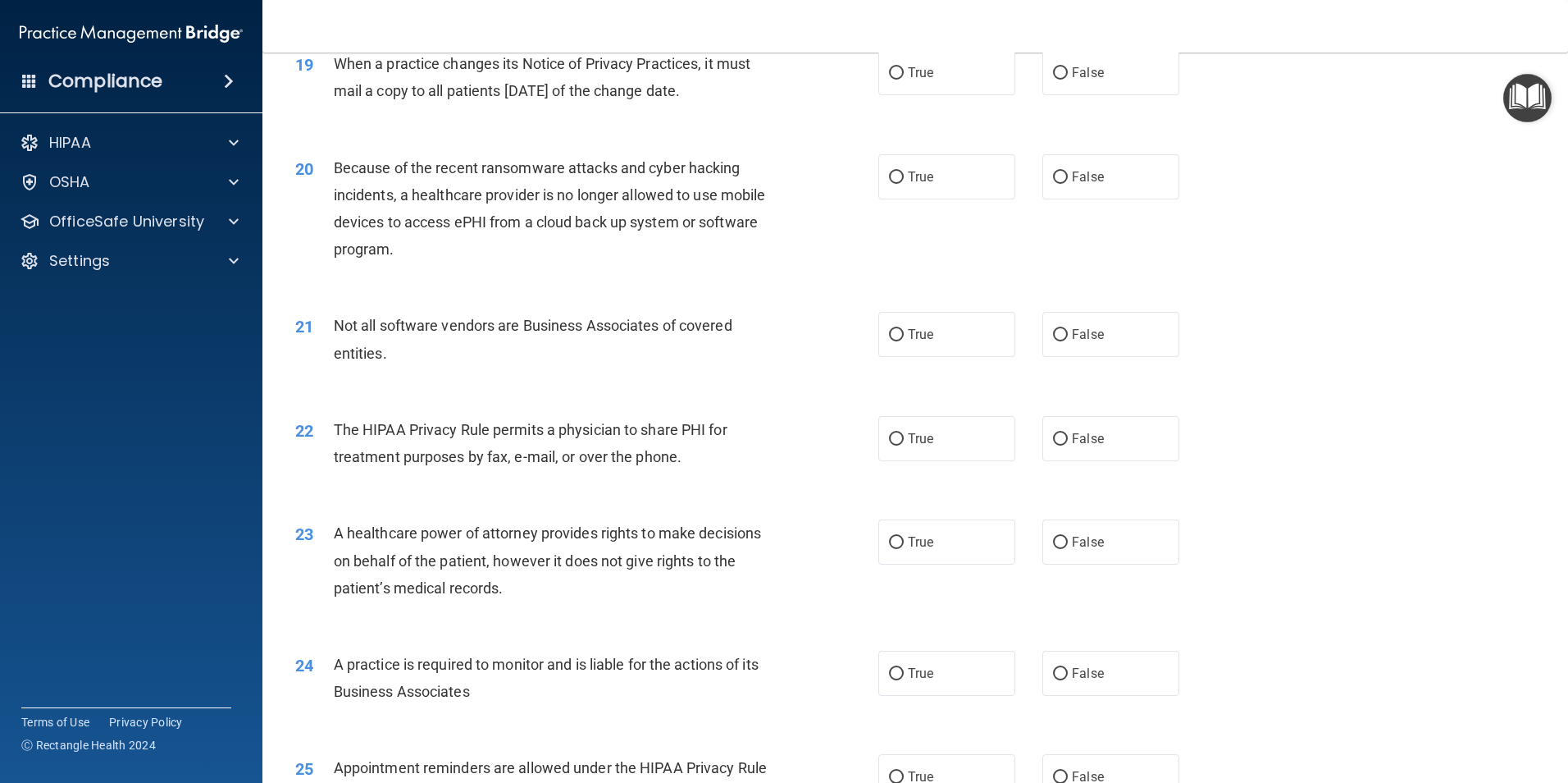
click at [1188, 72] on div "True False" at bounding box center [1042, 72] width 329 height 45
click at [1089, 79] on span "False" at bounding box center [1087, 72] width 32 height 15
click at [1068, 79] on input "False" at bounding box center [1060, 74] width 14 height 13
radio input "true"
click at [1112, 159] on label "False" at bounding box center [1111, 177] width 137 height 45
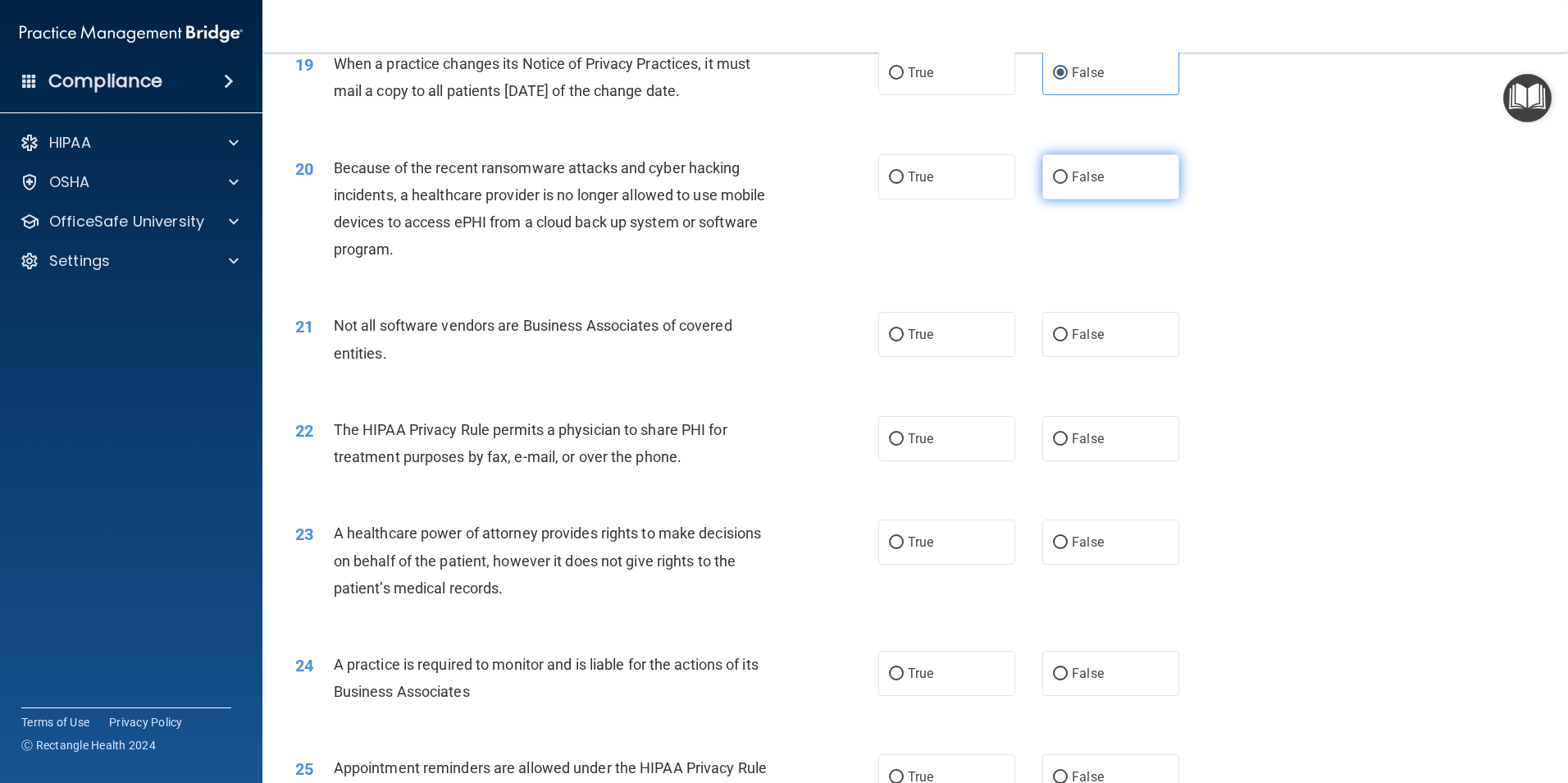
click at [1068, 171] on input "False" at bounding box center [1060, 178] width 14 height 13
radio input "true"
click at [927, 333] on span "True" at bounding box center [921, 334] width 25 height 15
click at [903, 333] on input "True" at bounding box center [896, 336] width 14 height 13
radio input "true"
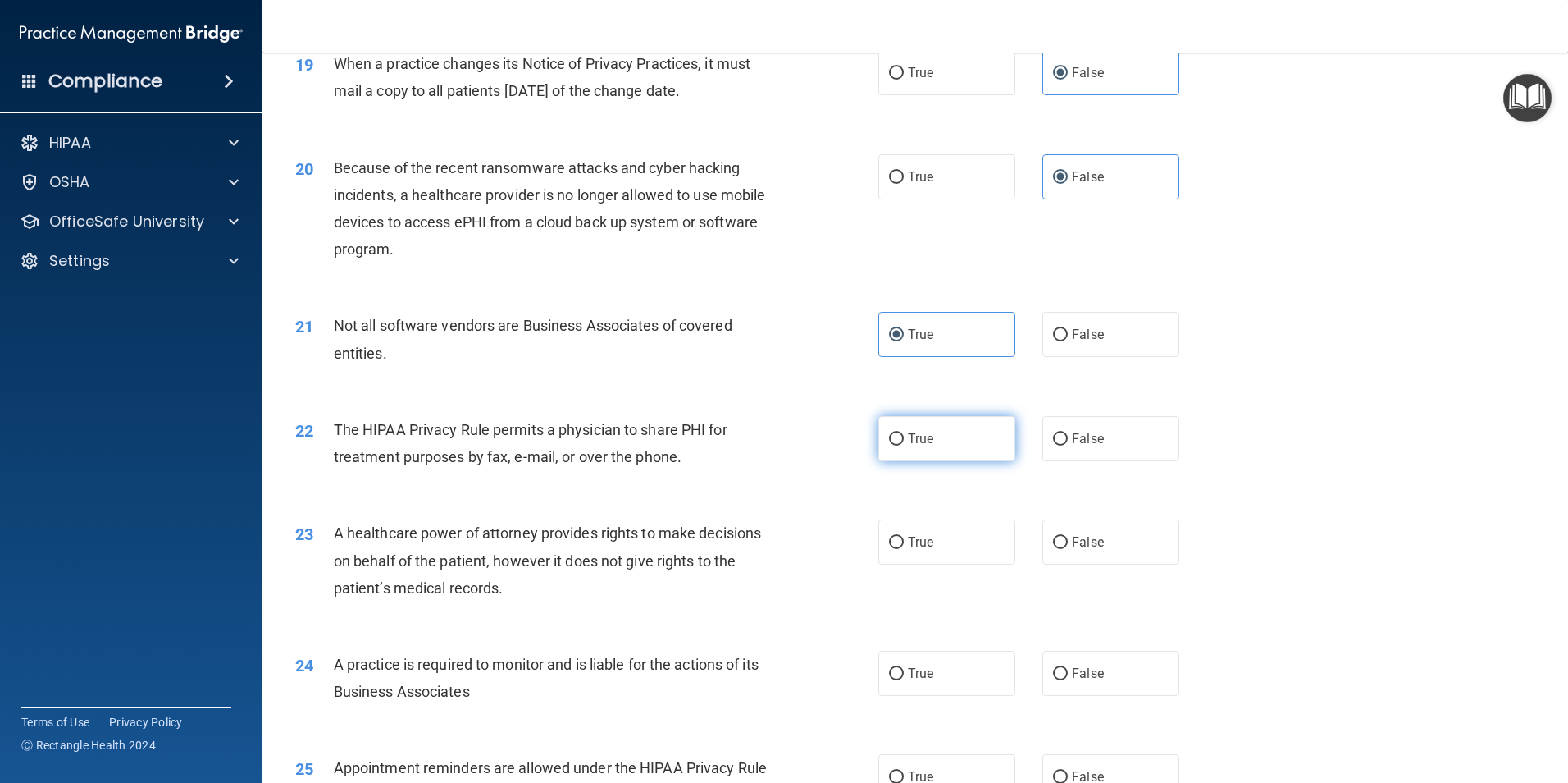
click at [958, 451] on label "True" at bounding box center [947, 438] width 137 height 45
click at [903, 446] on input "True" at bounding box center [896, 439] width 14 height 13
radio input "true"
click at [1094, 536] on span "False" at bounding box center [1087, 541] width 32 height 15
click at [1068, 537] on input "False" at bounding box center [1060, 543] width 14 height 13
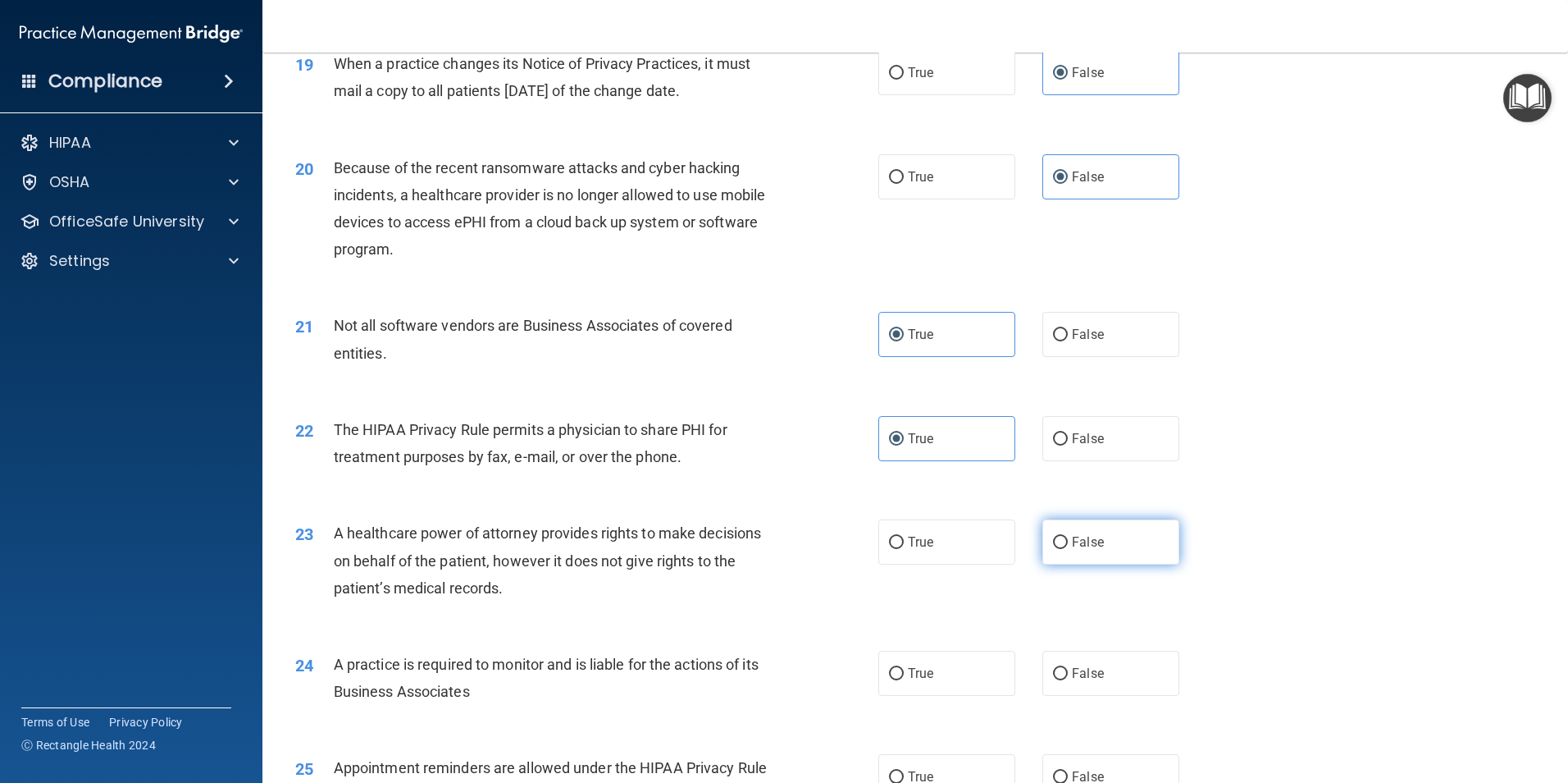
radio input "true"
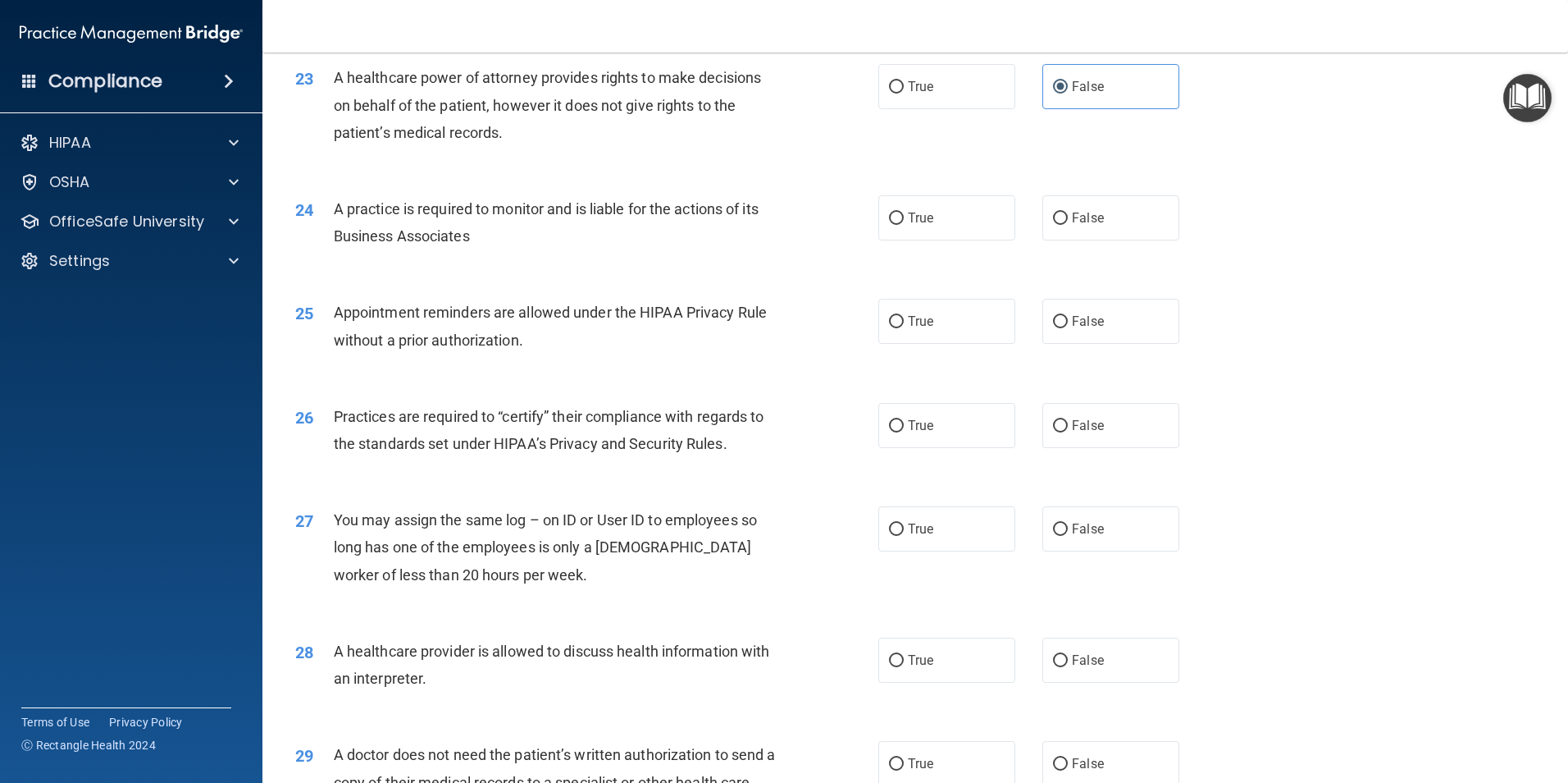
scroll to position [2794, 0]
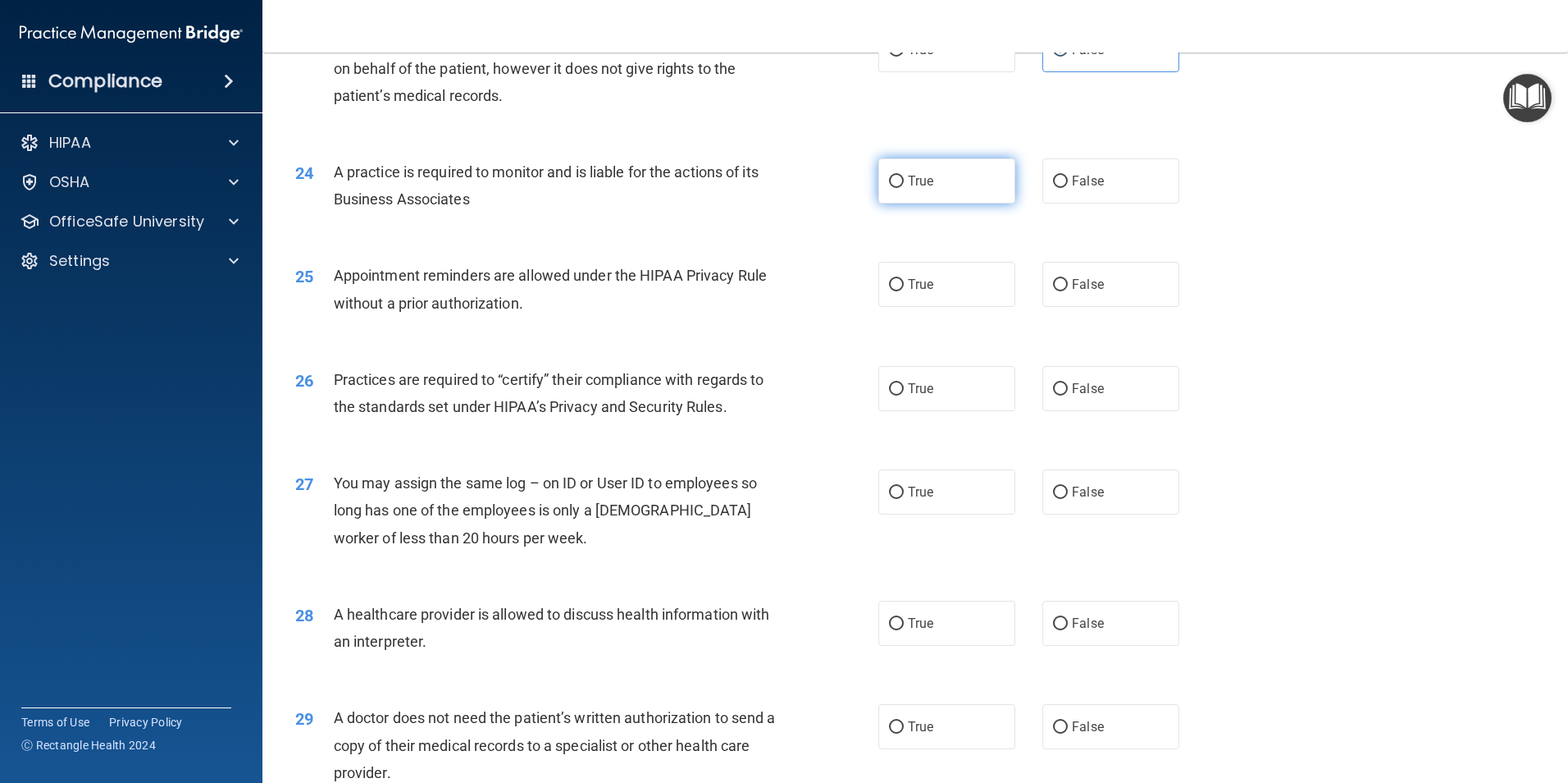
click at [980, 178] on label "True" at bounding box center [947, 181] width 137 height 45
click at [903, 178] on input "True" at bounding box center [896, 182] width 14 height 13
radio input "true"
click at [966, 281] on label "True" at bounding box center [947, 284] width 137 height 45
click at [903, 281] on input "True" at bounding box center [896, 285] width 14 height 13
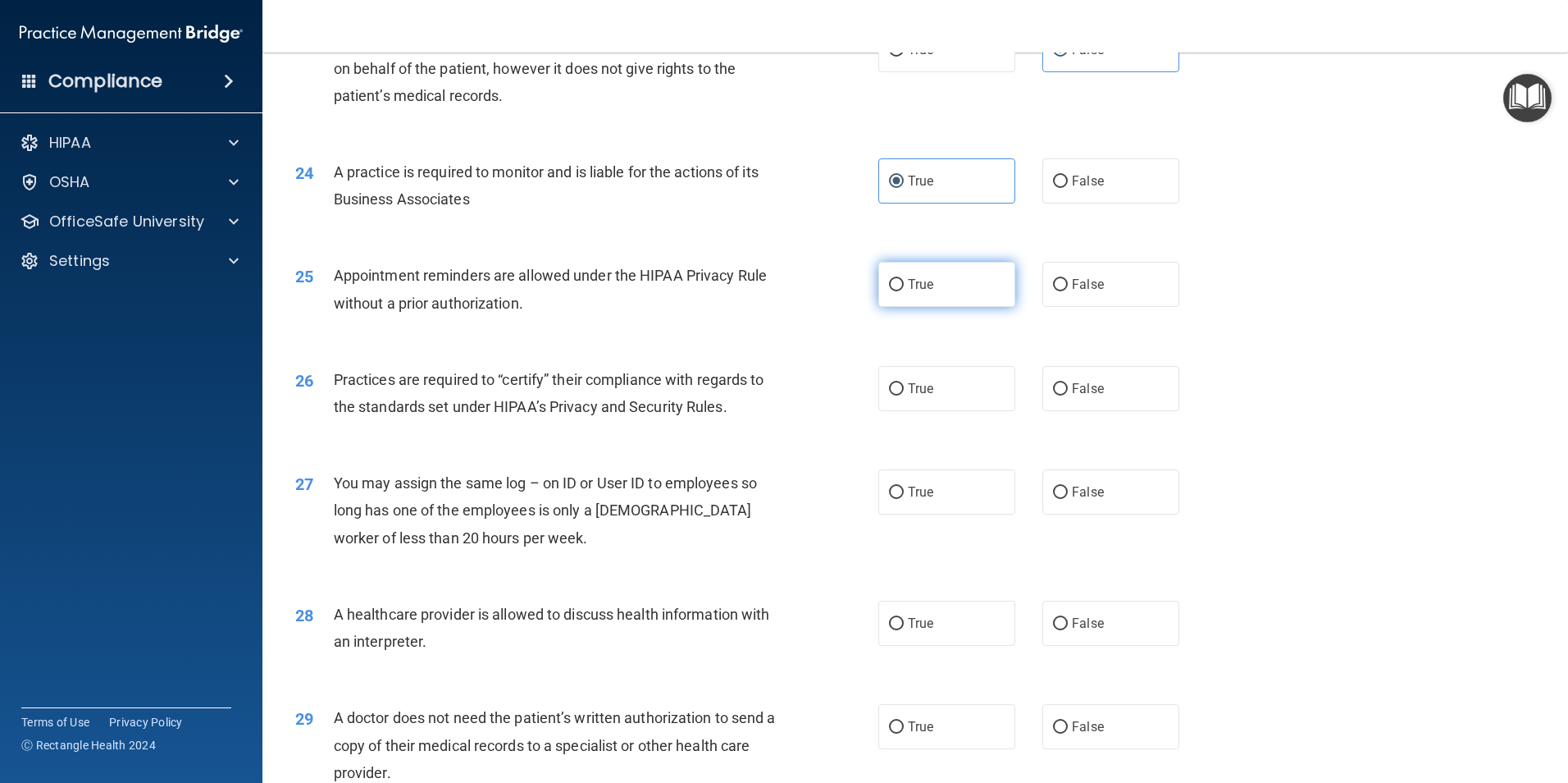
radio input "true"
click at [1099, 393] on label "False" at bounding box center [1111, 389] width 137 height 45
click at [1068, 393] on input "False" at bounding box center [1060, 390] width 14 height 13
radio input "true"
click at [1073, 476] on label "False" at bounding box center [1111, 492] width 137 height 45
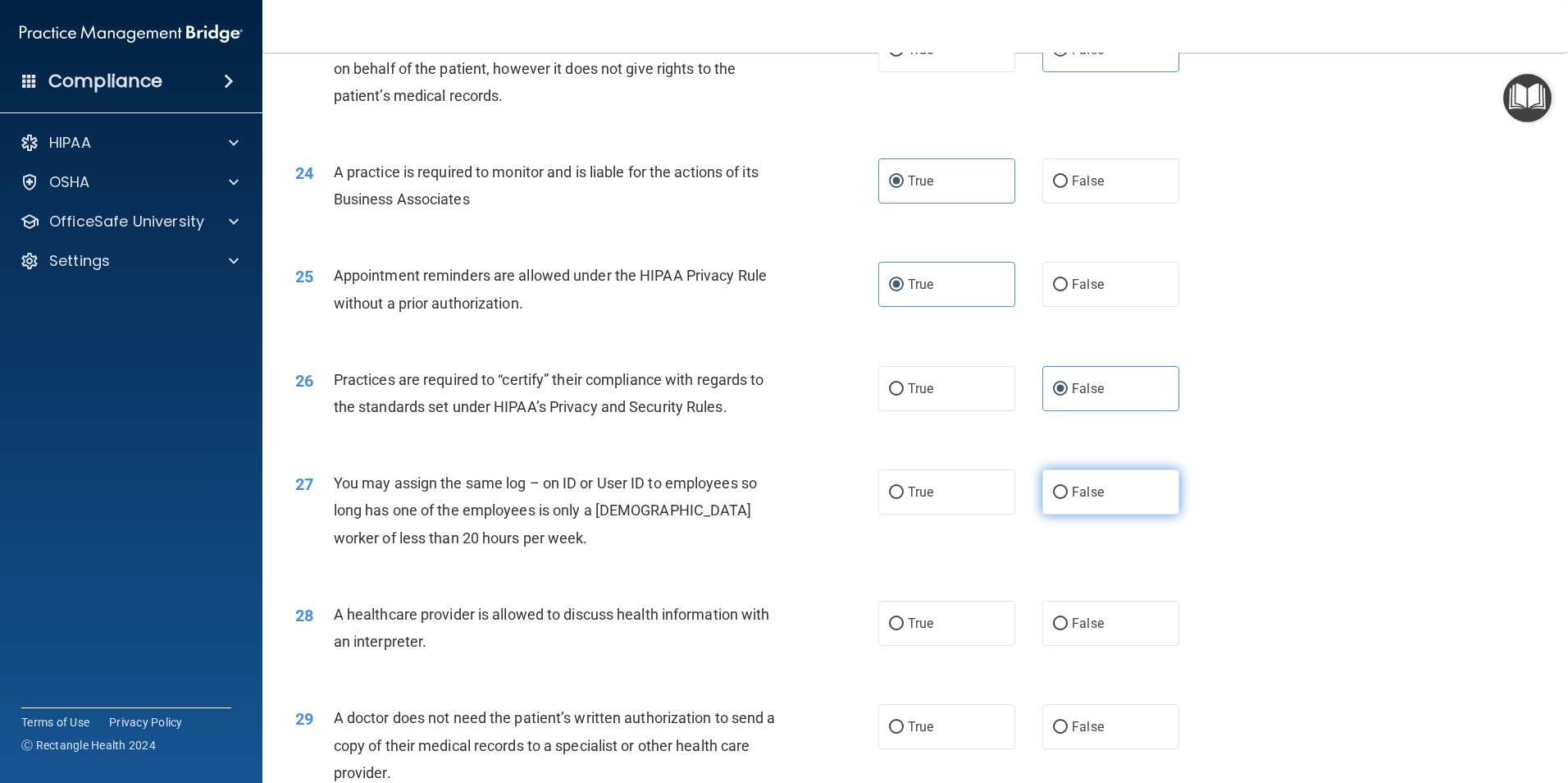
click at [1068, 486] on input "False" at bounding box center [1060, 493] width 14 height 13
radio input "true"
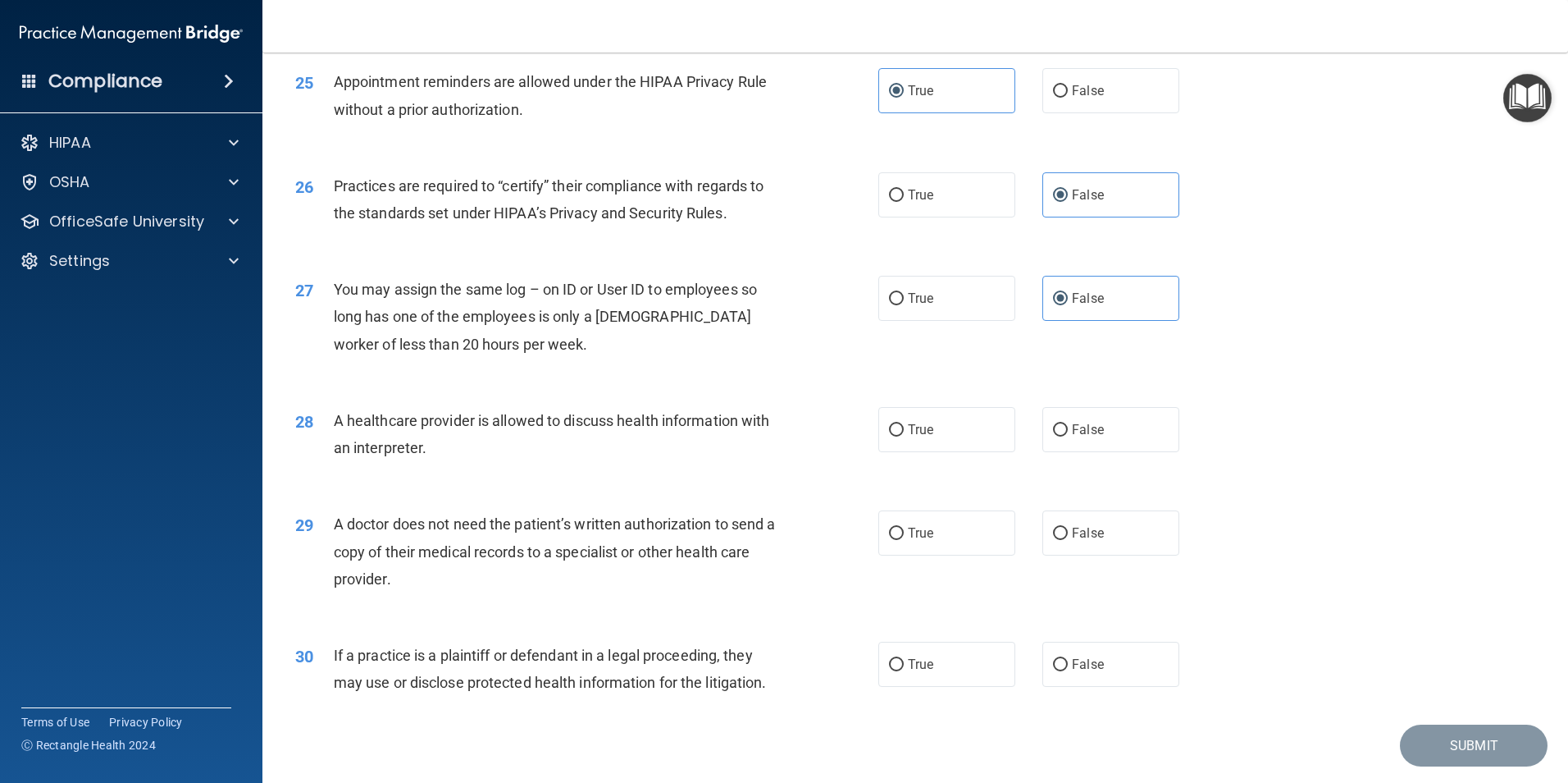
scroll to position [3036, 0]
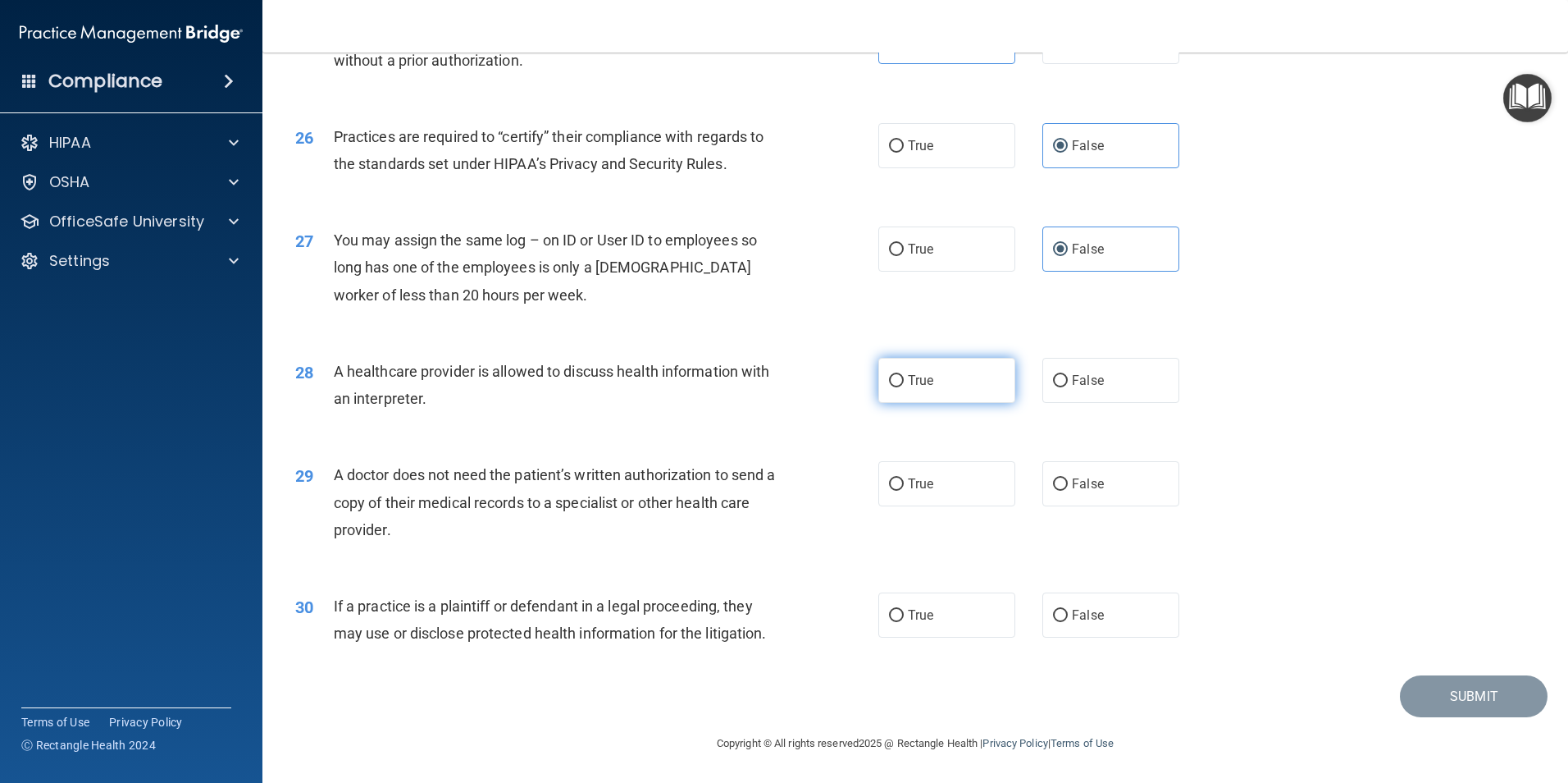
click at [930, 398] on label "True" at bounding box center [947, 381] width 137 height 45
click at [903, 387] on input "True" at bounding box center [896, 382] width 14 height 13
radio input "true"
click at [930, 495] on label "True" at bounding box center [947, 484] width 137 height 45
click at [903, 491] on input "True" at bounding box center [896, 484] width 14 height 13
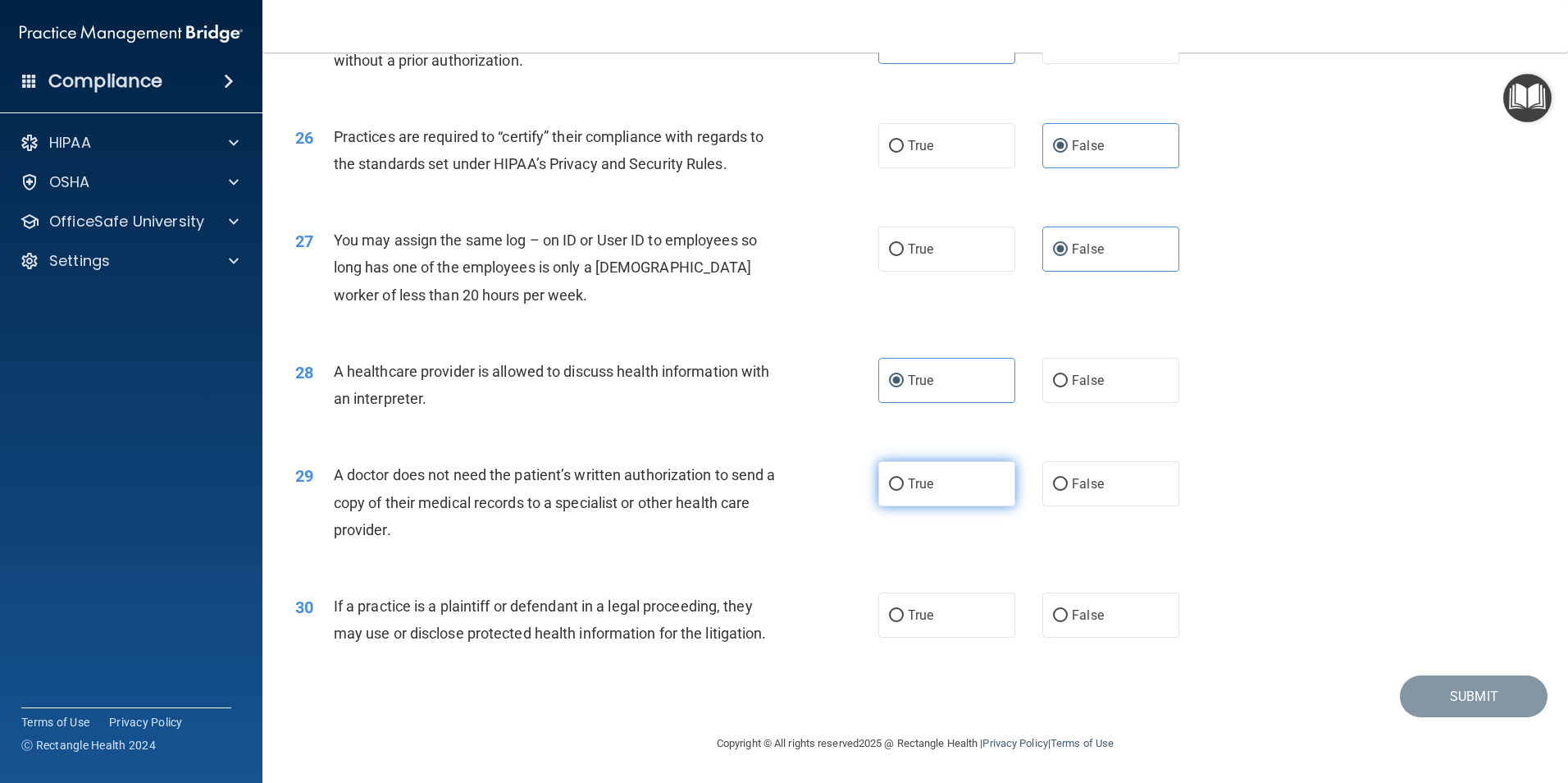
radio input "true"
click at [925, 609] on span "True" at bounding box center [921, 614] width 25 height 15
click at [903, 610] on input "True" at bounding box center [896, 616] width 14 height 13
radio input "true"
click at [1473, 694] on button "Submit" at bounding box center [1474, 696] width 148 height 41
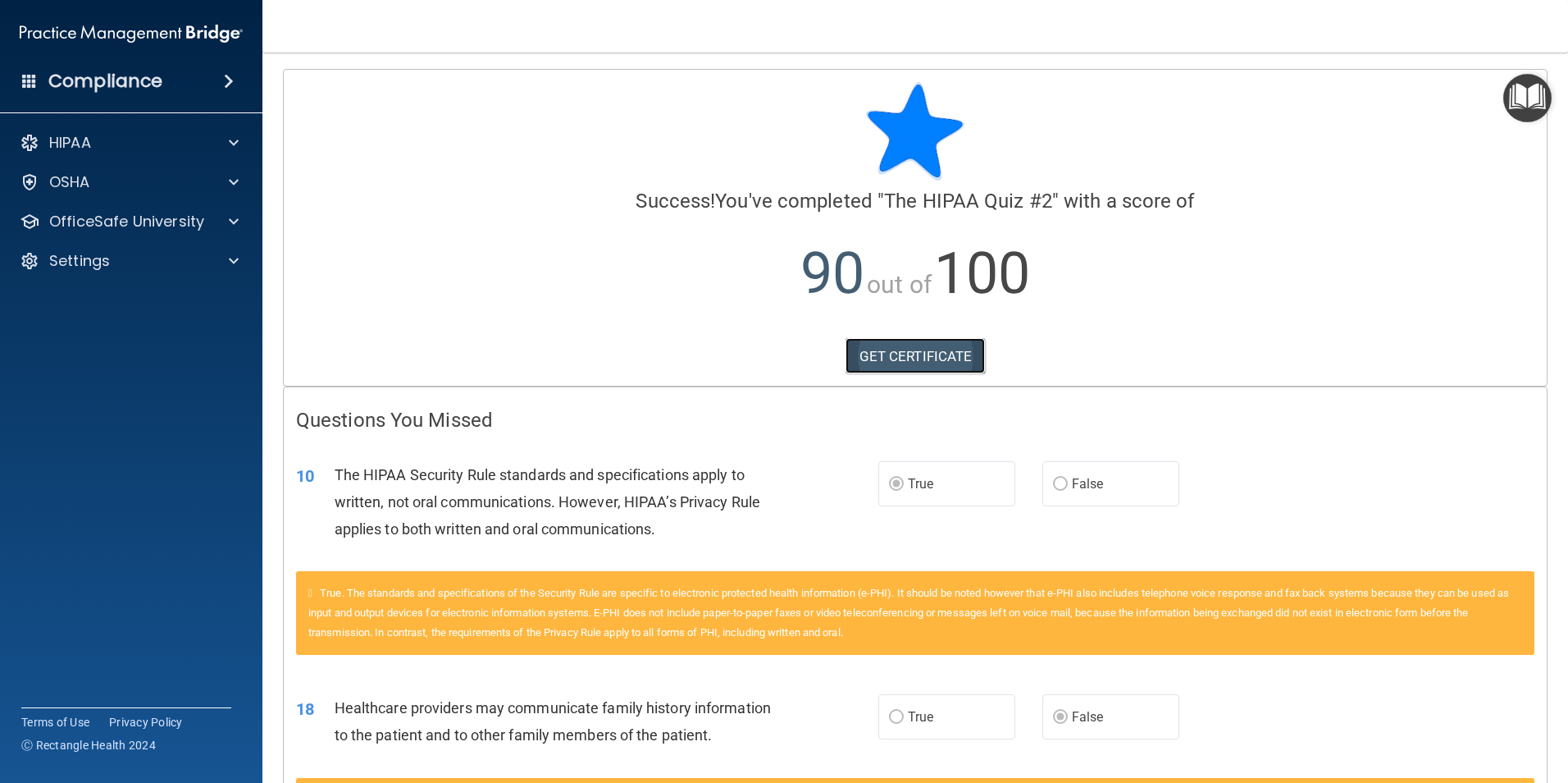
click at [912, 349] on link "GET CERTIFICATE" at bounding box center [916, 356] width 141 height 36
click at [123, 221] on p "OfficeSafe University" at bounding box center [127, 222] width 155 height 20
click at [132, 258] on p "HIPAA Training" at bounding box center [78, 261] width 135 height 16
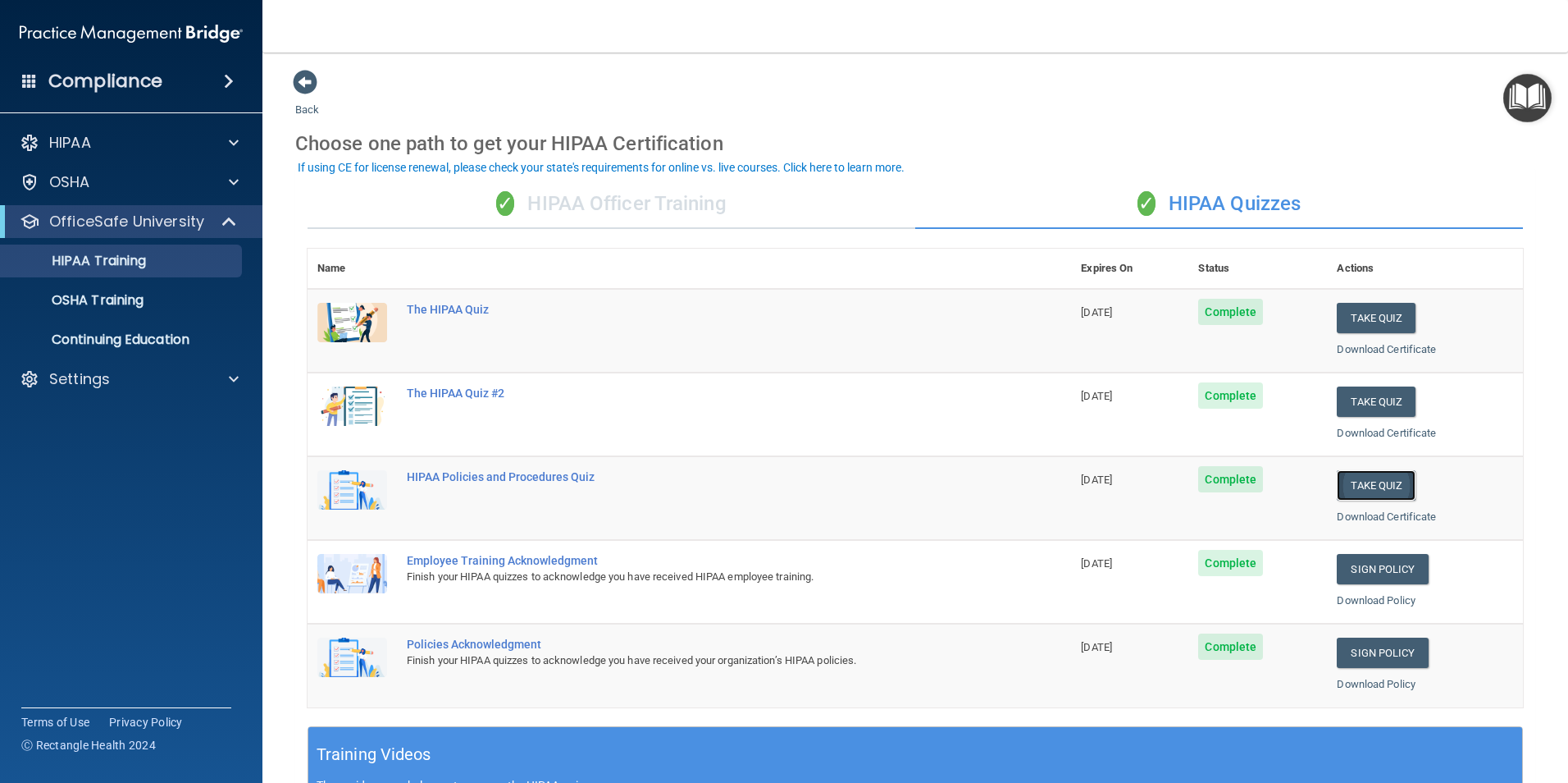
click at [1360, 492] on button "Take Quiz" at bounding box center [1376, 485] width 78 height 31
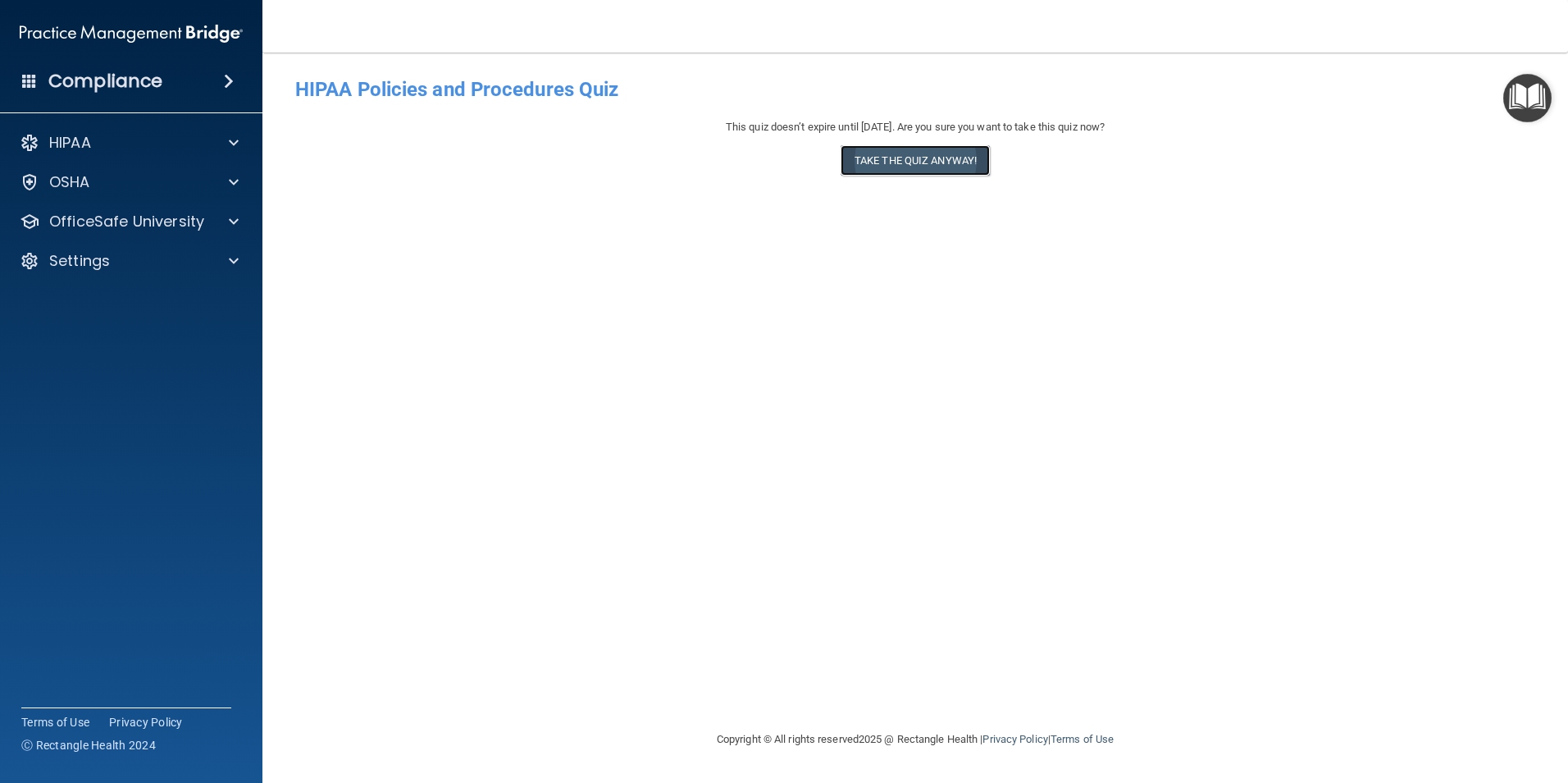
click at [907, 170] on button "Take the quiz anyway!" at bounding box center [915, 161] width 150 height 31
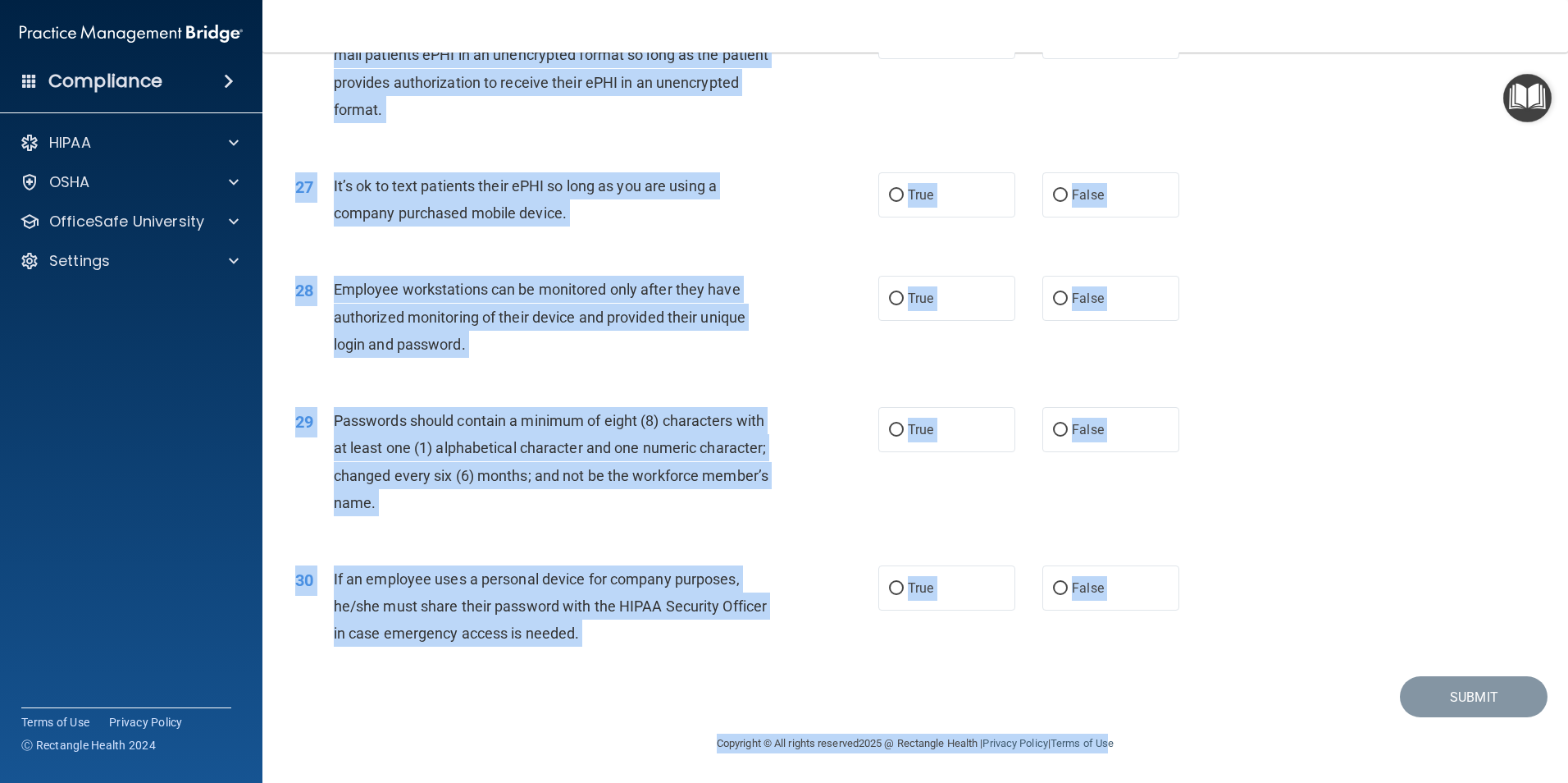
scroll to position [3336, 0]
drag, startPoint x: 296, startPoint y: 138, endPoint x: 1114, endPoint y: 824, distance: 1067.6
click at [1114, 782] on html "Compliance HIPAA Documents and Policies Report an Incident Business Associates …" at bounding box center [784, 392] width 1568 height 783
drag, startPoint x: 1114, startPoint y: 824, endPoint x: 1059, endPoint y: 669, distance: 164.5
click at [1059, 669] on div "30 If an employee uses a personal device for company purposes, he/she must shar…" at bounding box center [915, 611] width 1265 height 132
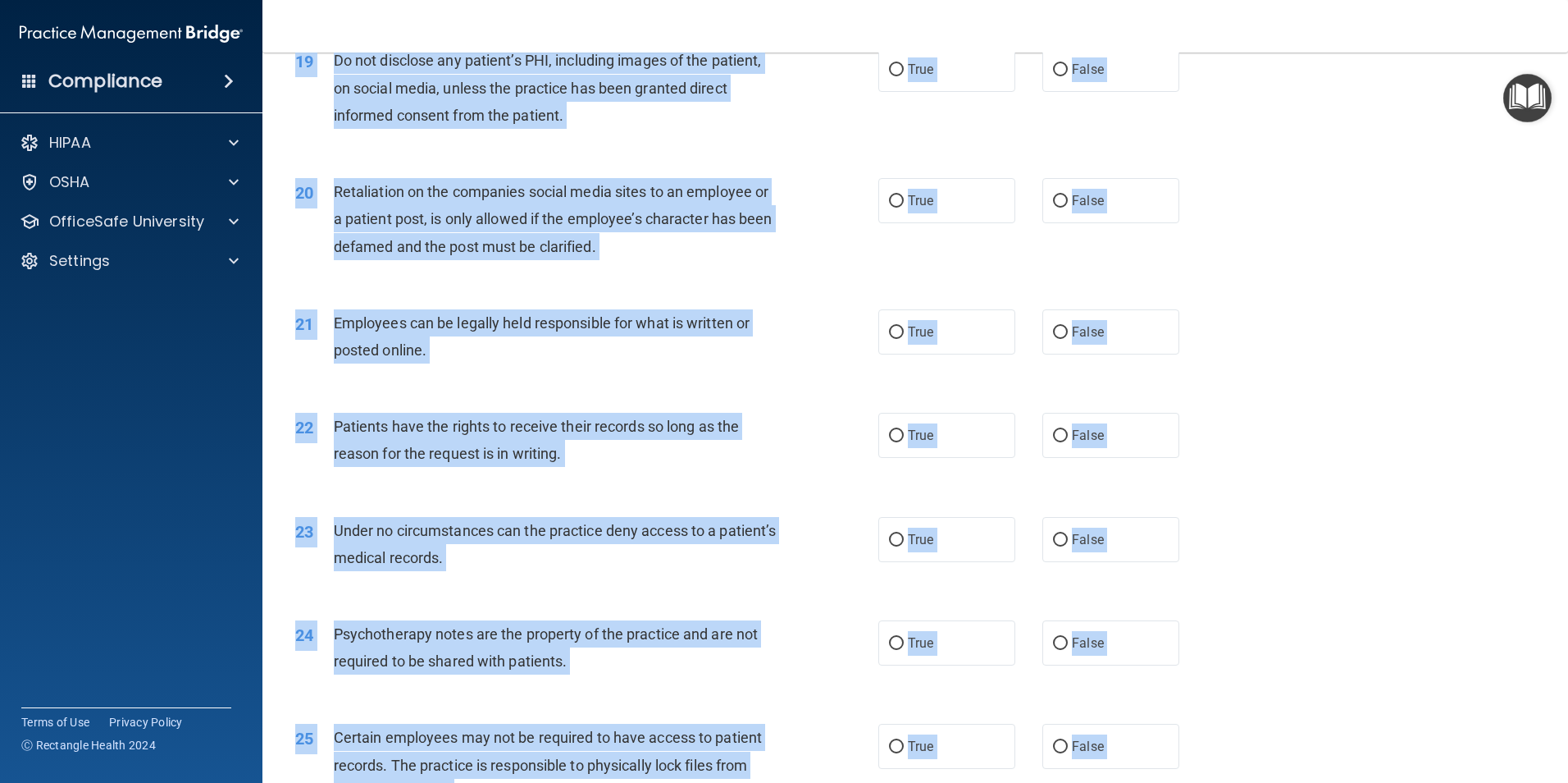
drag, startPoint x: 1194, startPoint y: 630, endPoint x: 601, endPoint y: -59, distance: 909.0
click at [601, 0] on html "Compliance HIPAA Documents and Policies Report an Incident Business Associates …" at bounding box center [784, 392] width 1568 height 783
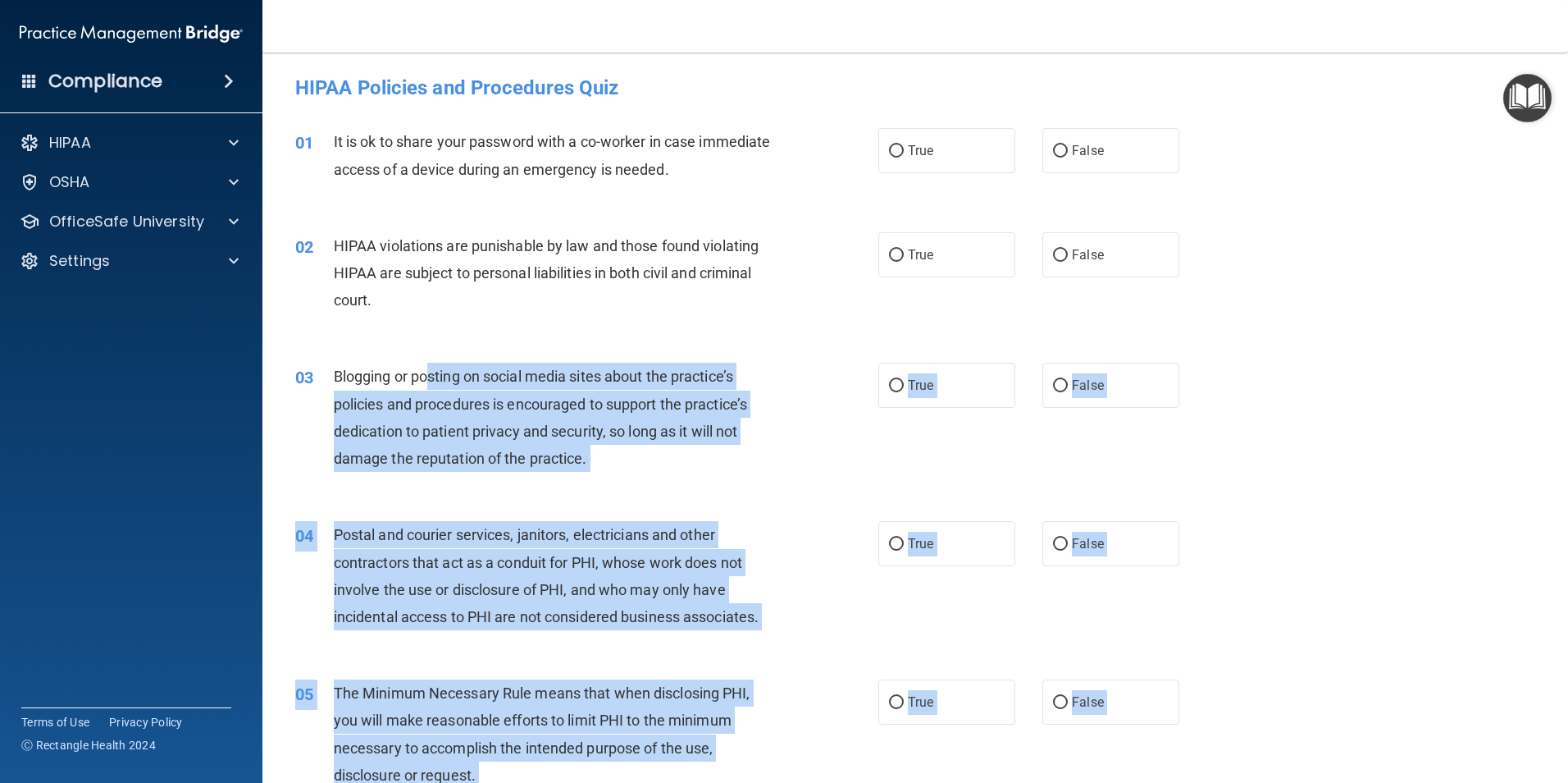
scroll to position [0, 0]
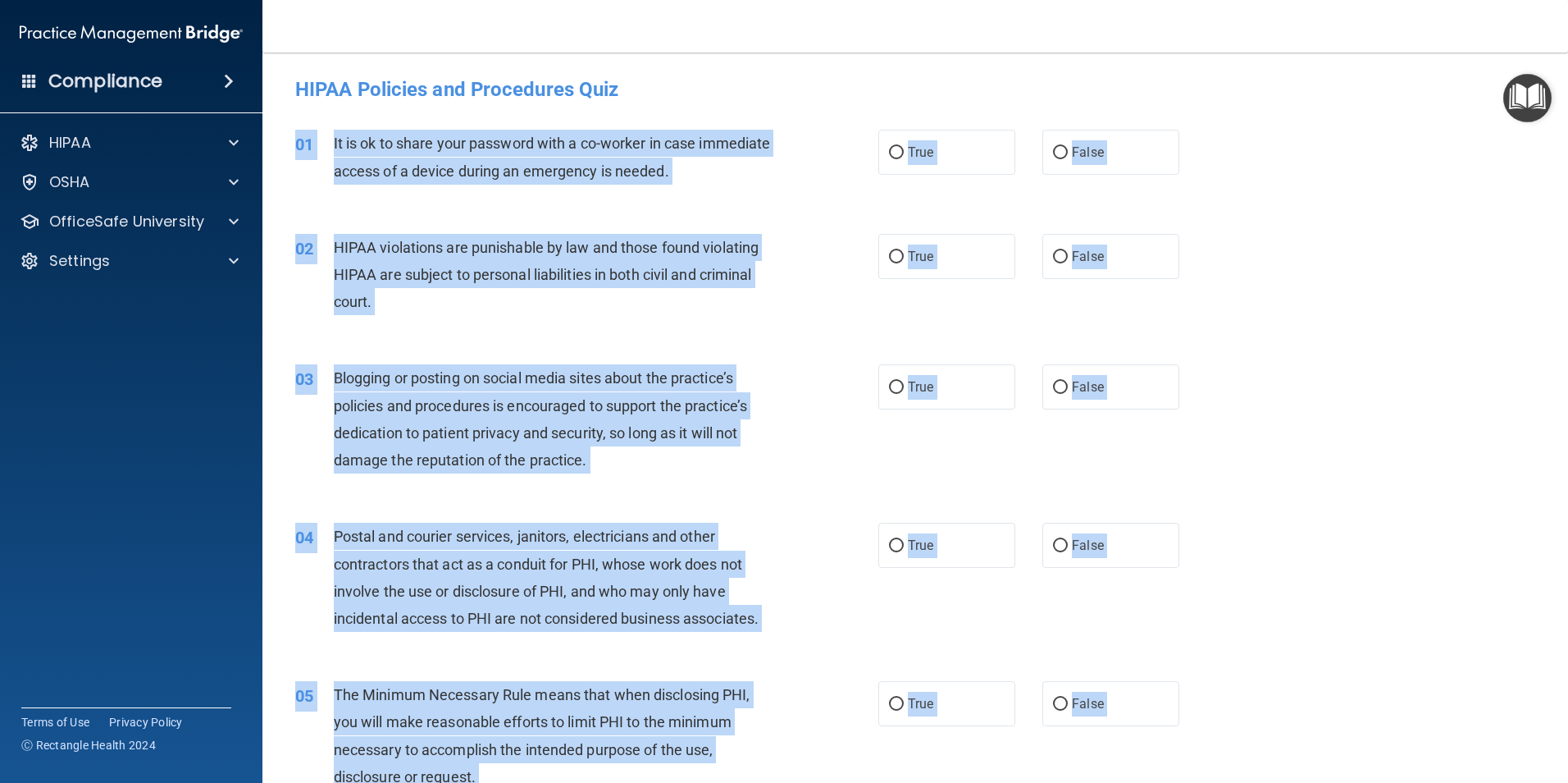
drag, startPoint x: 1163, startPoint y: 606, endPoint x: 288, endPoint y: 147, distance: 988.1
drag, startPoint x: 288, startPoint y: 147, endPoint x: 416, endPoint y: 156, distance: 128.3
copy div "01 It is ok to share your password with a co-worker in case immediate access of…"
click at [1375, 275] on div "02 HIPAA violations are punishable by law and those found violating HIPAA are s…" at bounding box center [915, 279] width 1265 height 132
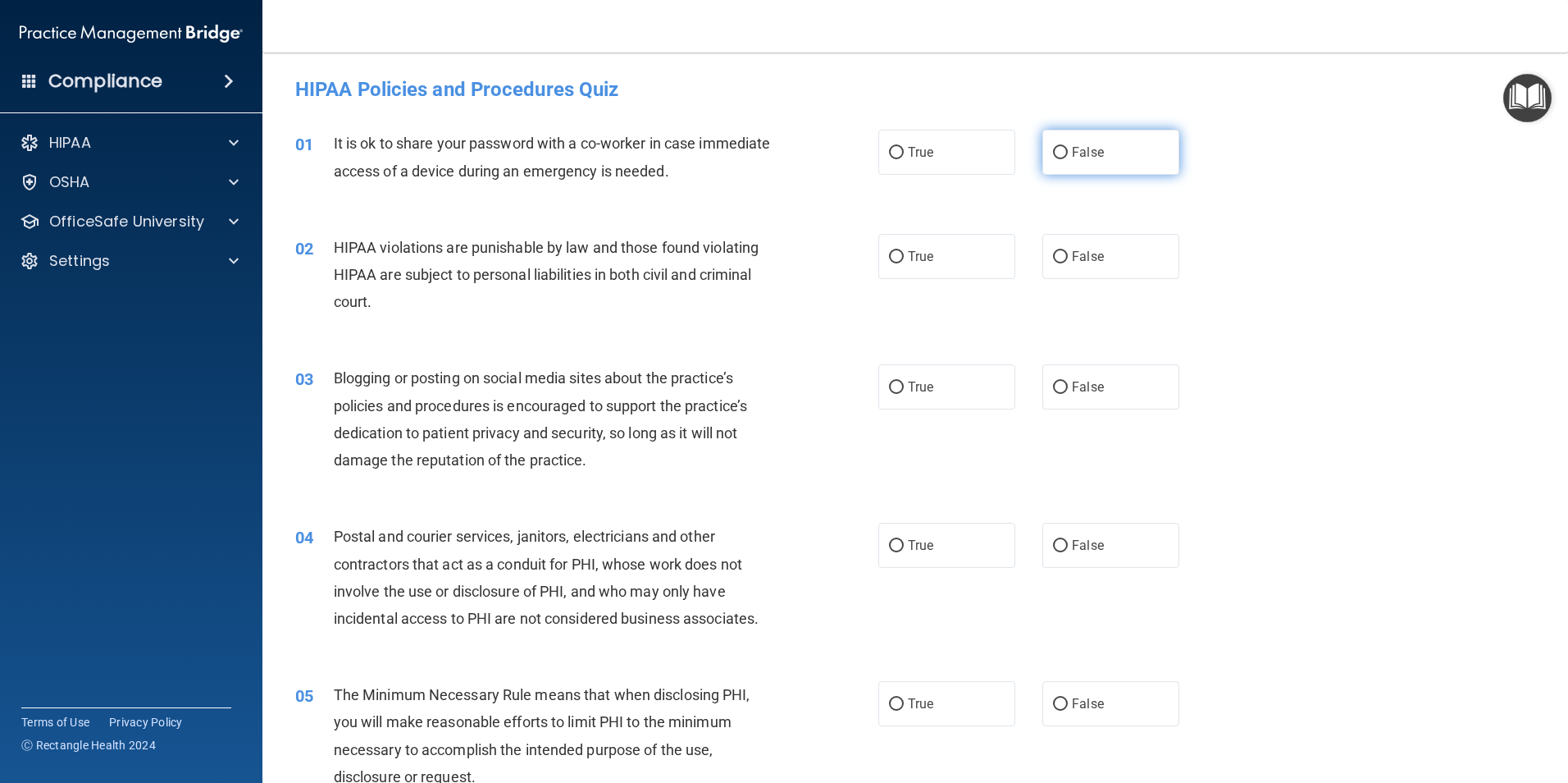
click at [1068, 160] on label "False" at bounding box center [1111, 152] width 137 height 45
click at [1068, 159] on input "False" at bounding box center [1060, 153] width 14 height 13
radio input "true"
click at [959, 263] on label "True" at bounding box center [947, 256] width 137 height 45
click at [903, 263] on input "True" at bounding box center [896, 257] width 14 height 13
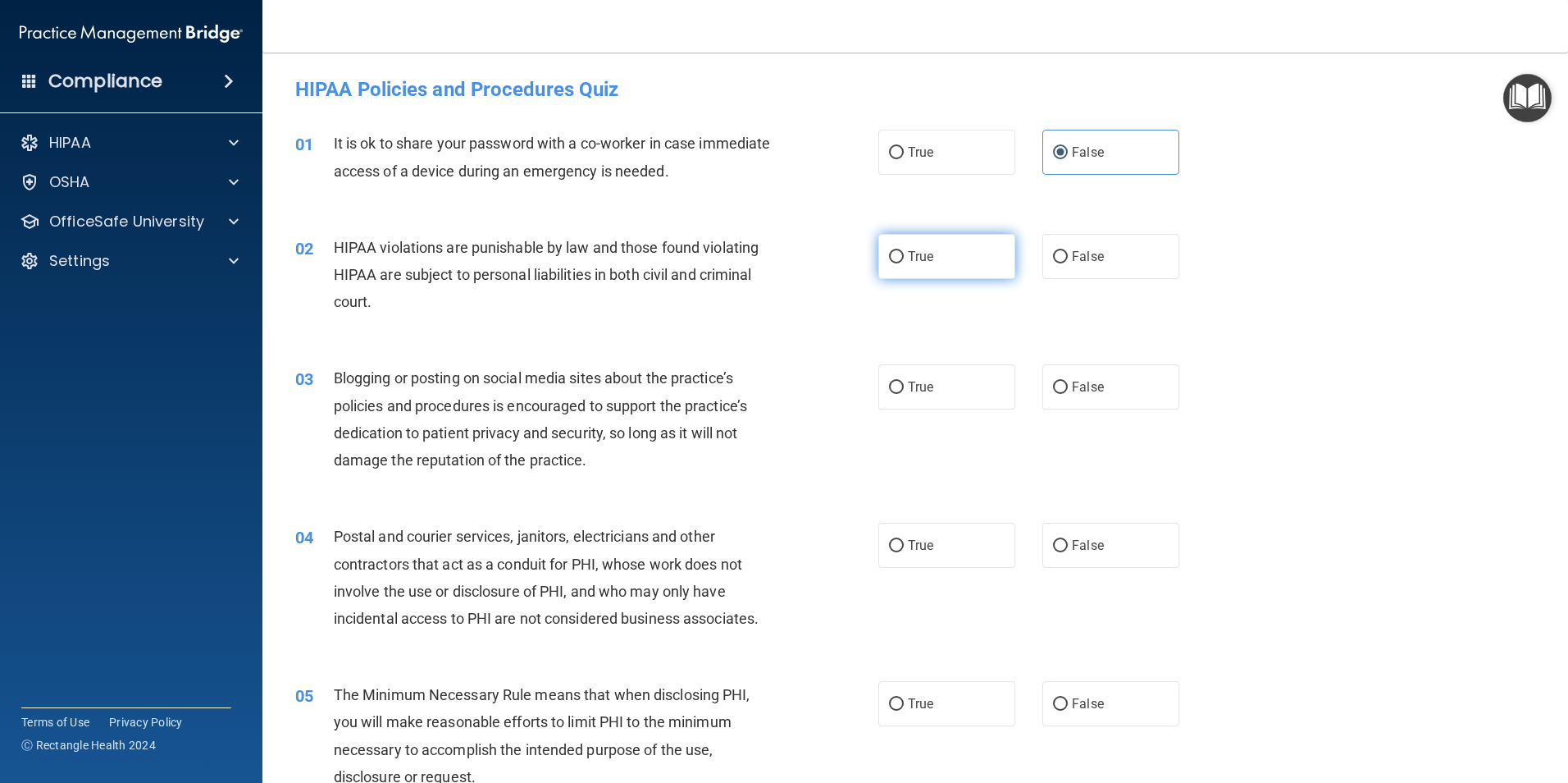
radio input "true"
click at [1070, 375] on label "False" at bounding box center [1111, 387] width 137 height 45
click at [1068, 382] on input "False" at bounding box center [1060, 388] width 14 height 13
radio input "true"
click at [948, 539] on label "True" at bounding box center [947, 545] width 137 height 45
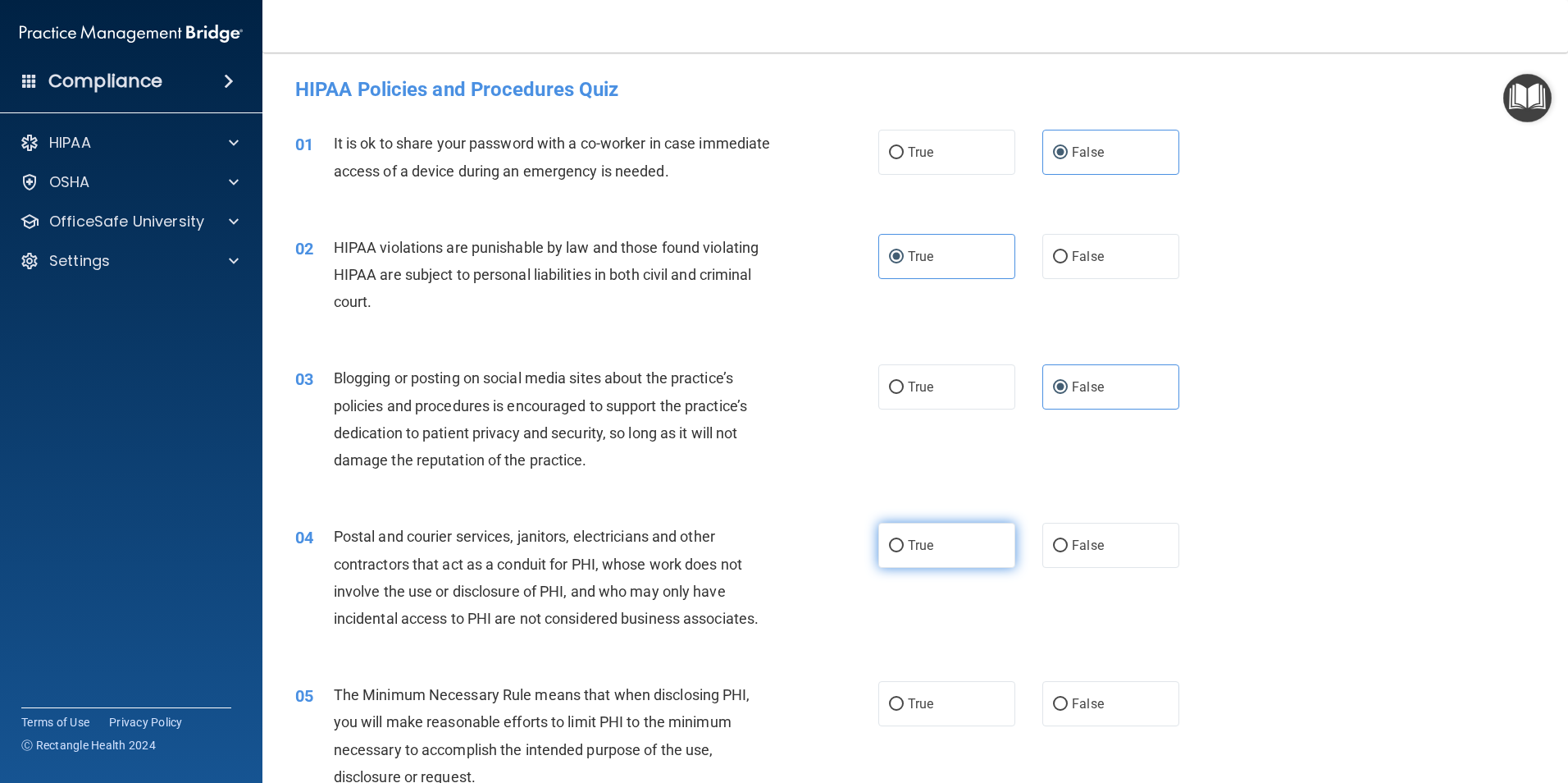
click at [903, 539] on input "True" at bounding box center [896, 546] width 14 height 13
radio input "true"
click at [922, 705] on span "True" at bounding box center [921, 703] width 25 height 15
click at [903, 705] on input "True" at bounding box center [896, 705] width 14 height 13
radio input "true"
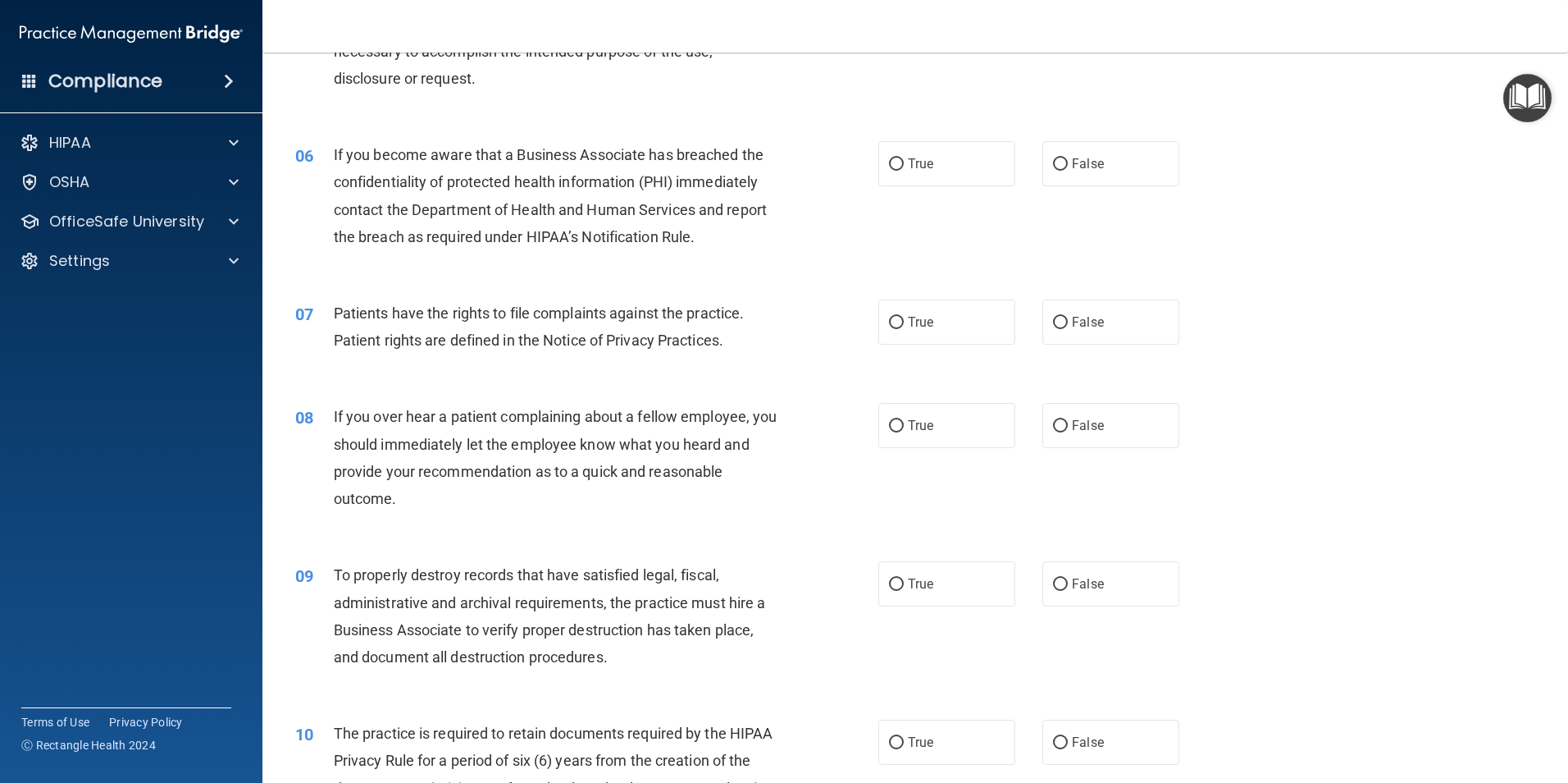
scroll to position [739, 0]
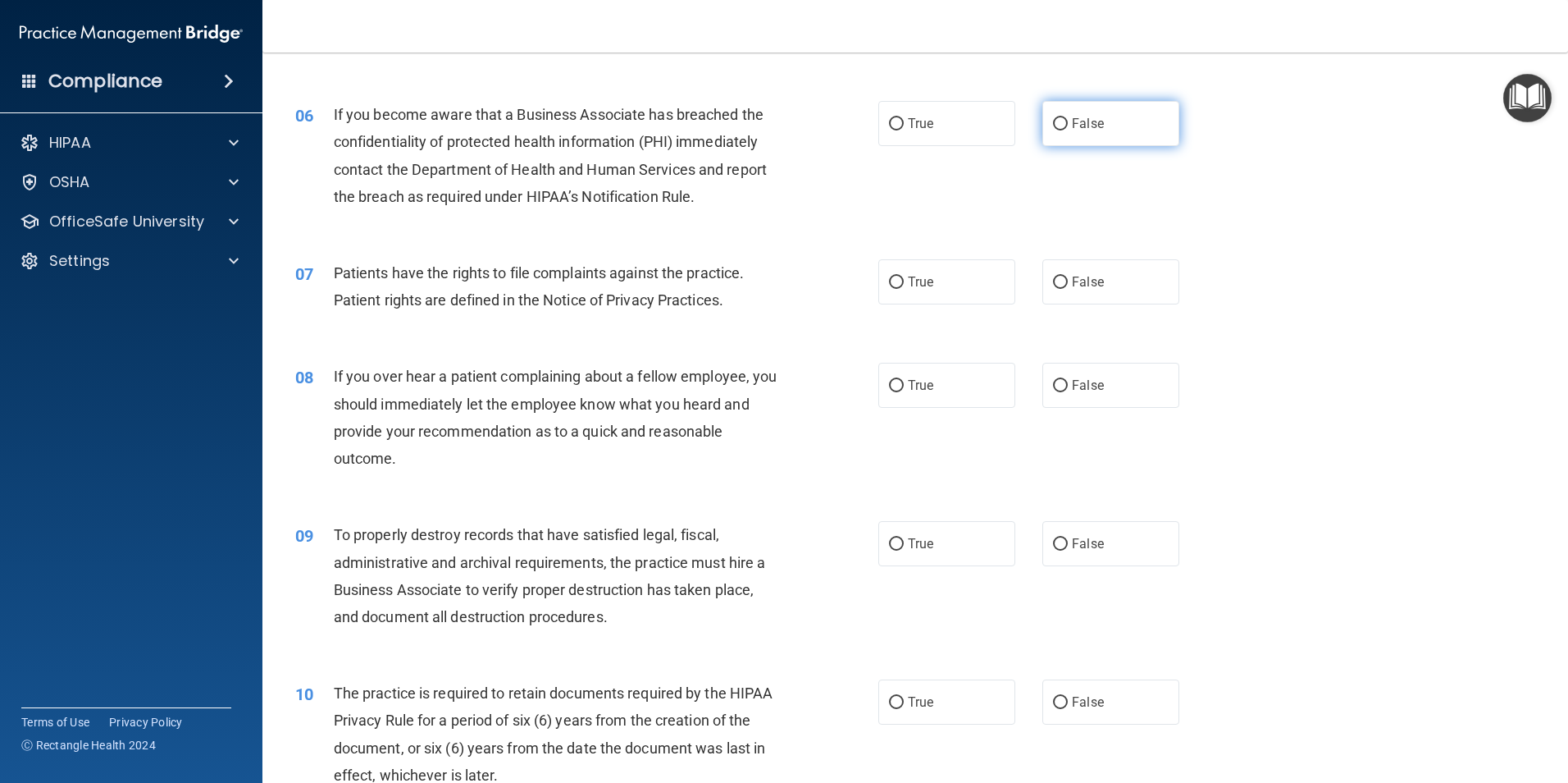
click at [1066, 139] on label "False" at bounding box center [1111, 124] width 137 height 45
click at [1066, 131] on input "False" at bounding box center [1060, 124] width 14 height 13
radio input "true"
click at [940, 284] on label "True" at bounding box center [947, 281] width 137 height 45
click at [903, 284] on input "True" at bounding box center [896, 283] width 14 height 13
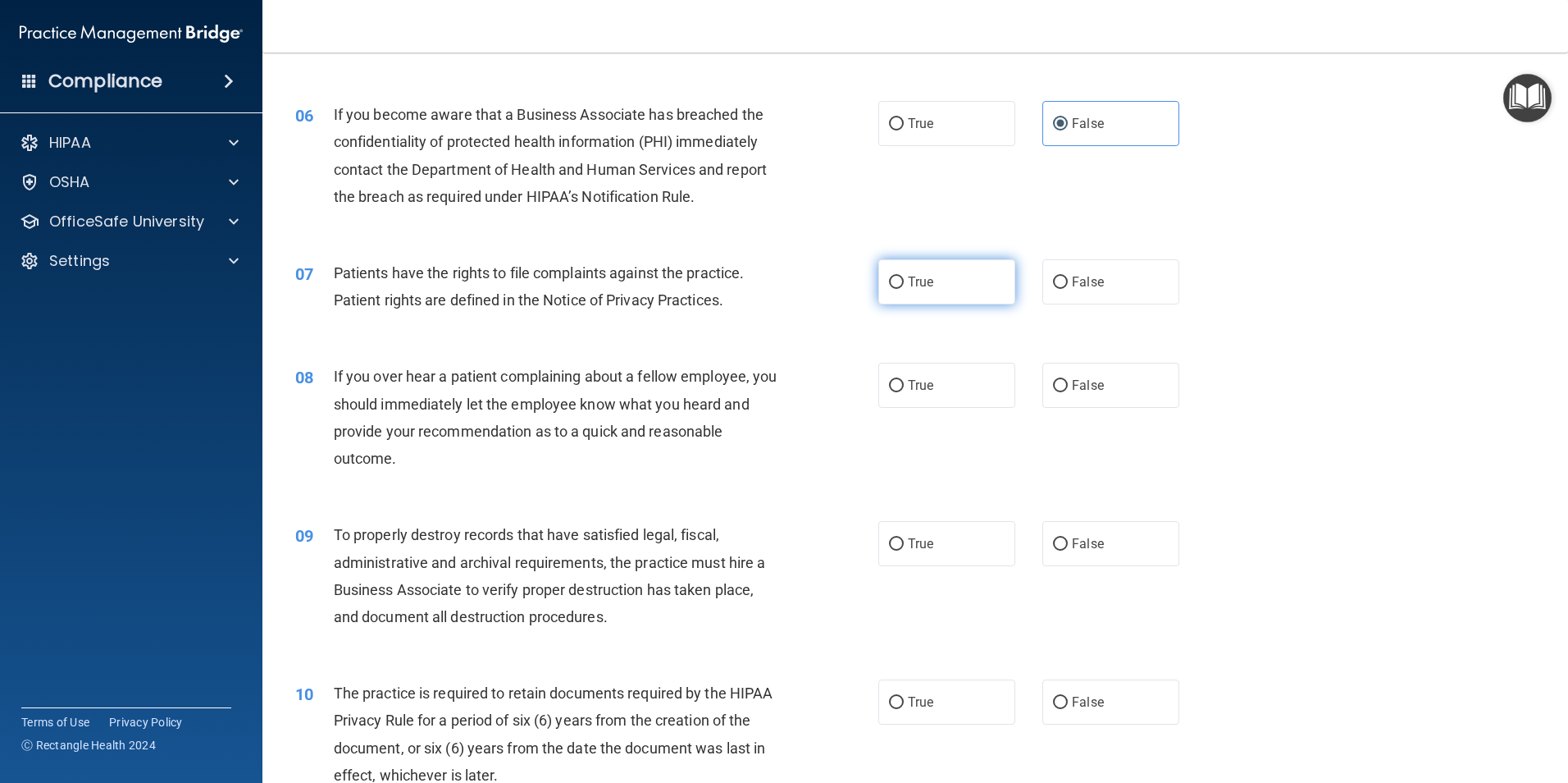
radio input "true"
click at [1117, 380] on label "False" at bounding box center [1111, 385] width 137 height 45
click at [1068, 380] on input "False" at bounding box center [1060, 386] width 14 height 13
radio input "true"
click at [1073, 550] on span "False" at bounding box center [1087, 543] width 32 height 15
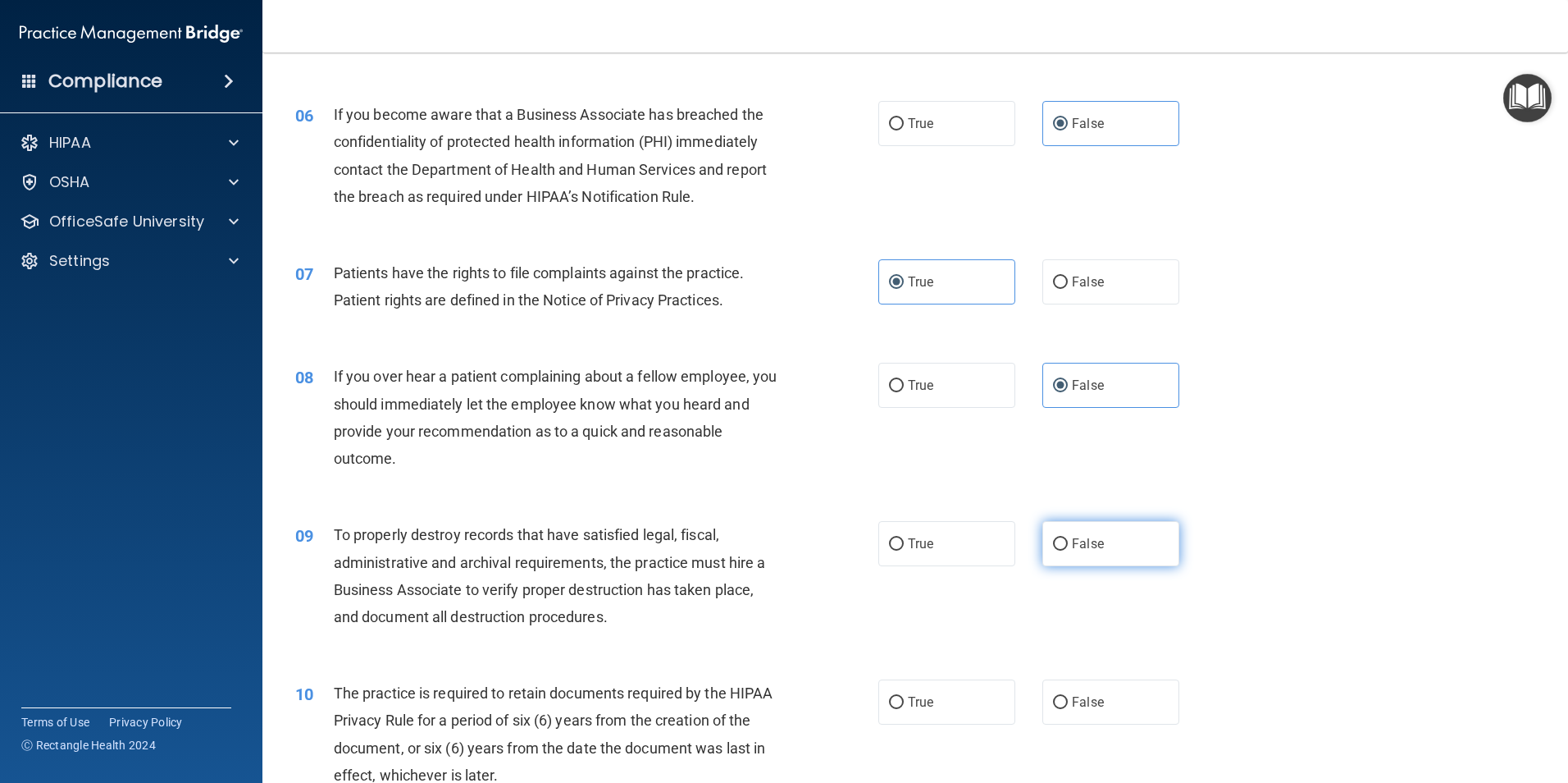
click at [1068, 550] on input "False" at bounding box center [1060, 545] width 14 height 13
radio input "true"
click at [941, 677] on div "10 The practice is required to retain documents required by the HIPAA Privacy R…" at bounding box center [915, 738] width 1265 height 159
click at [943, 699] on label "True" at bounding box center [947, 702] width 137 height 45
click at [903, 699] on input "True" at bounding box center [896, 703] width 14 height 13
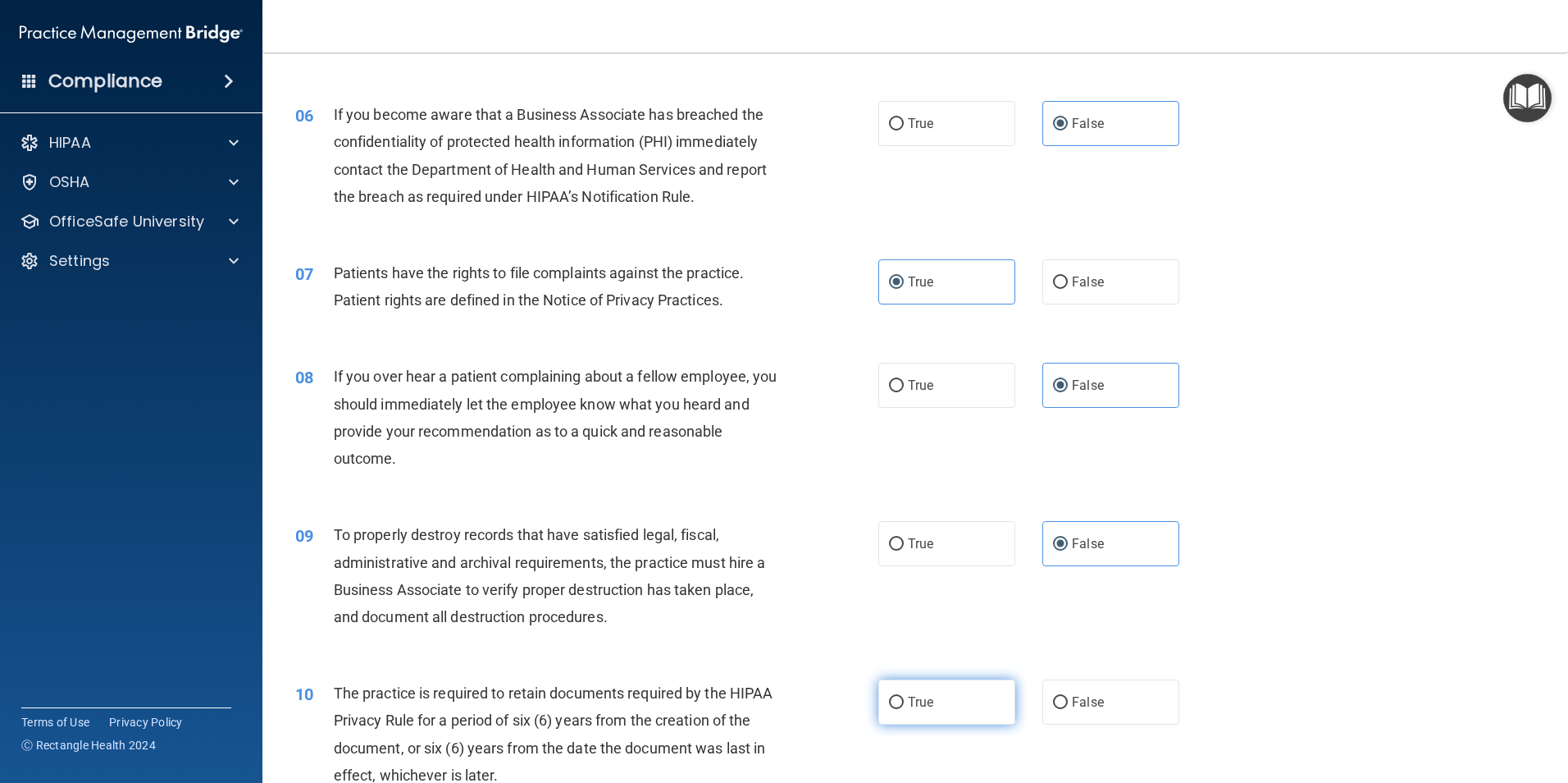
radio input "true"
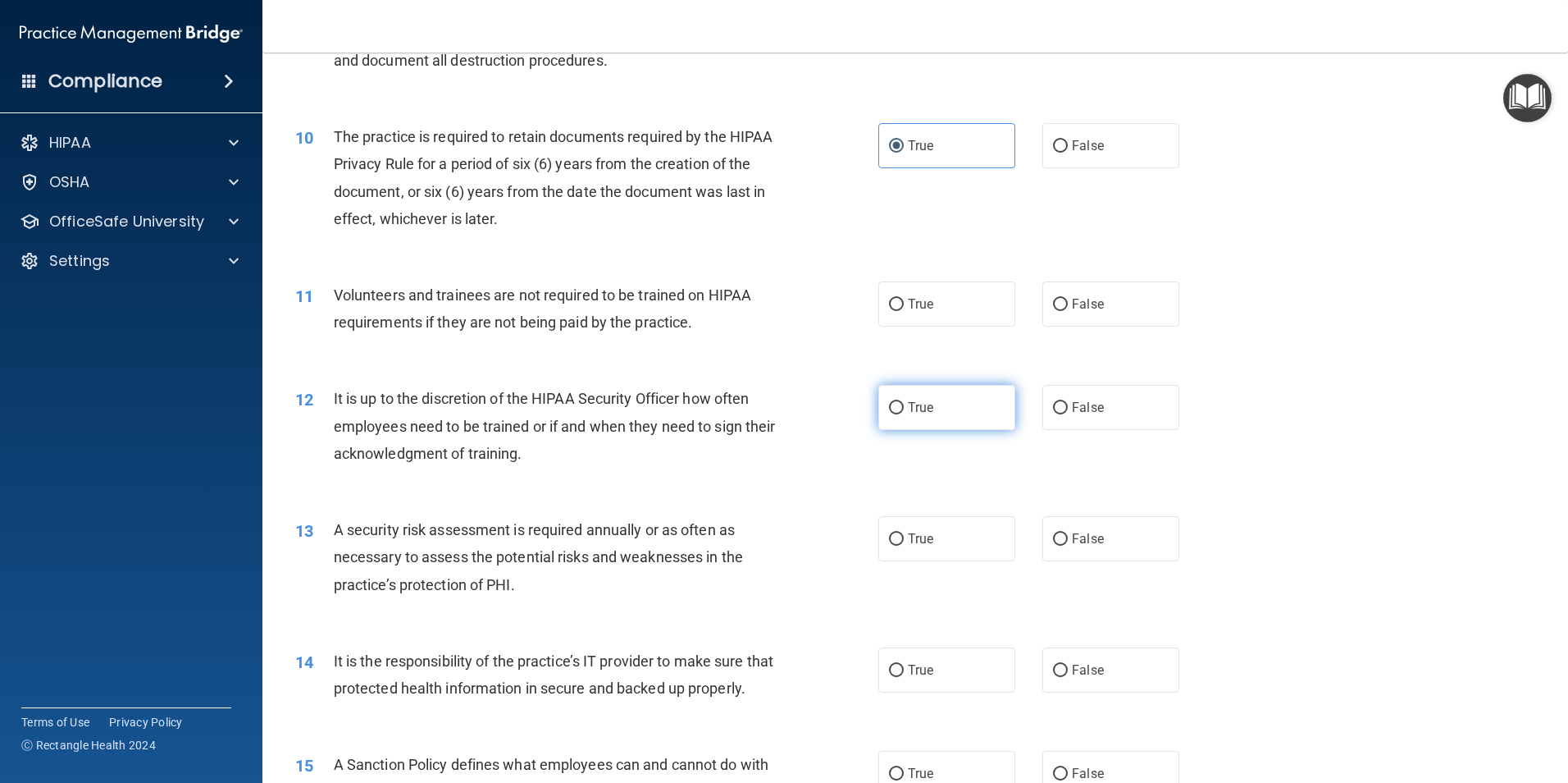
scroll to position [1395, 0]
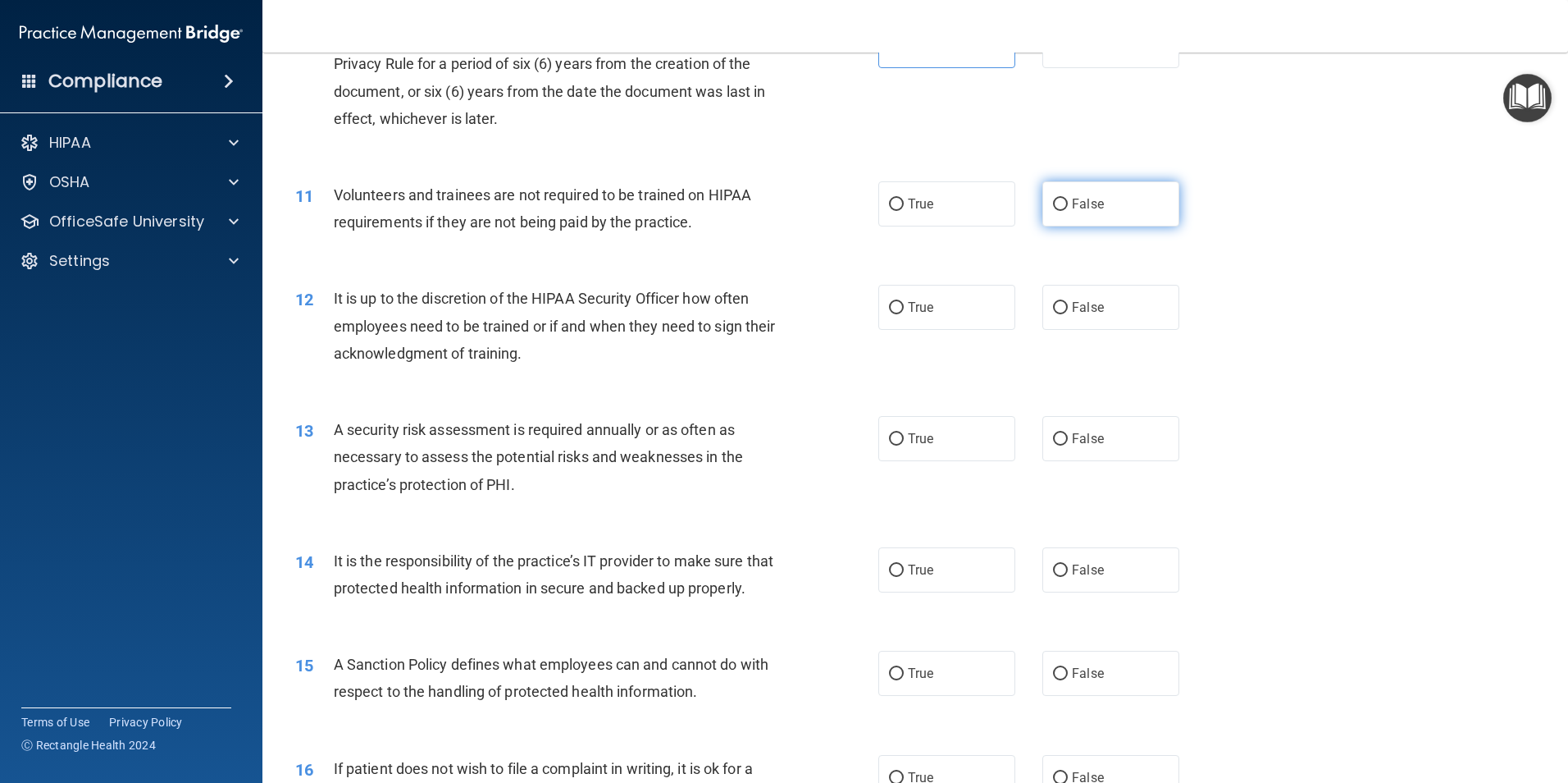
click at [1115, 201] on label "False" at bounding box center [1111, 204] width 137 height 45
click at [1068, 201] on input "False" at bounding box center [1060, 205] width 14 height 13
radio input "true"
click at [1087, 303] on span "False" at bounding box center [1087, 307] width 32 height 15
click at [1068, 303] on input "False" at bounding box center [1060, 309] width 14 height 13
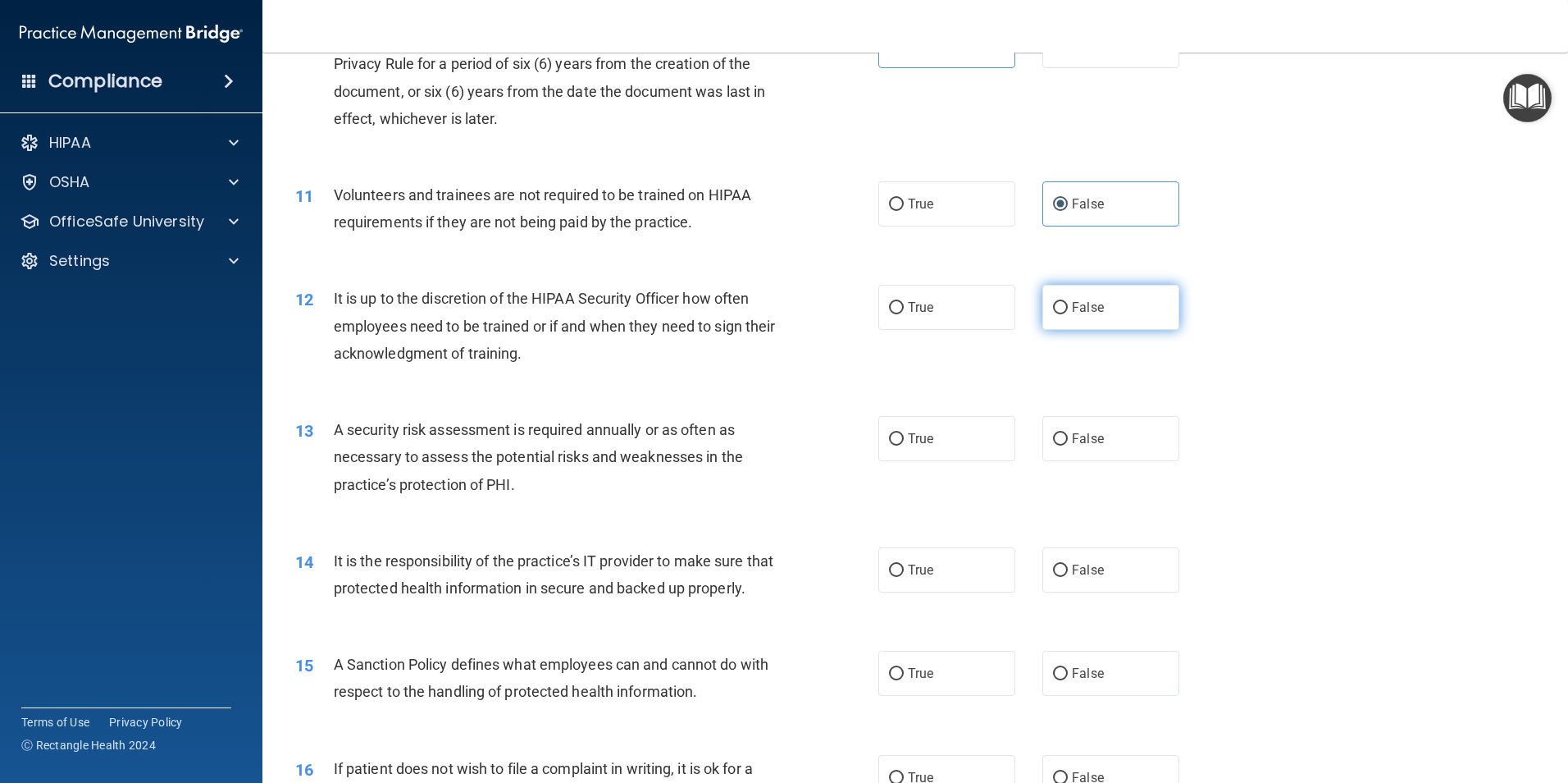
radio input "true"
click at [943, 448] on label "True" at bounding box center [947, 438] width 137 height 45
click at [903, 446] on input "True" at bounding box center [896, 439] width 14 height 13
radio input "true"
click at [1082, 582] on label "False" at bounding box center [1111, 570] width 137 height 45
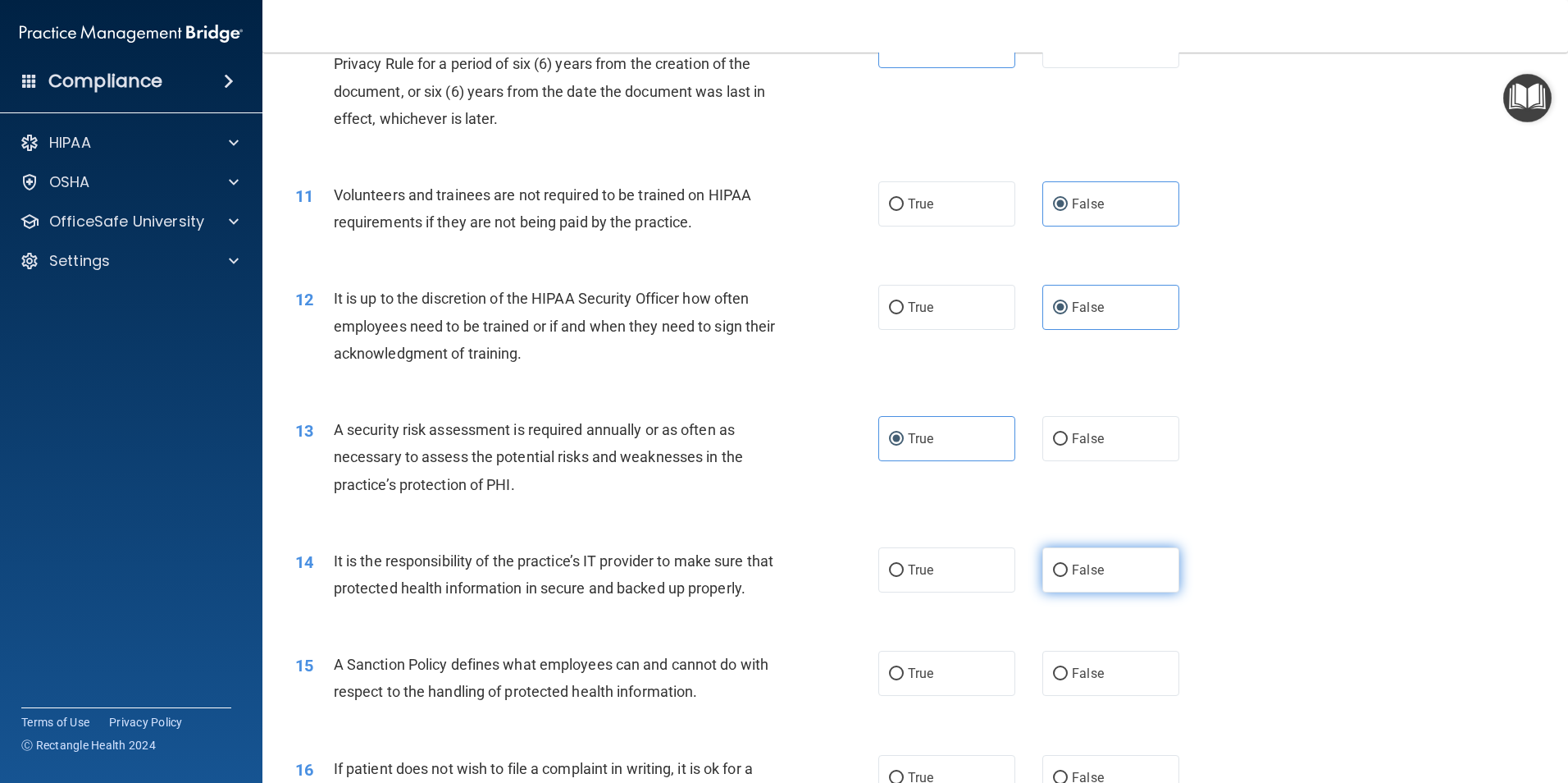
click at [1068, 576] on input "False" at bounding box center [1060, 571] width 14 height 13
radio input "true"
click at [908, 681] on span "True" at bounding box center [921, 673] width 25 height 15
click at [903, 680] on input "True" at bounding box center [896, 674] width 14 height 13
radio input "true"
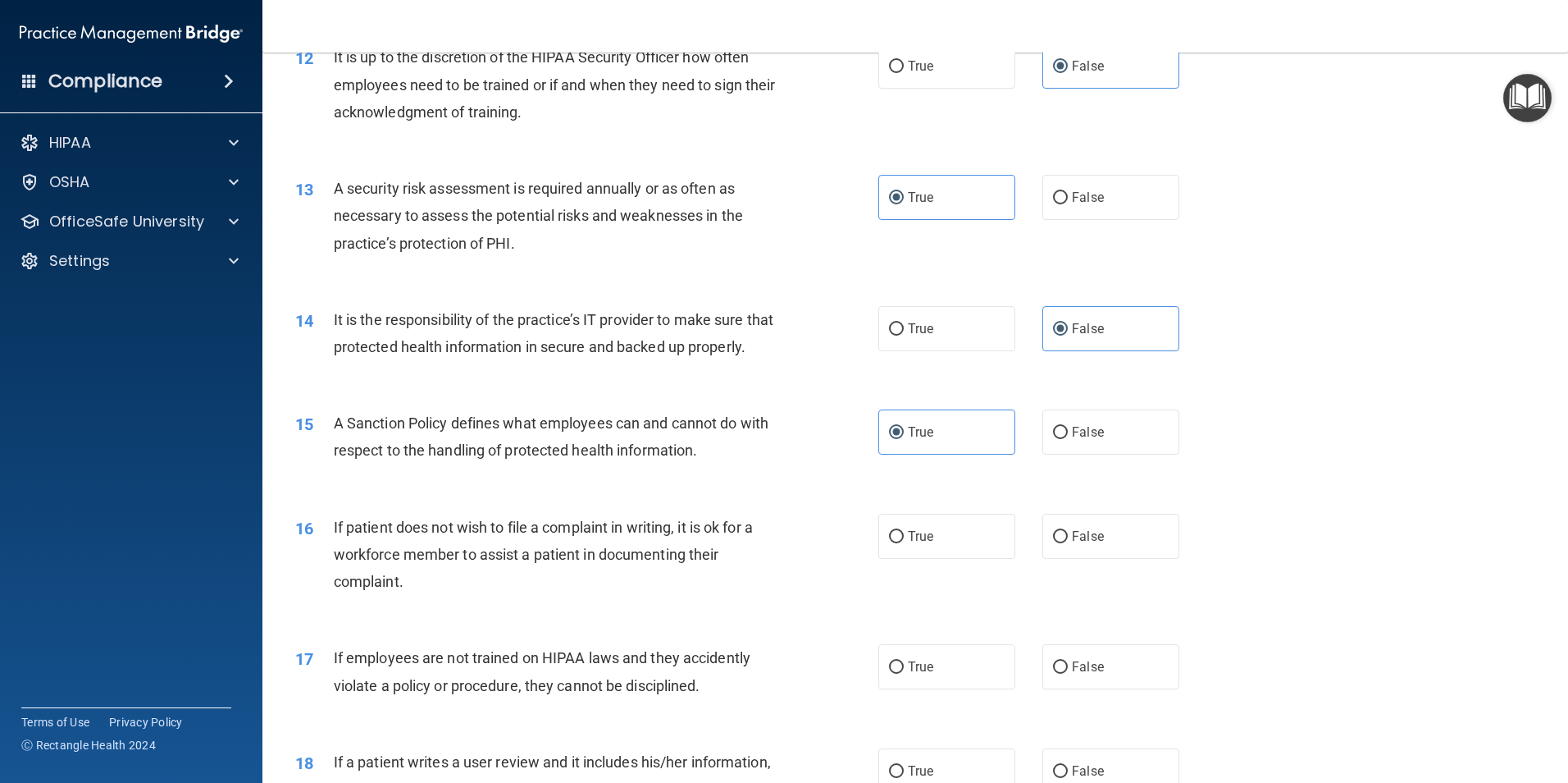
scroll to position [1641, 0]
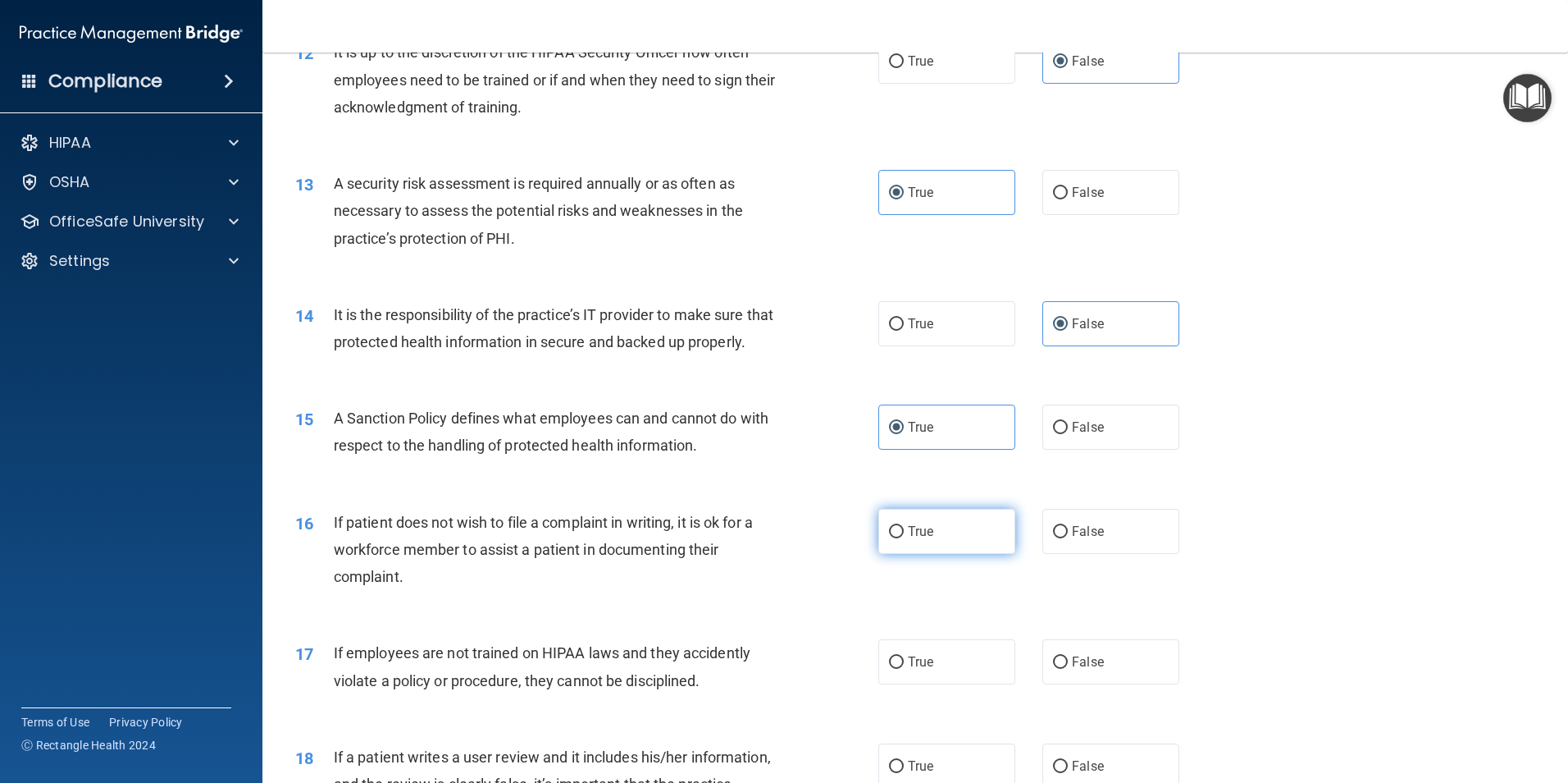
click at [940, 554] on label "True" at bounding box center [947, 531] width 137 height 45
click at [903, 539] on input "True" at bounding box center [896, 532] width 14 height 13
radio input "true"
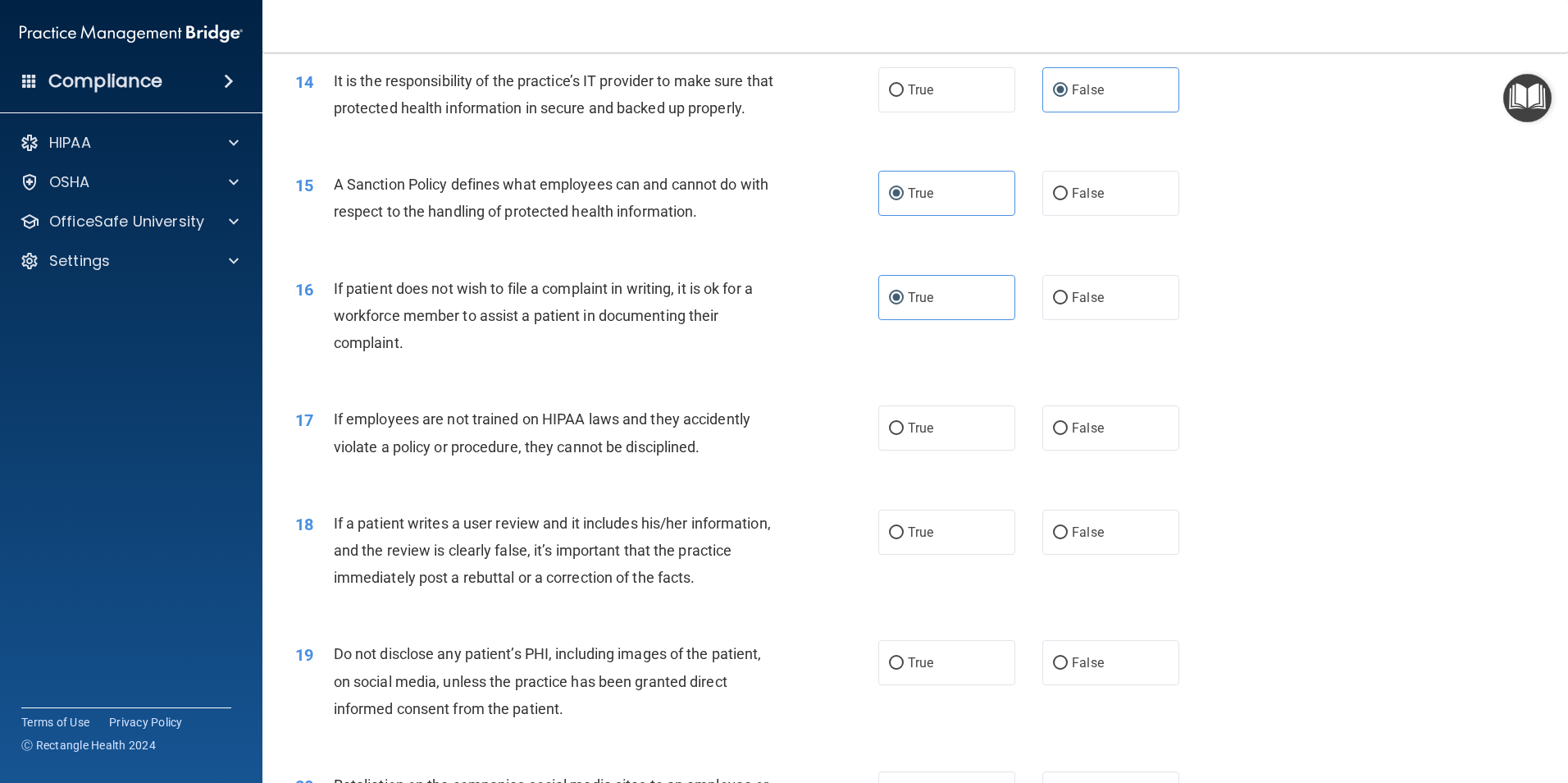
scroll to position [1969, 0]
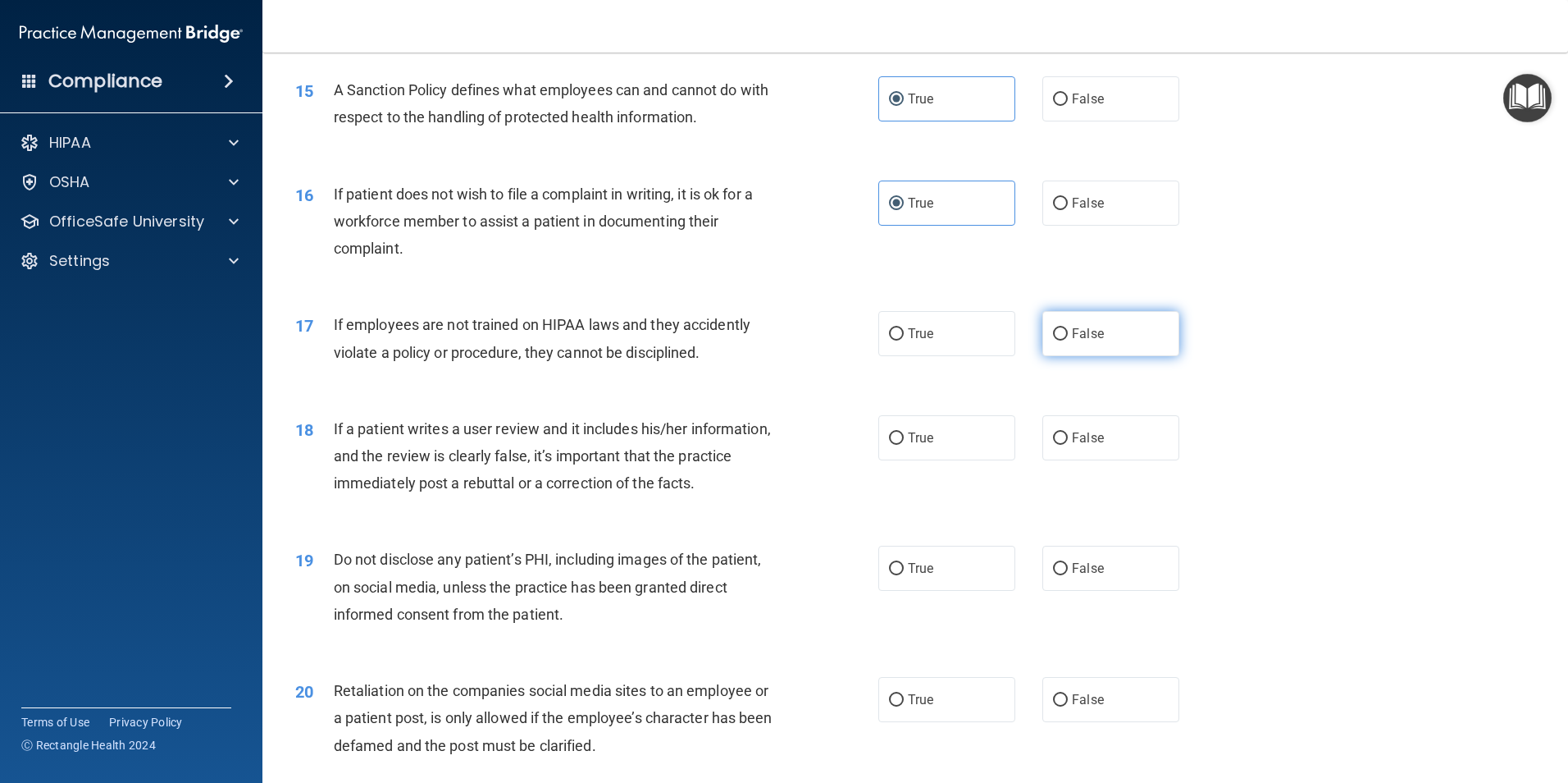
click at [1132, 356] on label "False" at bounding box center [1111, 334] width 137 height 45
click at [1068, 340] on input "False" at bounding box center [1060, 335] width 14 height 13
radio input "true"
click at [1132, 356] on label "False" at bounding box center [1111, 334] width 137 height 45
click at [1068, 340] on input "False" at bounding box center [1060, 335] width 14 height 13
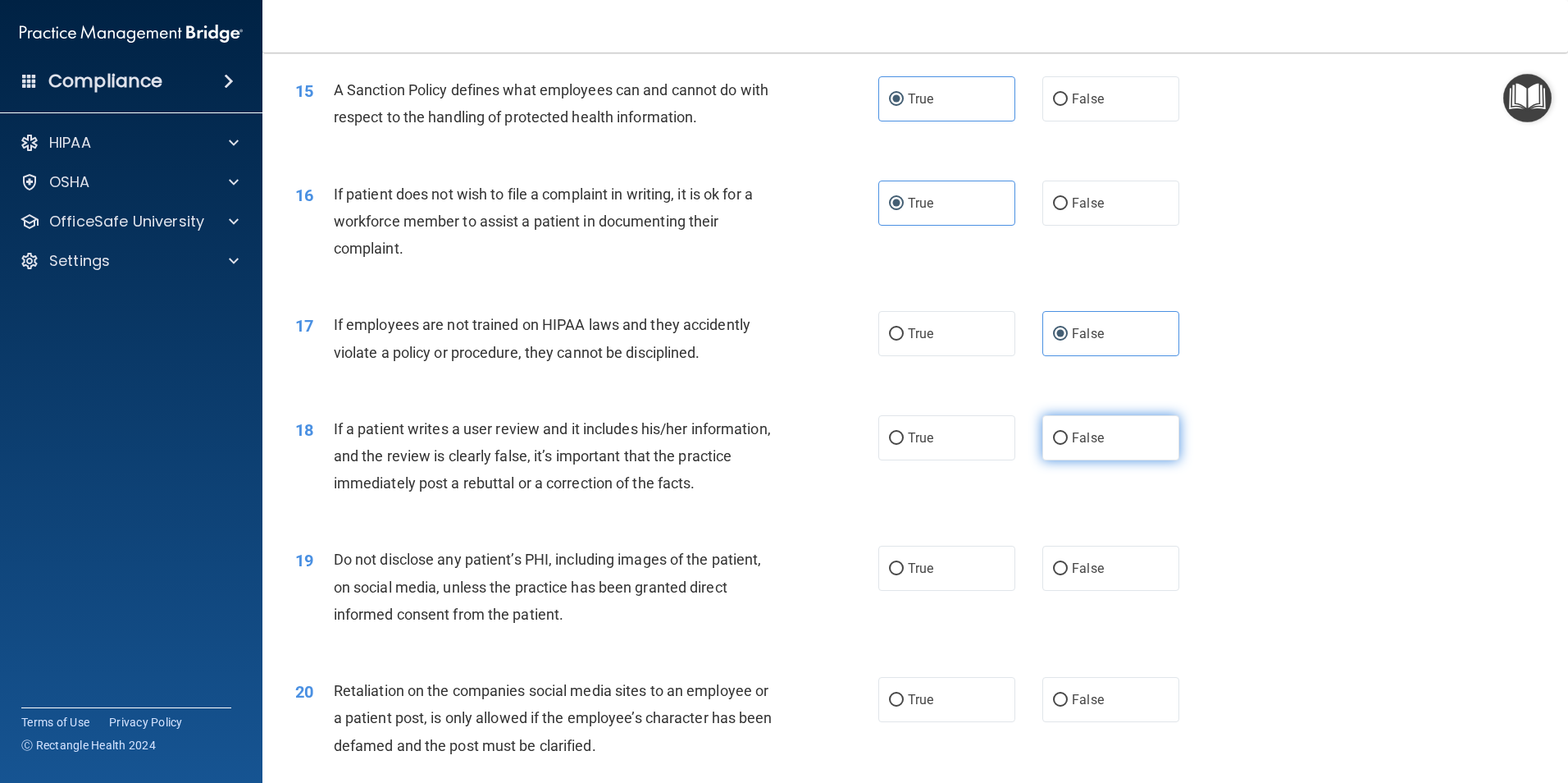
click at [1109, 449] on label "False" at bounding box center [1111, 438] width 137 height 45
click at [1068, 445] on input "False" at bounding box center [1060, 438] width 14 height 13
radio input "true"
click at [925, 591] on label "True" at bounding box center [947, 568] width 137 height 45
click at [903, 576] on input "True" at bounding box center [896, 569] width 14 height 13
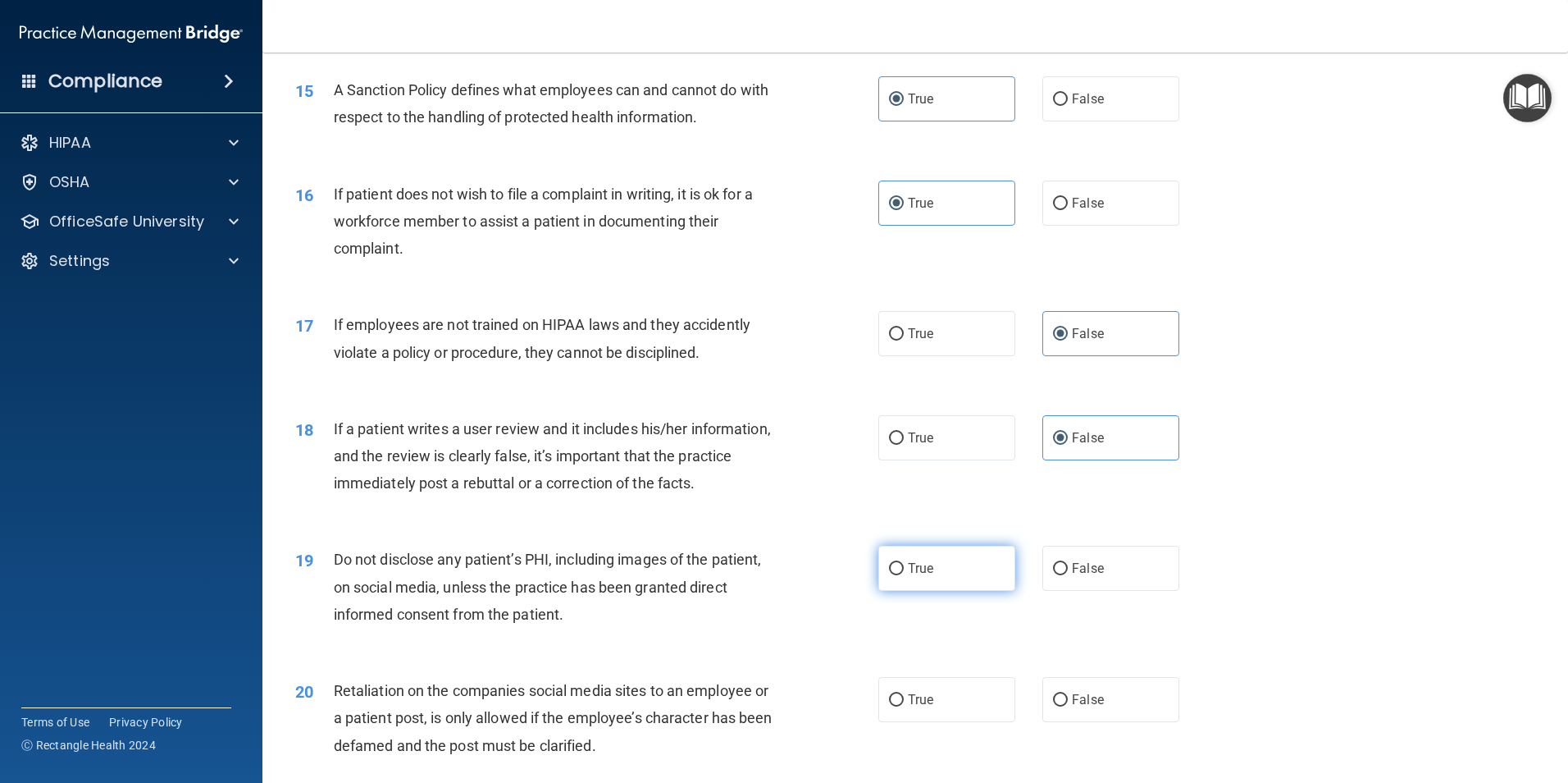
radio input "true"
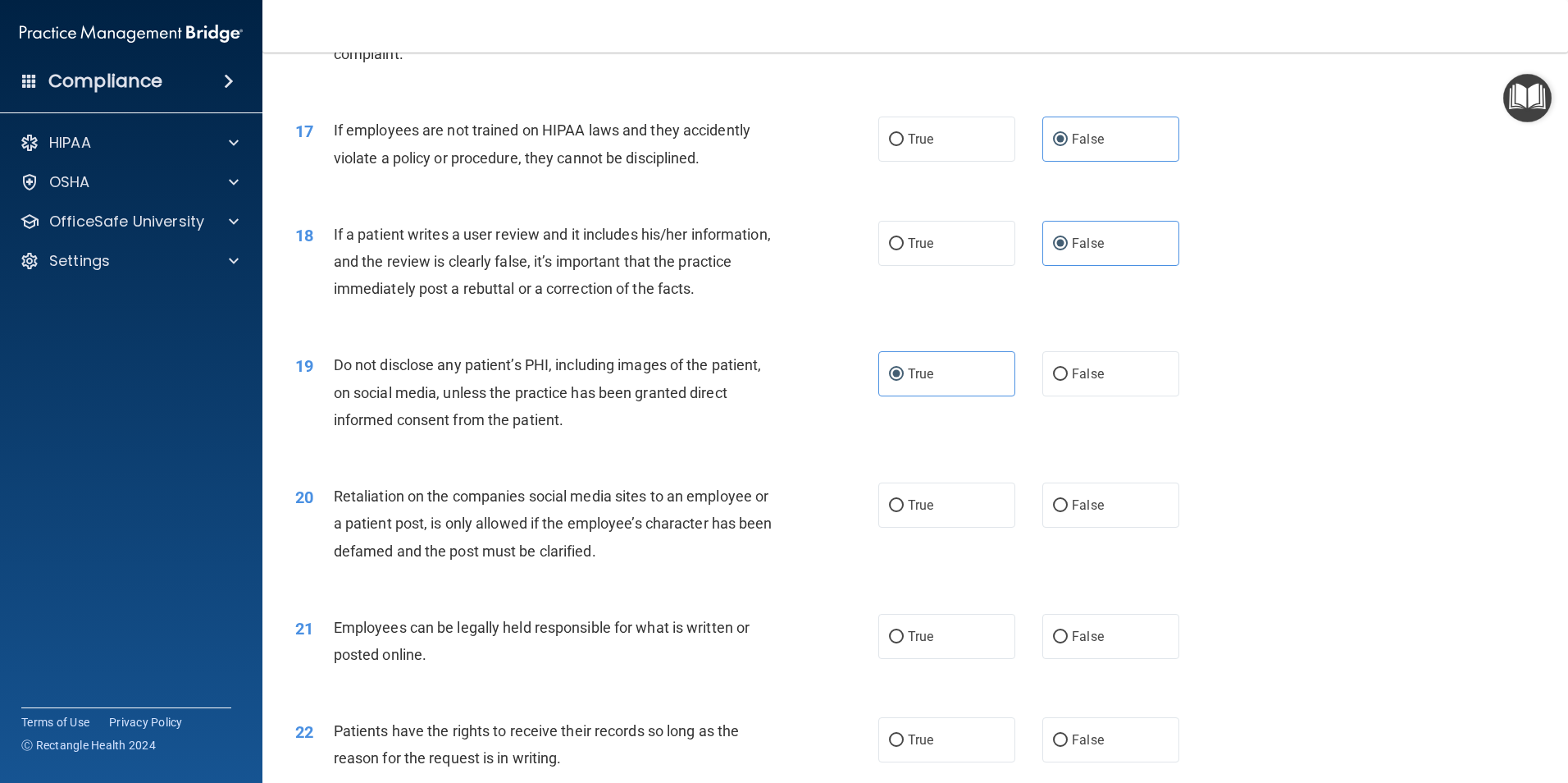
scroll to position [2298, 0]
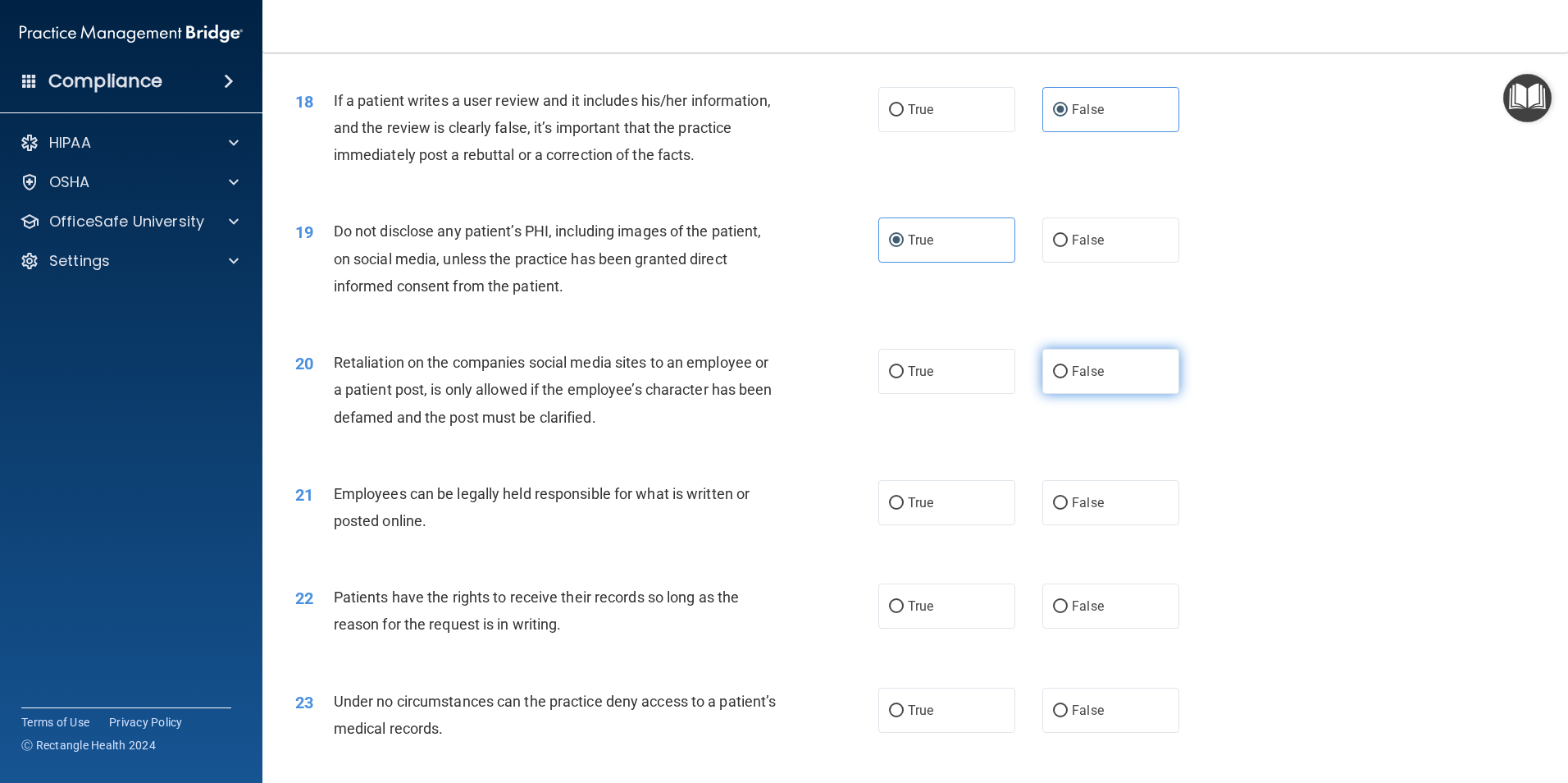
click at [1116, 394] on label "False" at bounding box center [1111, 372] width 137 height 45
click at [1068, 378] on input "False" at bounding box center [1060, 373] width 14 height 13
radio input "true"
click at [896, 510] on input "True" at bounding box center [896, 503] width 14 height 13
radio input "true"
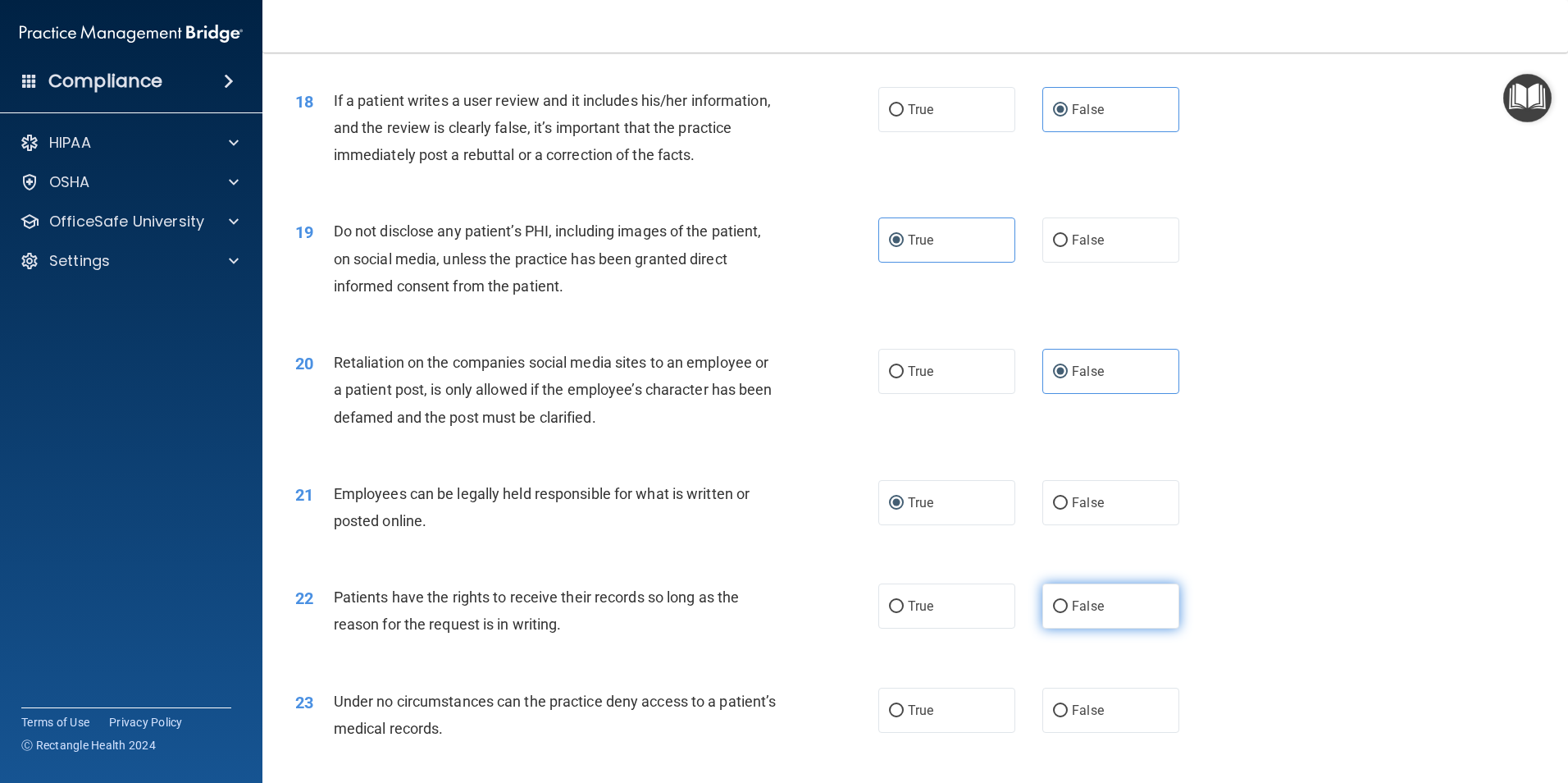
click at [1087, 613] on span "False" at bounding box center [1087, 605] width 32 height 15
click at [1068, 613] on input "False" at bounding box center [1060, 607] width 14 height 13
radio input "true"
click at [1068, 727] on label "False" at bounding box center [1111, 710] width 137 height 45
click at [1068, 717] on input "False" at bounding box center [1060, 711] width 14 height 13
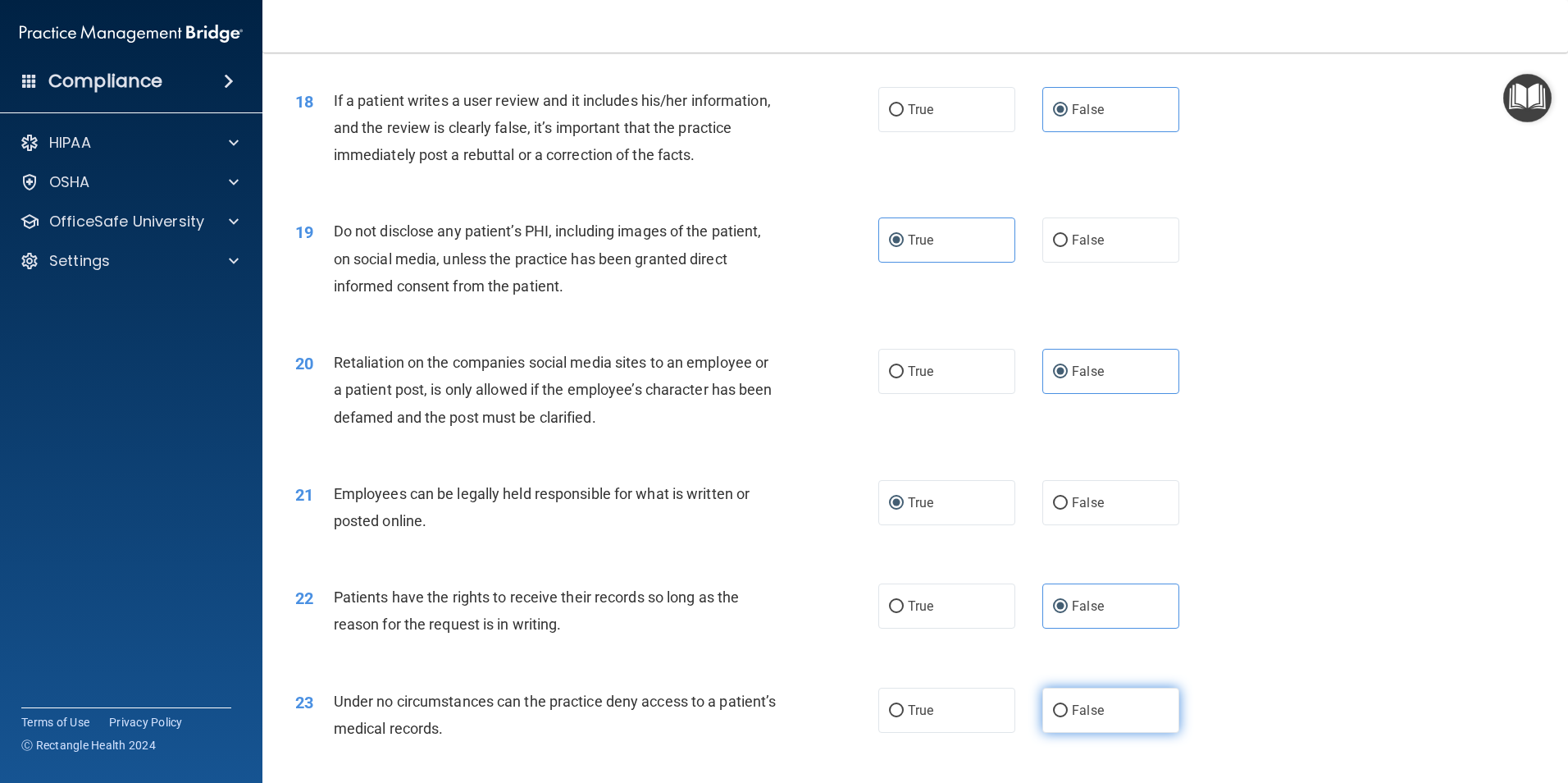
radio input "true"
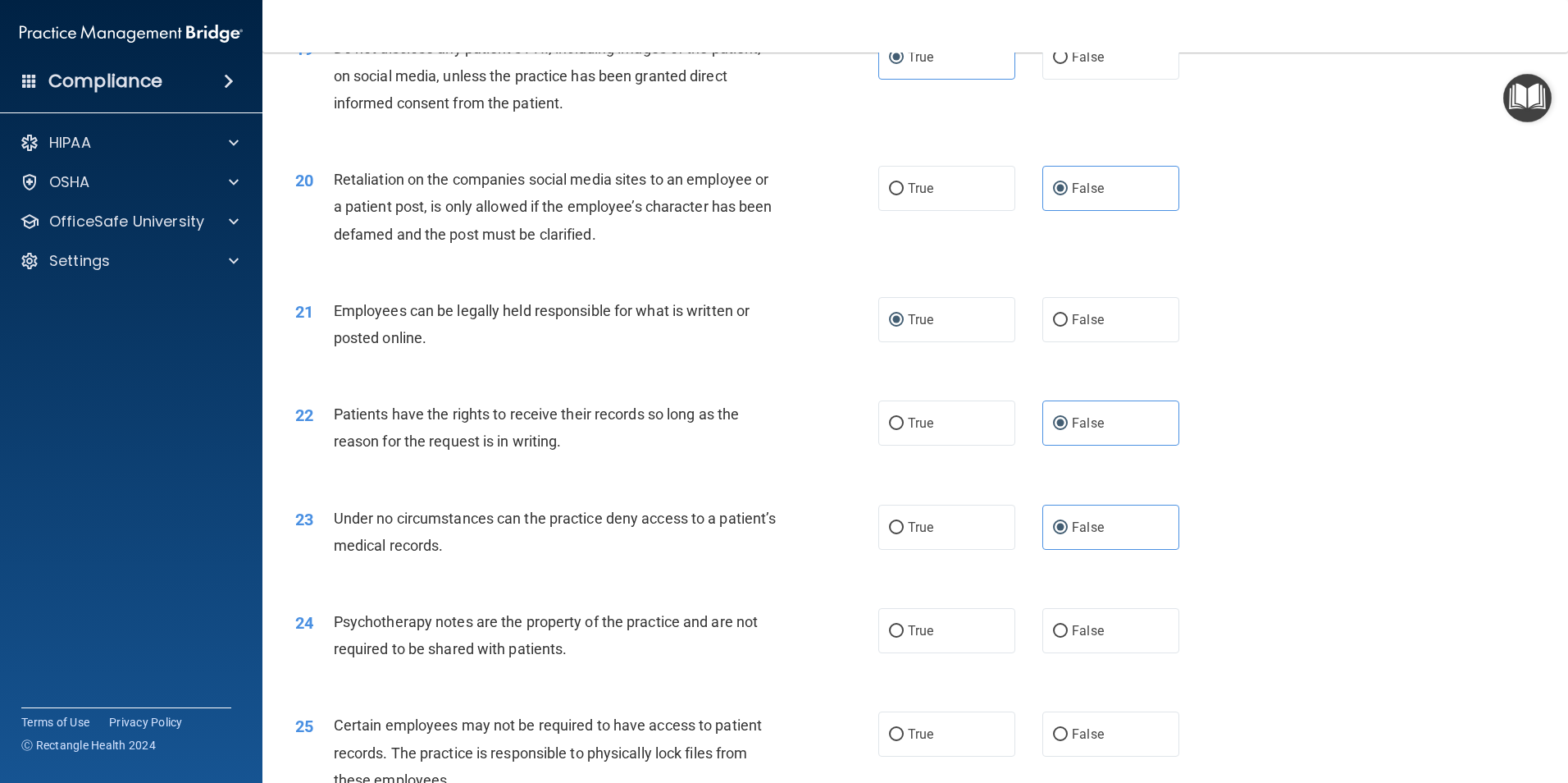
scroll to position [2708, 0]
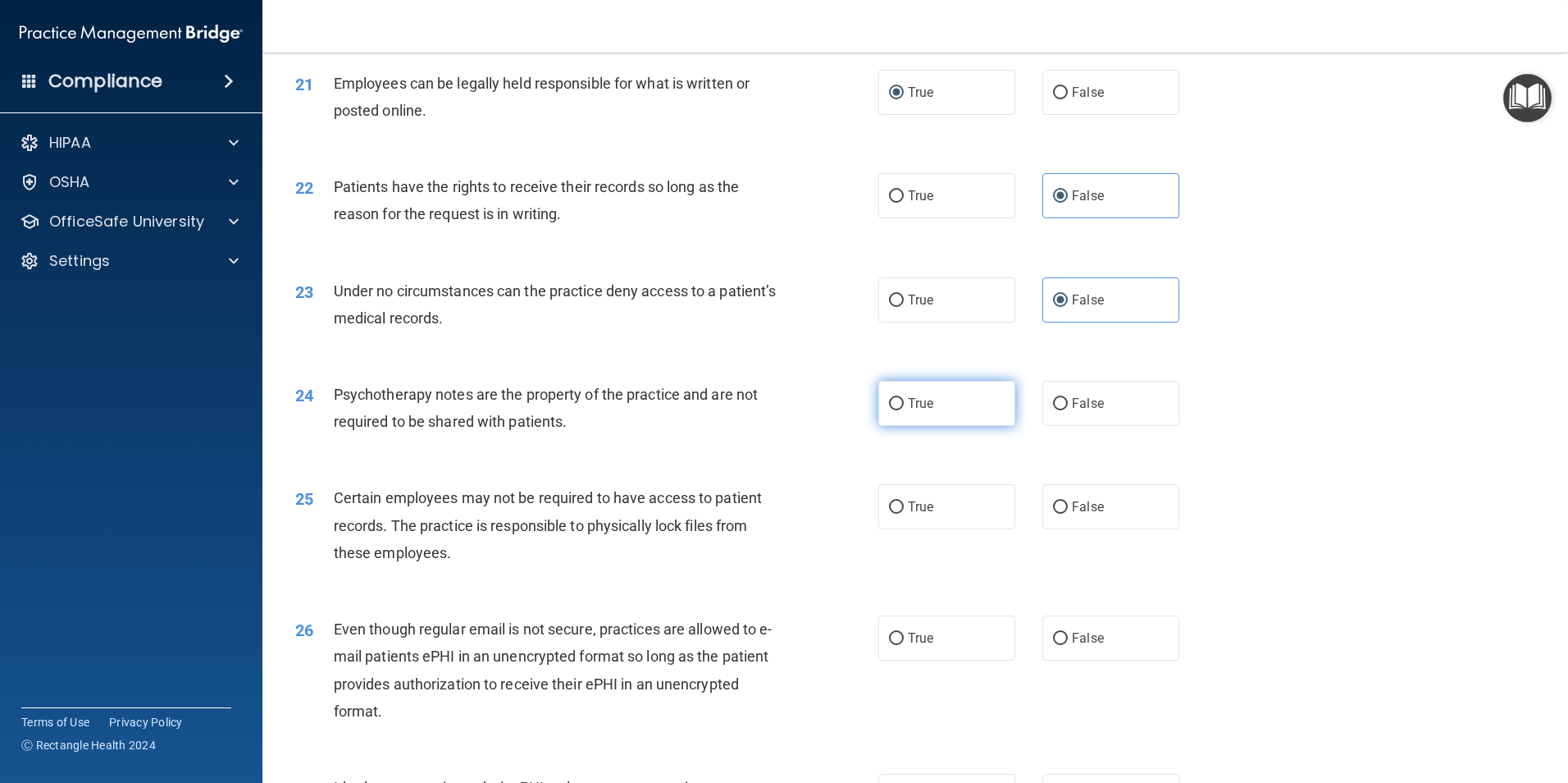
click at [948, 426] on label "True" at bounding box center [947, 403] width 137 height 45
click at [903, 410] on input "True" at bounding box center [896, 404] width 14 height 13
radio input "true"
click at [949, 530] on label "True" at bounding box center [947, 507] width 137 height 45
click at [903, 513] on input "True" at bounding box center [896, 508] width 14 height 13
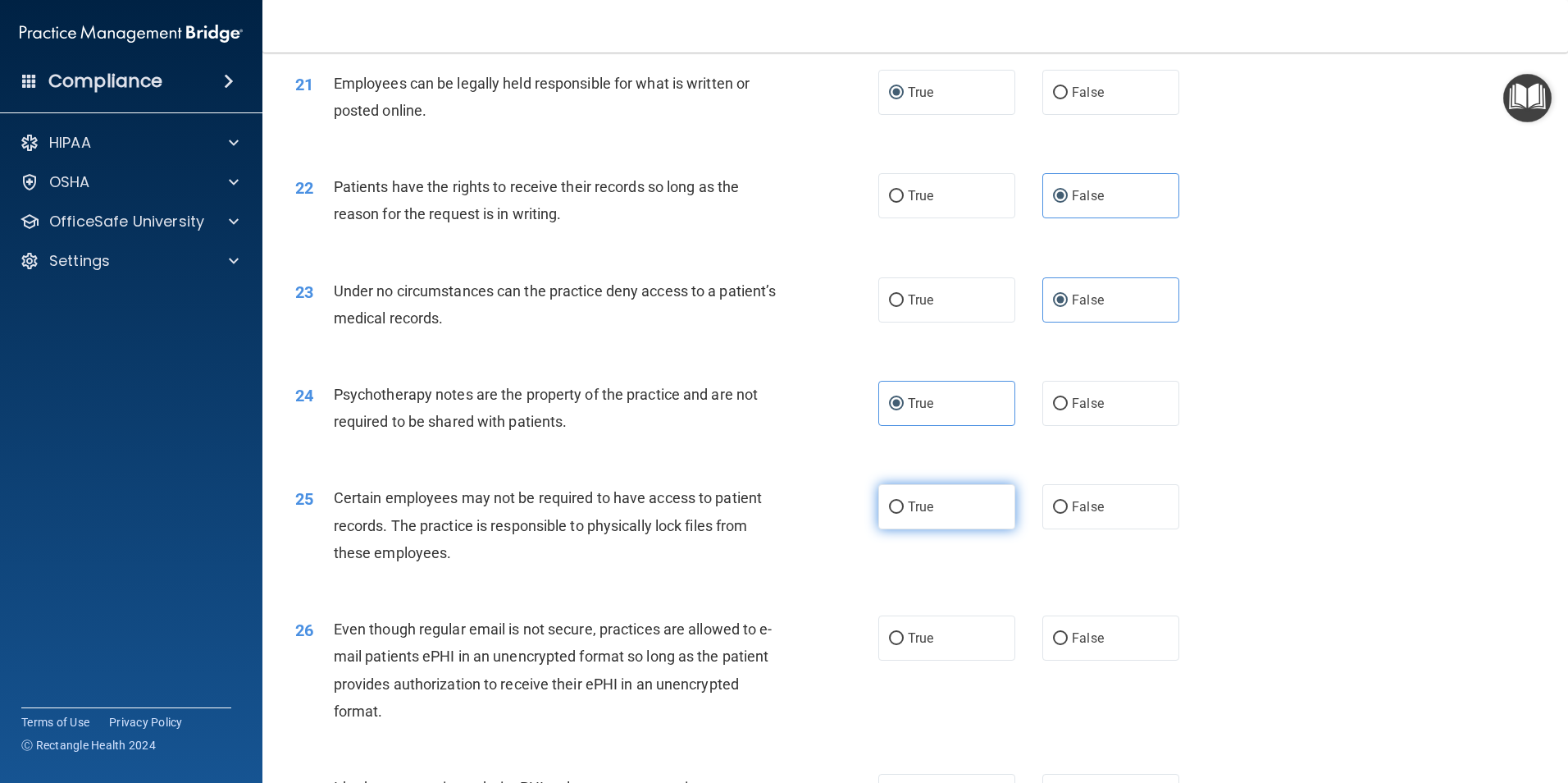
radio input "true"
click at [943, 652] on label "True" at bounding box center [947, 638] width 137 height 45
click at [903, 645] on input "True" at bounding box center [896, 639] width 14 height 13
radio input "true"
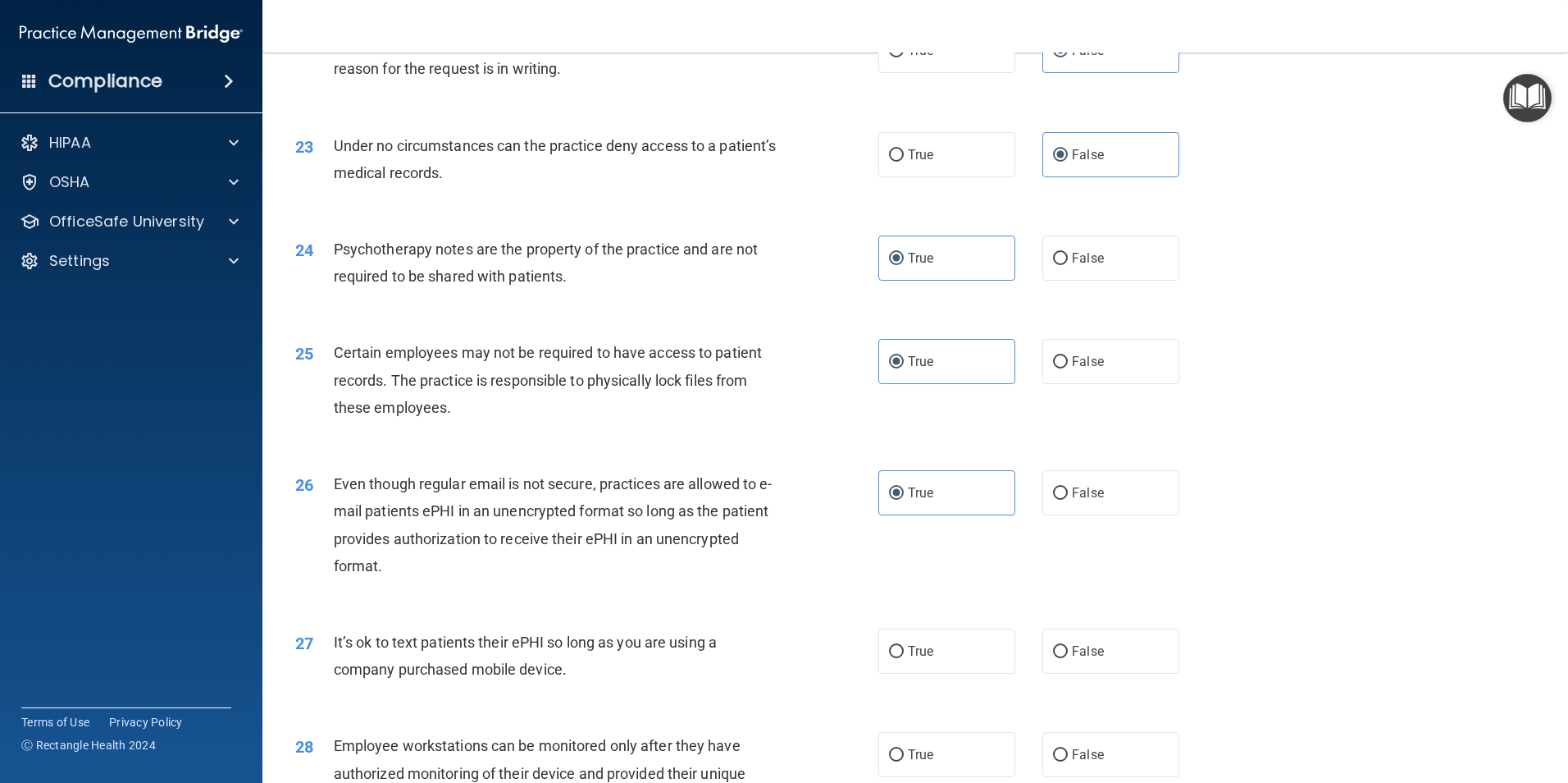
scroll to position [3200, 0]
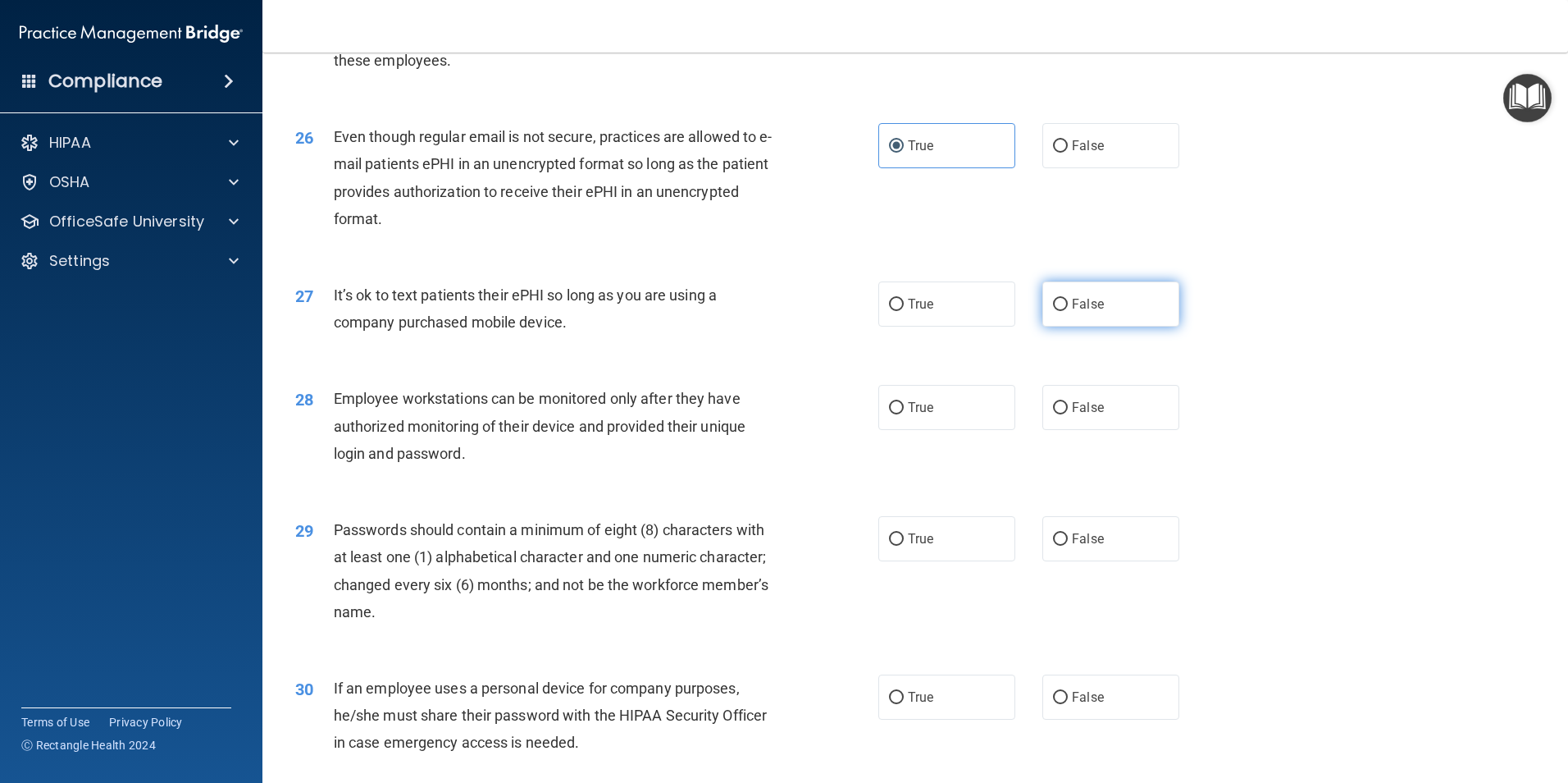
click at [1101, 327] on label "False" at bounding box center [1111, 304] width 137 height 45
click at [1068, 311] on input "False" at bounding box center [1060, 305] width 14 height 13
radio input "true"
click at [1075, 415] on span "False" at bounding box center [1087, 407] width 32 height 15
click at [1068, 414] on input "False" at bounding box center [1060, 409] width 14 height 13
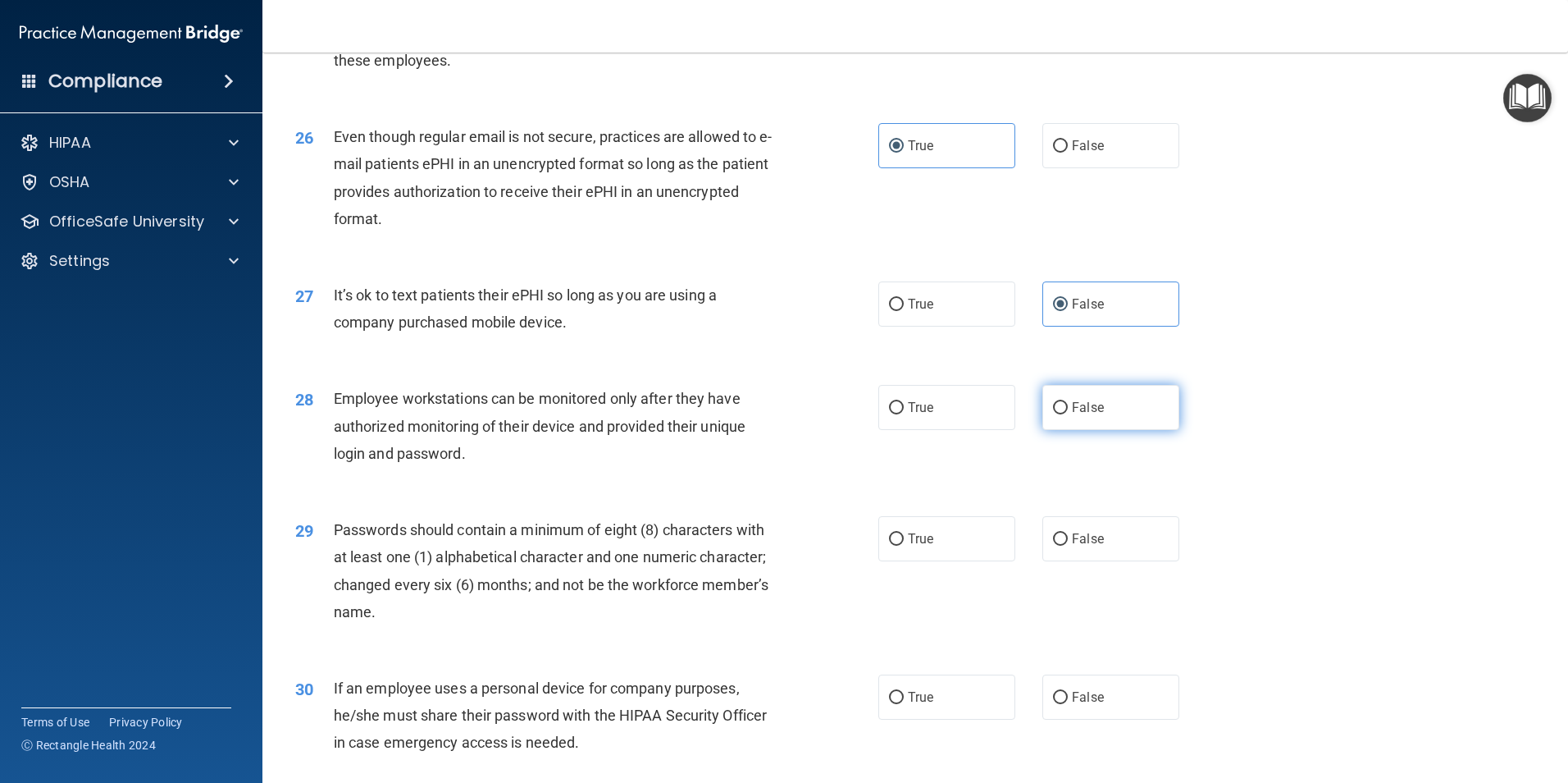
radio input "true"
click at [926, 561] on label "True" at bounding box center [947, 539] width 137 height 45
click at [903, 546] on input "True" at bounding box center [896, 539] width 14 height 13
radio input "true"
click at [1113, 720] on label "False" at bounding box center [1111, 697] width 137 height 45
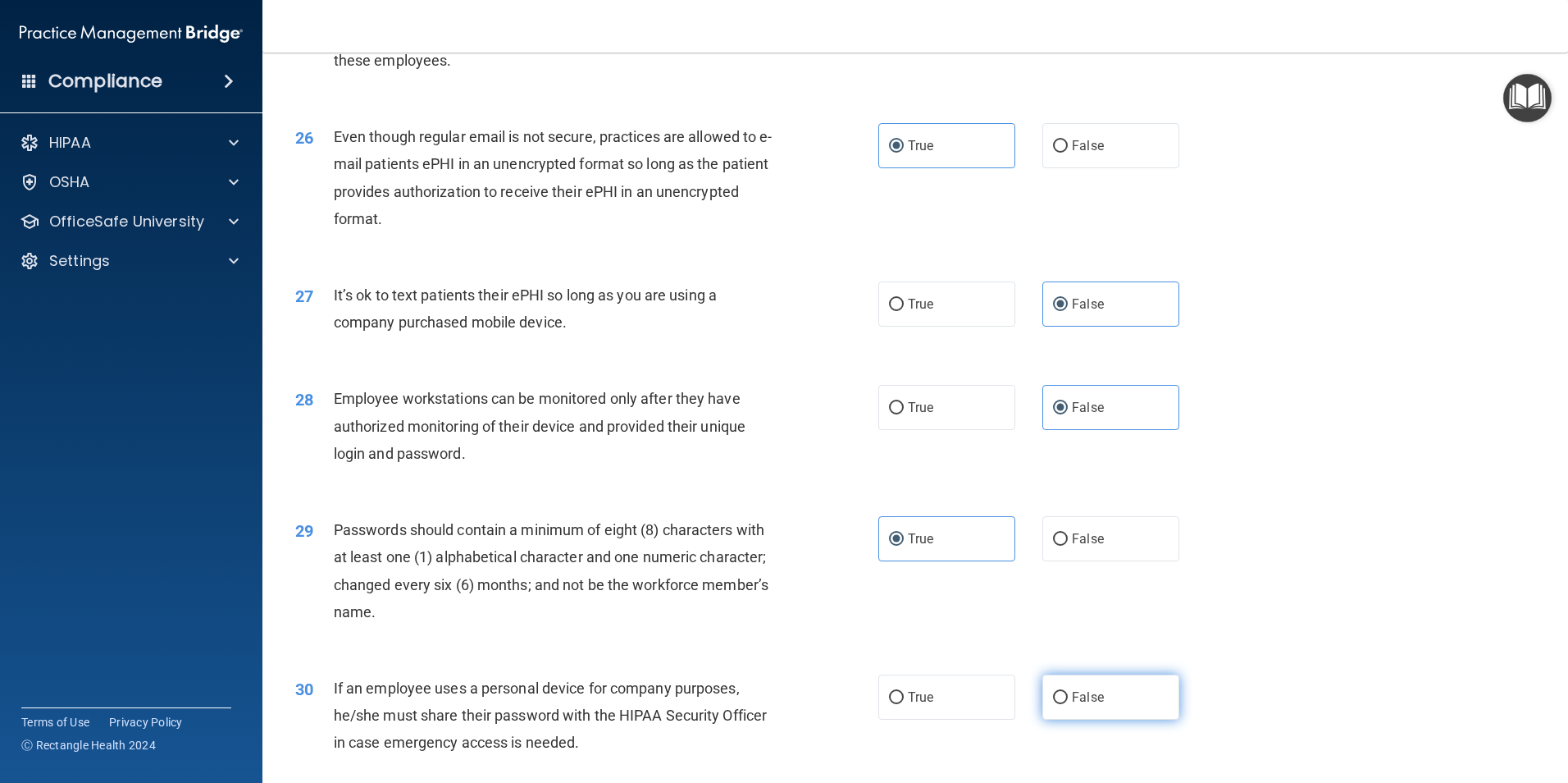
click at [1068, 704] on input "False" at bounding box center [1060, 698] width 14 height 13
radio input "true"
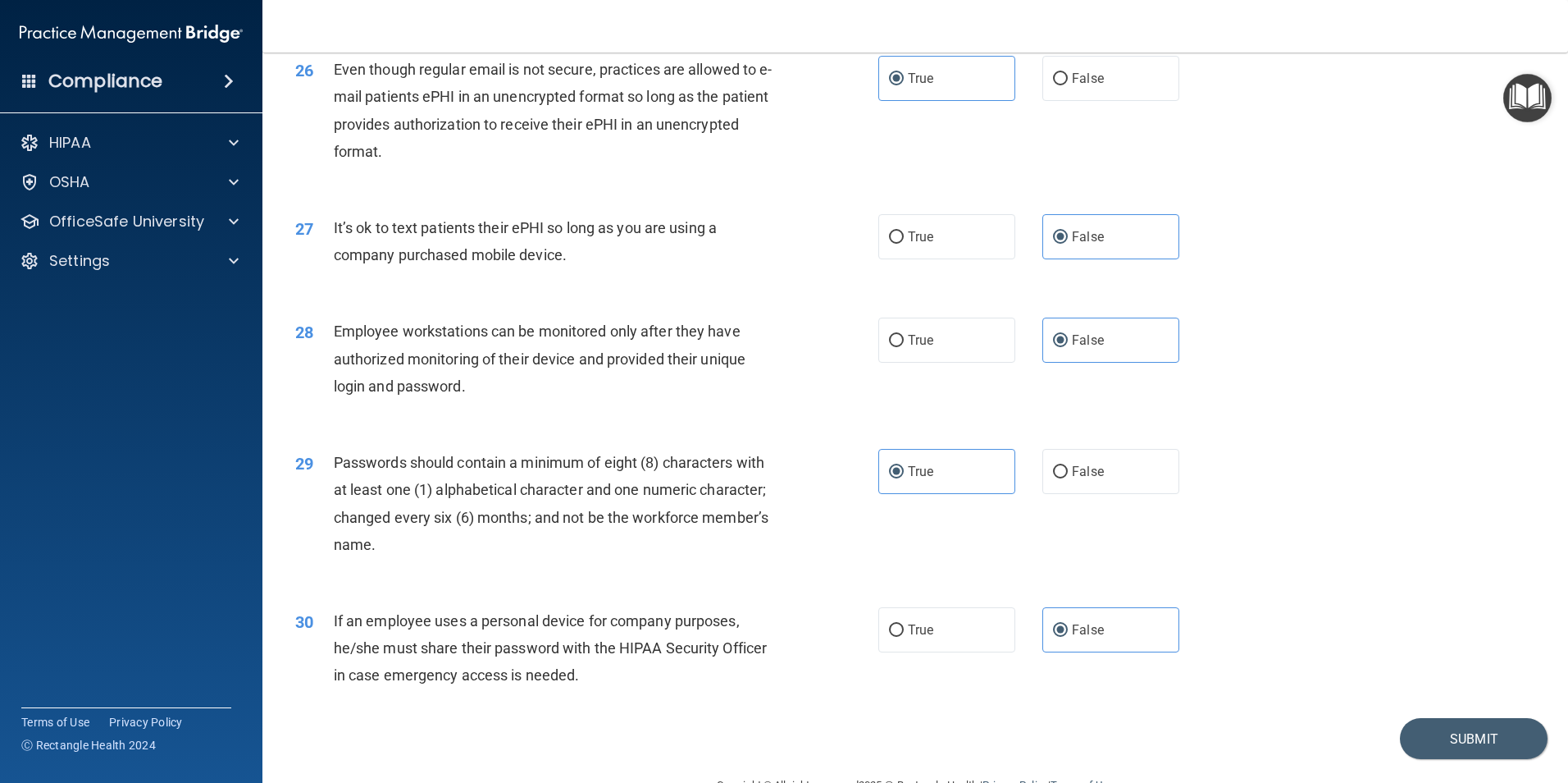
scroll to position [3336, 0]
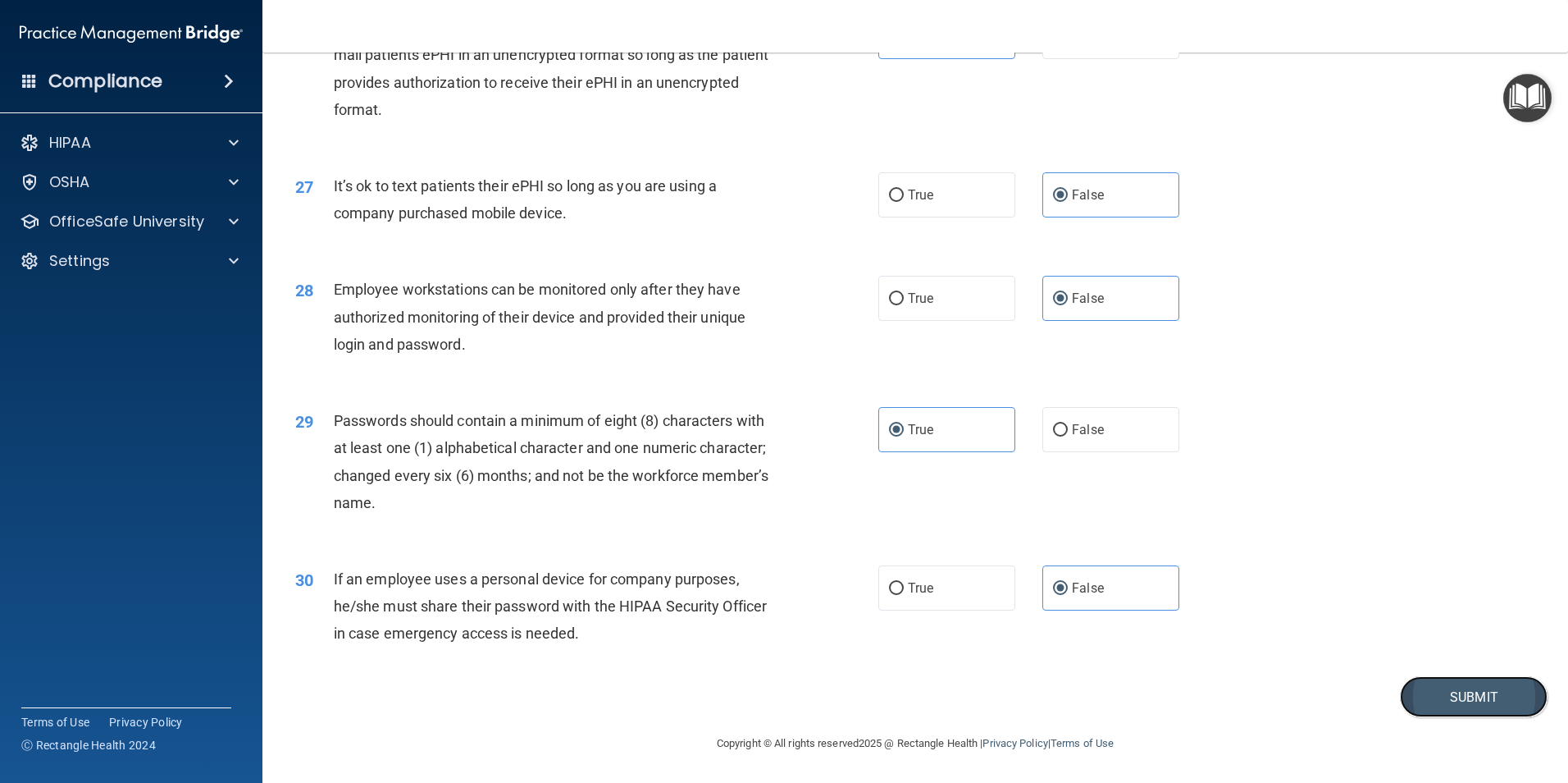
click at [1502, 694] on button "Submit" at bounding box center [1474, 696] width 148 height 41
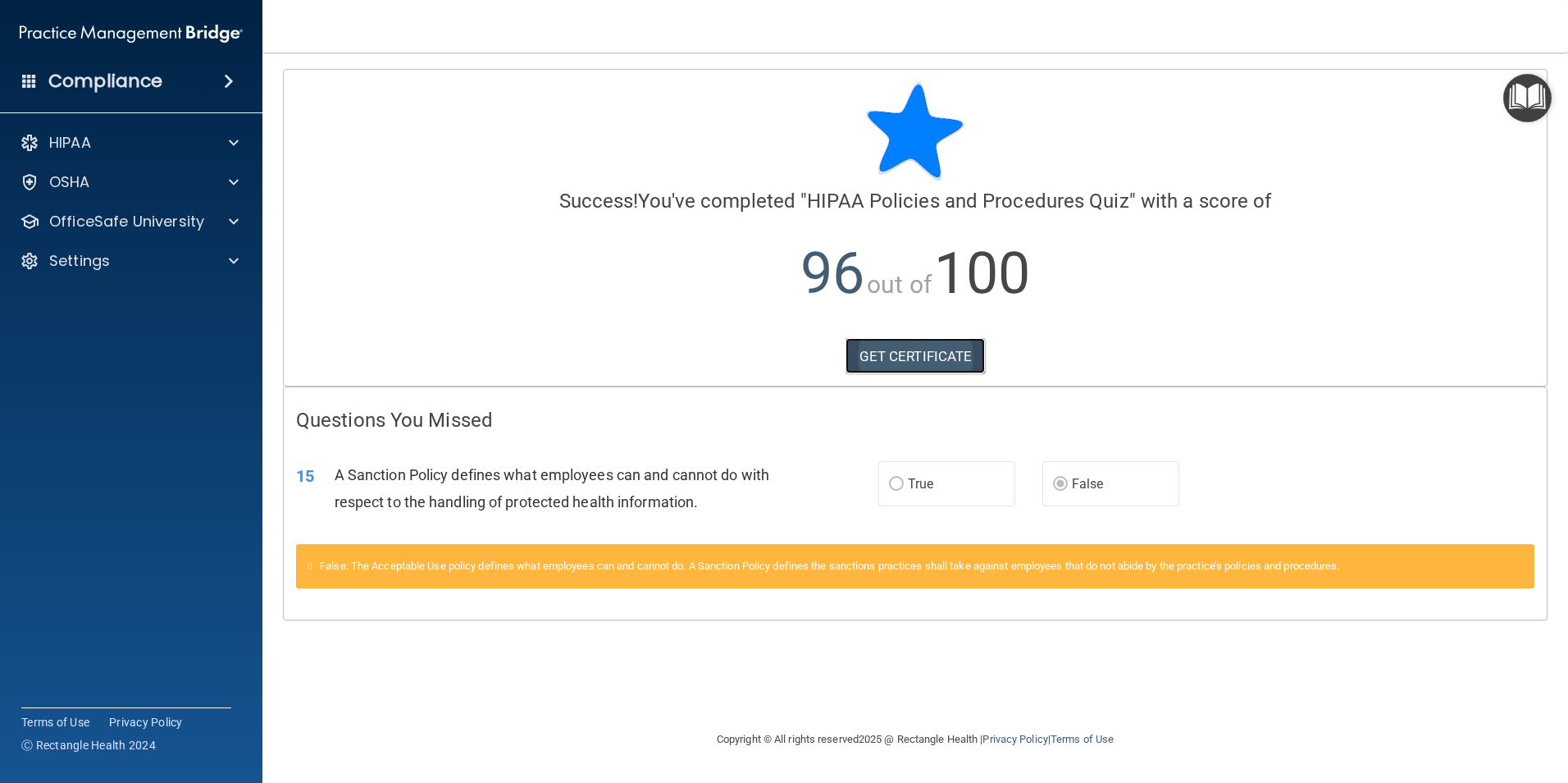
click at [939, 348] on link "GET CERTIFICATE" at bounding box center [916, 356] width 141 height 36
click at [51, 168] on div "OSHA" at bounding box center [132, 182] width 263 height 32
click at [76, 218] on p "OfficeSafe University" at bounding box center [127, 222] width 155 height 20
click at [105, 257] on p "HIPAA Training" at bounding box center [78, 261] width 135 height 16
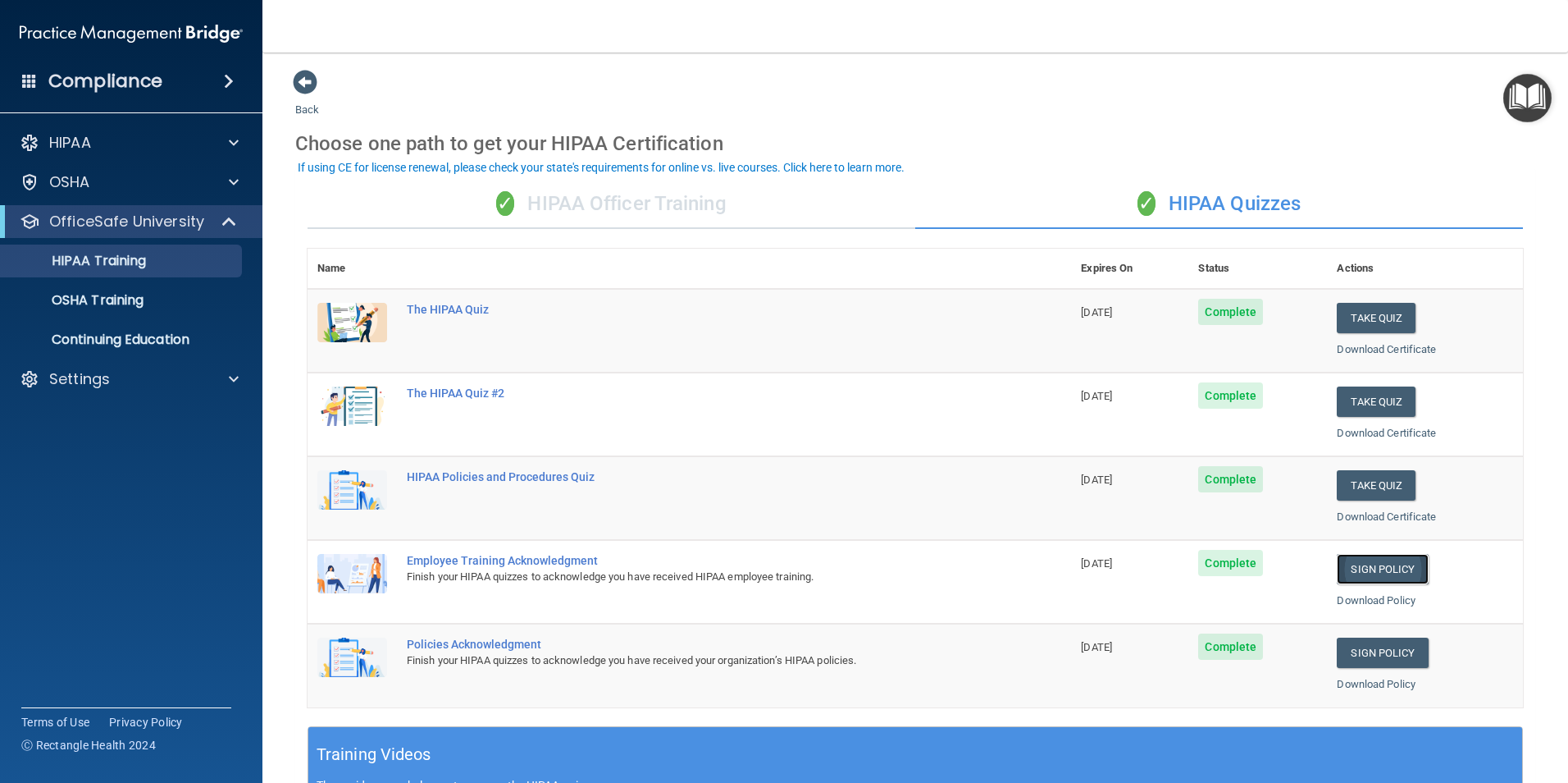
click at [1353, 575] on link "Sign Policy" at bounding box center [1382, 569] width 91 height 31
click at [1358, 571] on link "Sign Policy" at bounding box center [1382, 569] width 91 height 31
drag, startPoint x: 1053, startPoint y: 606, endPoint x: 1077, endPoint y: 605, distance: 24.0
click at [1053, 606] on td "Employee Training Acknowledgment Finish your HIPAA quizzes to acknowledge you h…" at bounding box center [734, 581] width 674 height 84
click at [1359, 570] on link "Sign Policy" at bounding box center [1382, 569] width 91 height 31
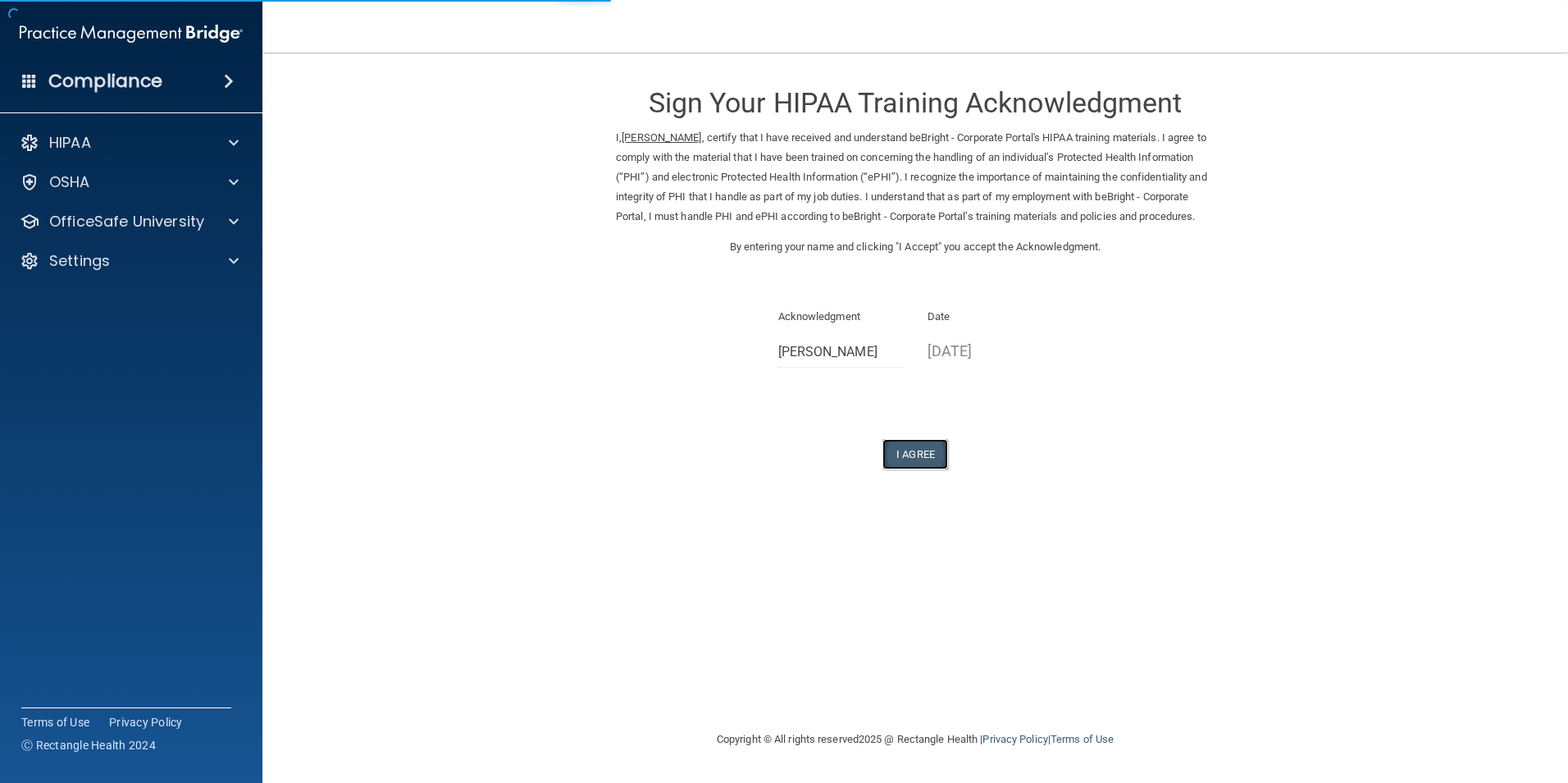
click at [907, 464] on button "I Agree" at bounding box center [915, 455] width 66 height 31
click at [920, 469] on button "I Agree" at bounding box center [915, 455] width 66 height 31
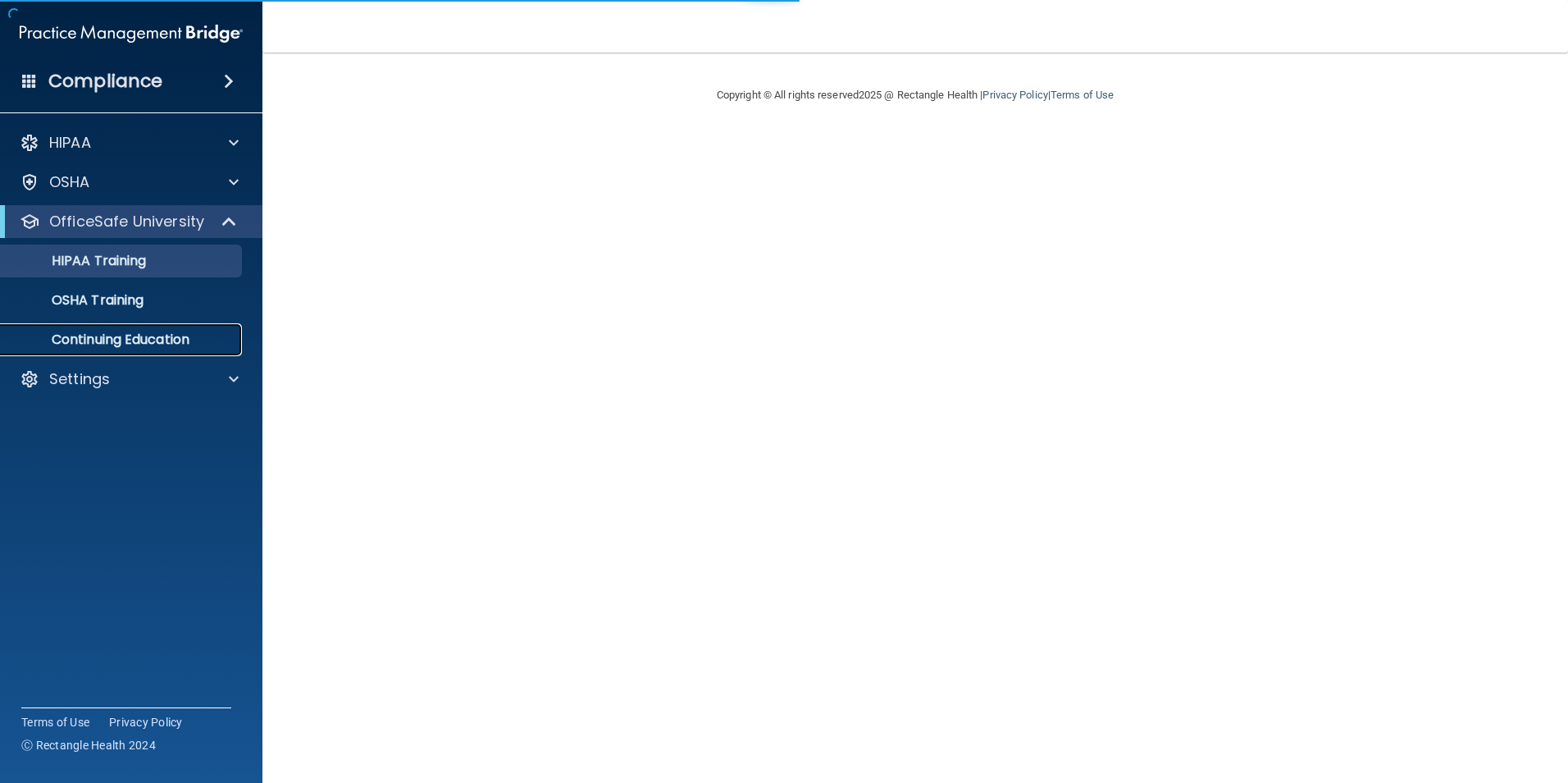
click at [141, 339] on p "Continuing Education" at bounding box center [123, 339] width 224 height 16
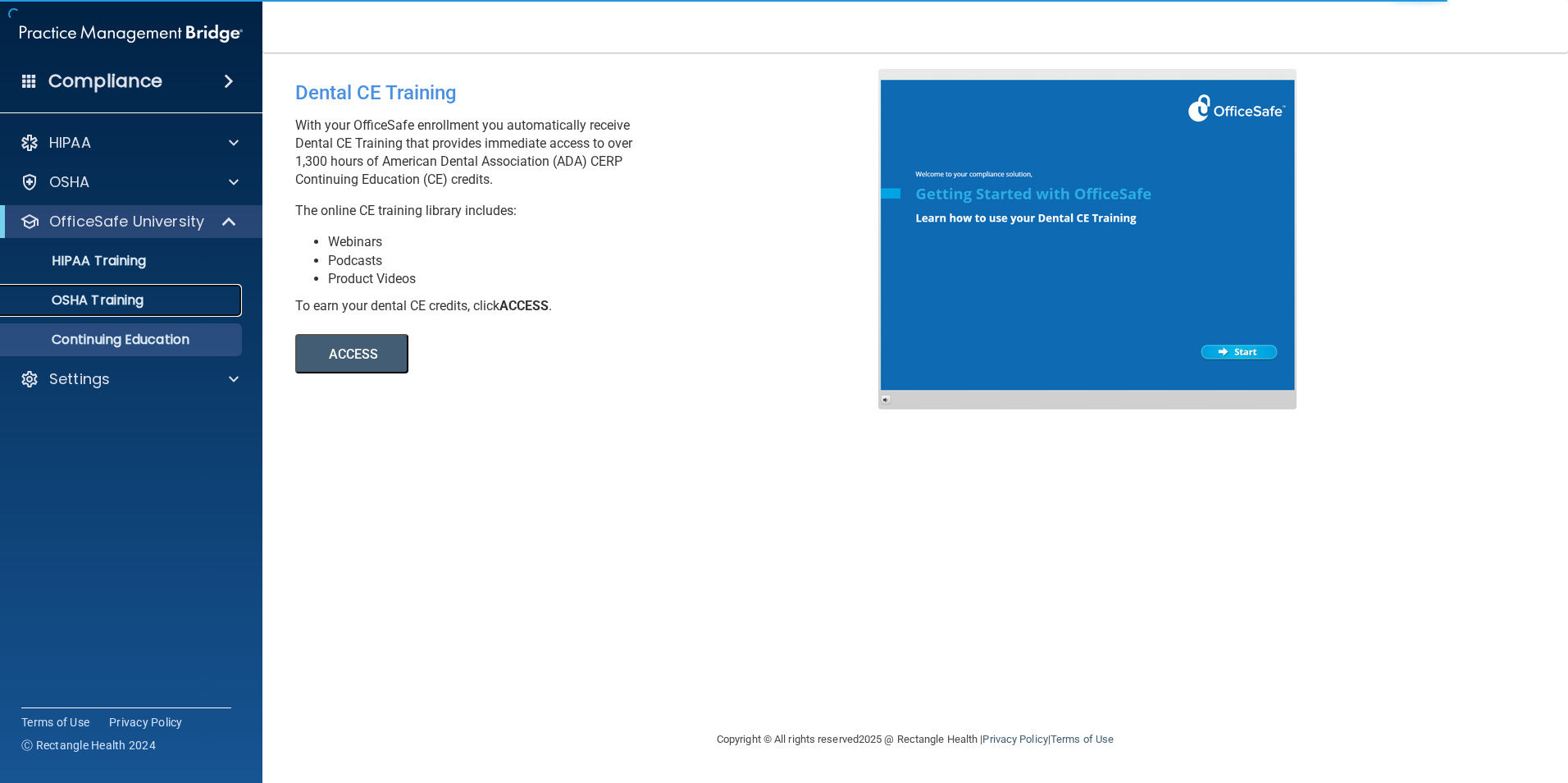
click at [104, 293] on p "OSHA Training" at bounding box center [77, 300] width 133 height 16
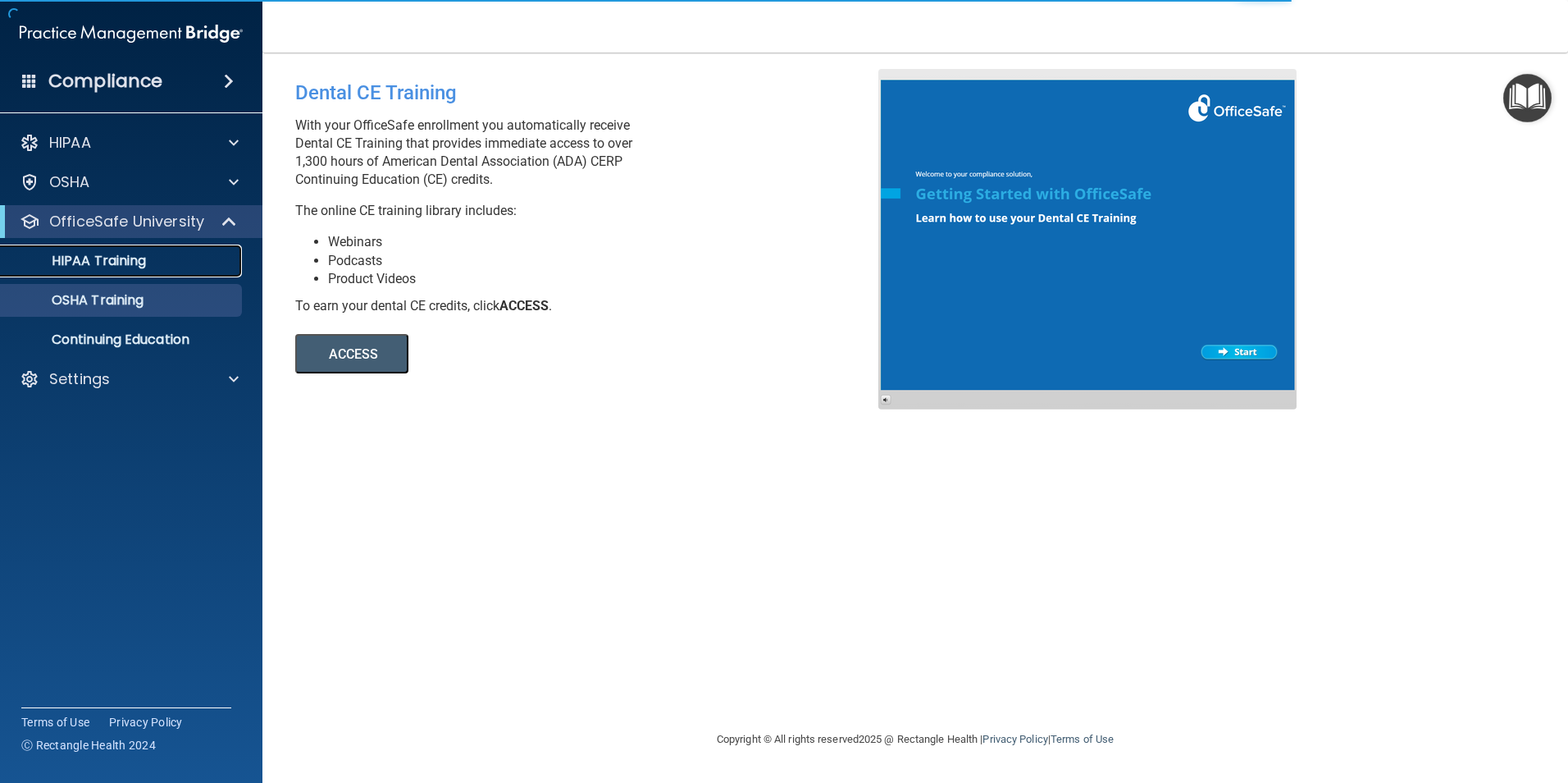
click at [118, 263] on p "HIPAA Training" at bounding box center [78, 261] width 135 height 16
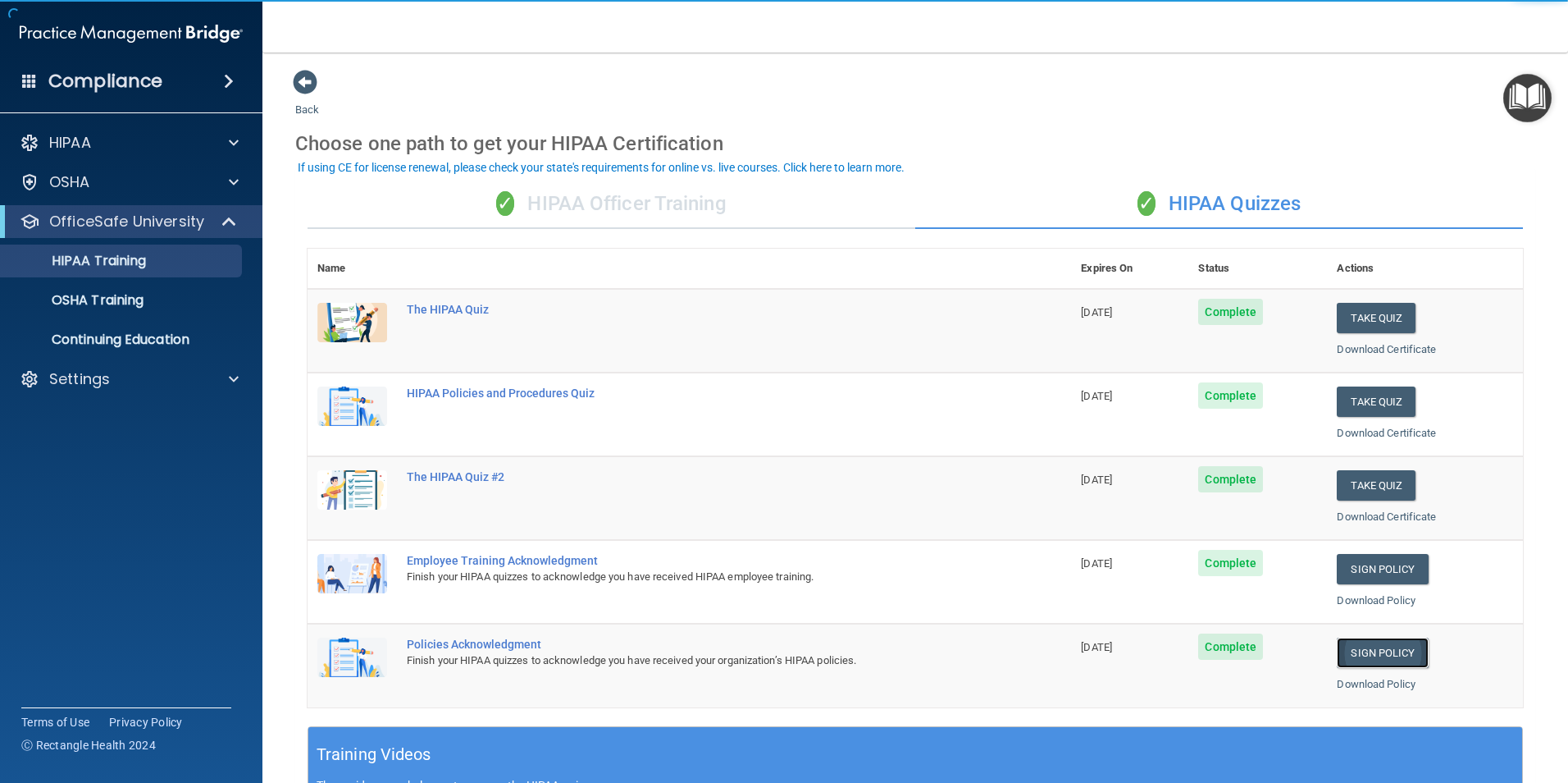
click at [1355, 649] on link "Sign Policy" at bounding box center [1382, 653] width 91 height 31
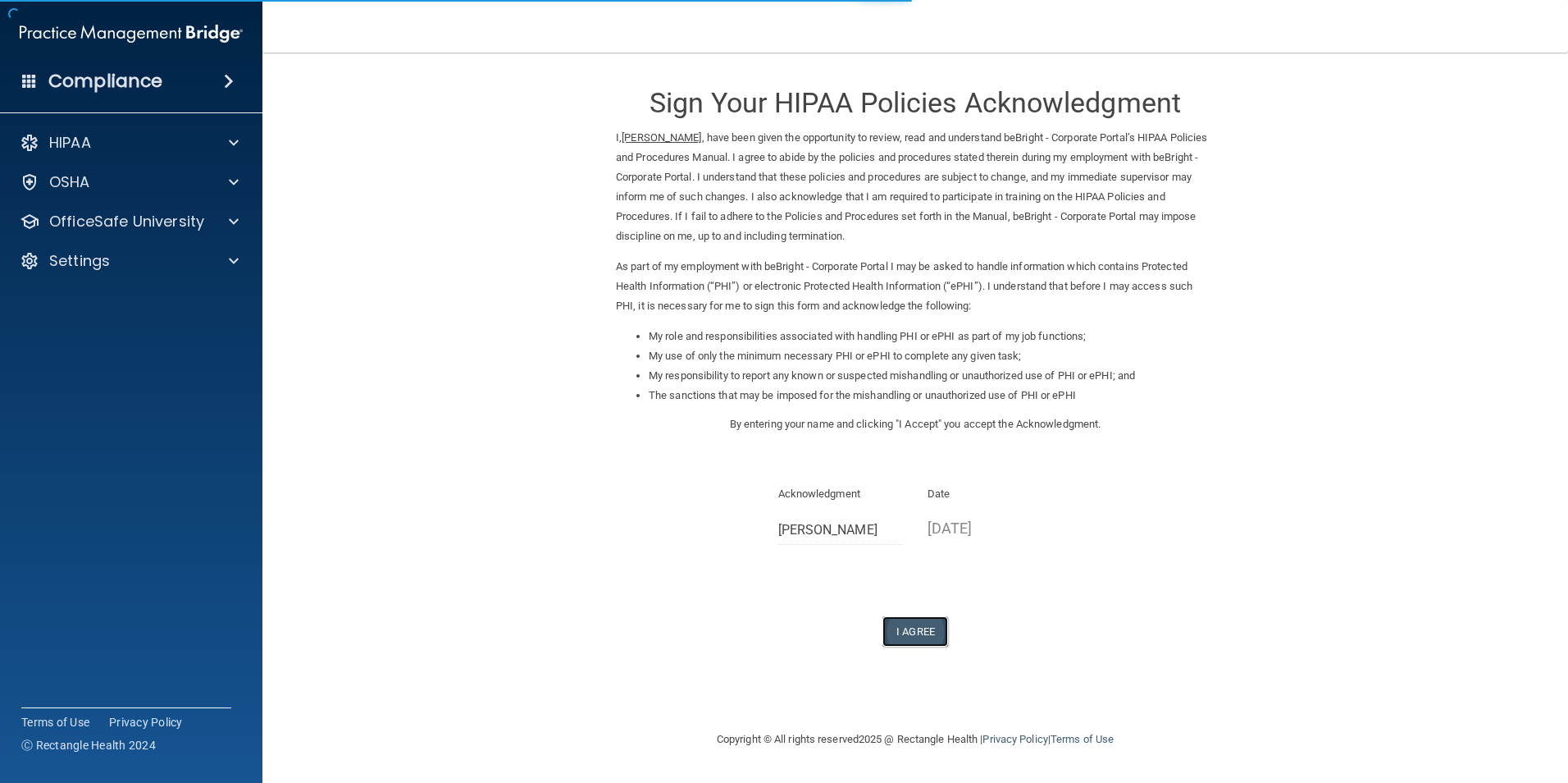
click at [900, 623] on button "I Agree" at bounding box center [915, 631] width 66 height 31
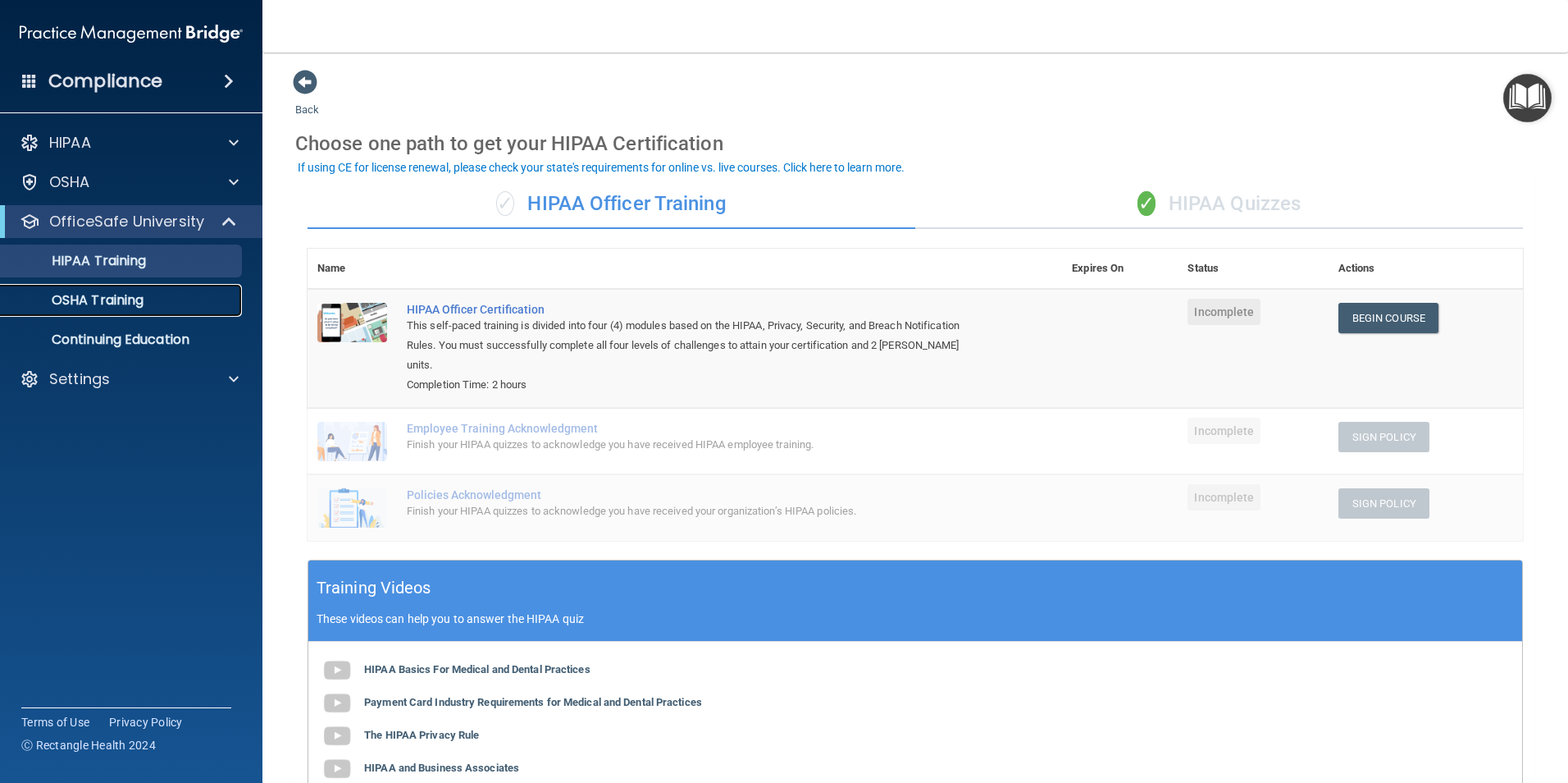
click at [133, 295] on p "OSHA Training" at bounding box center [77, 300] width 133 height 16
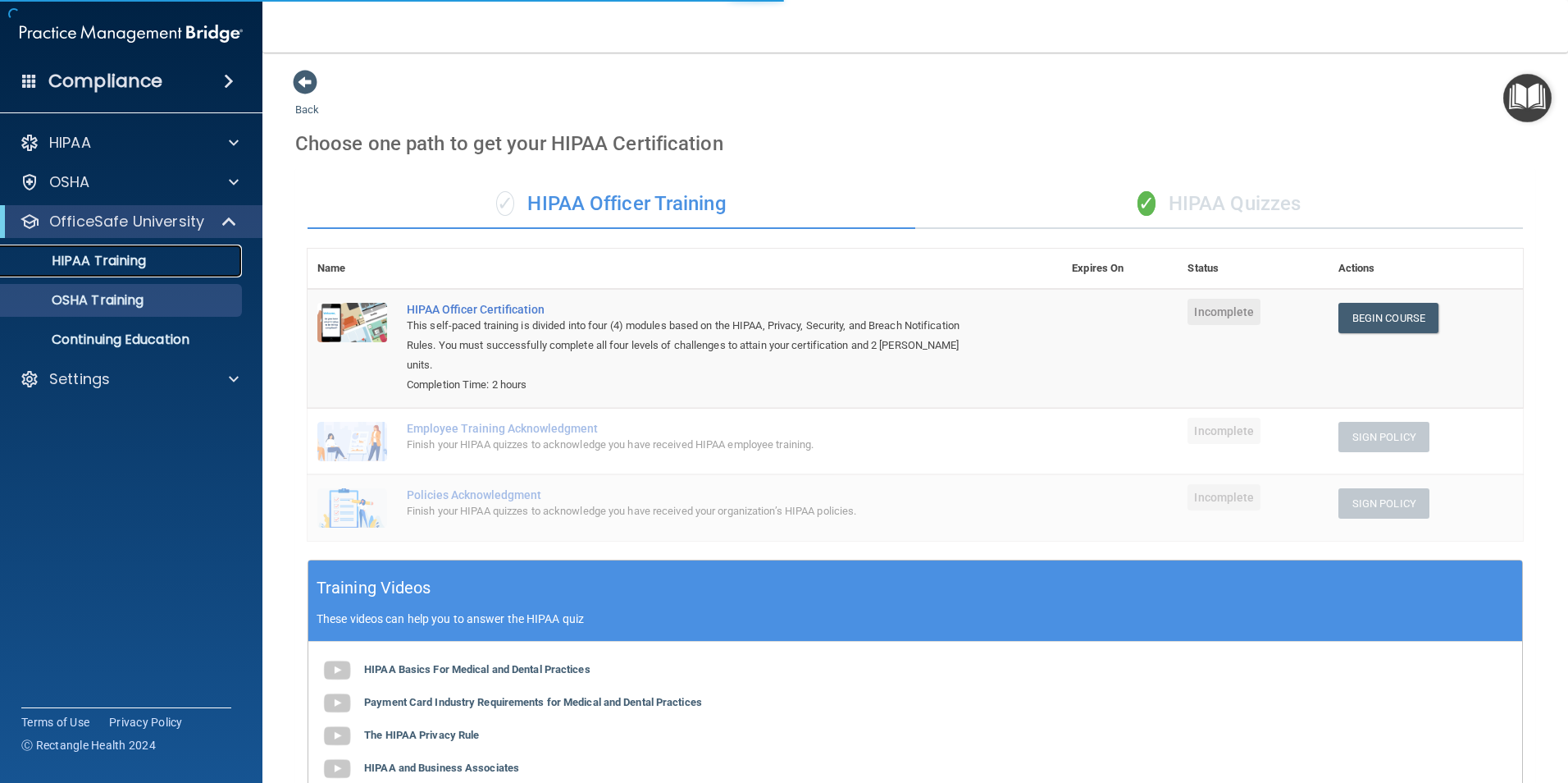
click at [133, 262] on p "HIPAA Training" at bounding box center [78, 261] width 135 height 16
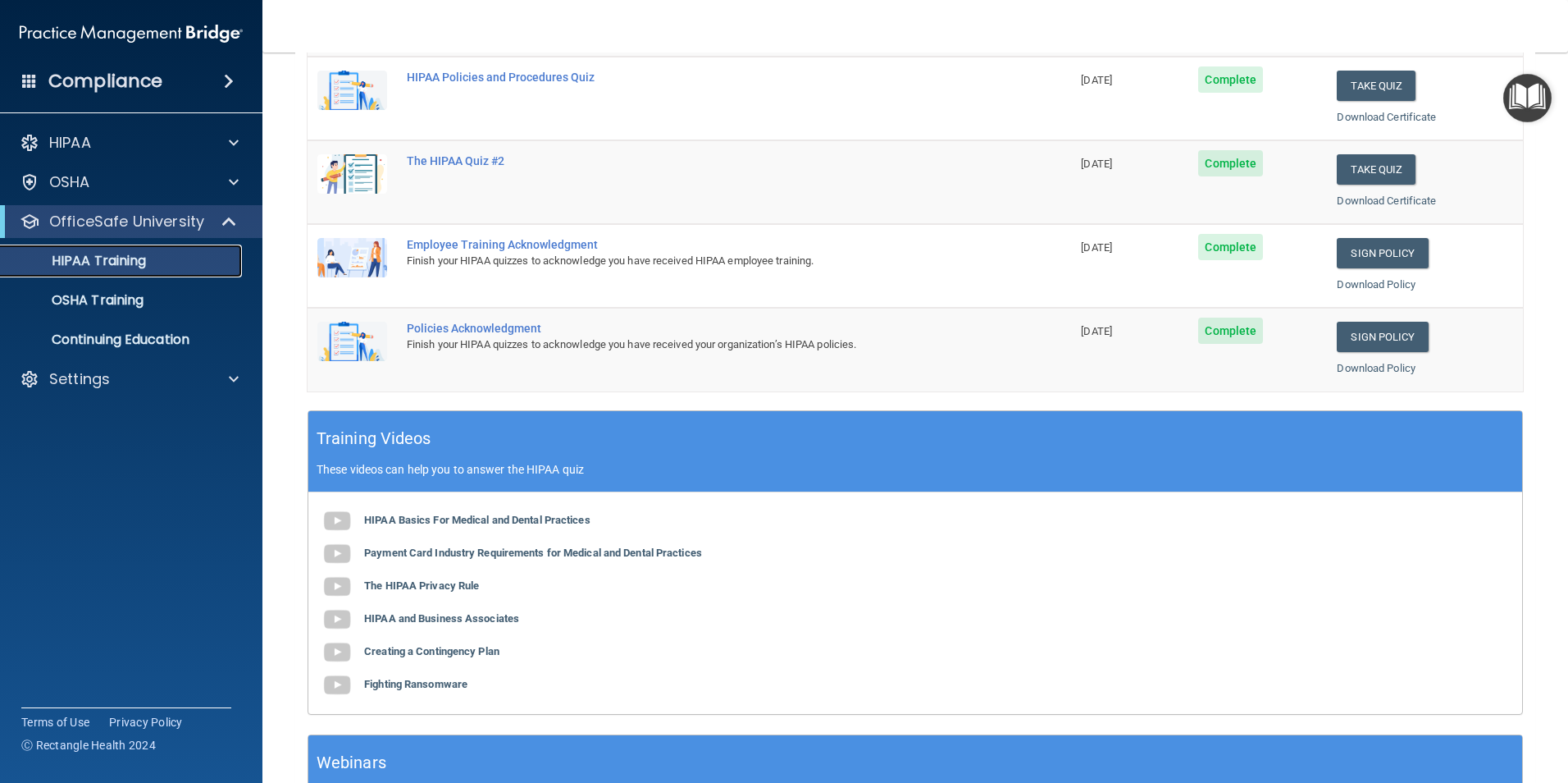
scroll to position [453, 0]
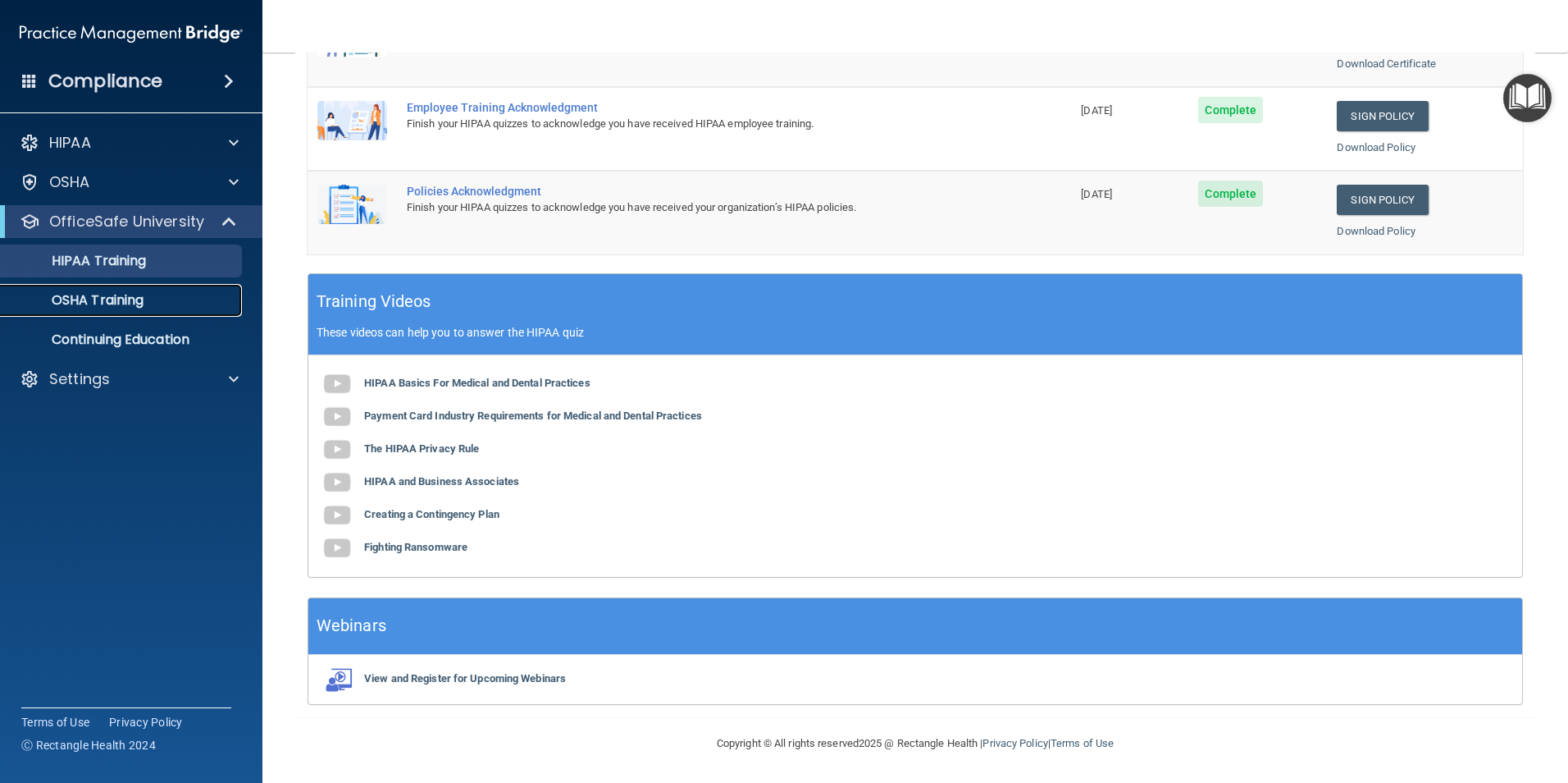
click at [135, 313] on link "OSHA Training" at bounding box center [113, 300] width 259 height 32
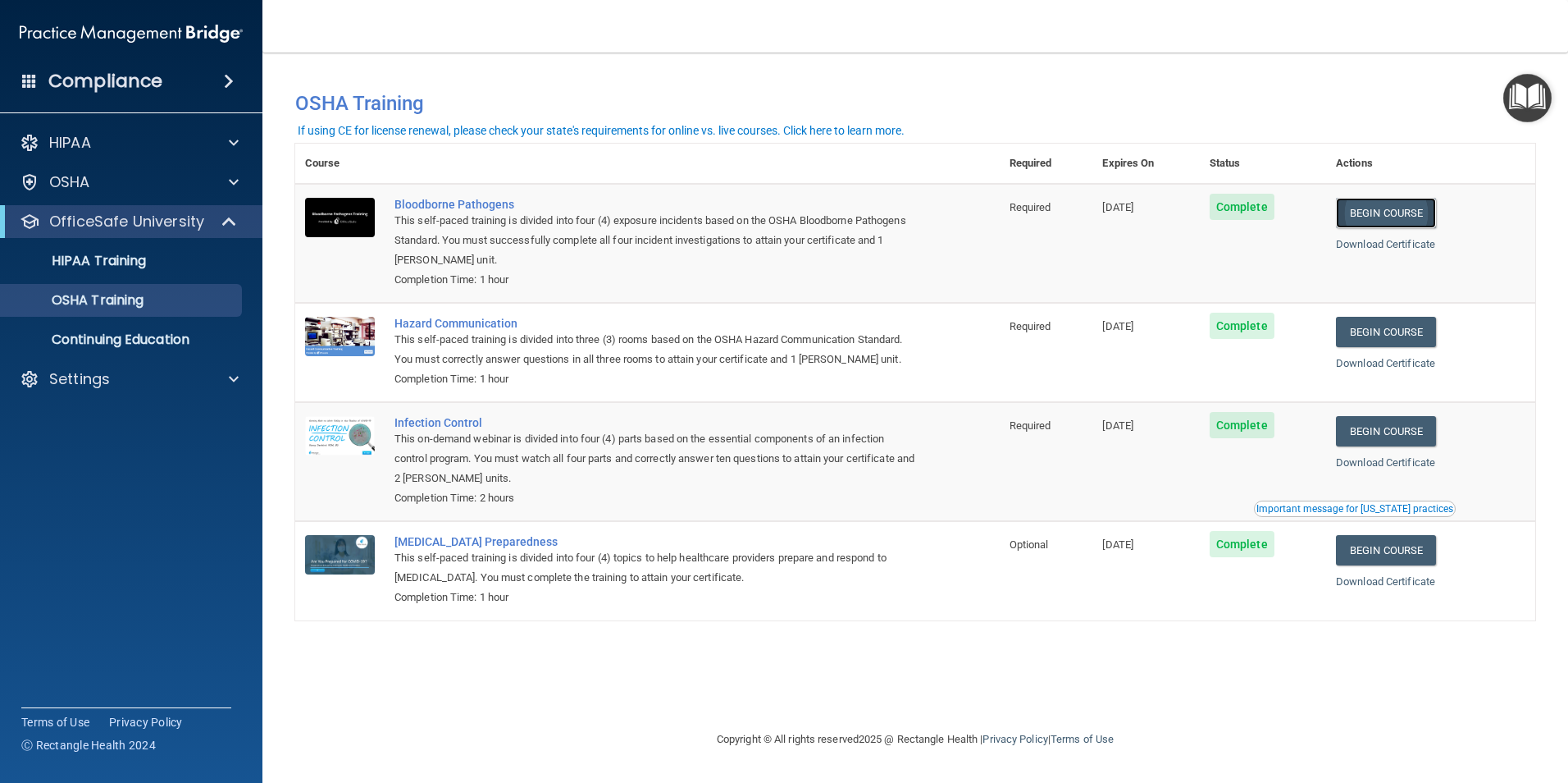
click at [1424, 208] on link "Begin Course" at bounding box center [1386, 213] width 100 height 31
click at [110, 267] on p "HIPAA Training" at bounding box center [78, 261] width 135 height 16
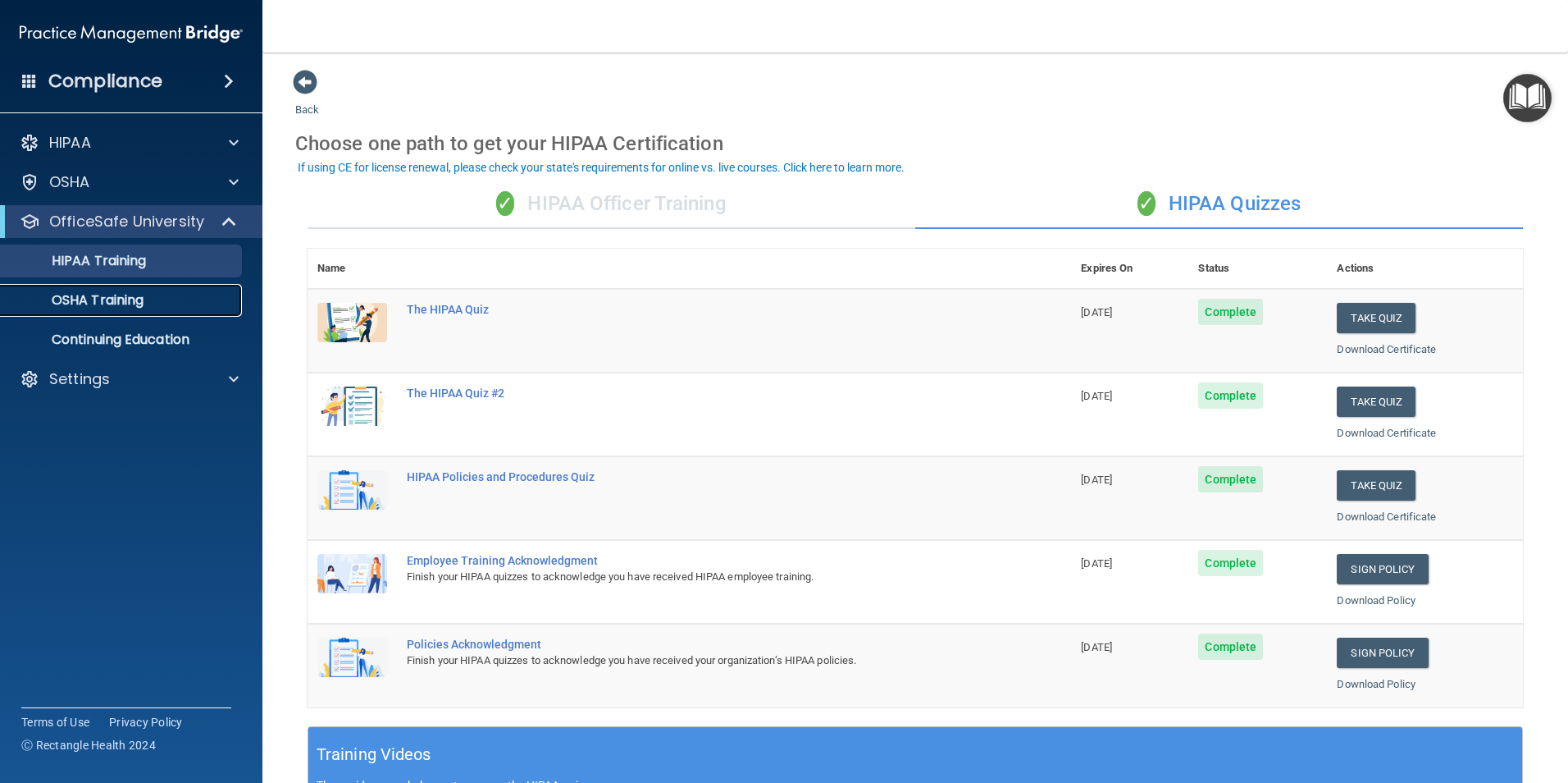
click at [126, 307] on p "OSHA Training" at bounding box center [77, 300] width 133 height 16
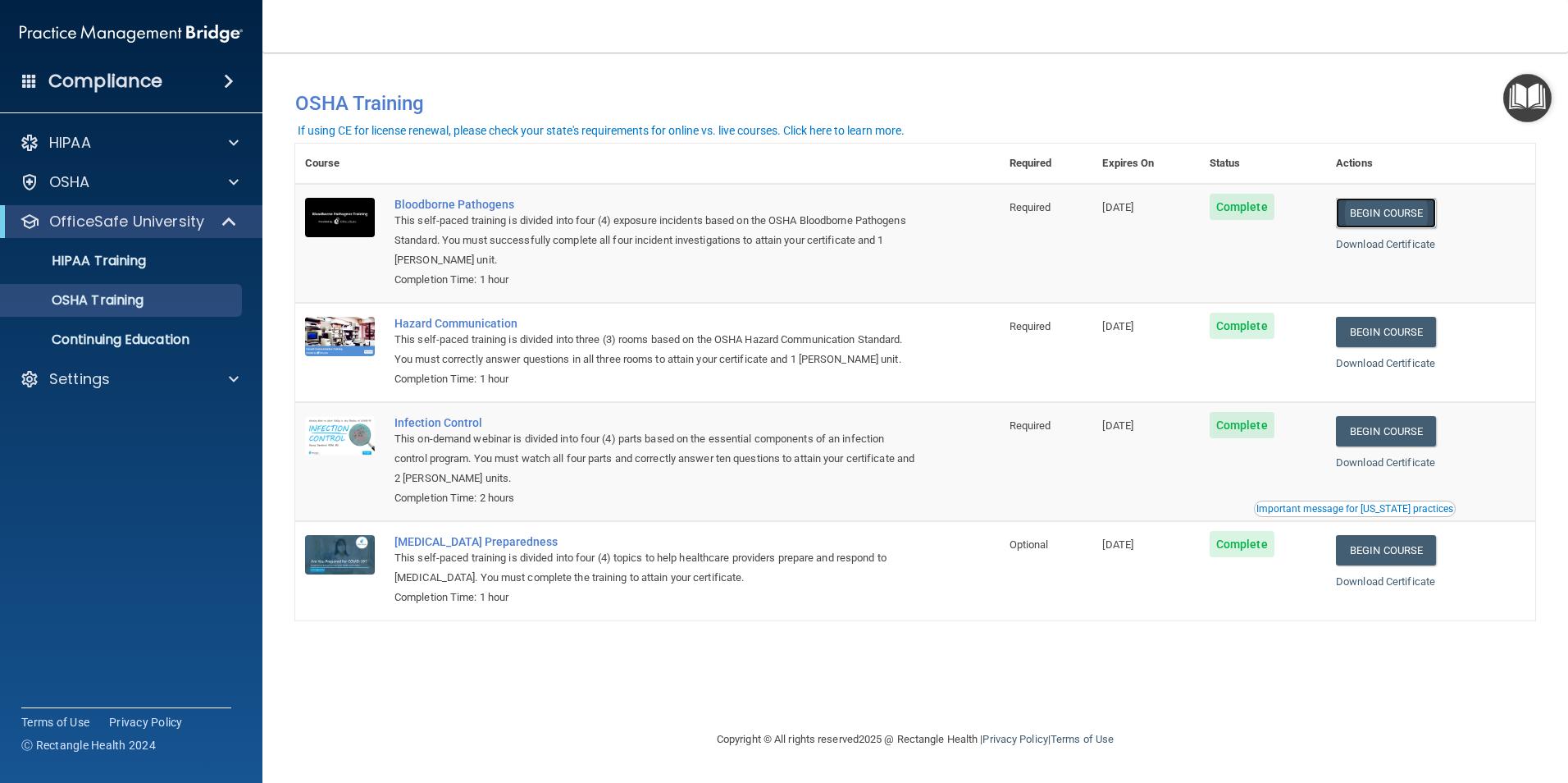
click at [1435, 216] on link "Begin Course" at bounding box center [1386, 213] width 100 height 31
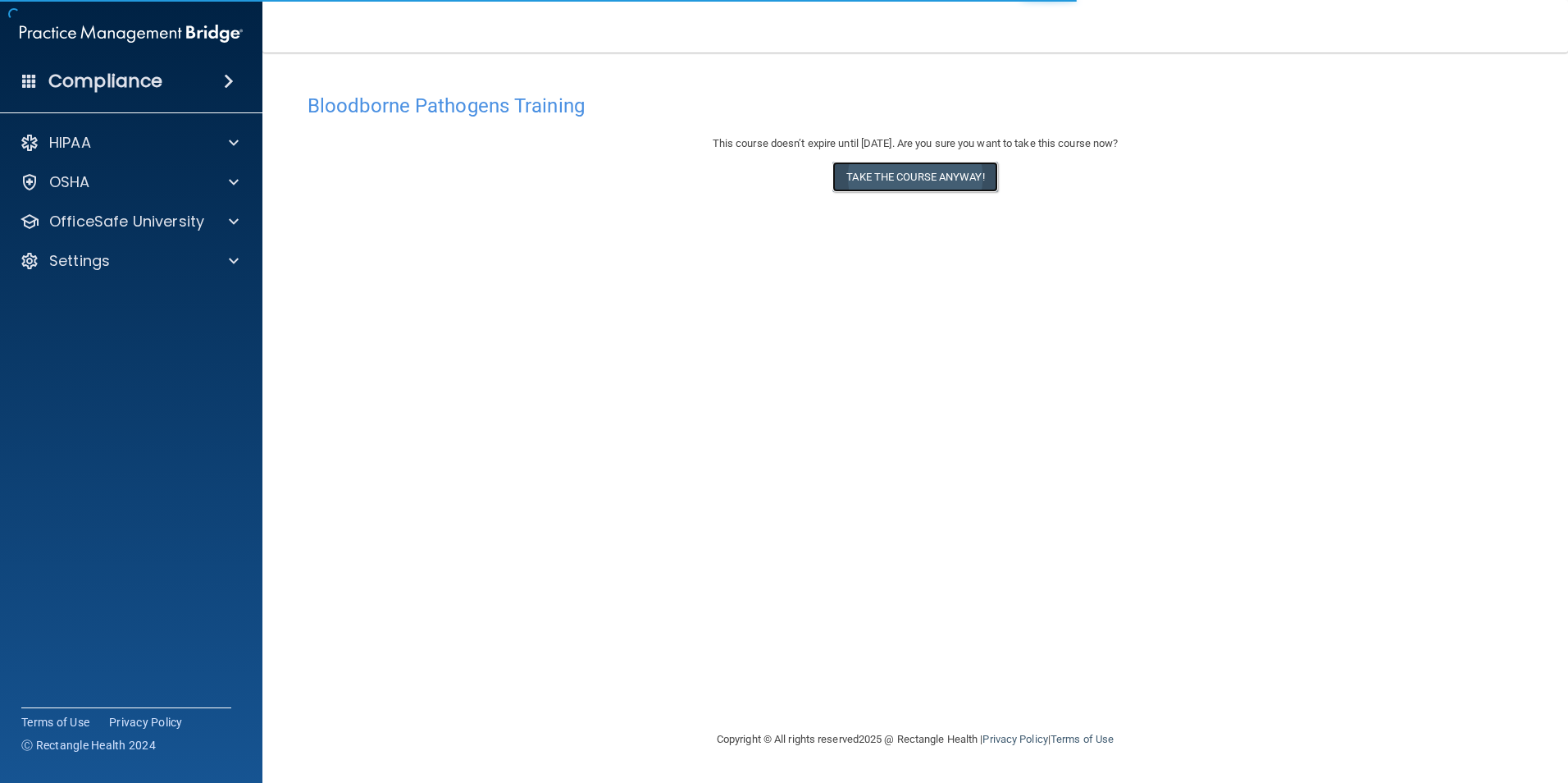
click at [871, 177] on button "Take the course anyway!" at bounding box center [914, 177] width 165 height 31
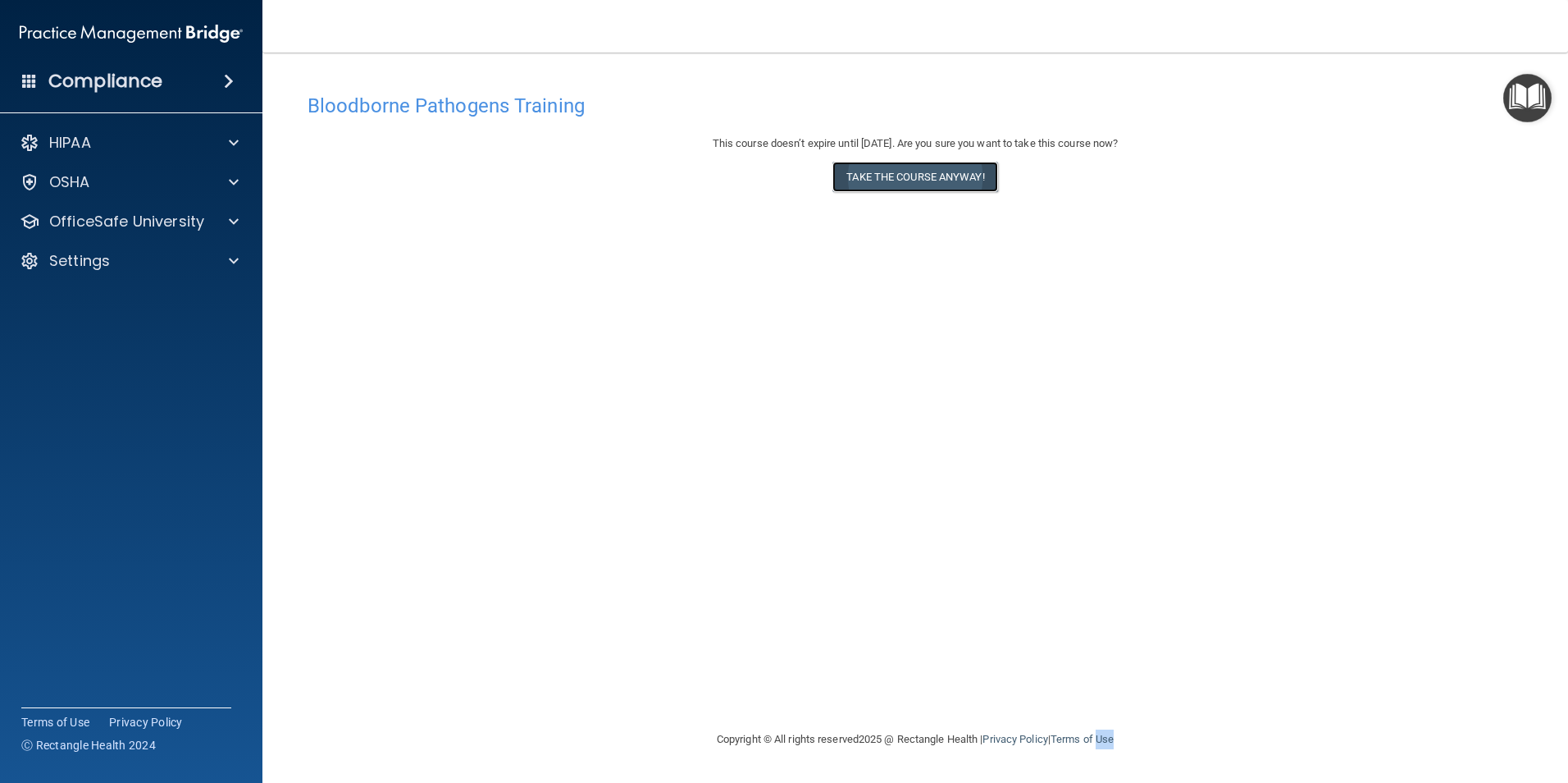
click at [916, 168] on button "Take the course anyway!" at bounding box center [914, 177] width 165 height 31
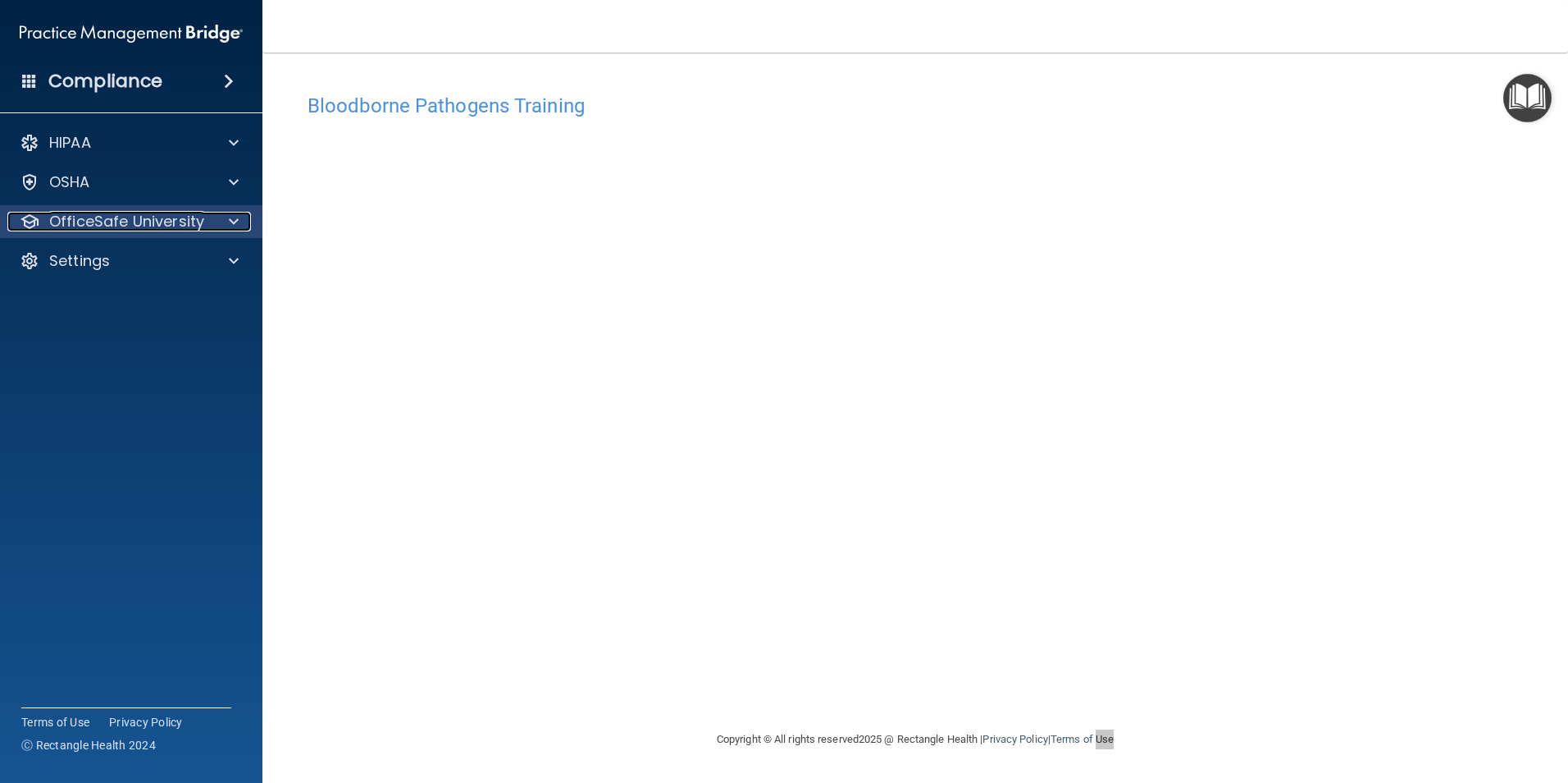
click at [176, 222] on p "OfficeSafe University" at bounding box center [127, 222] width 155 height 20
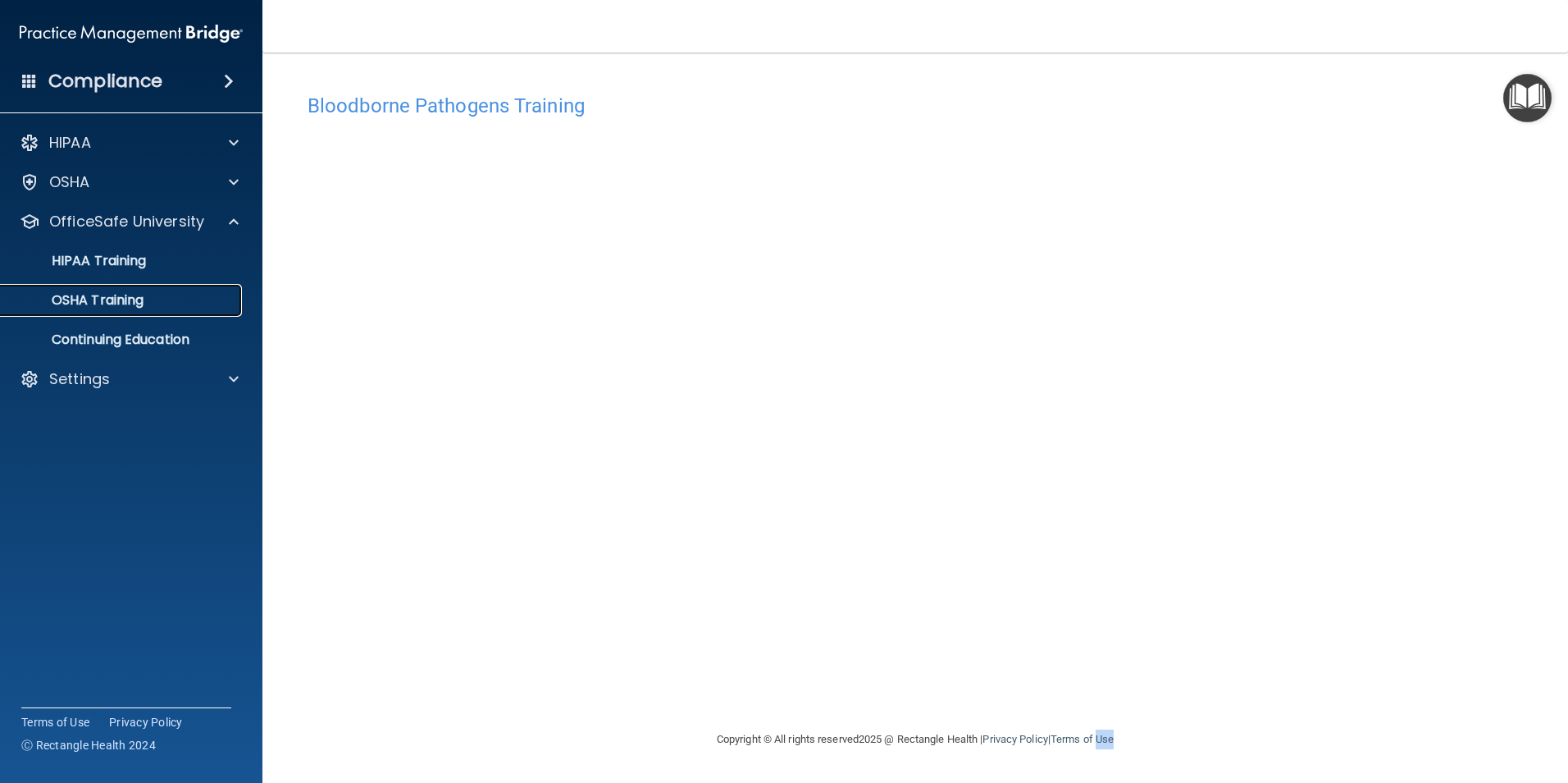
click at [130, 304] on p "OSHA Training" at bounding box center [77, 300] width 133 height 16
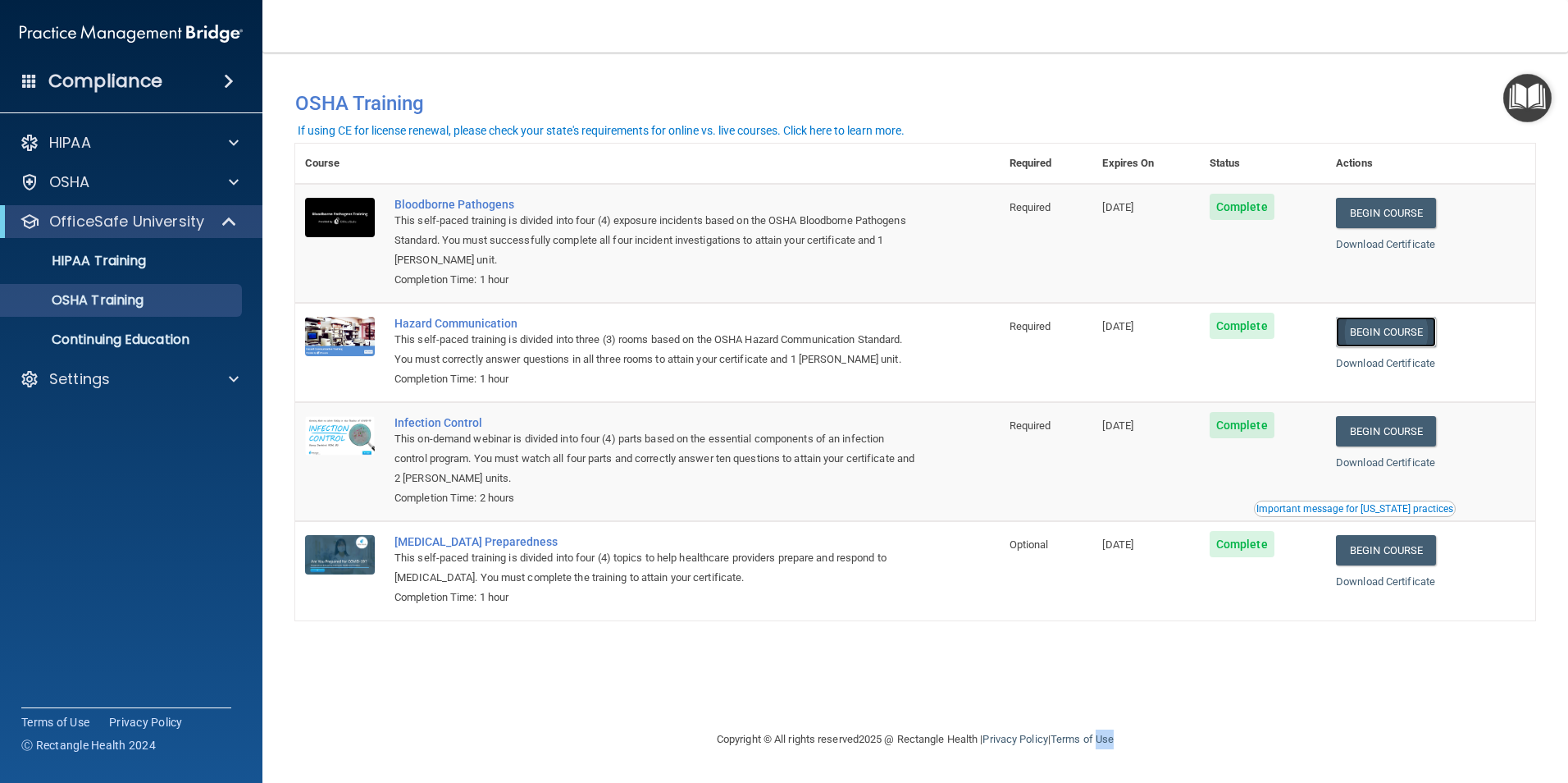
click at [1410, 334] on link "Begin Course" at bounding box center [1386, 332] width 100 height 31
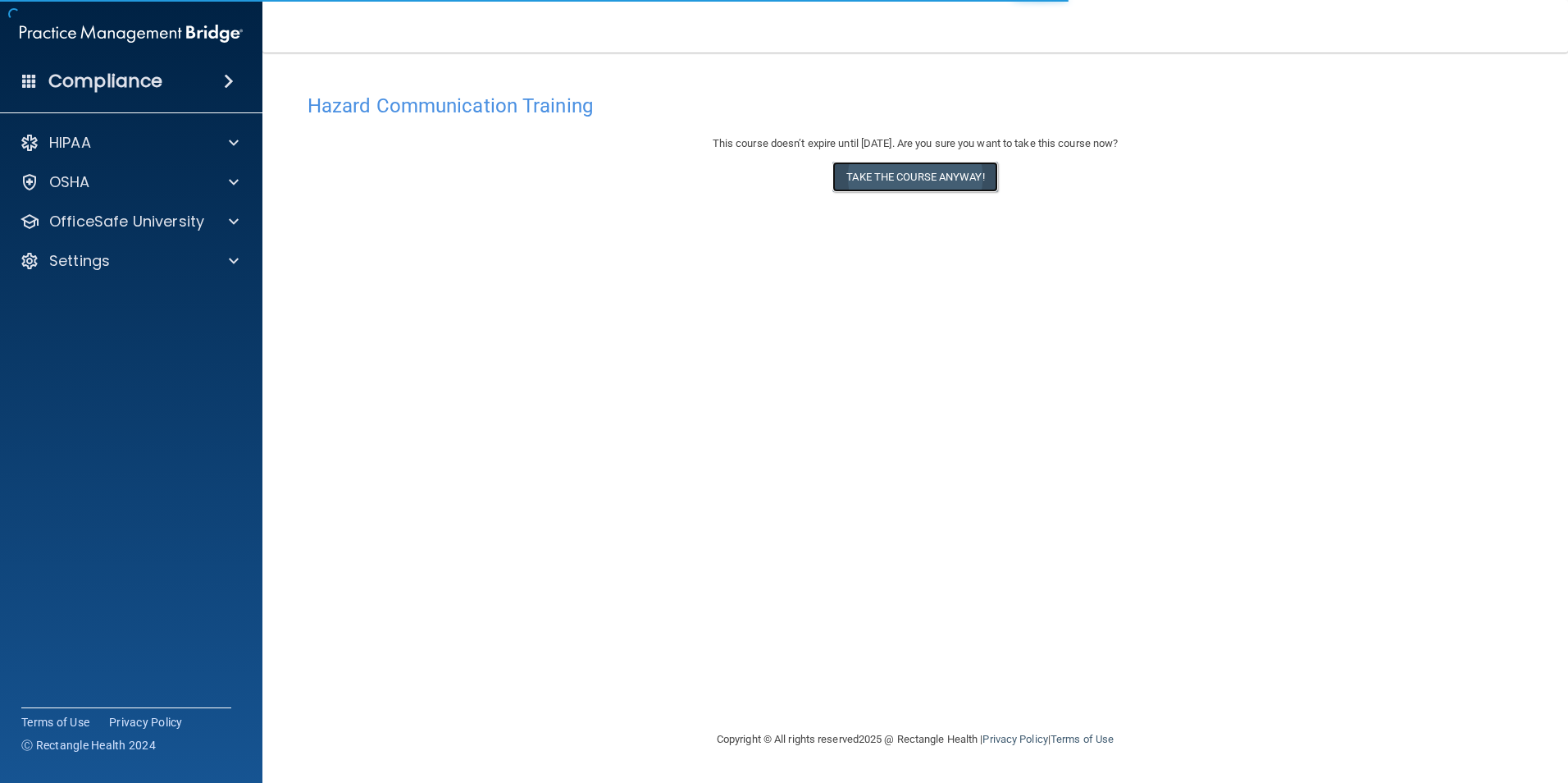
click at [936, 174] on button "Take the course anyway!" at bounding box center [914, 177] width 165 height 31
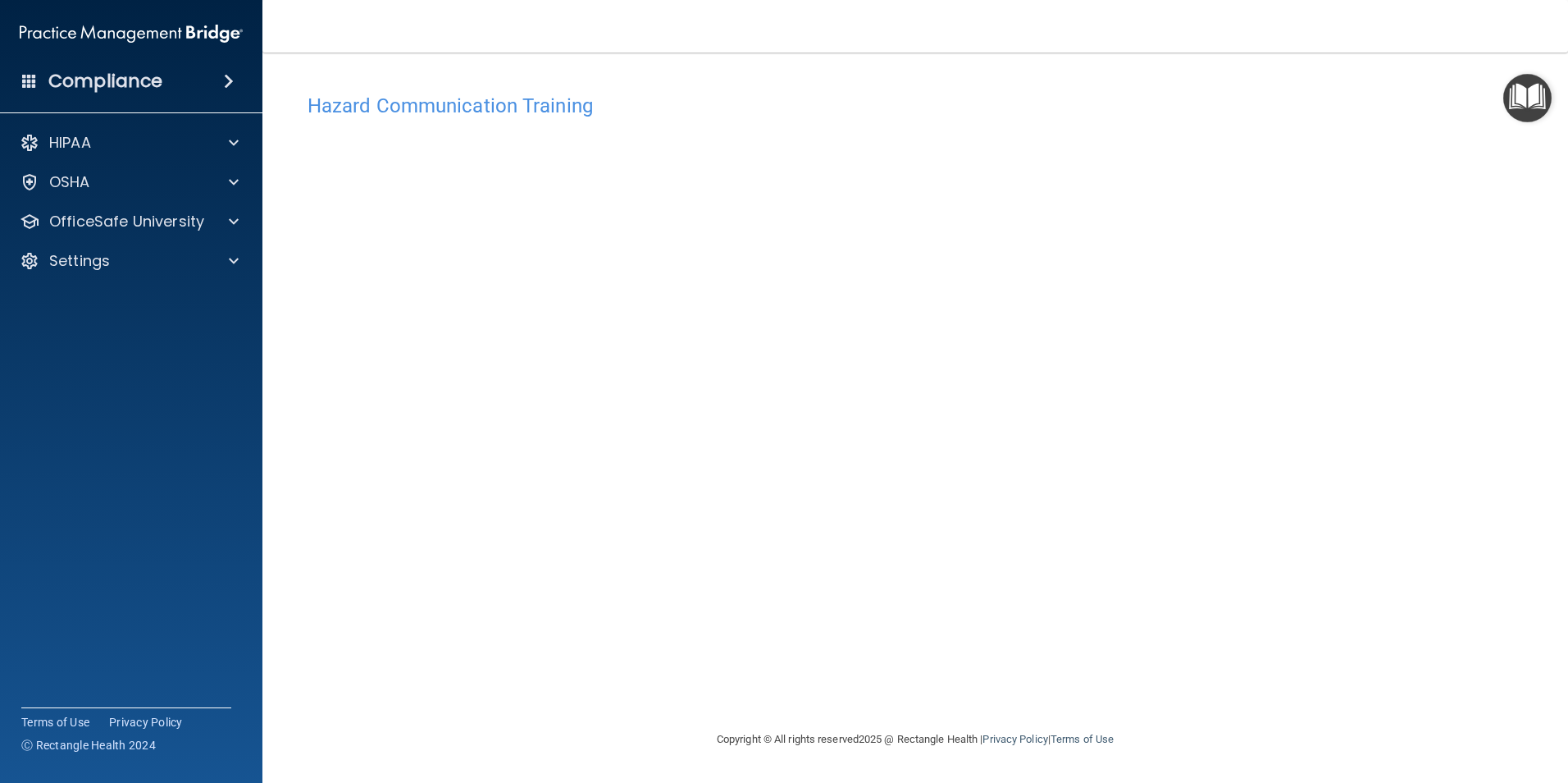
click at [421, 115] on h4 "Hazard Communication Training" at bounding box center [915, 106] width 1215 height 22
click at [1533, 96] on img "Open Resource Center" at bounding box center [1527, 98] width 49 height 49
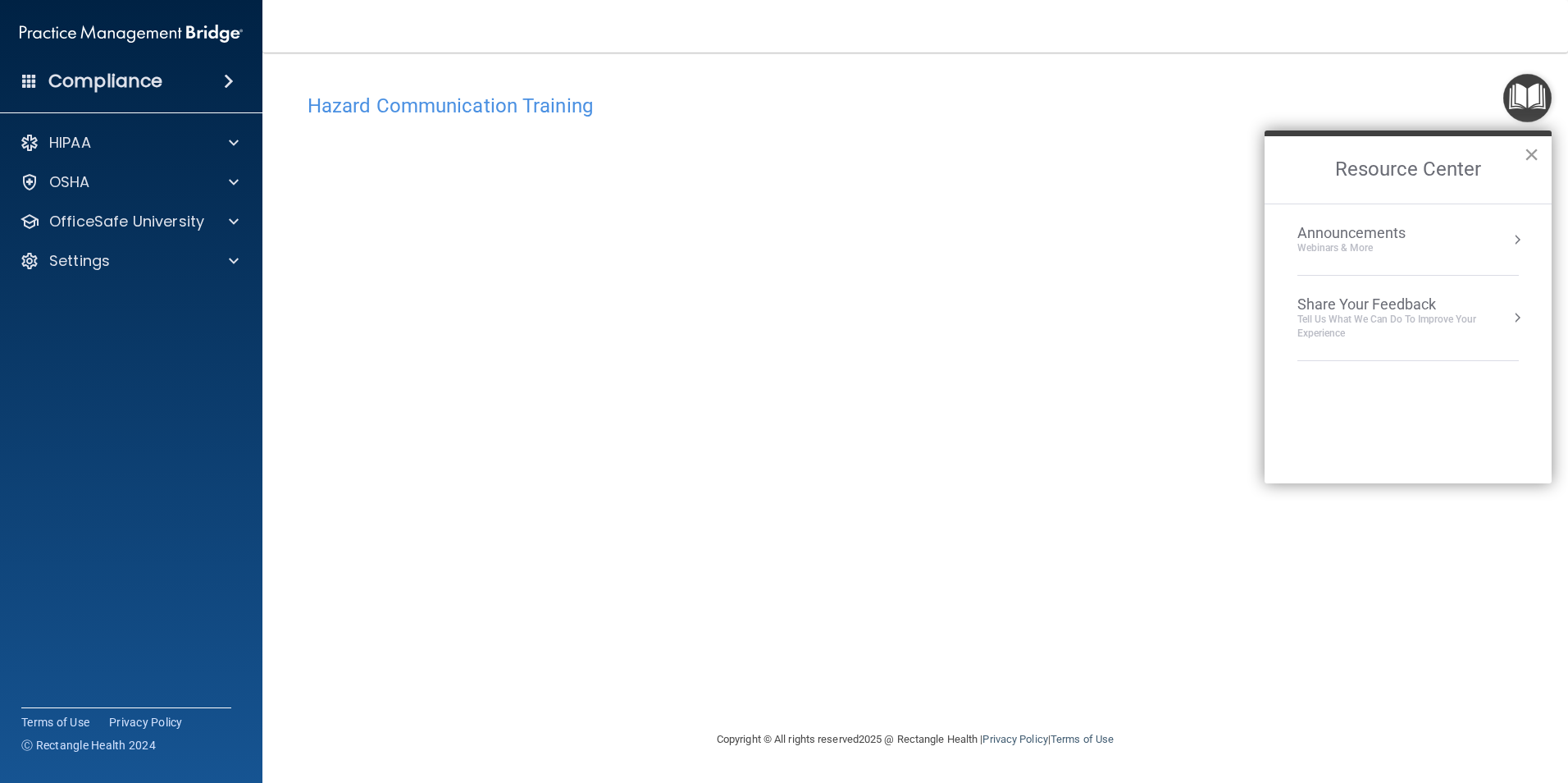
click at [1533, 155] on button "×" at bounding box center [1531, 153] width 15 height 26
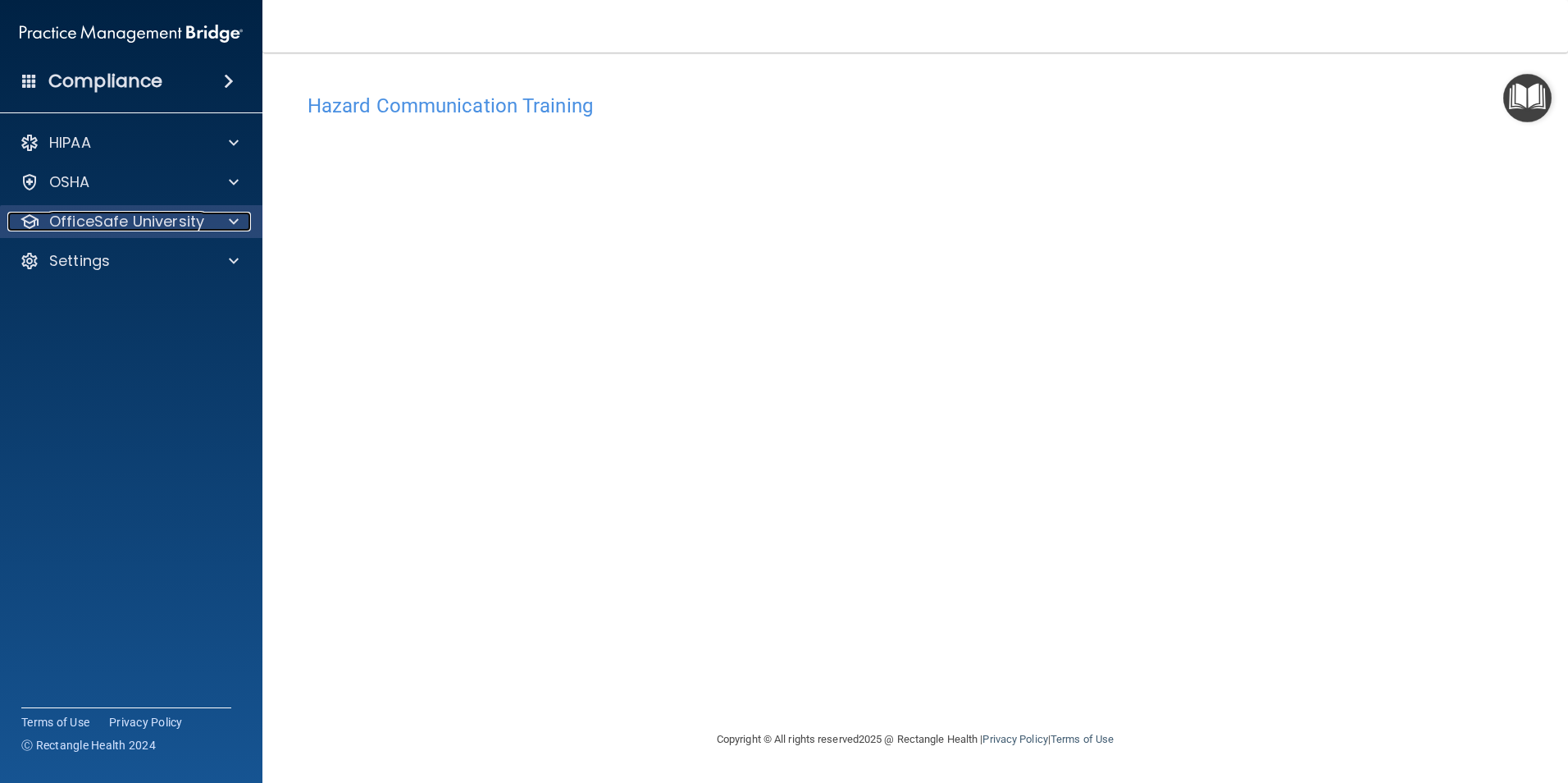
click at [82, 220] on p "OfficeSafe University" at bounding box center [127, 222] width 155 height 20
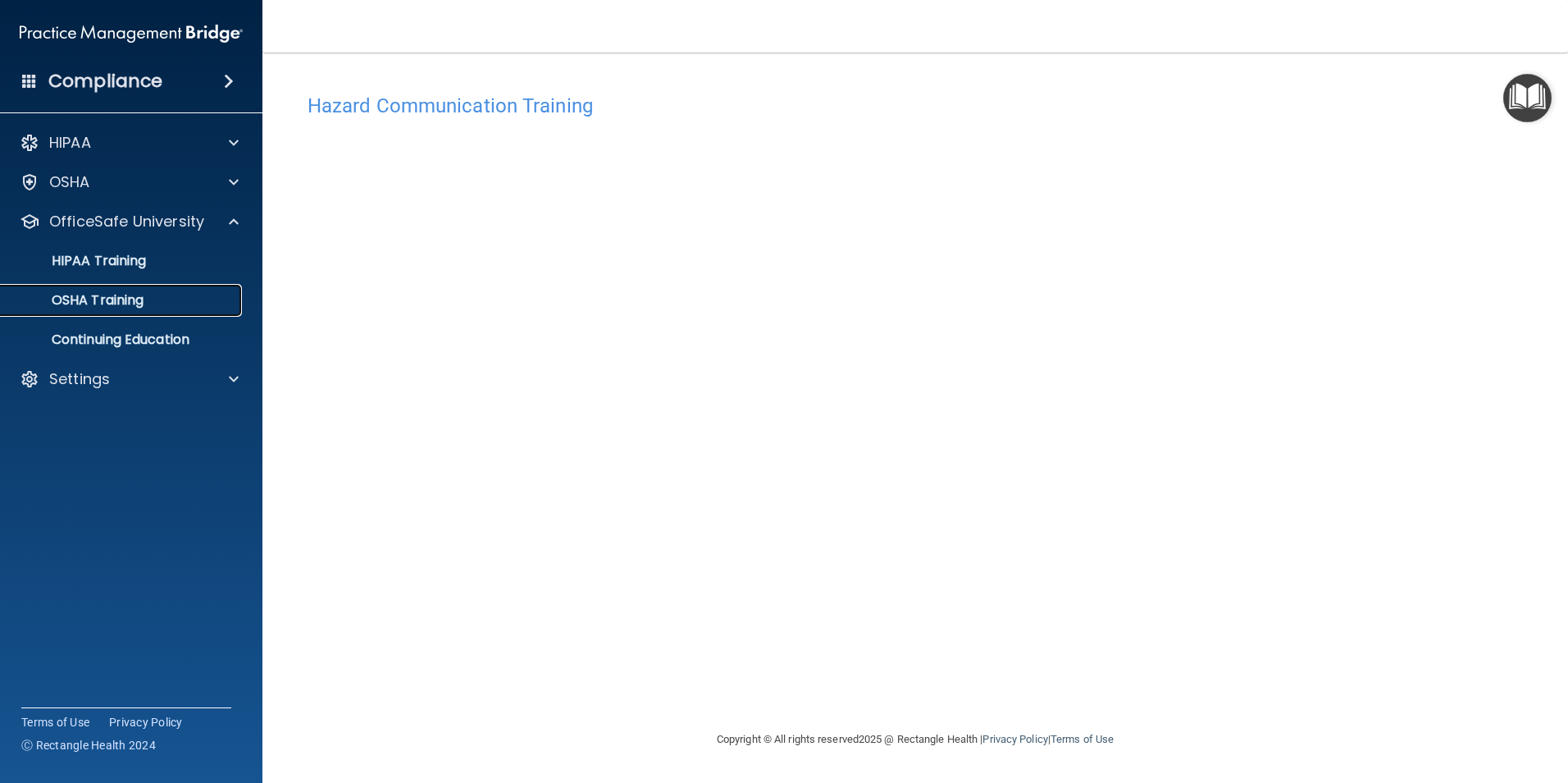
click at [123, 305] on p "OSHA Training" at bounding box center [77, 300] width 133 height 16
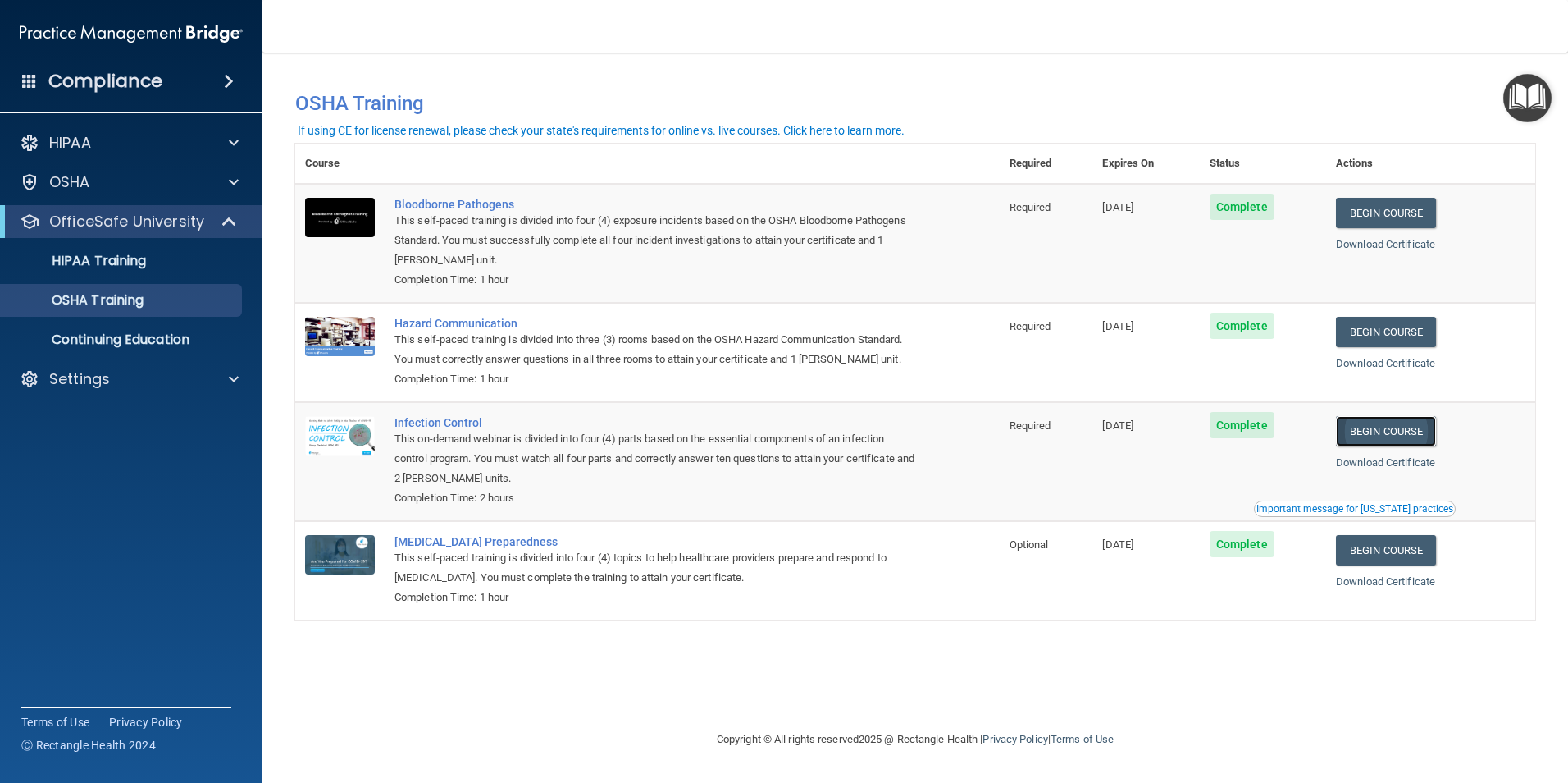
click at [1416, 434] on link "Begin Course" at bounding box center [1386, 431] width 100 height 31
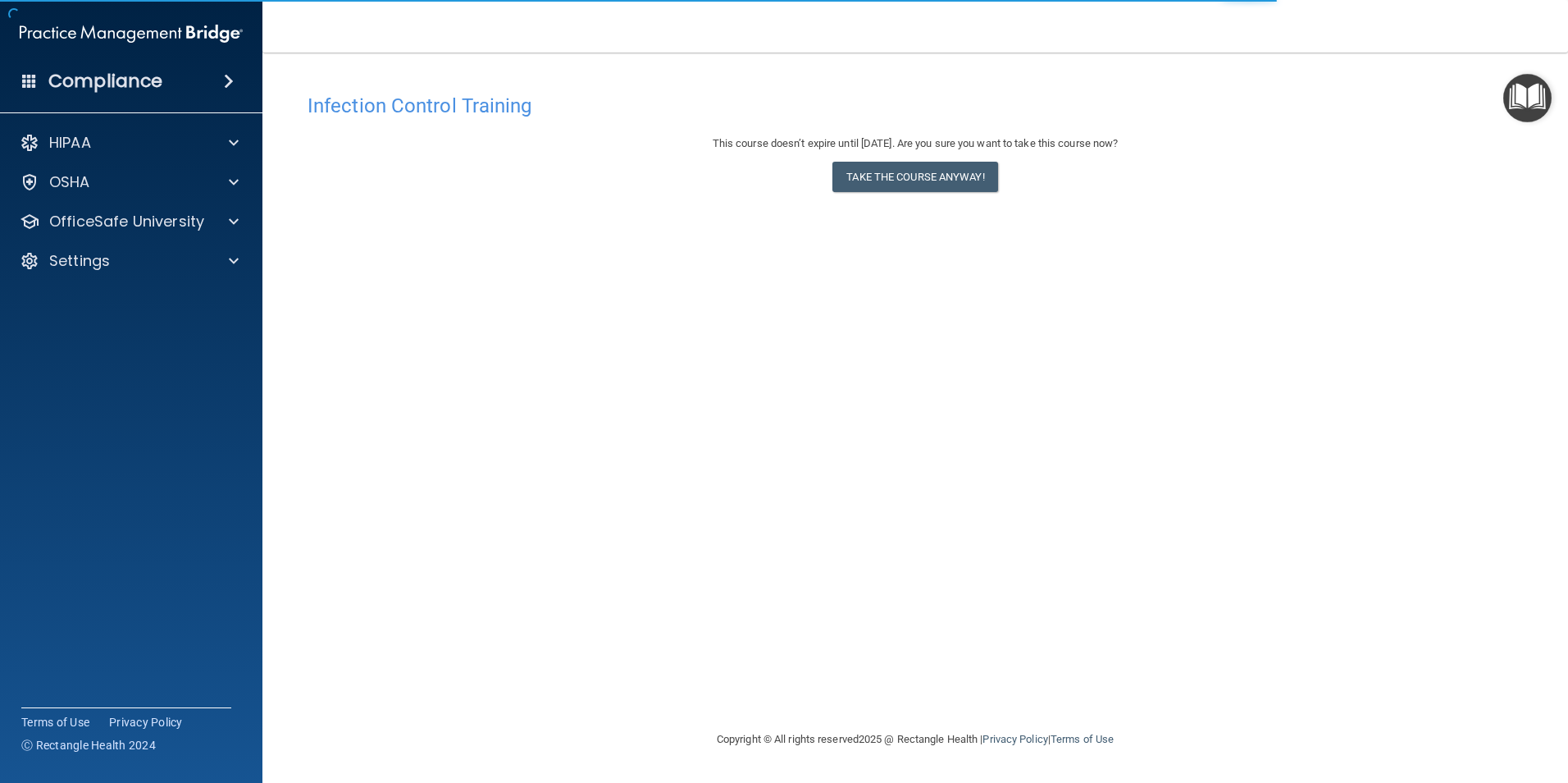
click at [952, 196] on div "This course doesn’t expire until [DATE]. Are you sure you want to take this cou…" at bounding box center [915, 167] width 1215 height 67
click at [959, 176] on button "Take the course anyway!" at bounding box center [914, 177] width 165 height 31
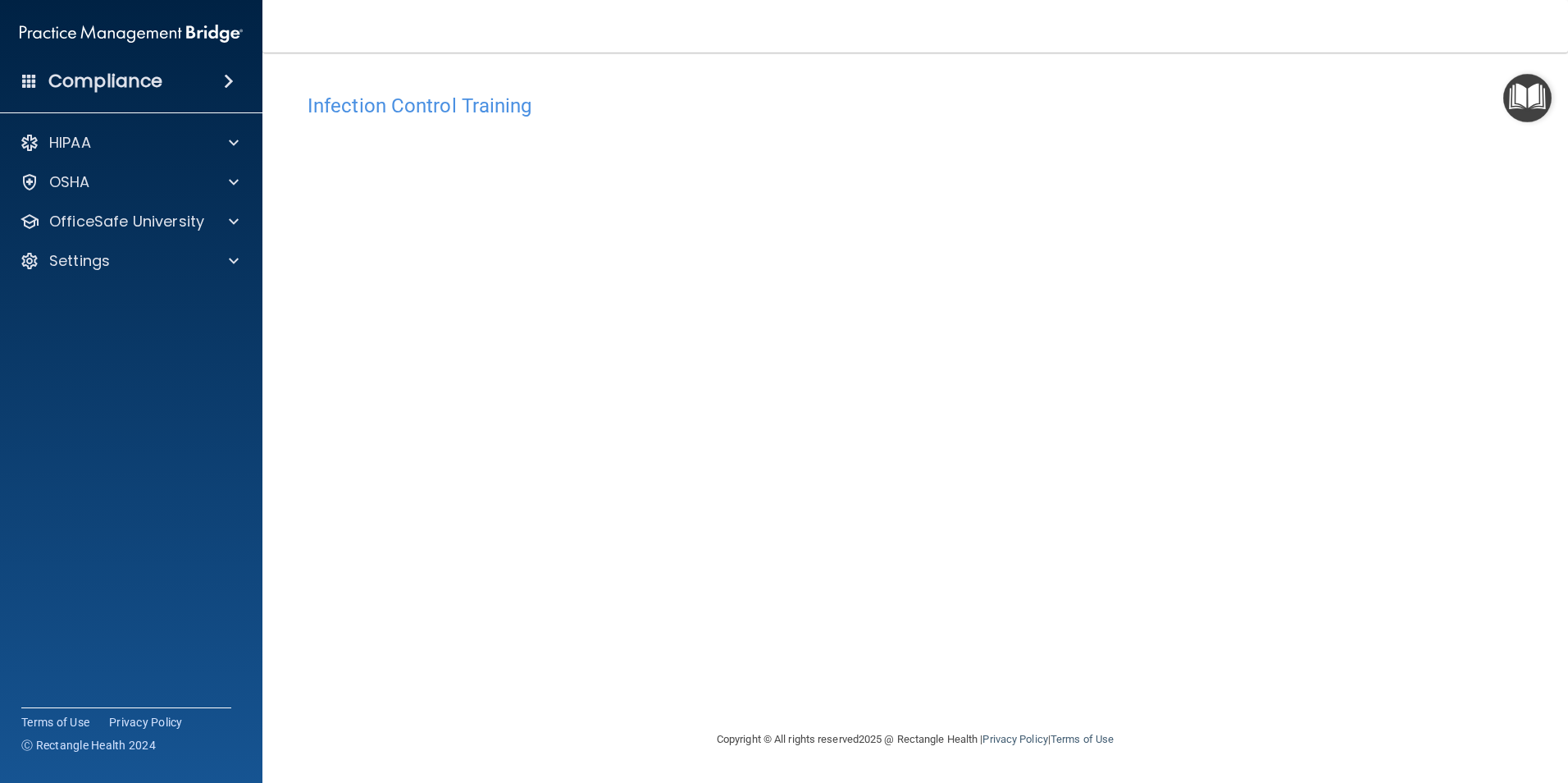
click at [119, 203] on div "HIPAA Documents and Policies Report an Incident Business Associates Emergency P…" at bounding box center [132, 205] width 263 height 170
click at [119, 221] on p "OfficeSafe University" at bounding box center [127, 222] width 155 height 20
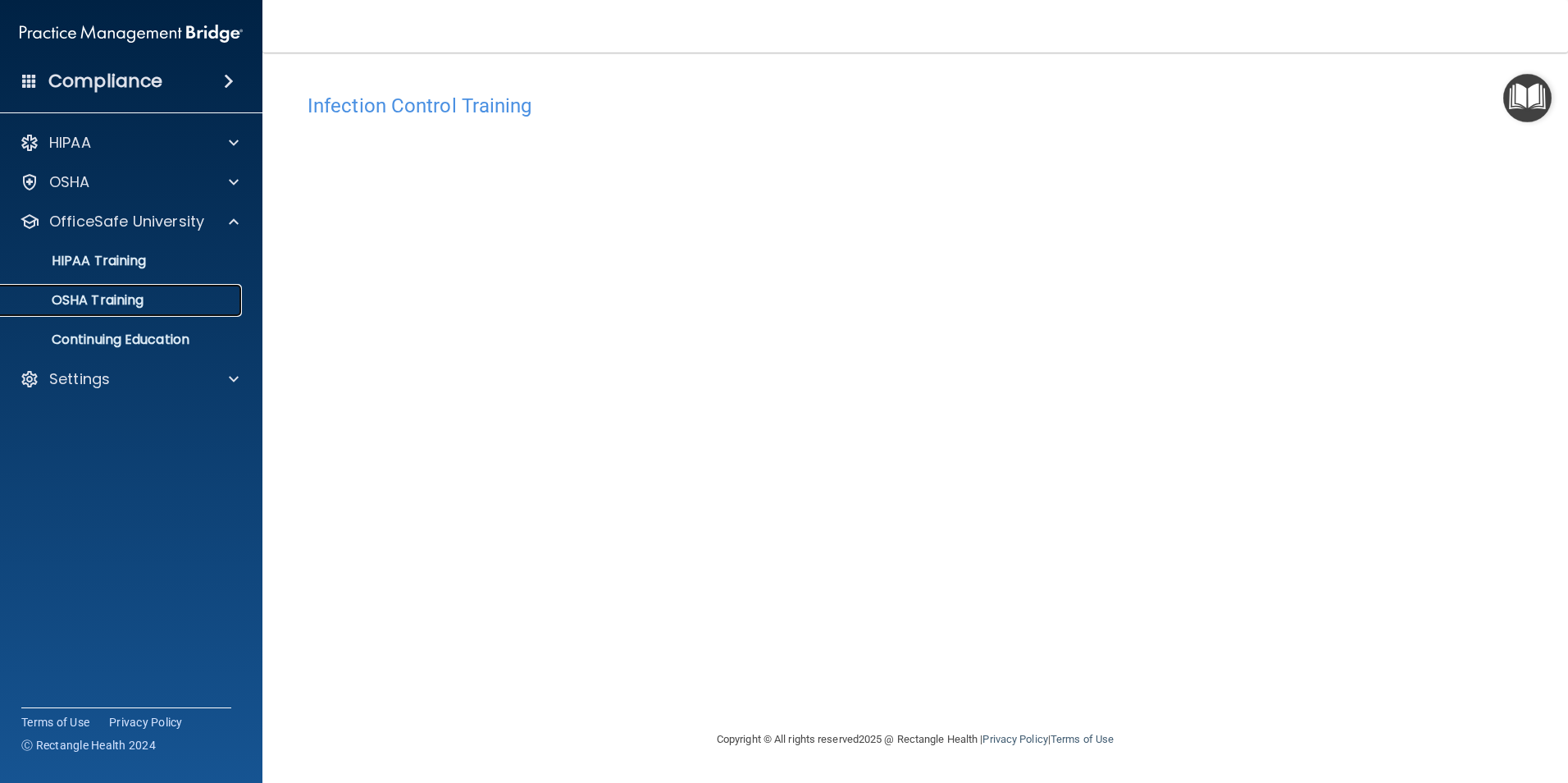
click at [108, 311] on link "OSHA Training" at bounding box center [113, 300] width 259 height 32
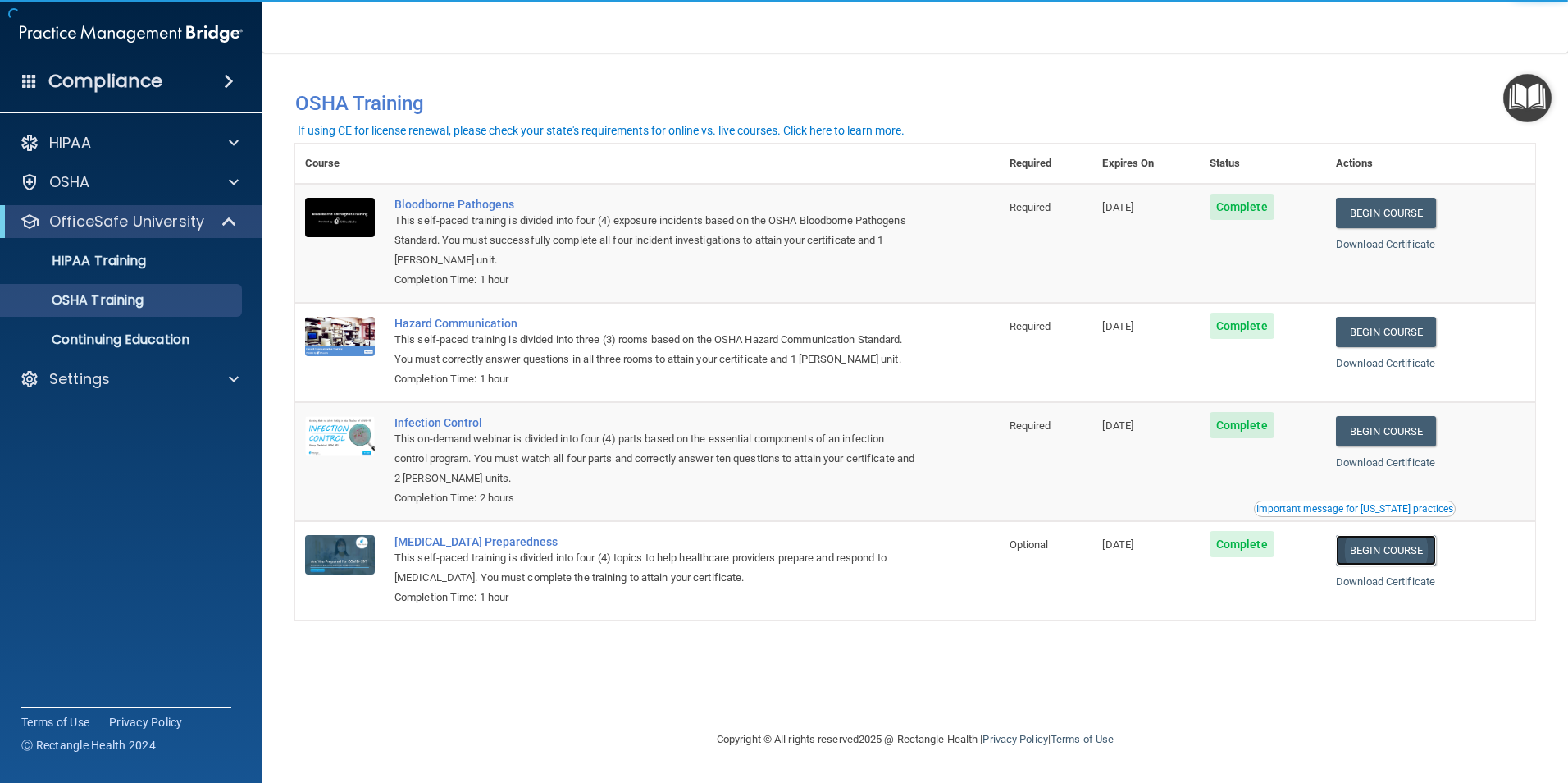
click at [1413, 550] on link "Begin Course" at bounding box center [1386, 550] width 100 height 31
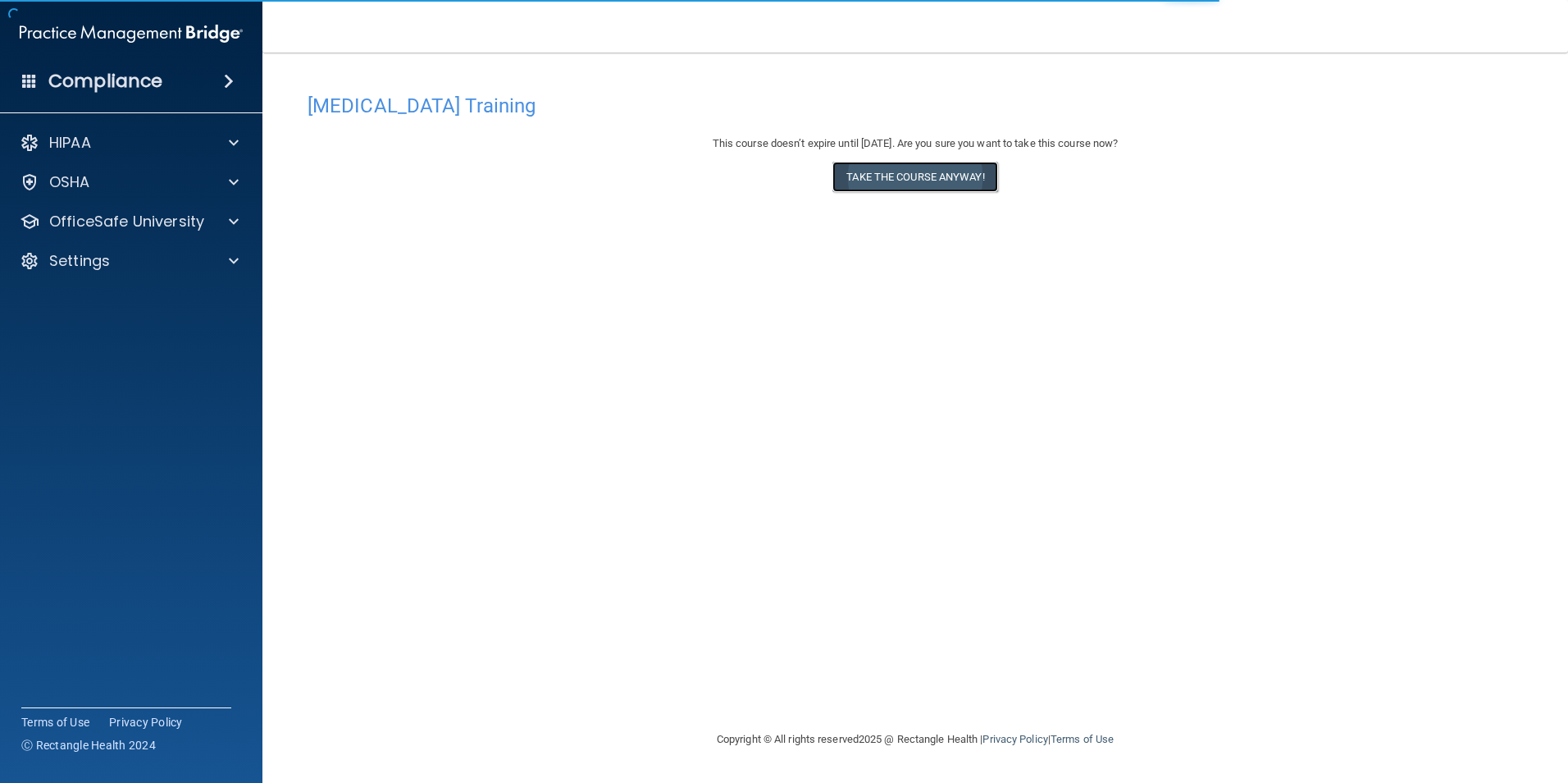
click at [918, 180] on button "Take the course anyway!" at bounding box center [914, 177] width 165 height 31
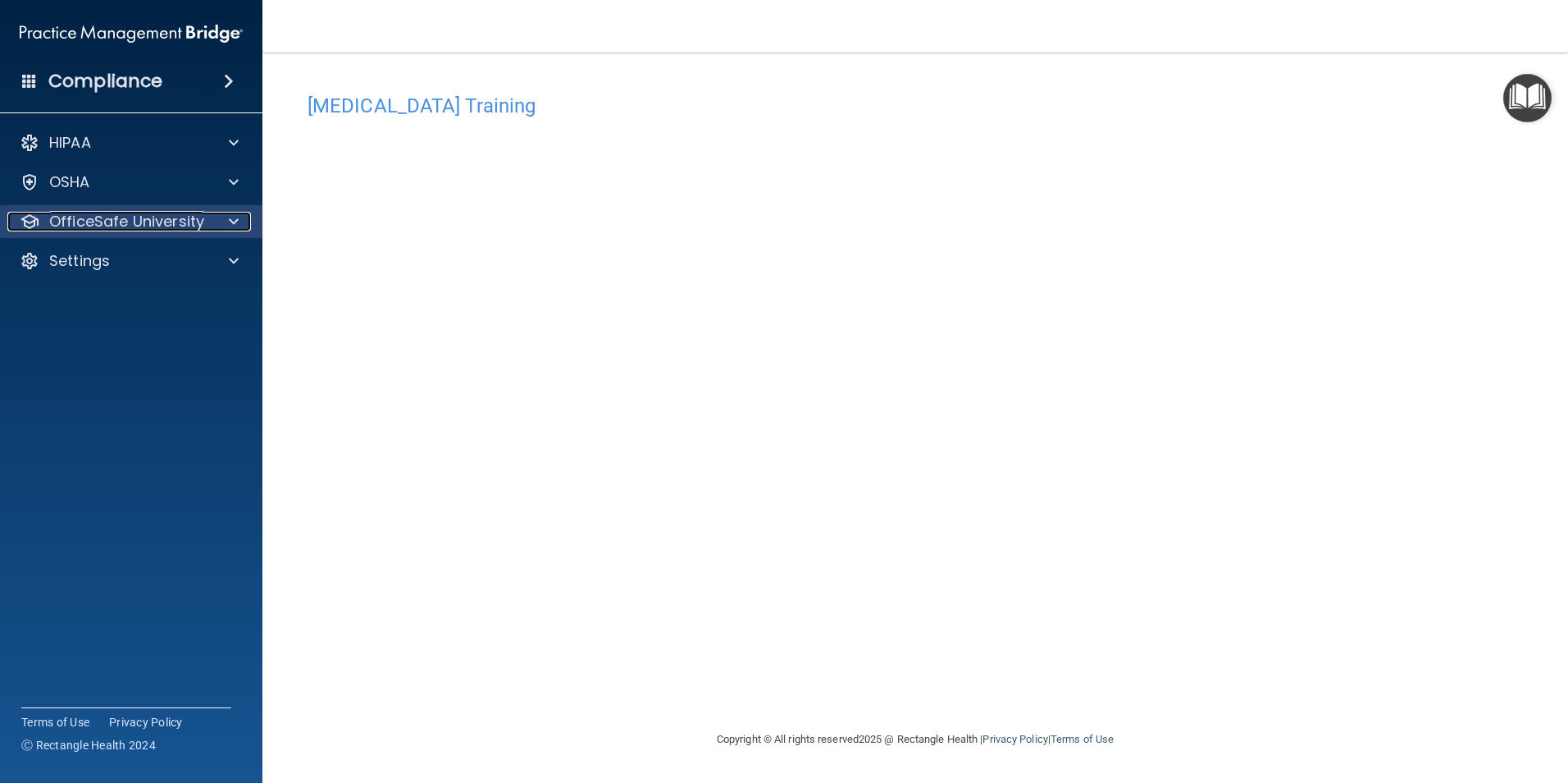
click at [114, 214] on p "OfficeSafe University" at bounding box center [127, 222] width 155 height 20
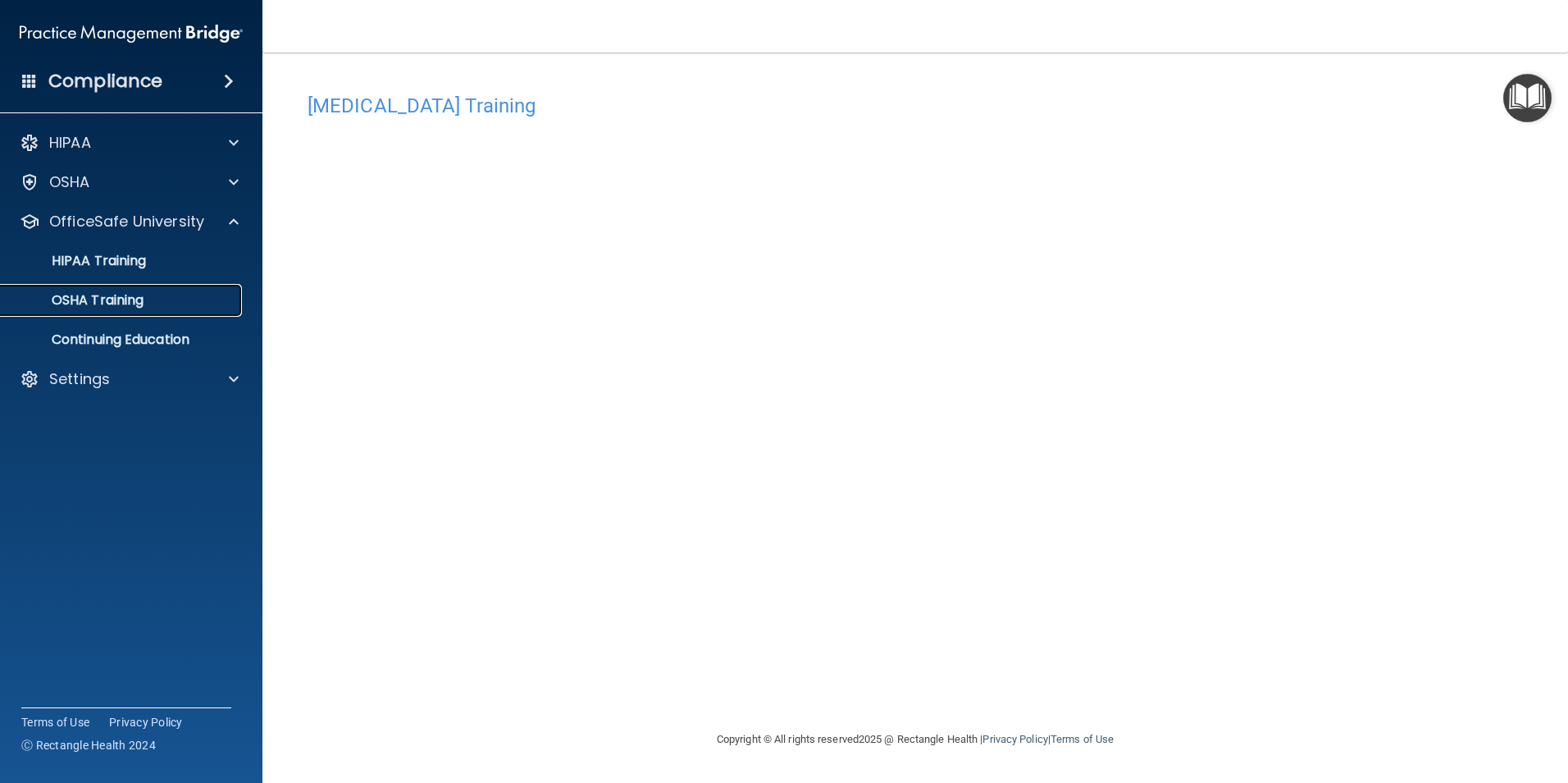
click at [110, 299] on p "OSHA Training" at bounding box center [77, 300] width 133 height 16
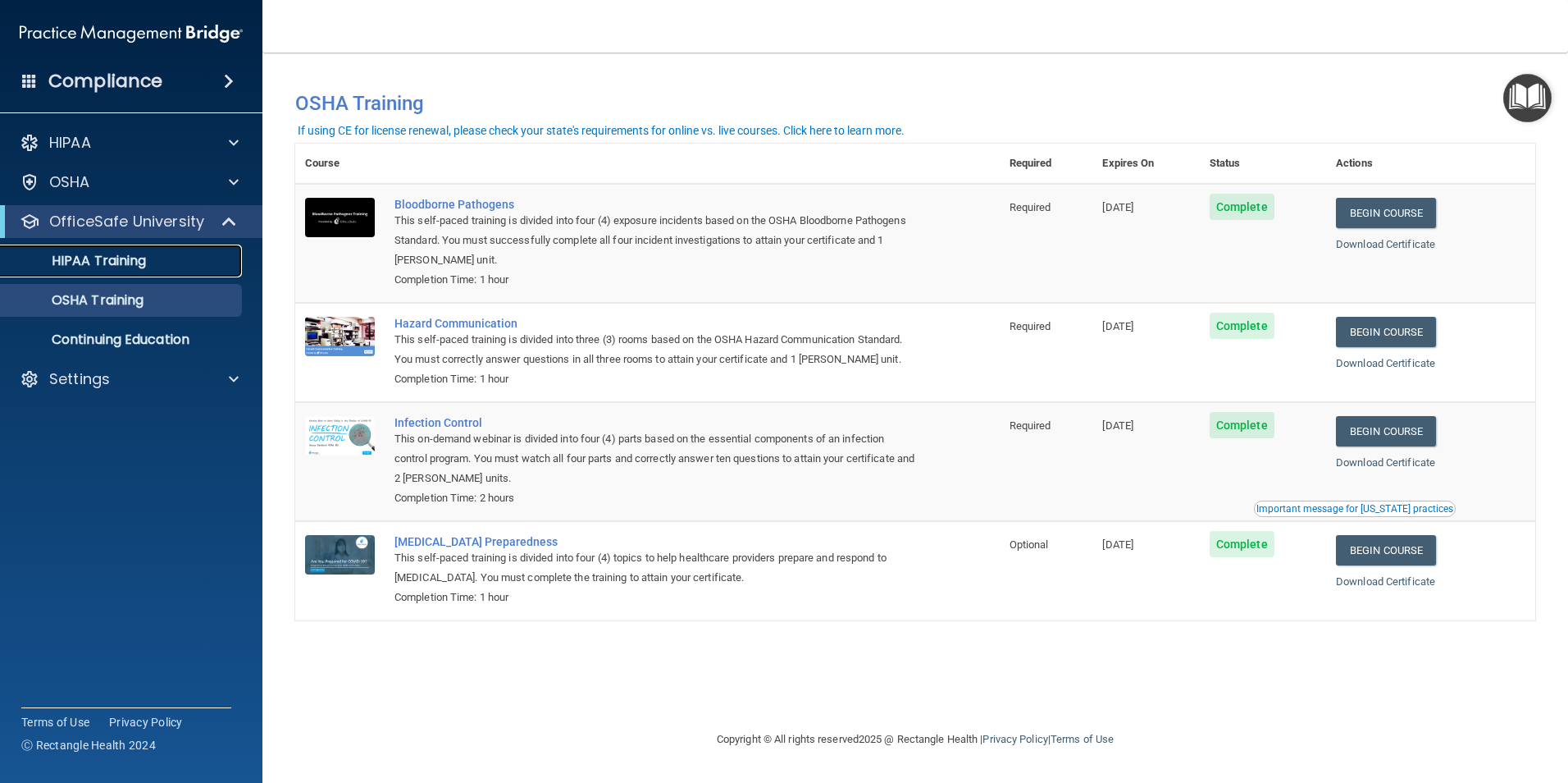
click at [131, 263] on p "HIPAA Training" at bounding box center [78, 261] width 135 height 16
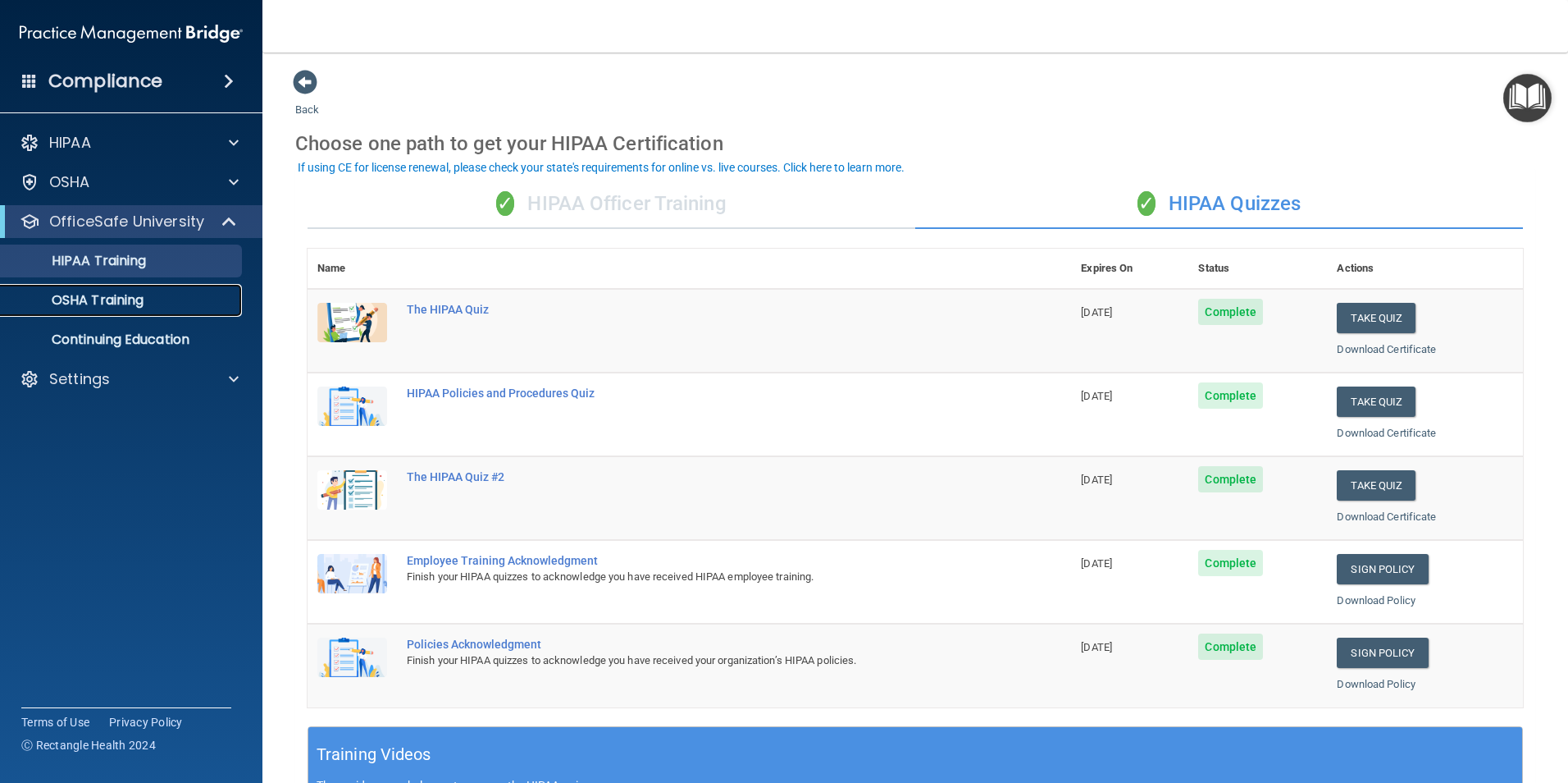
click at [77, 293] on p "OSHA Training" at bounding box center [77, 300] width 133 height 16
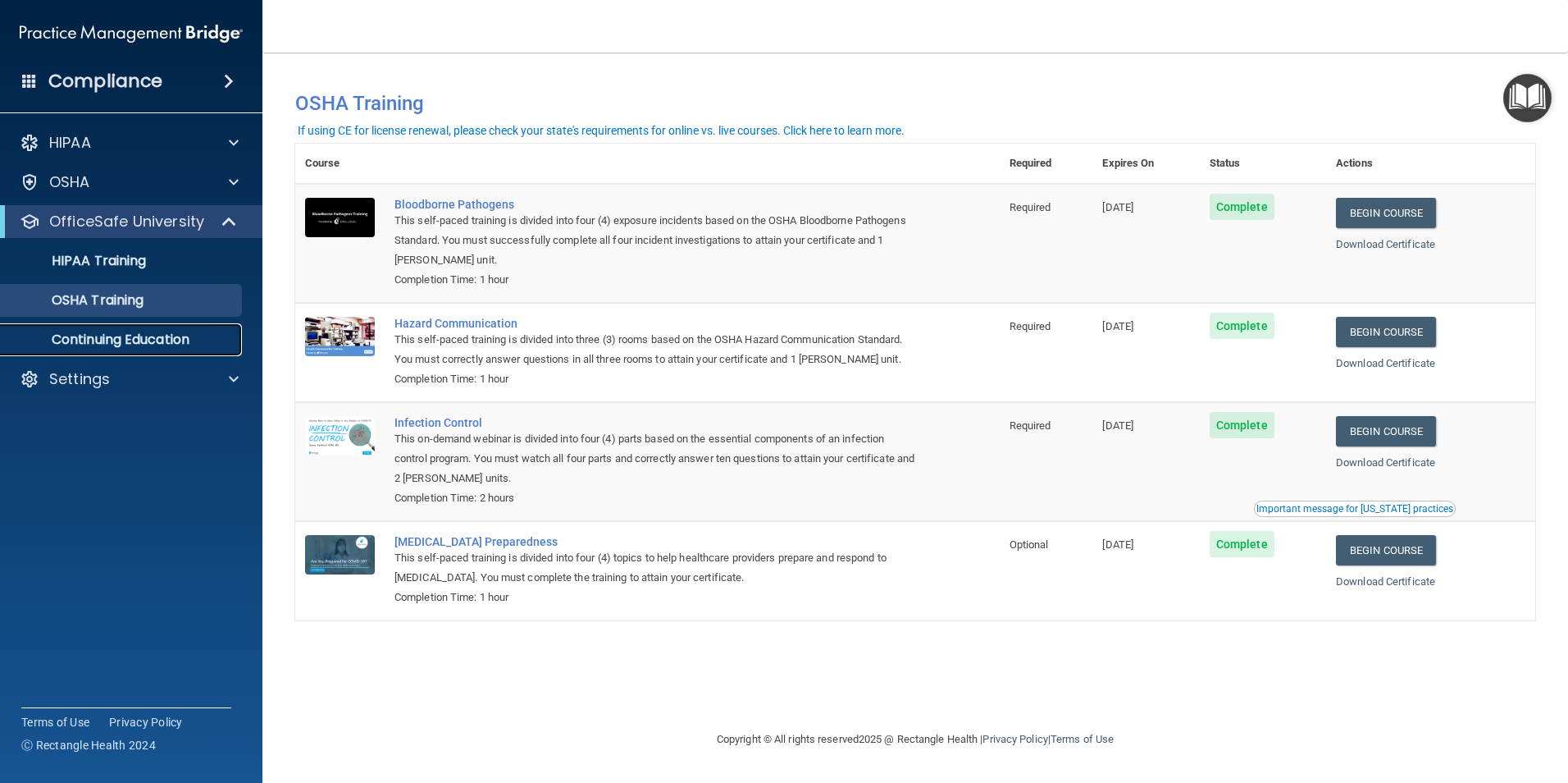
click at [112, 341] on p "Continuing Education" at bounding box center [123, 339] width 224 height 16
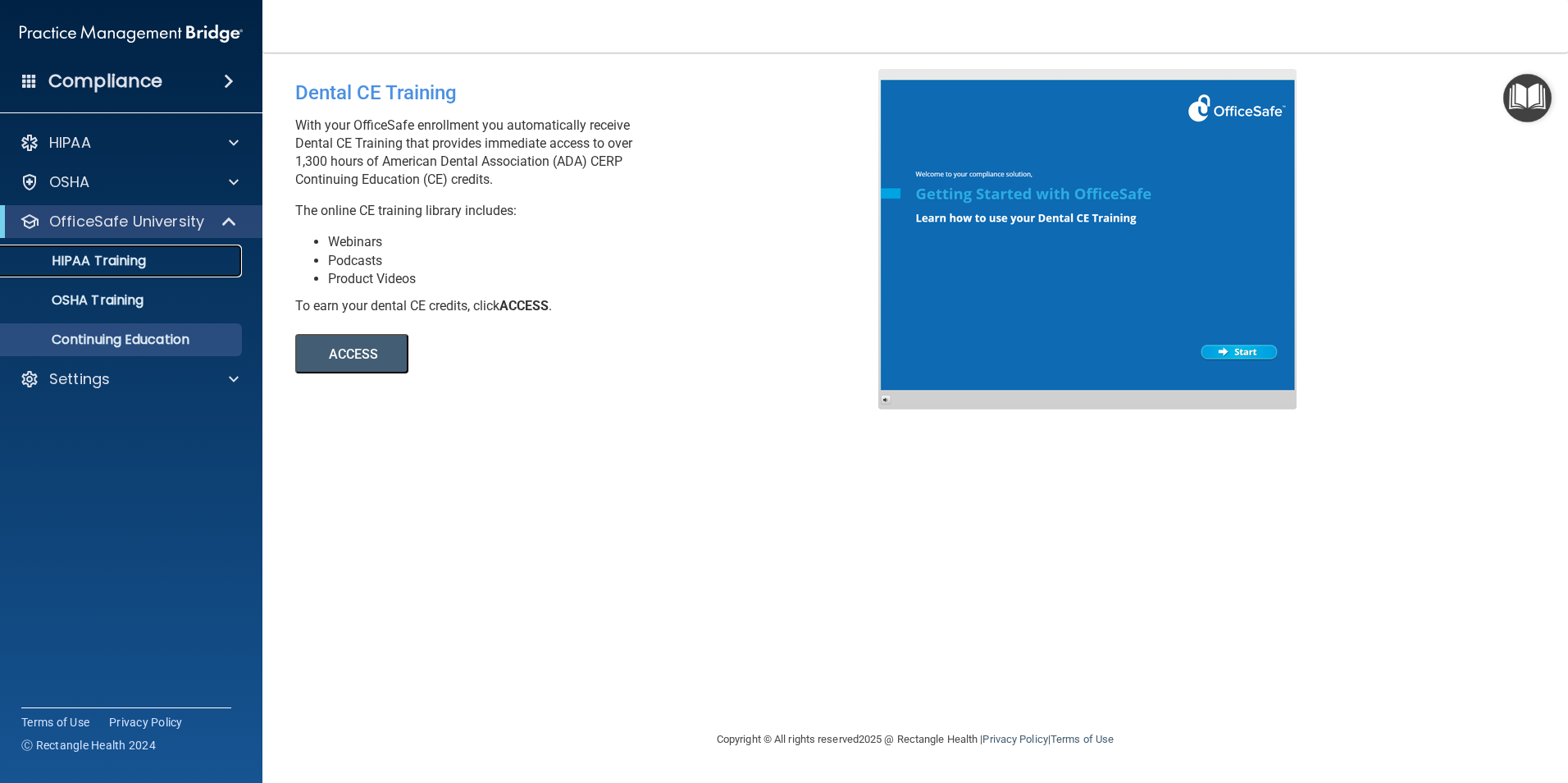
click at [142, 253] on p "HIPAA Training" at bounding box center [78, 261] width 135 height 16
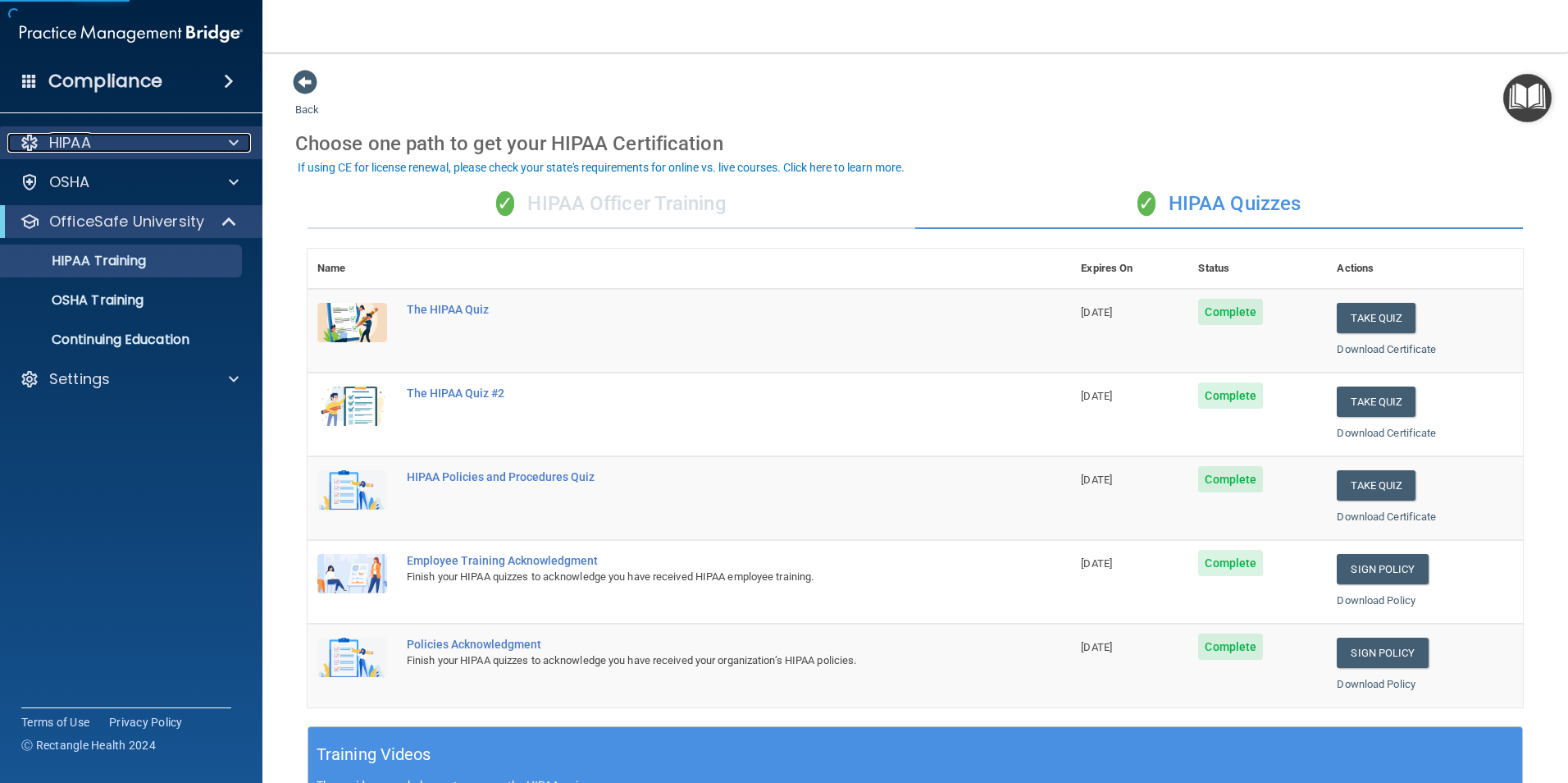
click at [135, 141] on div "HIPAA" at bounding box center [109, 143] width 204 height 20
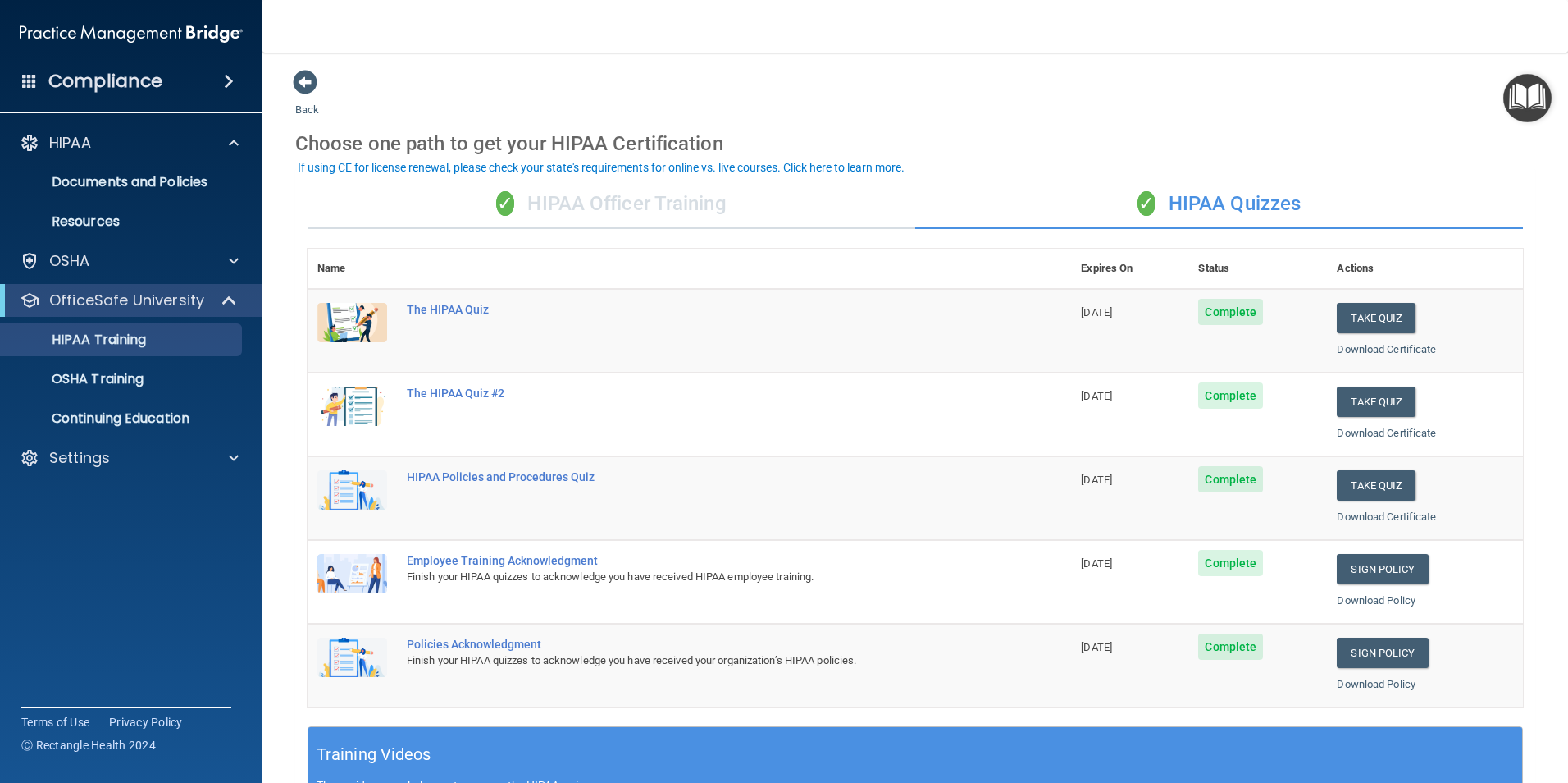
click at [1176, 200] on div "✓ HIPAA Quizzes" at bounding box center [1219, 204] width 608 height 50
click at [571, 222] on div "✓ HIPAA Officer Training" at bounding box center [611, 204] width 608 height 50
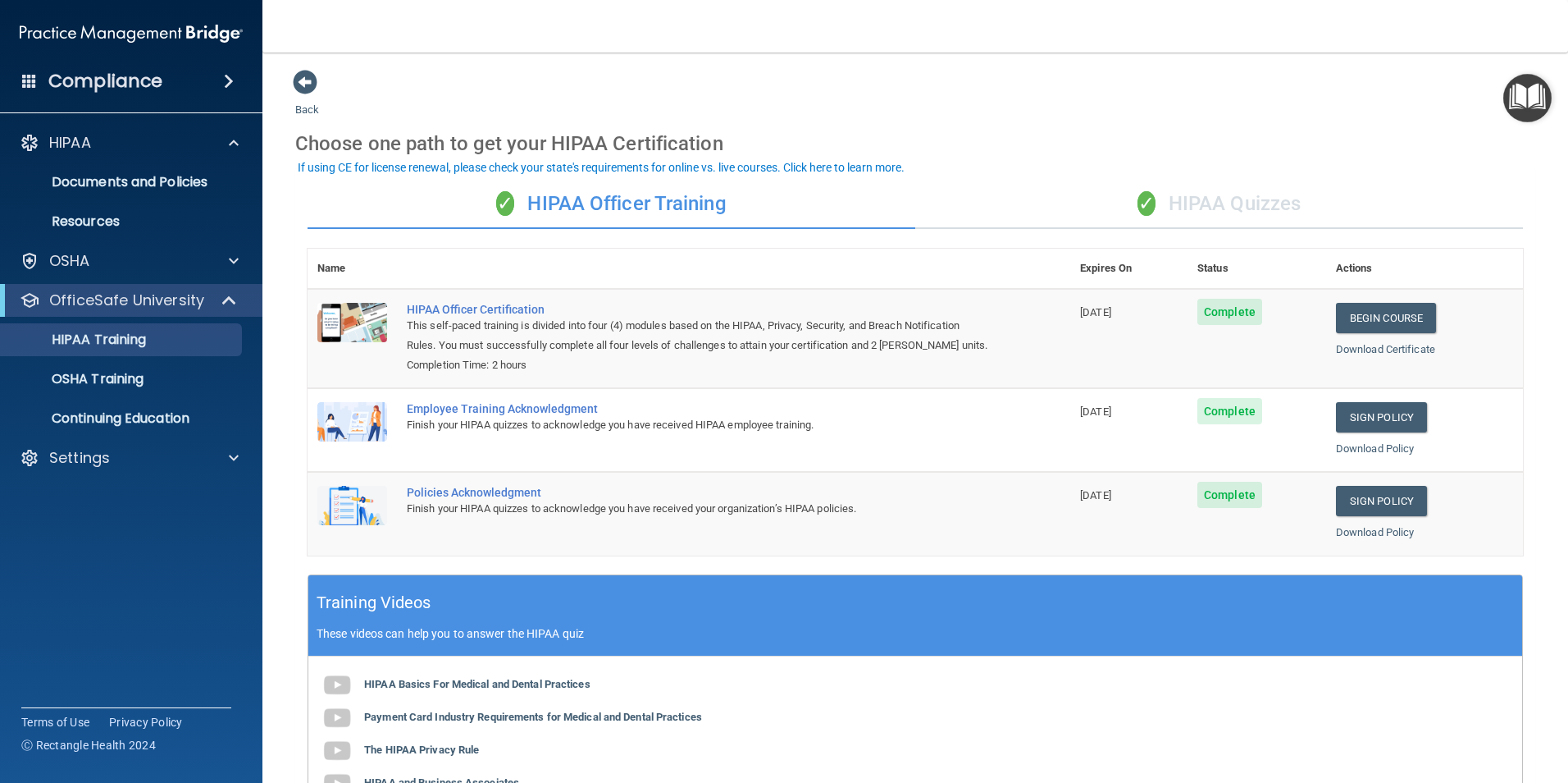
click at [1257, 221] on div "✓ HIPAA Quizzes" at bounding box center [1219, 204] width 608 height 50
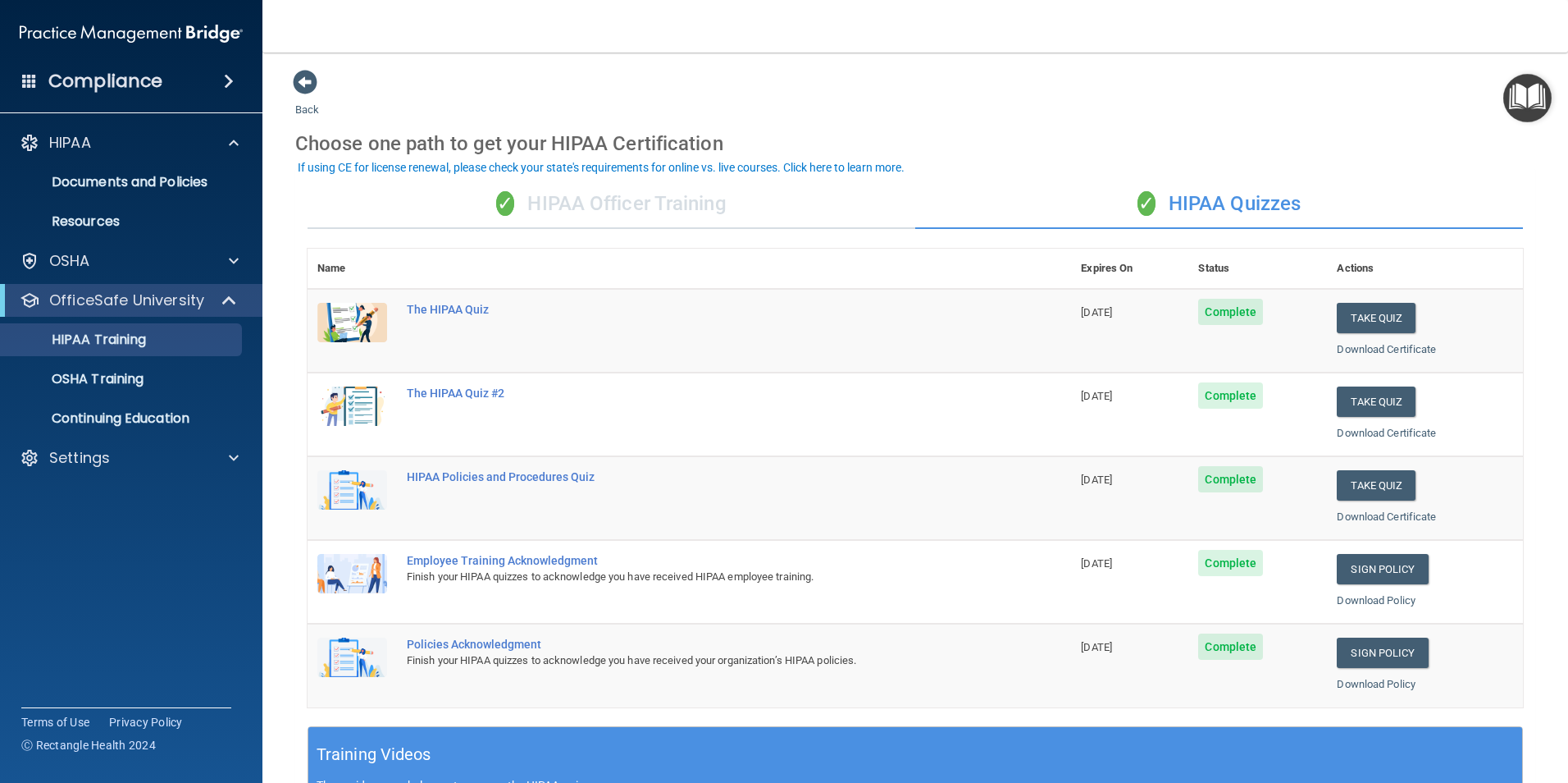
click at [696, 211] on div "✓ HIPAA Officer Training" at bounding box center [611, 204] width 608 height 50
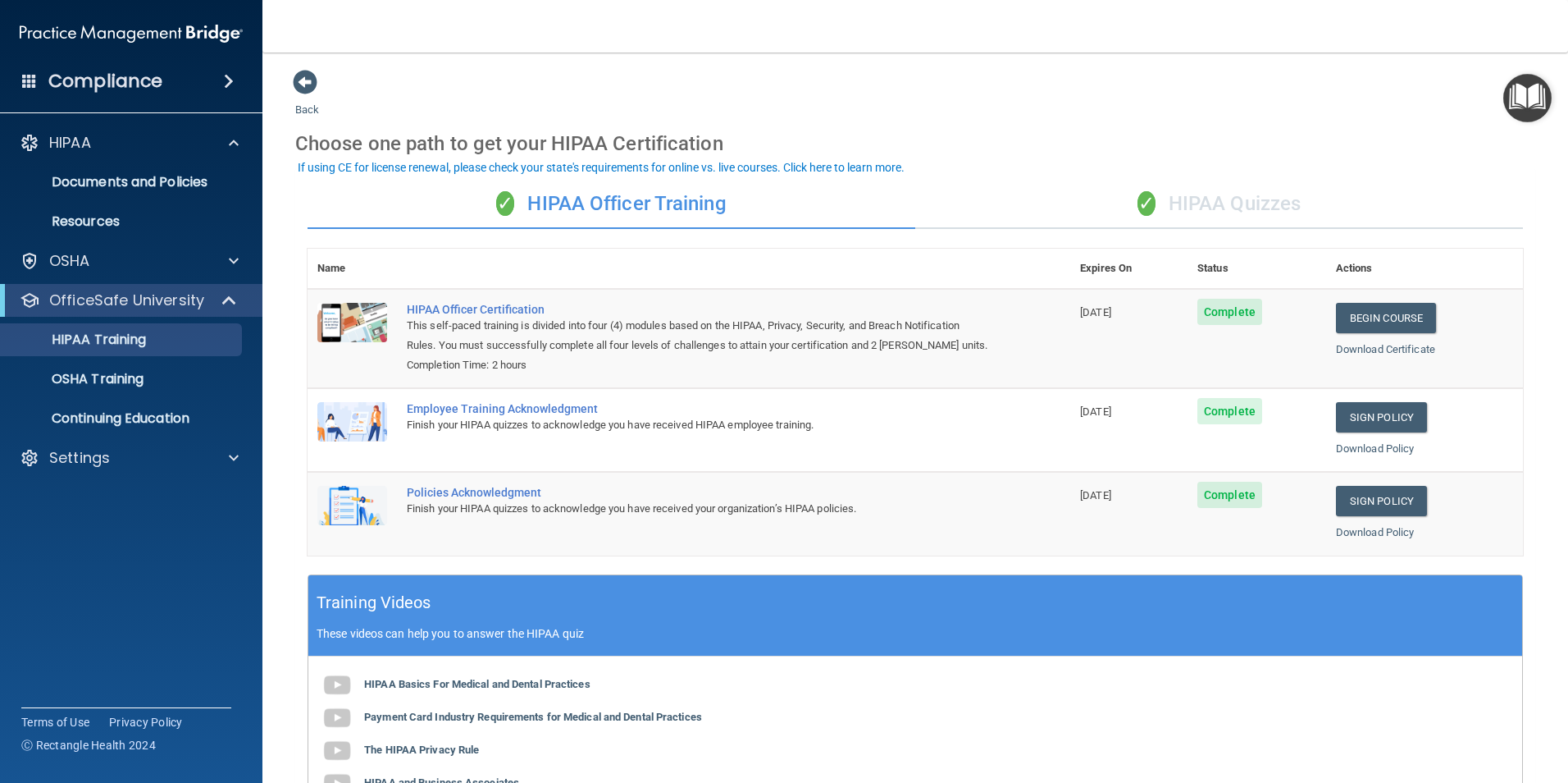
click at [1230, 203] on div "✓ HIPAA Quizzes" at bounding box center [1219, 204] width 608 height 50
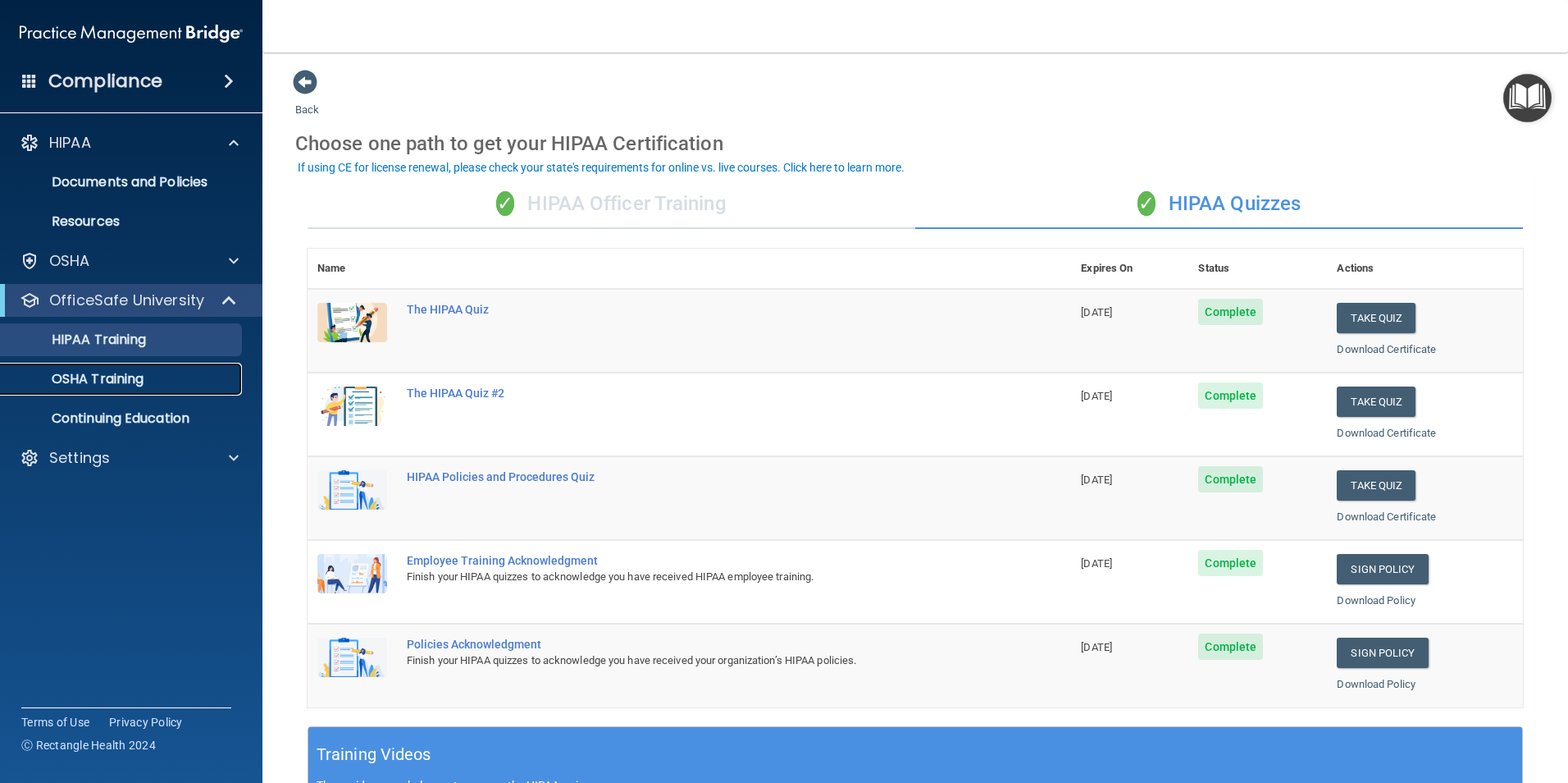
click at [92, 375] on p "OSHA Training" at bounding box center [77, 379] width 133 height 16
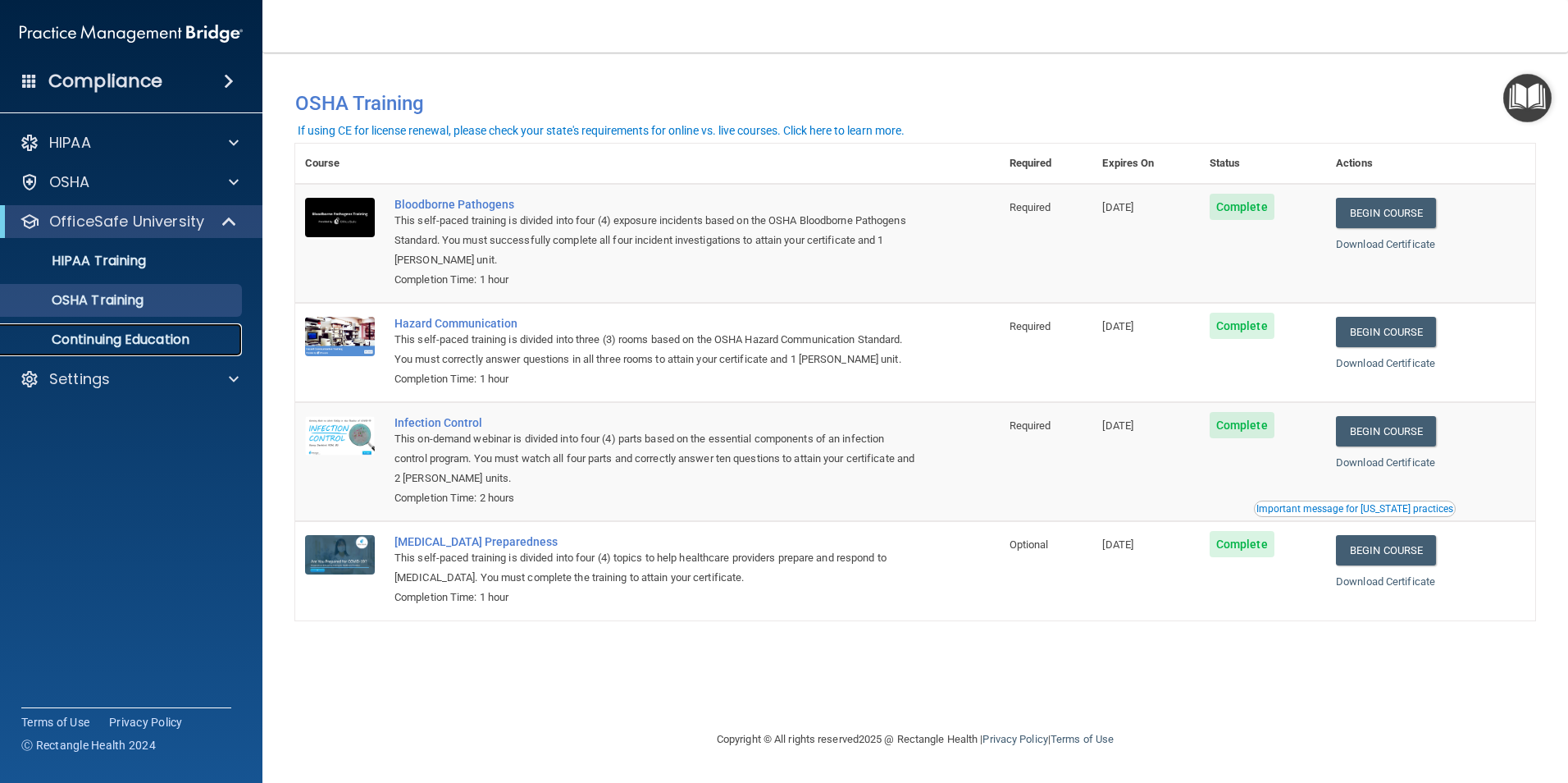
click at [119, 342] on p "Continuing Education" at bounding box center [123, 339] width 224 height 16
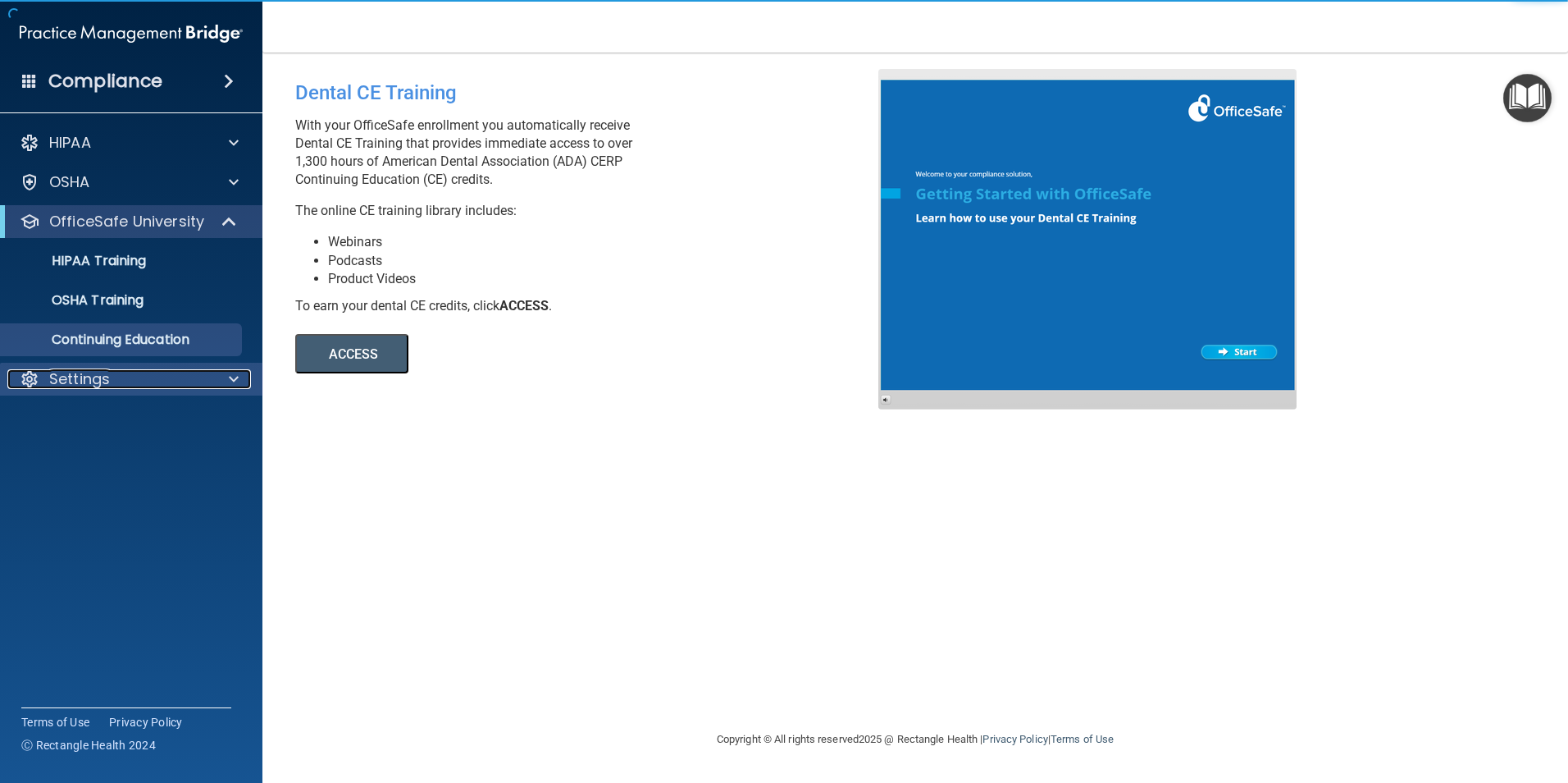
click at [133, 374] on div "Settings" at bounding box center [109, 379] width 204 height 20
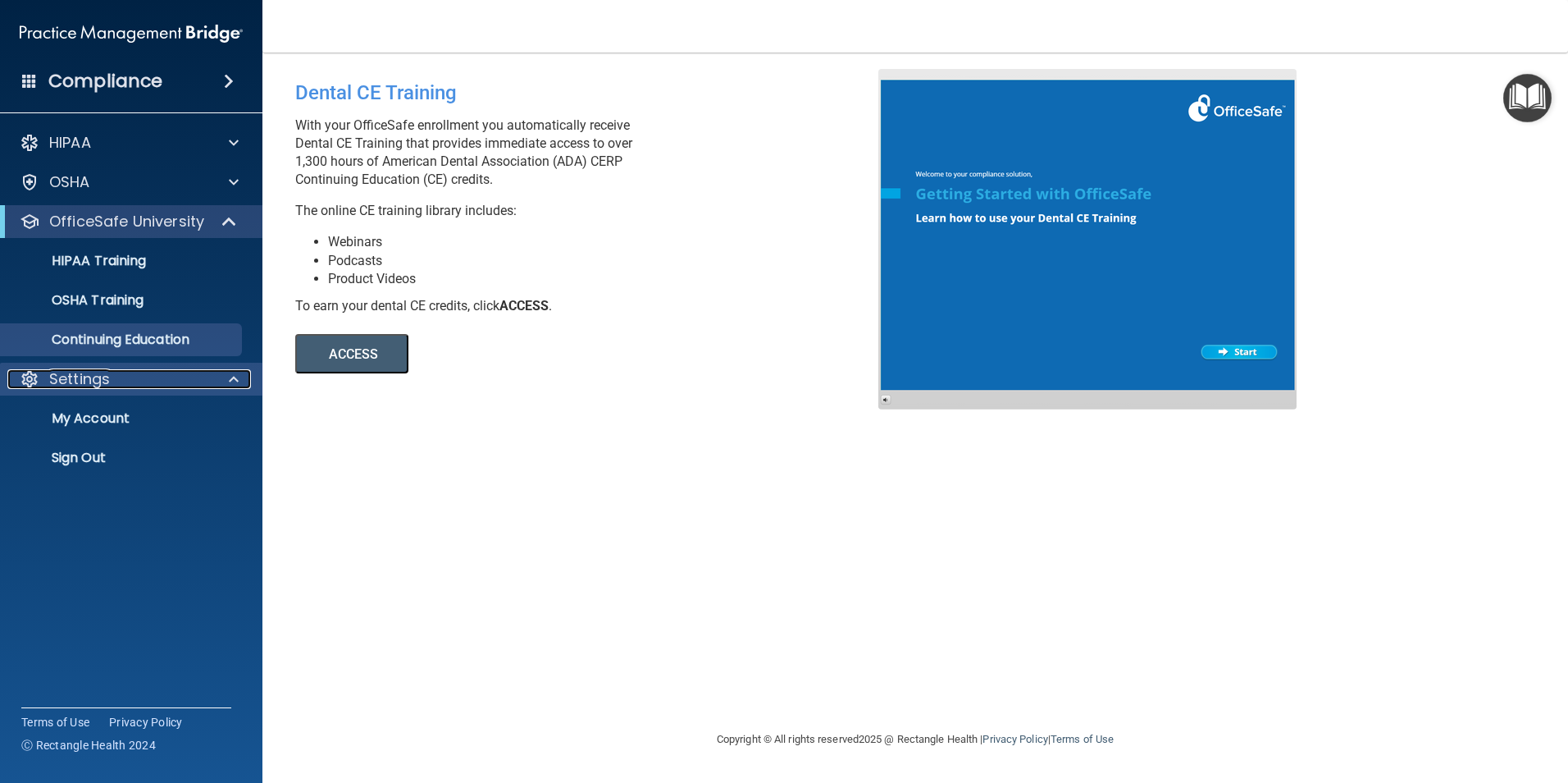
click at [159, 374] on div "Settings" at bounding box center [109, 379] width 204 height 20
click at [229, 373] on span at bounding box center [234, 379] width 10 height 20
click at [238, 385] on span at bounding box center [234, 379] width 10 height 20
